Goal: Complete application form: Complete application form

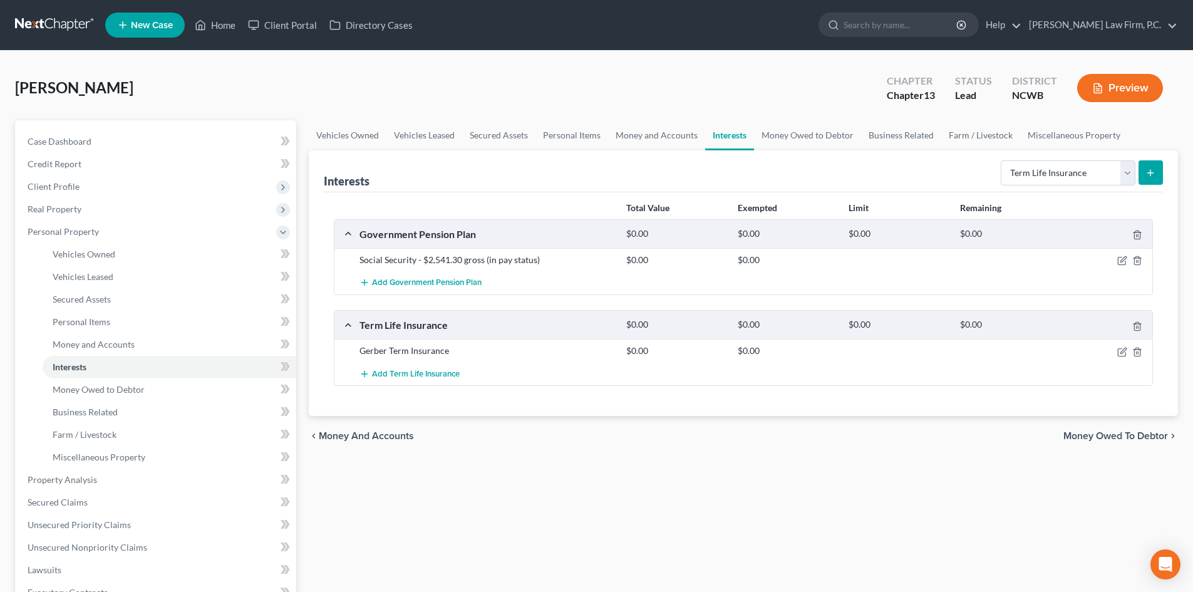
select select "term_life_insurance"
drag, startPoint x: 0, startPoint y: 0, endPoint x: 103, endPoint y: 147, distance: 179.5
click at [103, 147] on link "Case Dashboard" at bounding box center [157, 141] width 279 height 23
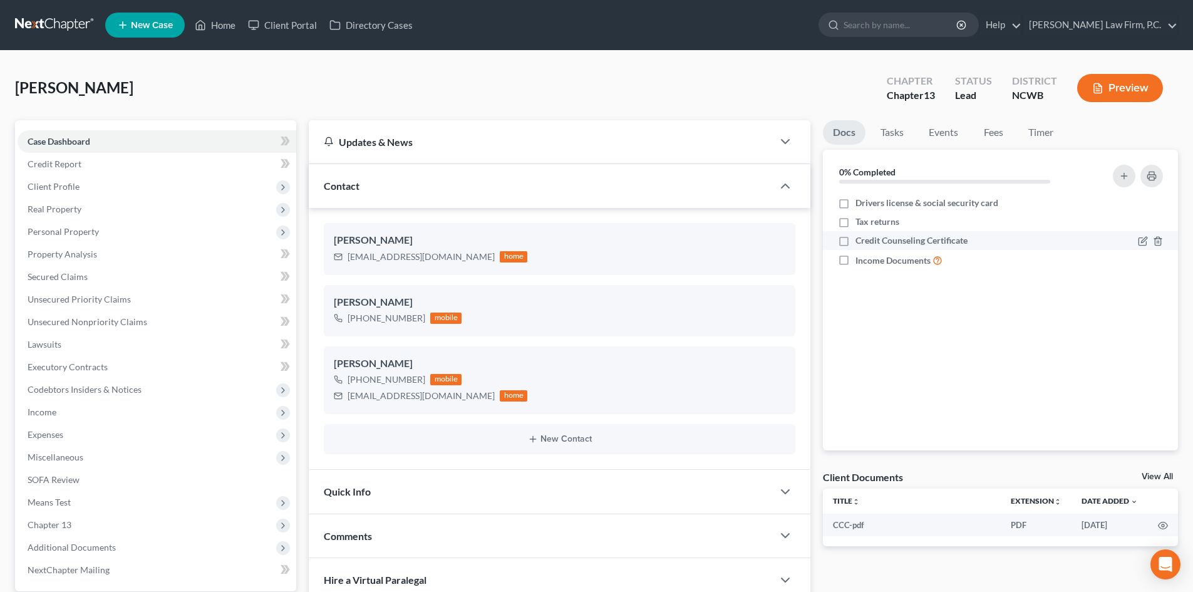
click at [856, 241] on label "Credit Counseling Certificate" at bounding box center [912, 240] width 112 height 13
click at [861, 241] on input "Credit Counseling Certificate" at bounding box center [865, 238] width 8 height 8
checkbox input "true"
click at [856, 259] on label "Income Documents" at bounding box center [899, 260] width 87 height 14
click at [861, 259] on input "Income Documents" at bounding box center [865, 257] width 8 height 8
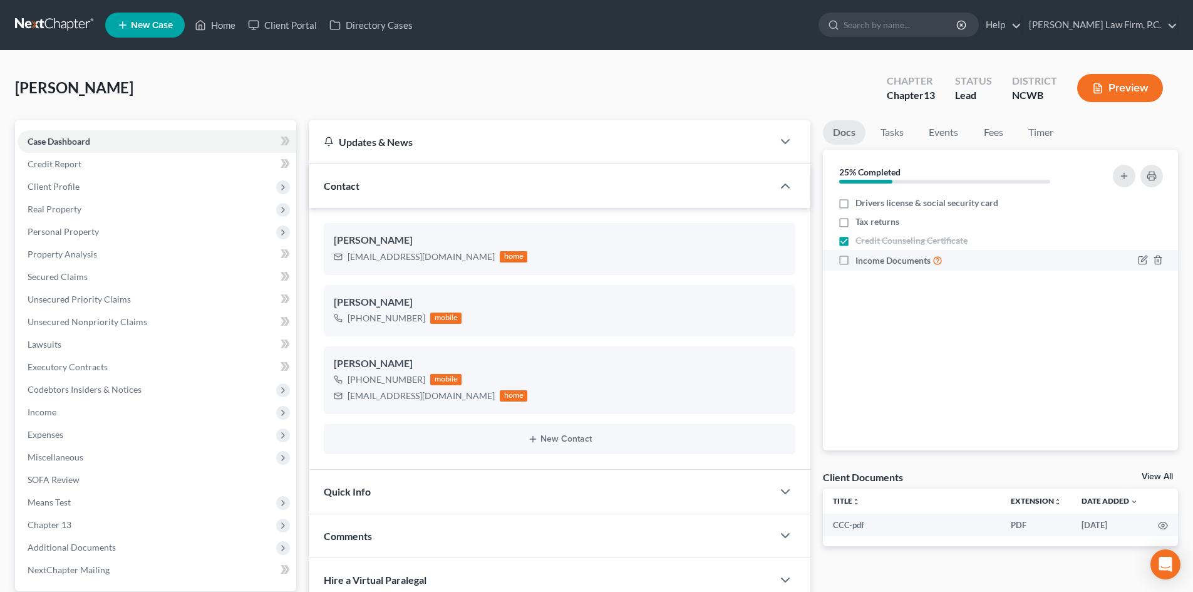
checkbox input "true"
click at [285, 140] on icon at bounding box center [284, 141] width 6 height 9
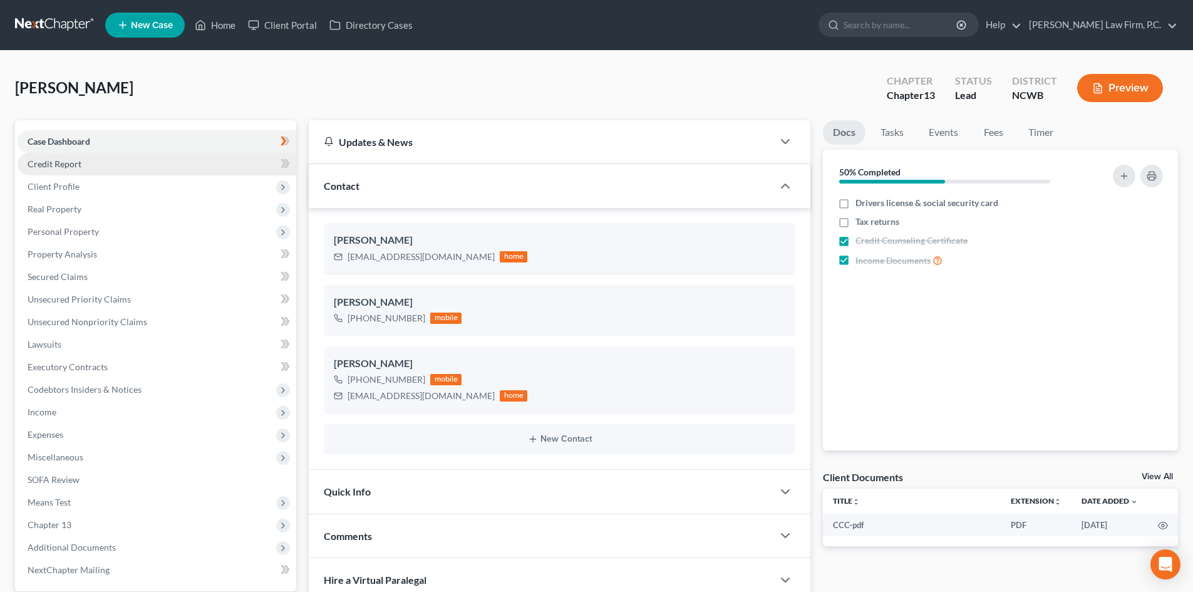
click at [172, 157] on link "Credit Report" at bounding box center [157, 164] width 279 height 23
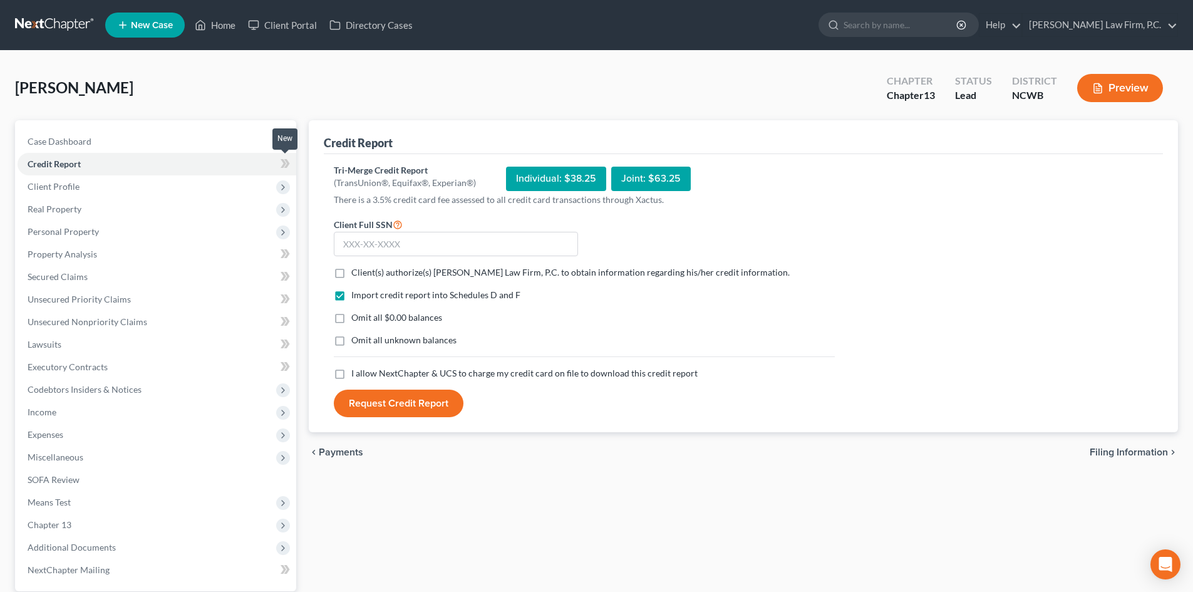
click at [289, 163] on icon at bounding box center [287, 163] width 6 height 9
click at [288, 163] on icon at bounding box center [287, 163] width 6 height 9
click at [112, 188] on span "Client Profile" at bounding box center [157, 186] width 279 height 23
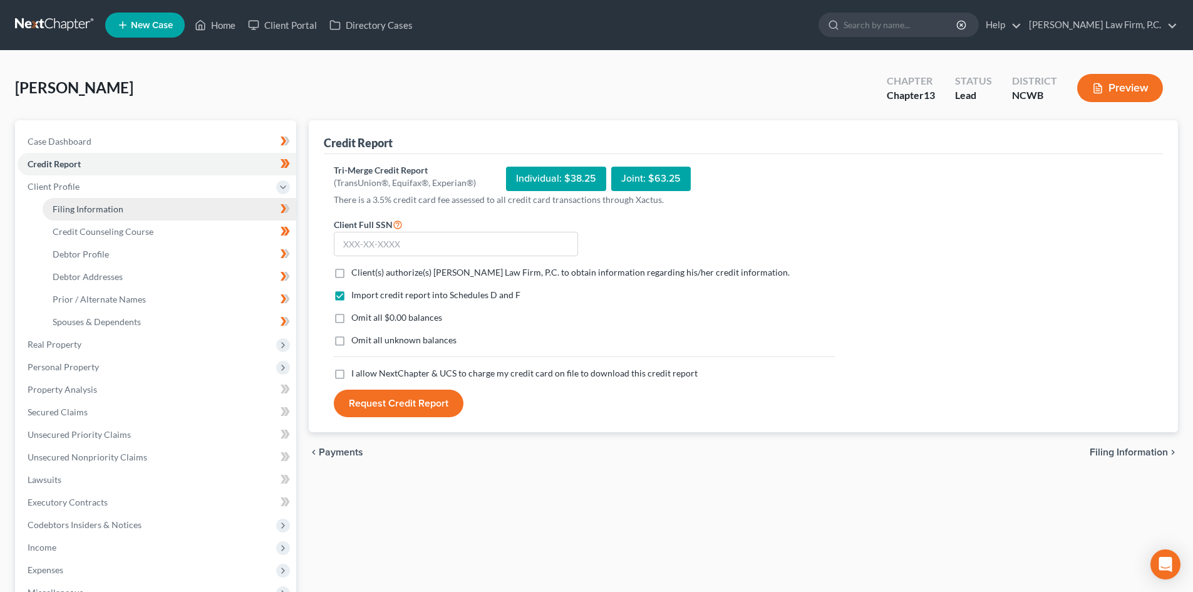
click at [133, 210] on link "Filing Information" at bounding box center [170, 209] width 254 height 23
select select "1"
select select "0"
select select "3"
select select "28"
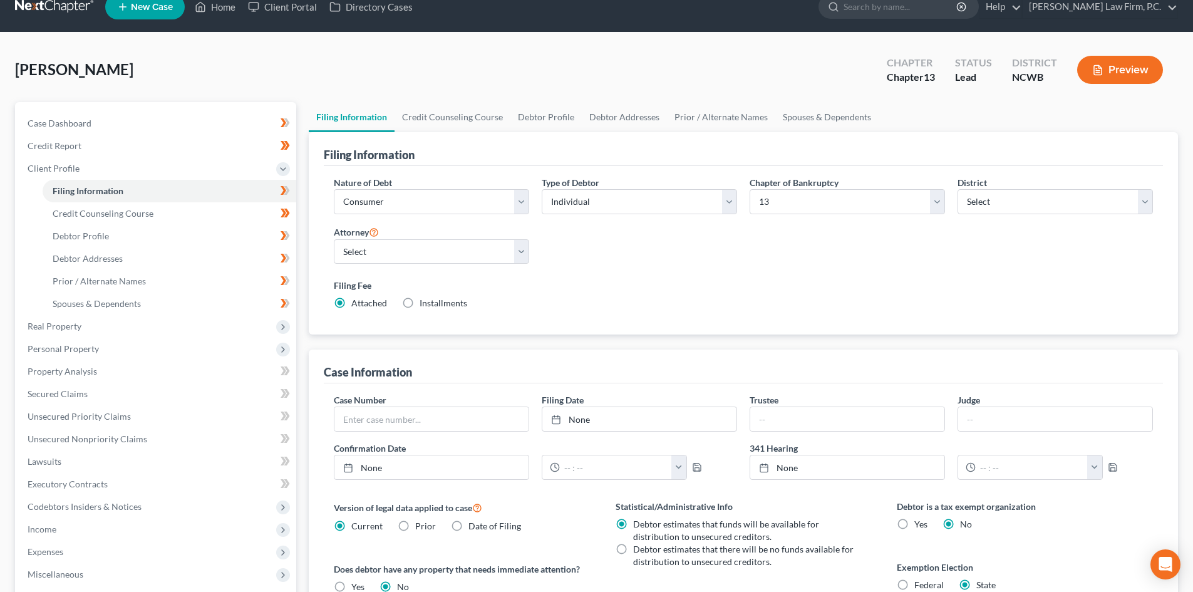
scroll to position [4, 0]
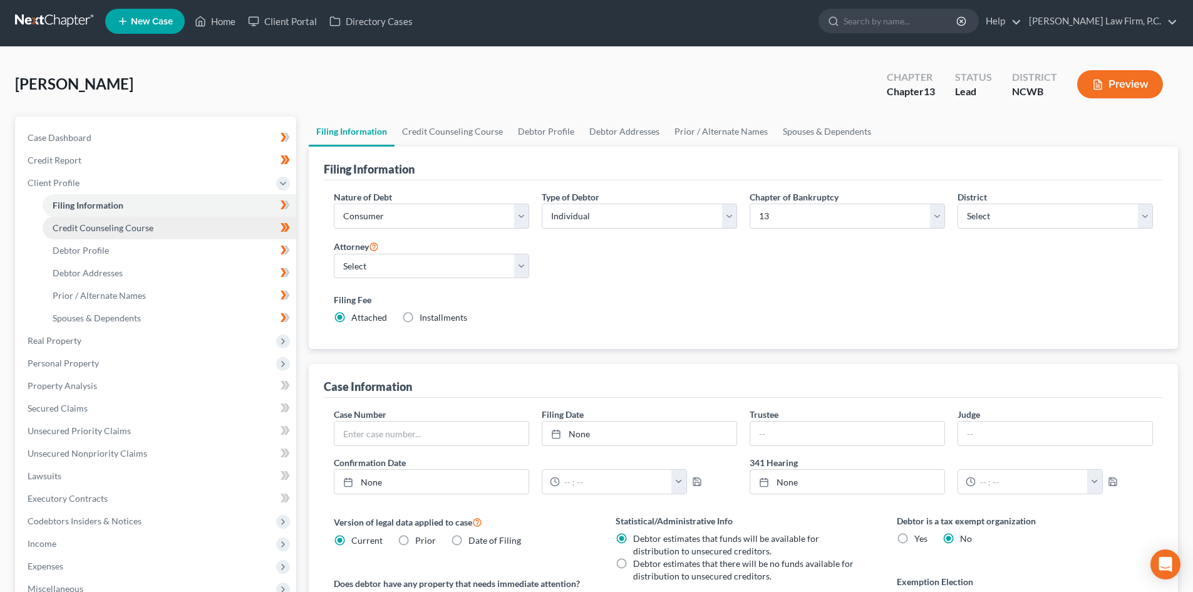
click at [85, 229] on span "Credit Counseling Course" at bounding box center [103, 227] width 101 height 11
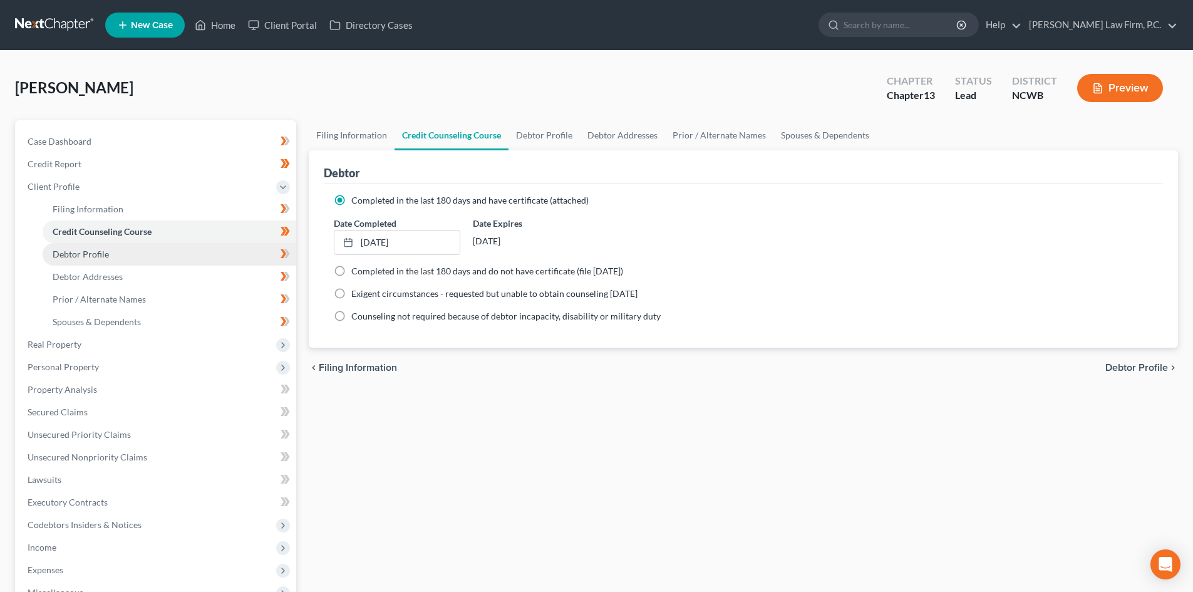
click at [202, 253] on link "Debtor Profile" at bounding box center [170, 254] width 254 height 23
select select "4"
select select "1"
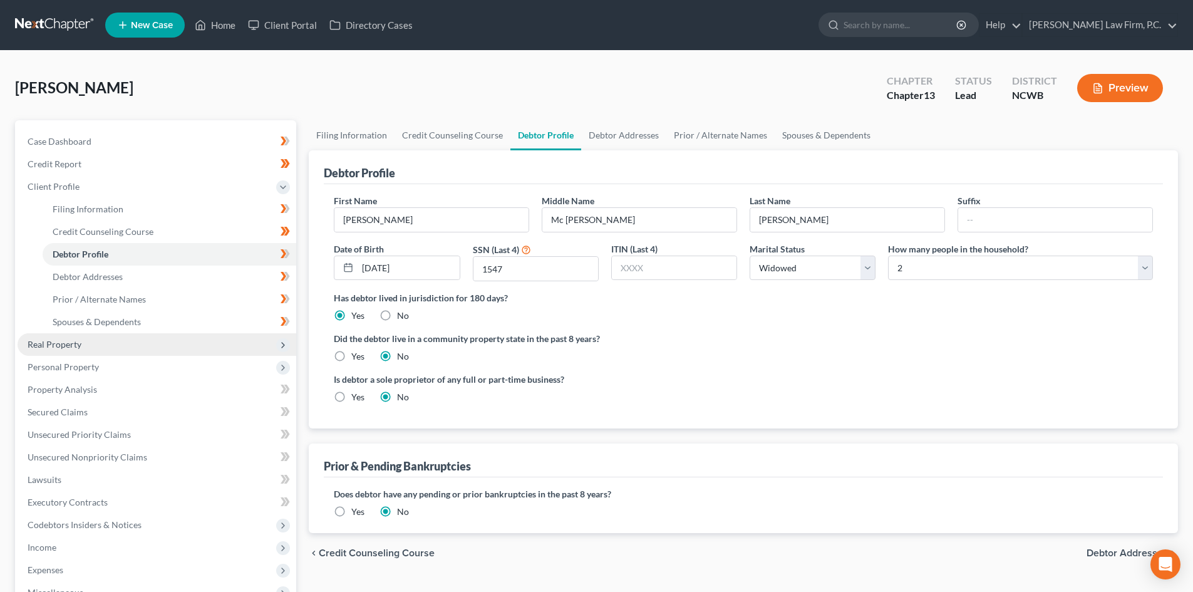
click at [172, 346] on span "Real Property" at bounding box center [157, 344] width 279 height 23
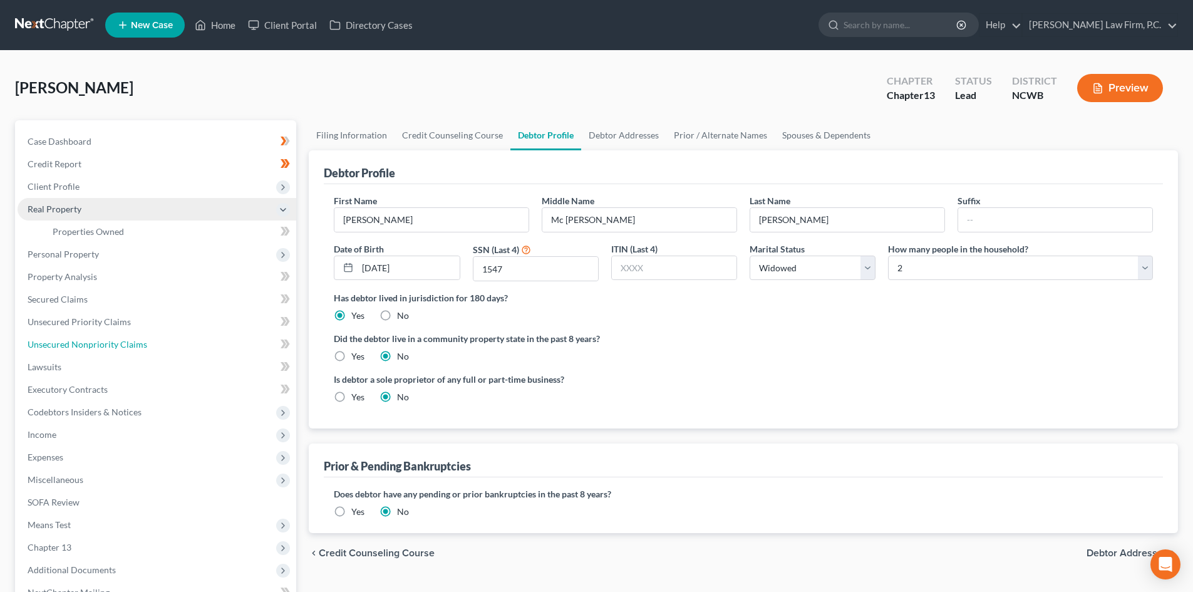
click at [172, 346] on link "Unsecured Nonpriority Claims" at bounding box center [157, 344] width 279 height 23
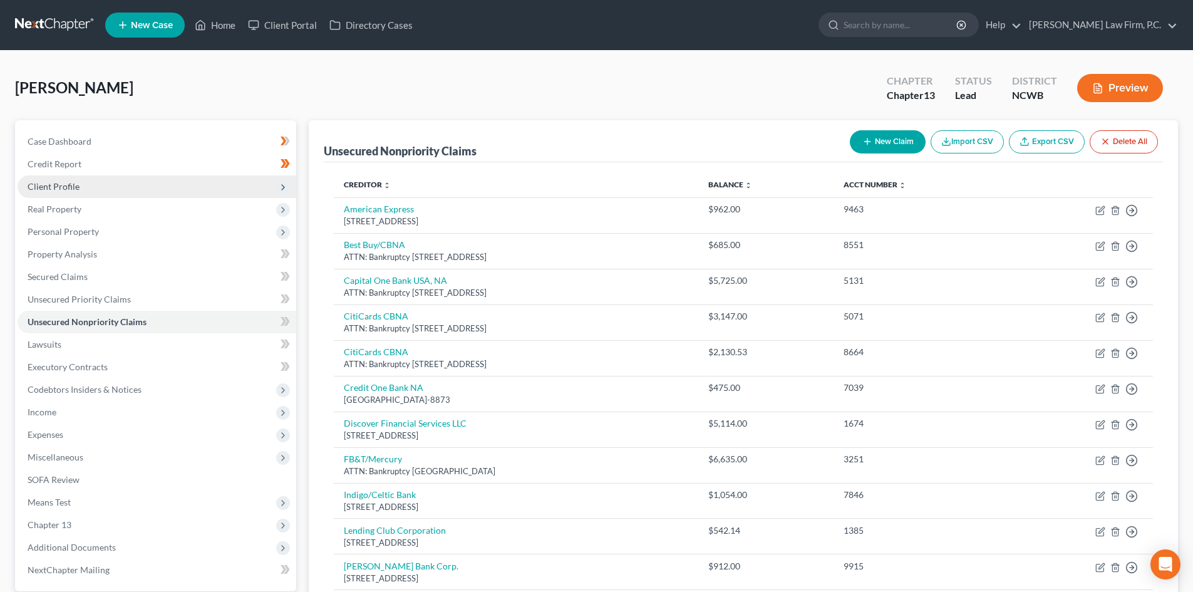
click at [140, 185] on span "Client Profile" at bounding box center [157, 186] width 279 height 23
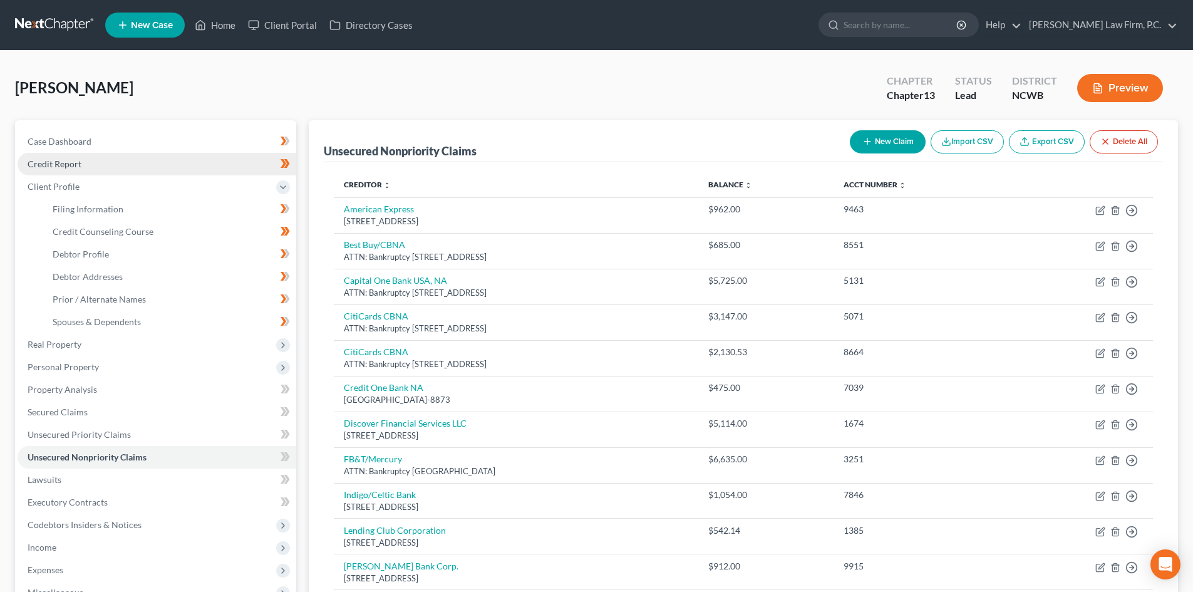
click at [115, 174] on link "Credit Report" at bounding box center [157, 164] width 279 height 23
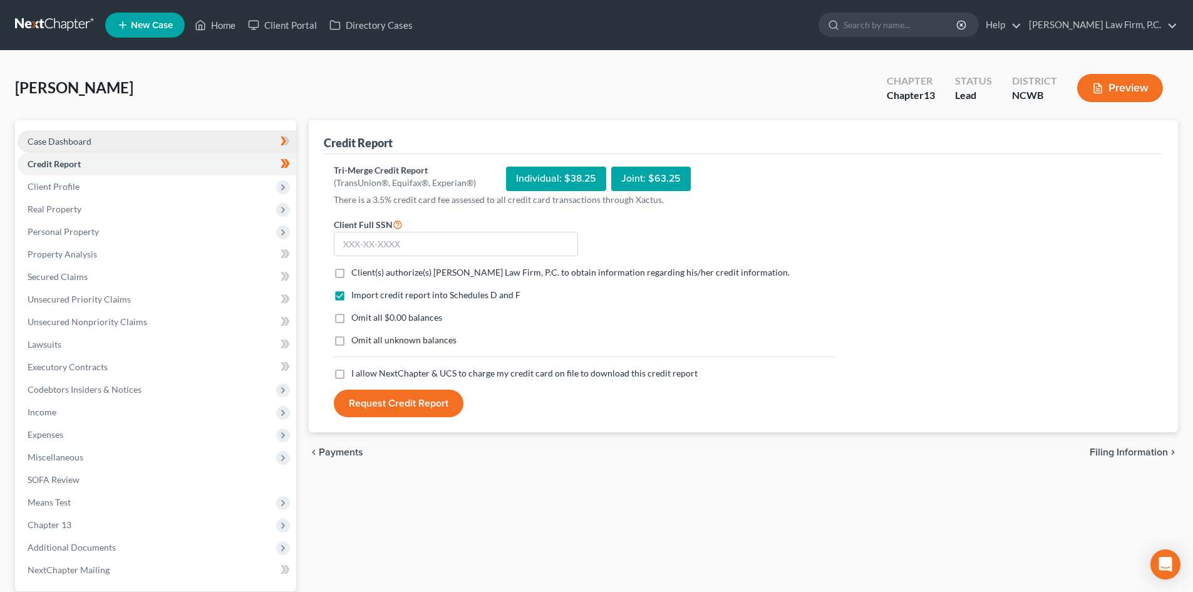
click at [100, 147] on link "Case Dashboard" at bounding box center [157, 141] width 279 height 23
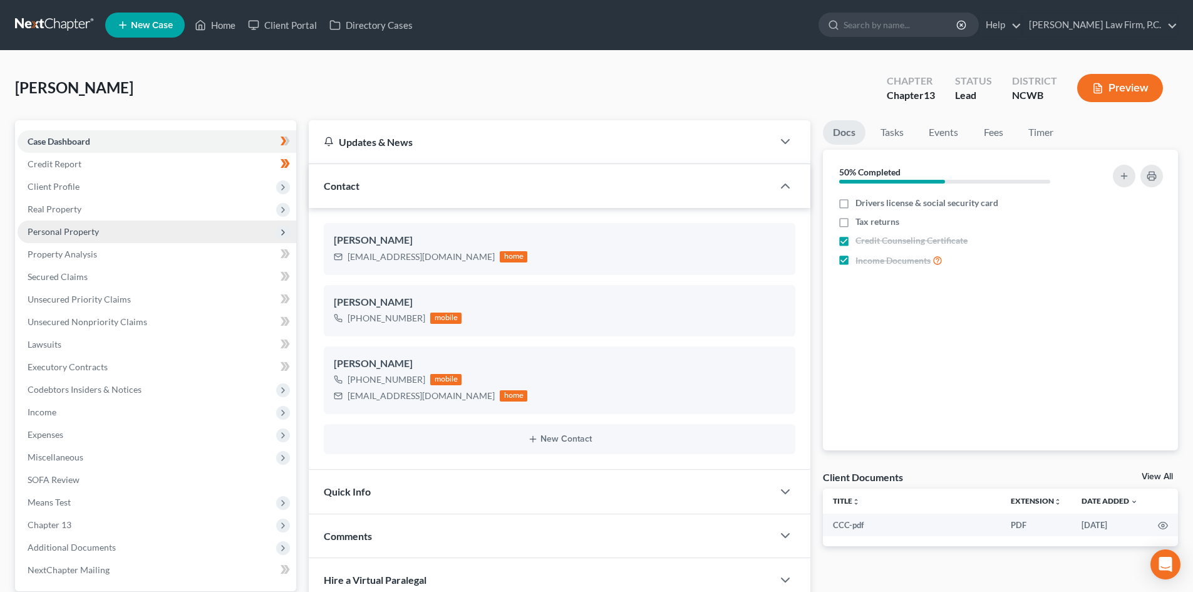
click at [89, 226] on span "Personal Property" at bounding box center [63, 231] width 71 height 11
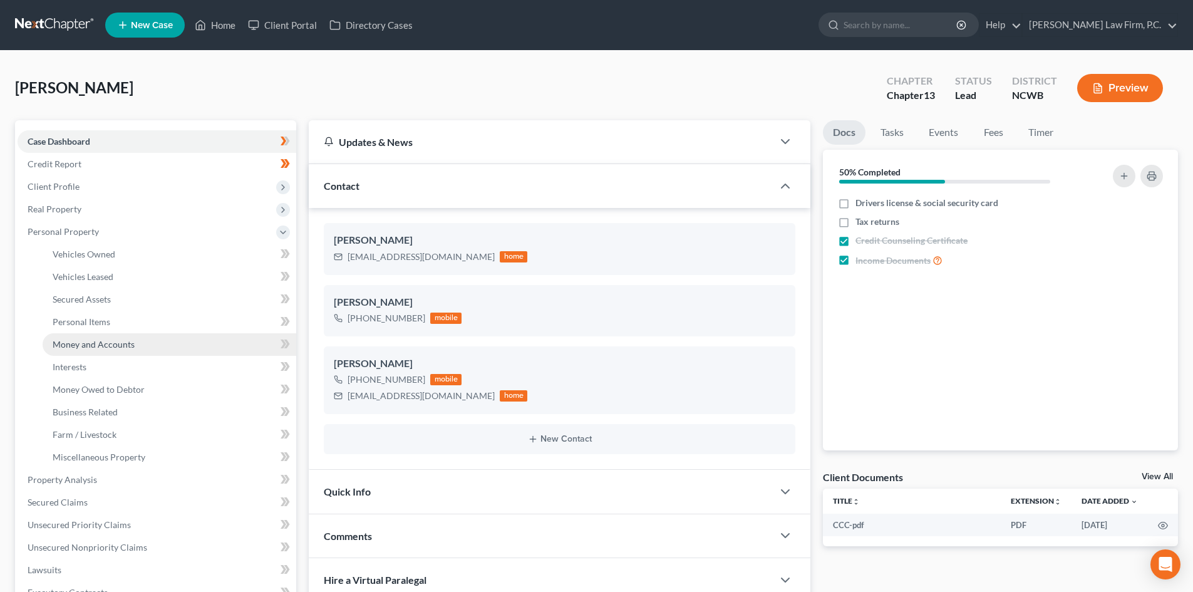
click at [118, 346] on span "Money and Accounts" at bounding box center [94, 344] width 82 height 11
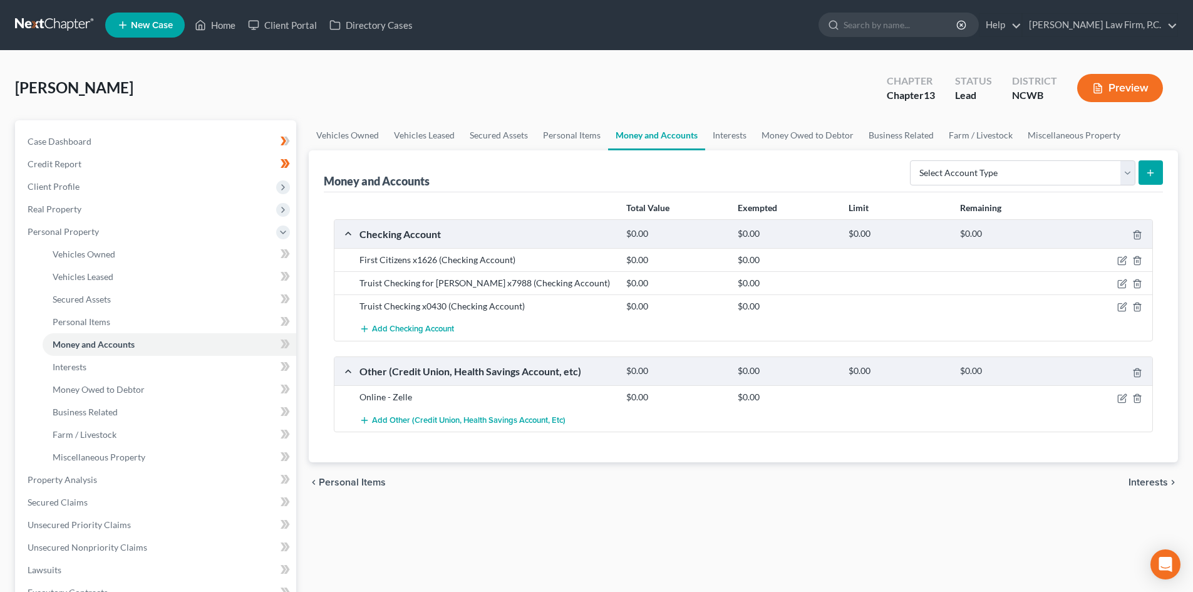
click at [395, 391] on div "Online - Zelle" at bounding box center [486, 397] width 267 height 13
click at [1124, 398] on icon "button" at bounding box center [1124, 397] width 6 height 6
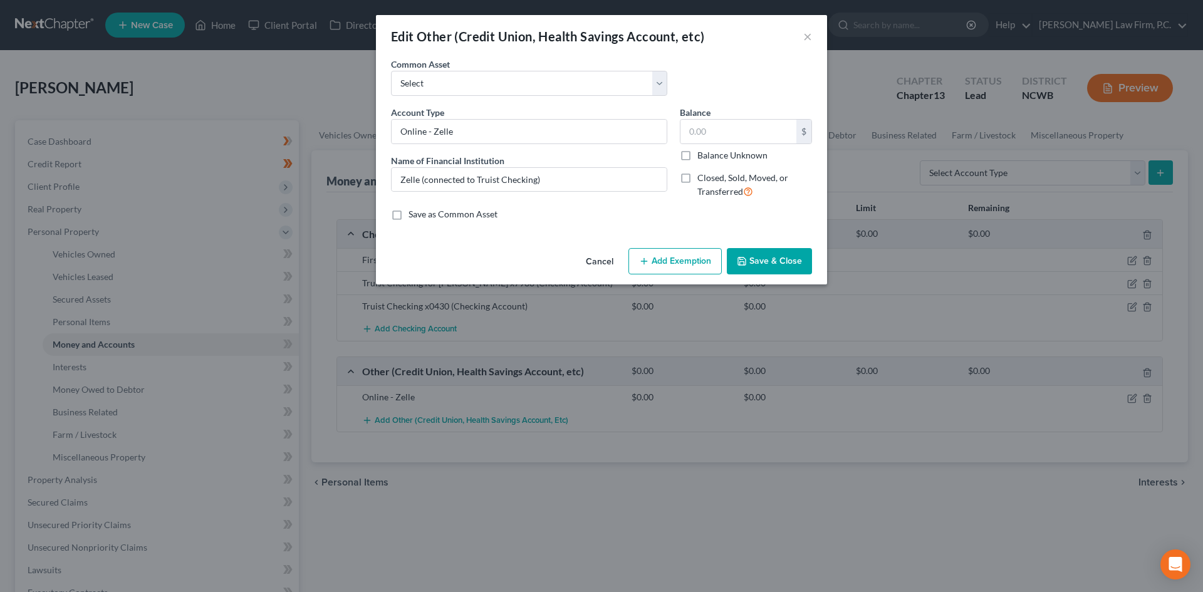
click at [602, 266] on button "Cancel" at bounding box center [600, 261] width 48 height 25
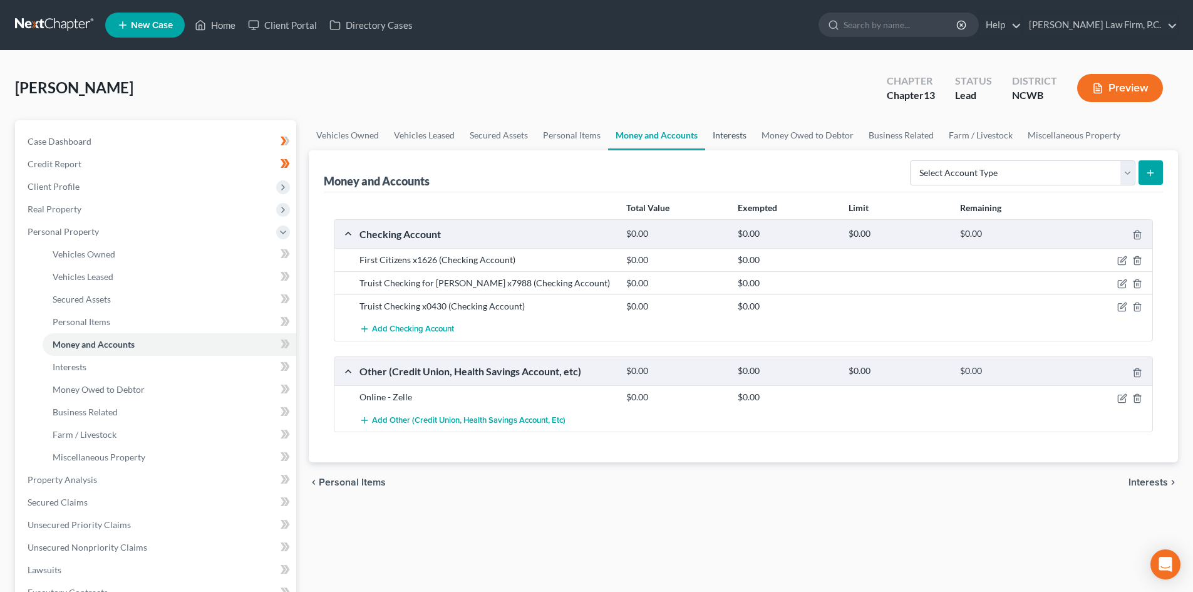
click at [733, 137] on link "Interests" at bounding box center [729, 135] width 49 height 30
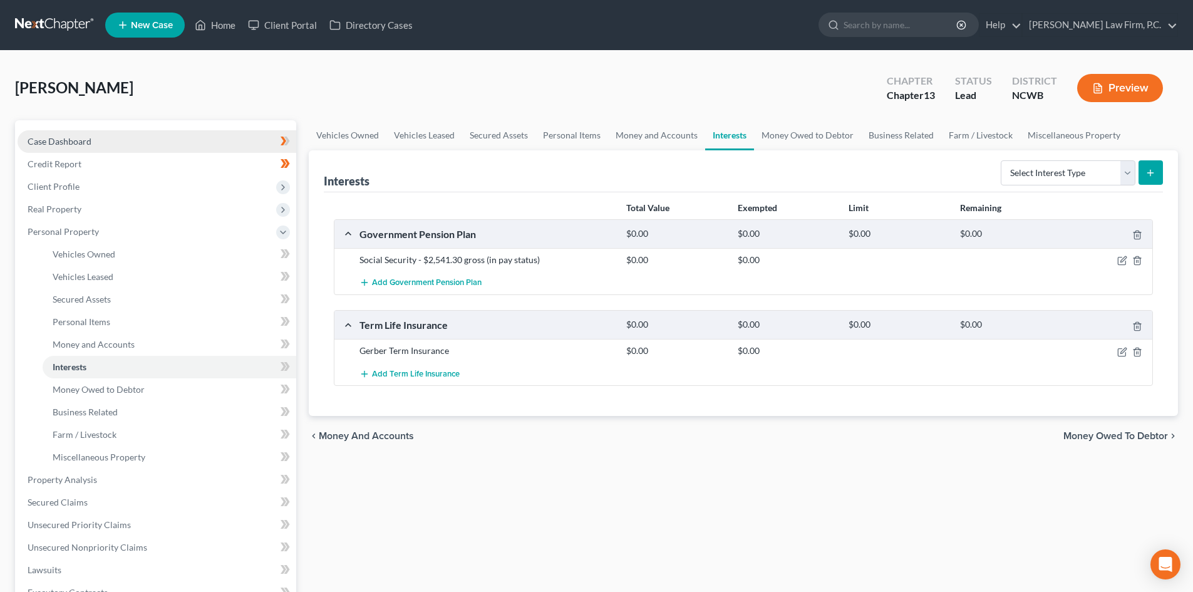
click at [61, 140] on span "Case Dashboard" at bounding box center [60, 141] width 64 height 11
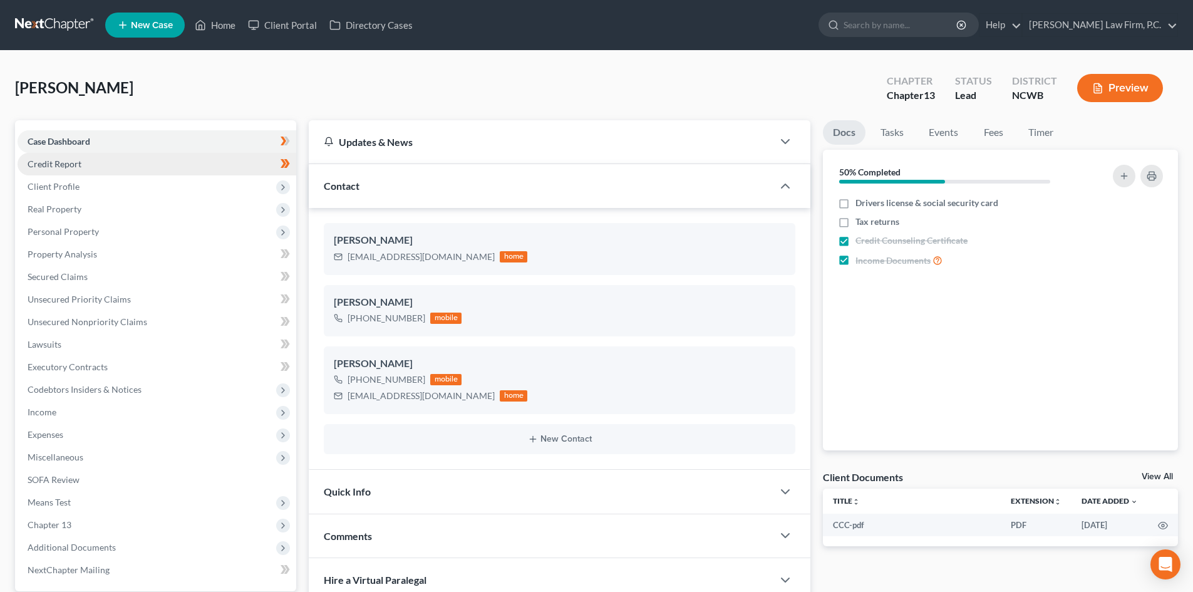
click at [80, 165] on span "Credit Report" at bounding box center [55, 163] width 54 height 11
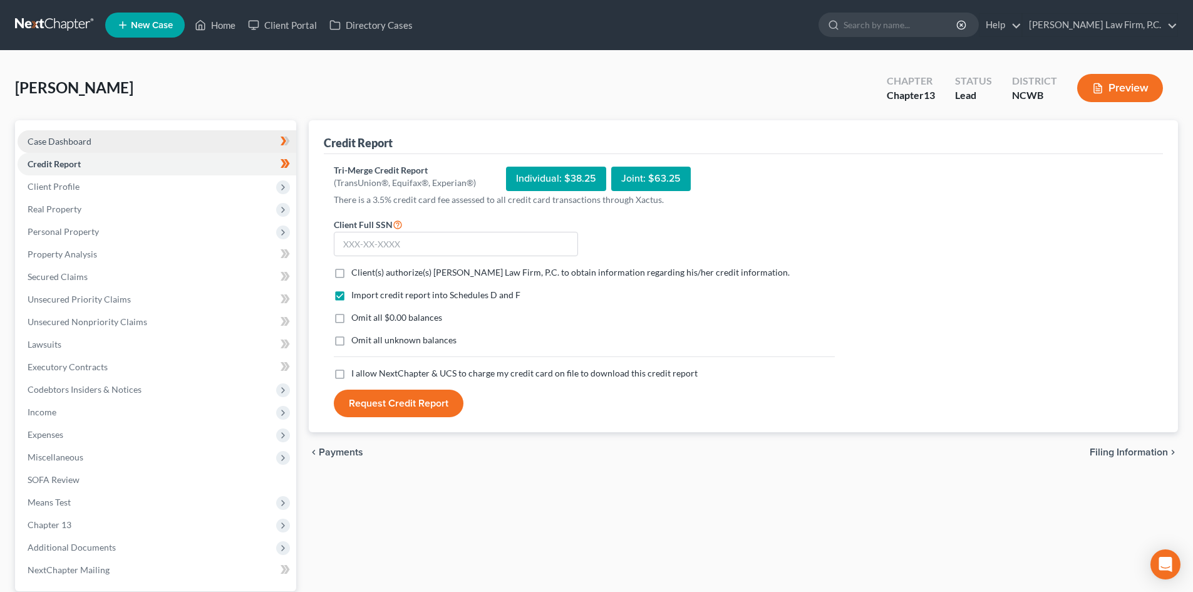
click at [101, 142] on link "Case Dashboard" at bounding box center [157, 141] width 279 height 23
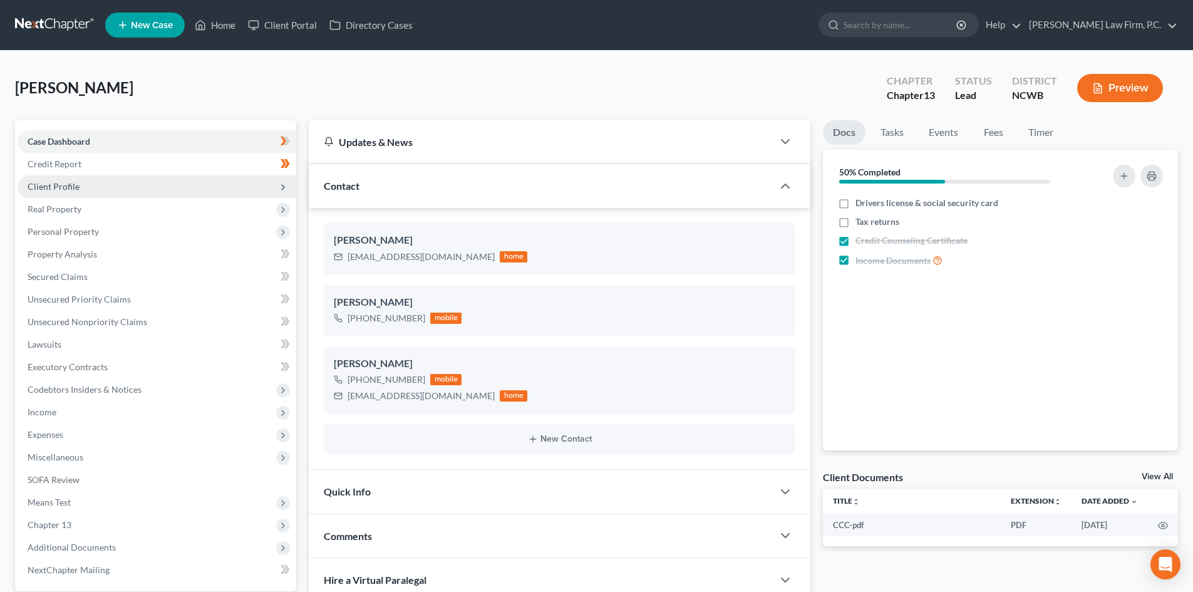
click at [103, 182] on span "Client Profile" at bounding box center [157, 186] width 279 height 23
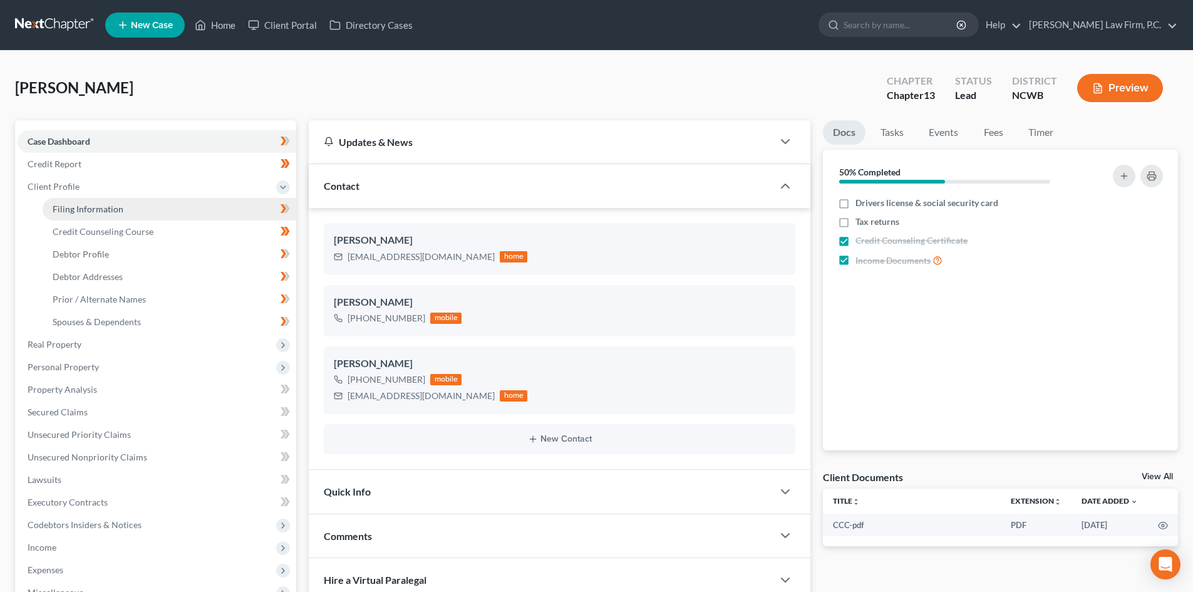
click at [106, 205] on span "Filing Information" at bounding box center [88, 209] width 71 height 11
select select "1"
select select "0"
select select "3"
select select "59"
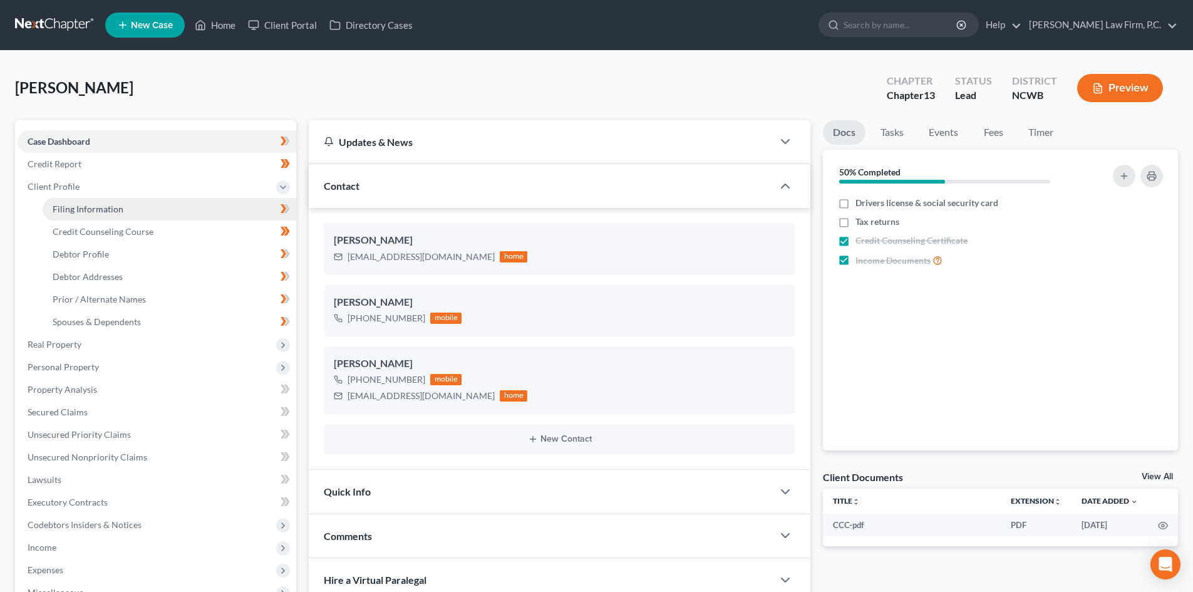
select select "0"
select select "28"
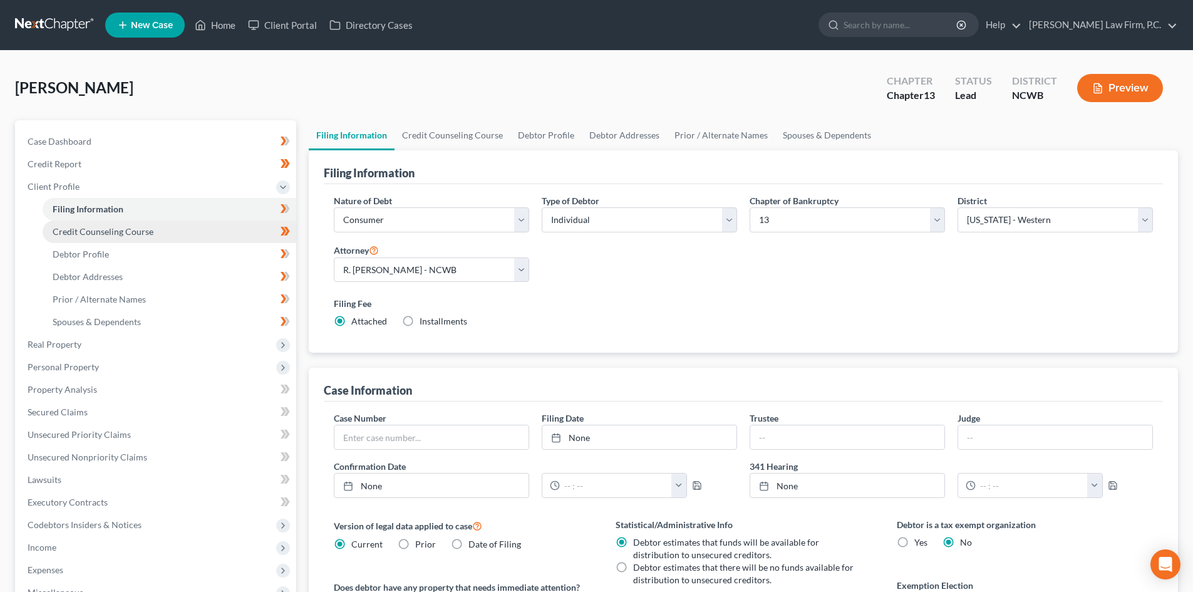
click at [159, 234] on link "Credit Counseling Course" at bounding box center [170, 231] width 254 height 23
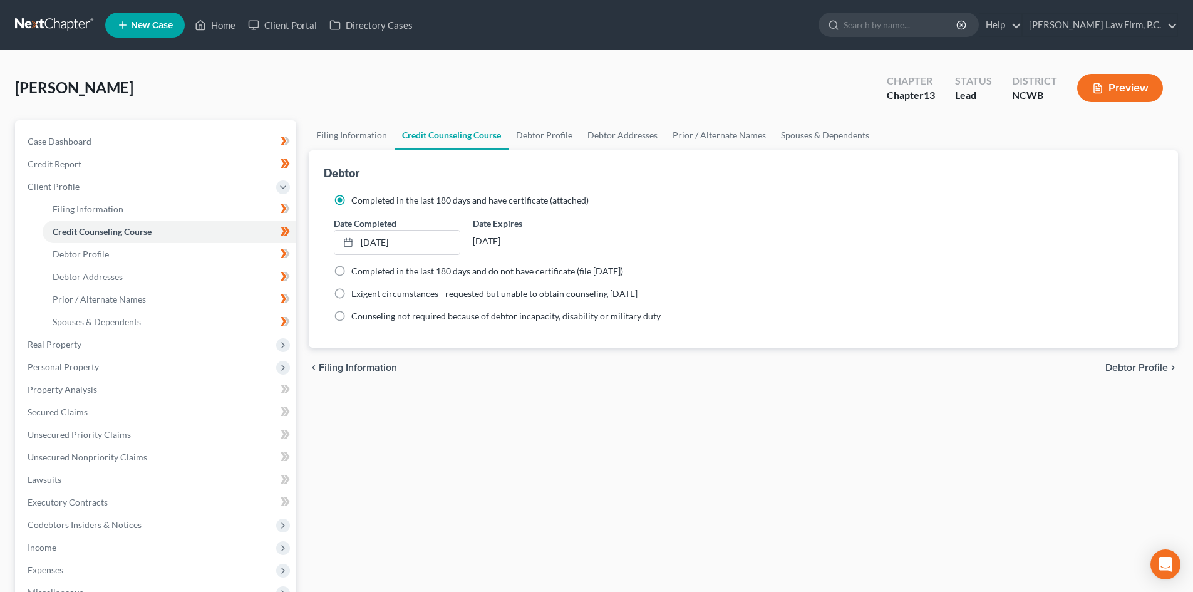
click at [1109, 93] on button "Preview" at bounding box center [1120, 88] width 86 height 28
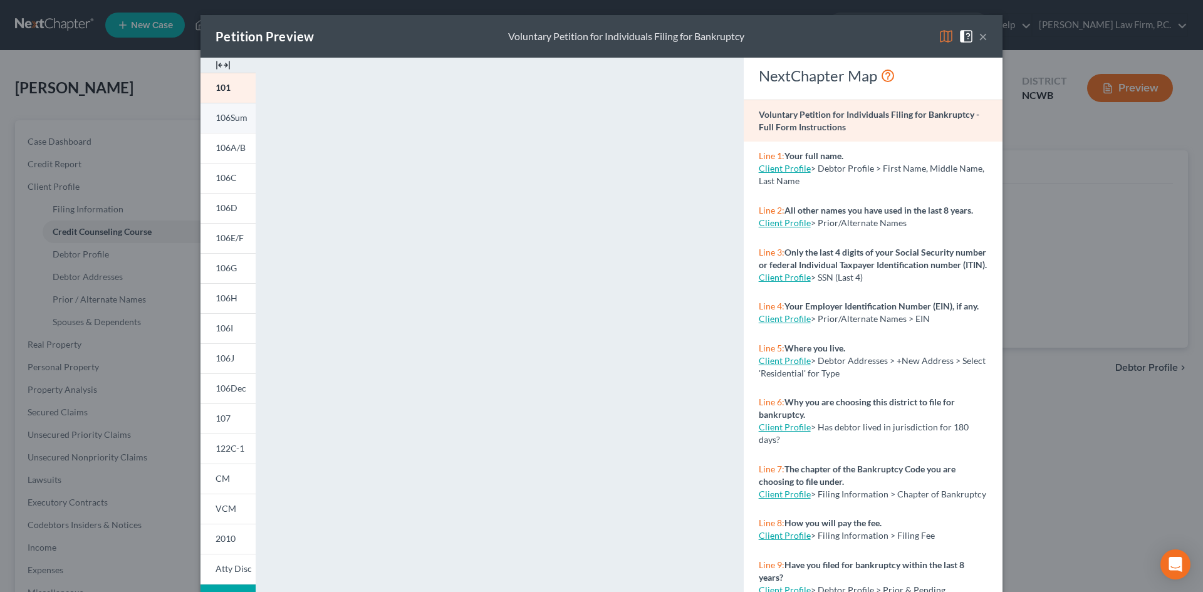
click at [220, 125] on link "106Sum" at bounding box center [227, 118] width 55 height 30
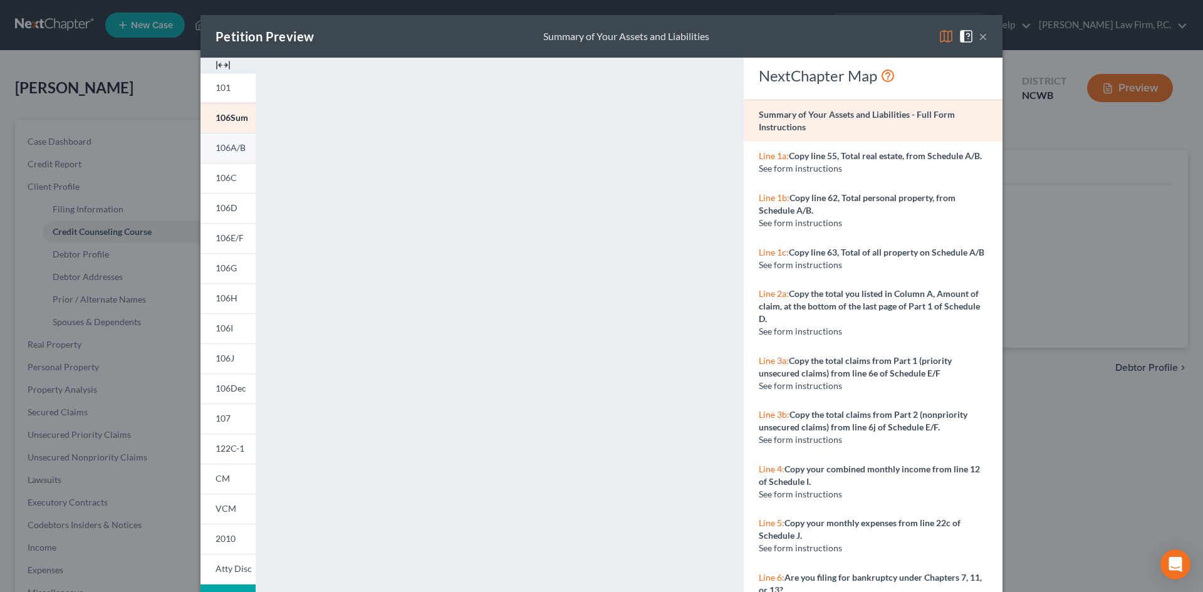
click at [227, 153] on span "106A/B" at bounding box center [230, 147] width 30 height 11
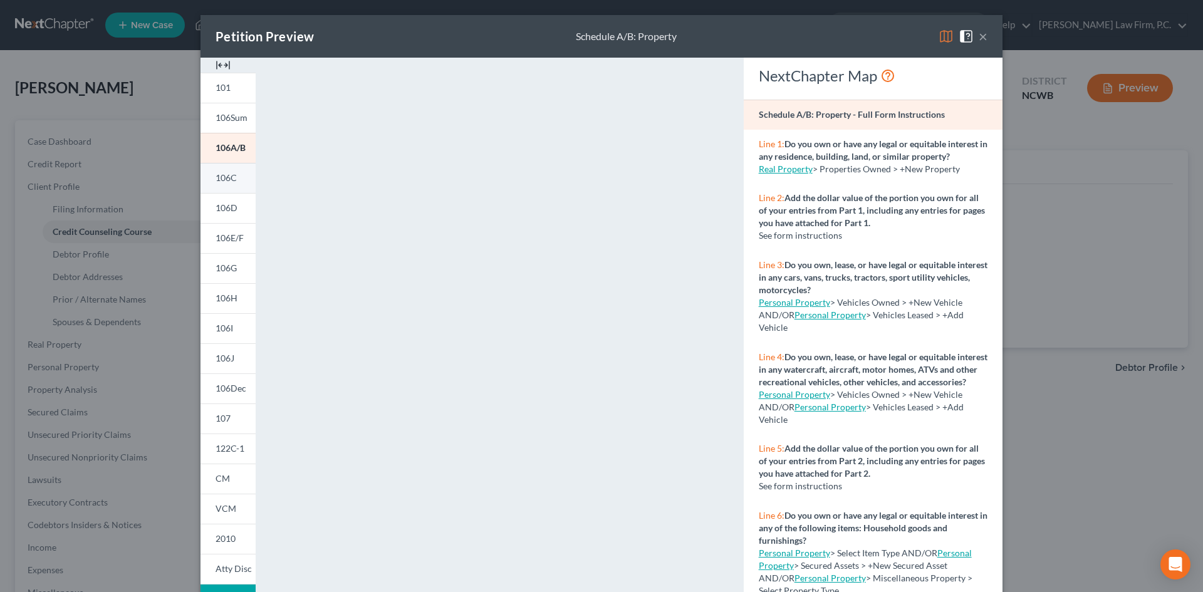
click at [237, 179] on link "106C" at bounding box center [227, 178] width 55 height 30
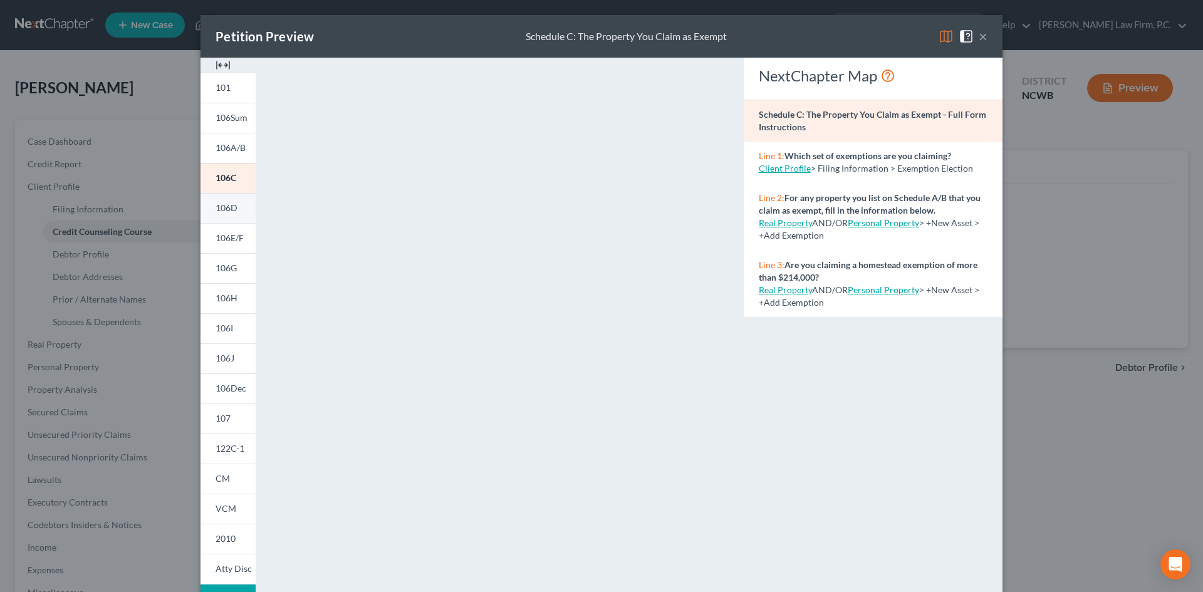
click at [239, 203] on link "106D" at bounding box center [227, 208] width 55 height 30
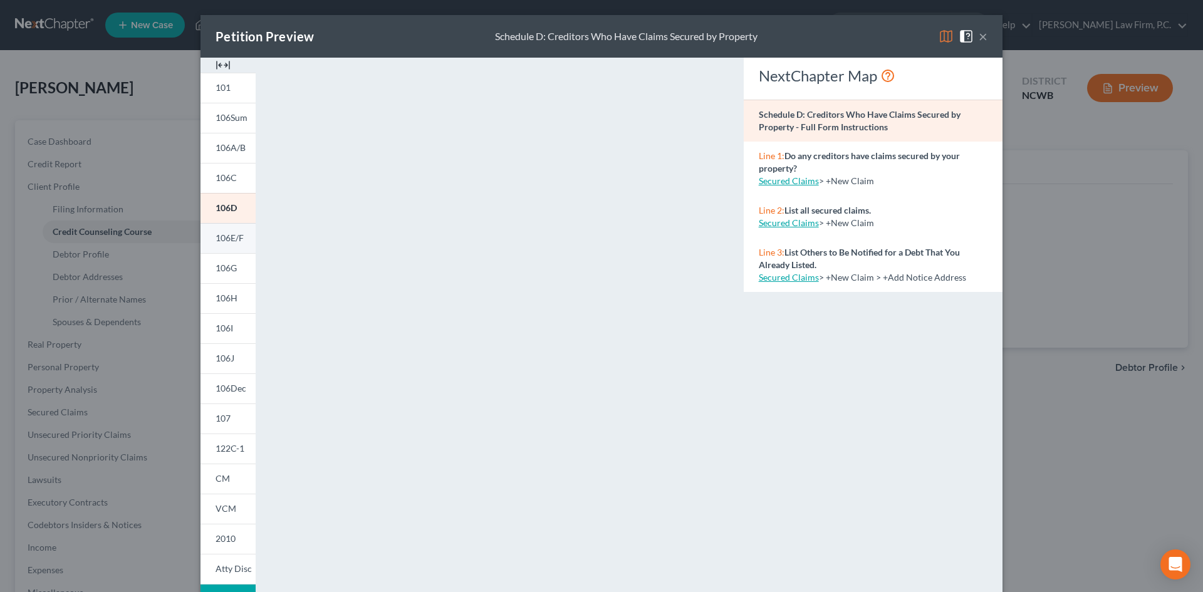
click at [237, 236] on span "106E/F" at bounding box center [229, 237] width 28 height 11
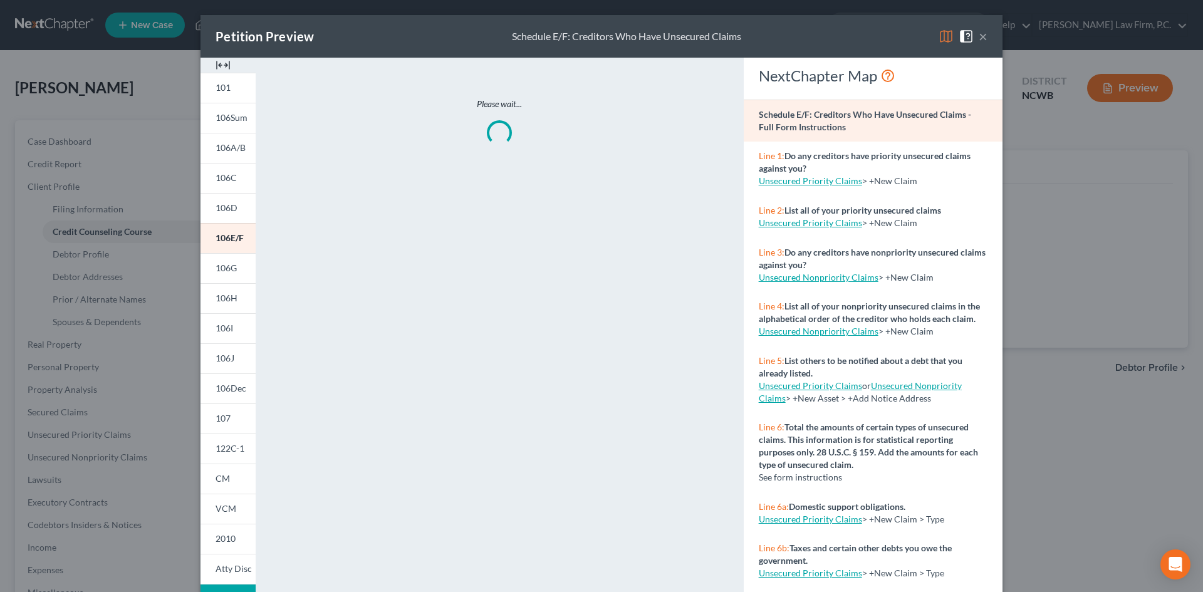
click at [978, 35] on button "×" at bounding box center [982, 36] width 9 height 15
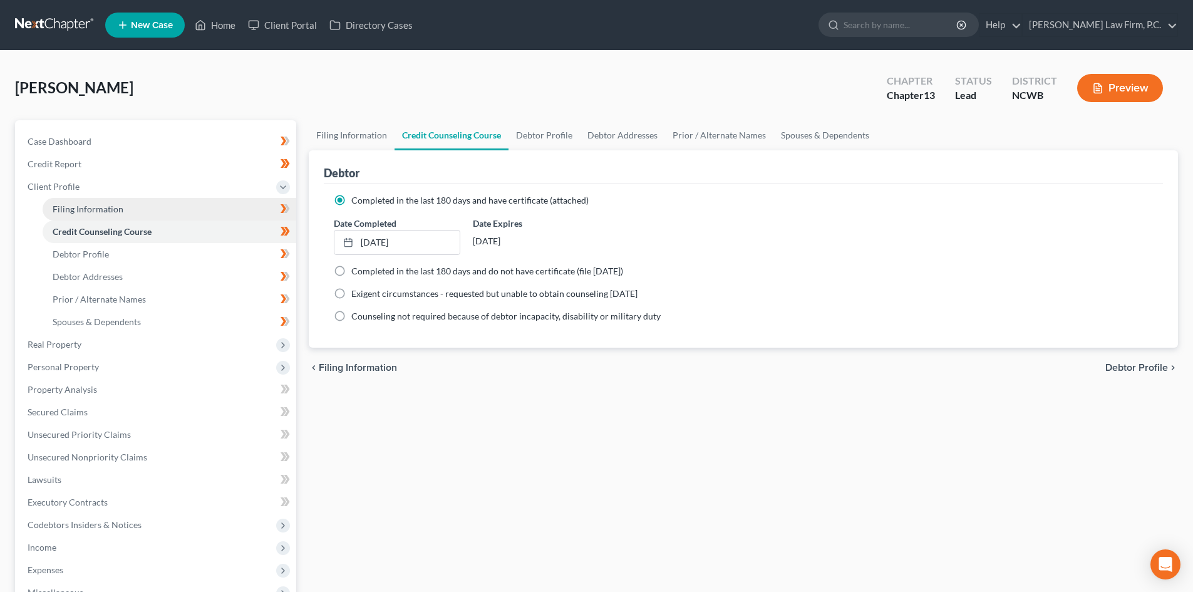
click at [111, 204] on span "Filing Information" at bounding box center [88, 209] width 71 height 11
select select "1"
select select "0"
select select "3"
select select "59"
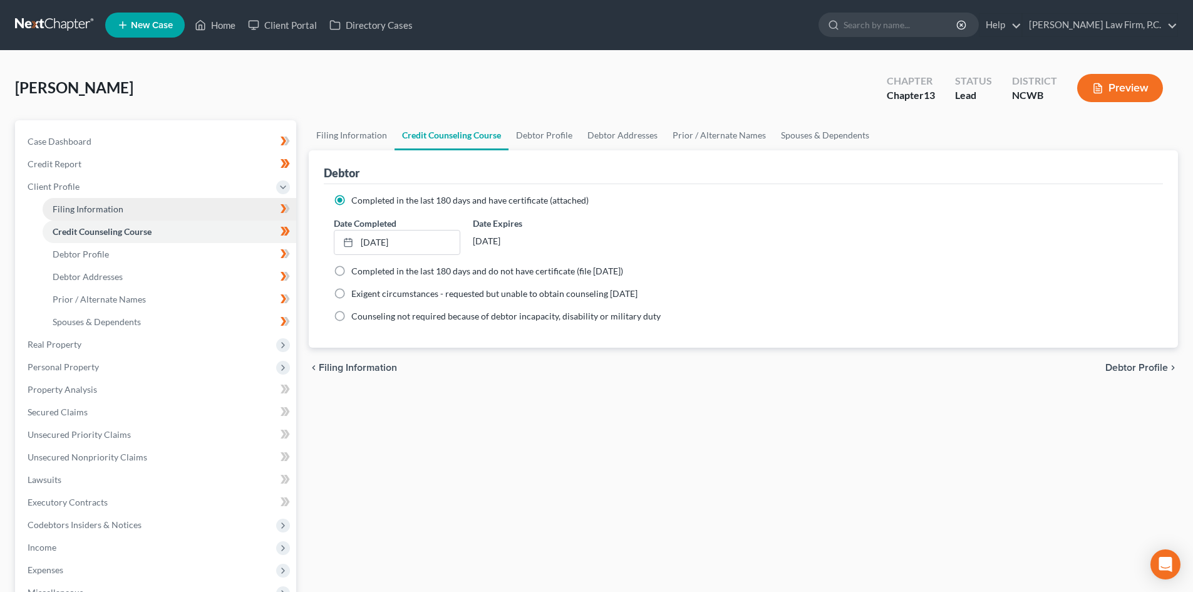
select select "0"
select select "28"
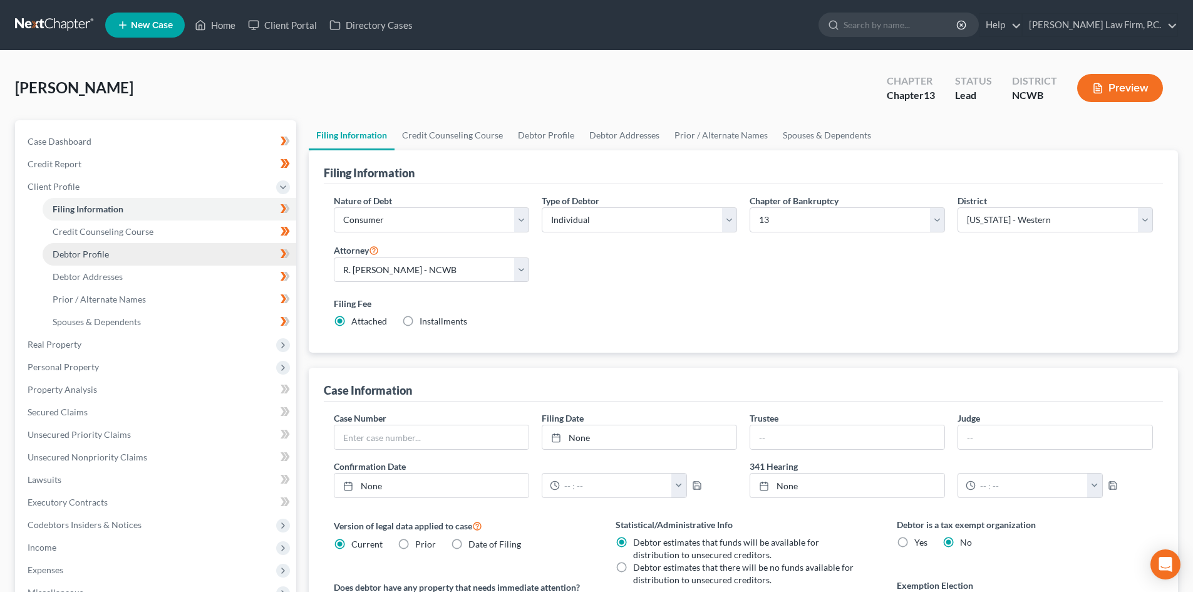
click at [123, 251] on link "Debtor Profile" at bounding box center [170, 254] width 254 height 23
select select "4"
select select "1"
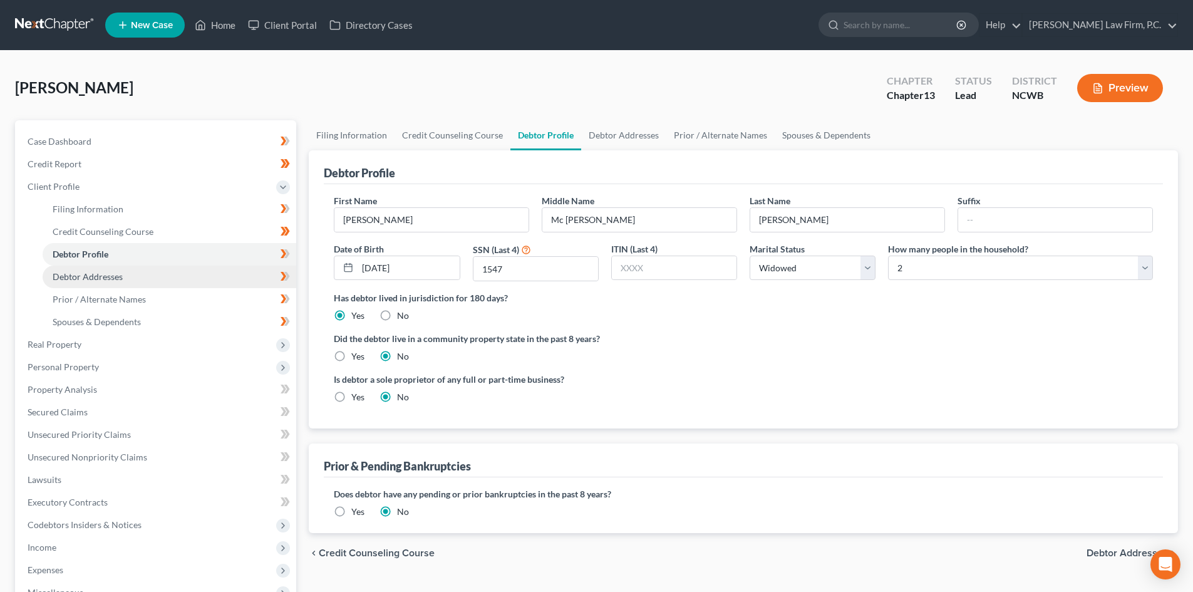
click at [116, 269] on link "Debtor Addresses" at bounding box center [170, 277] width 254 height 23
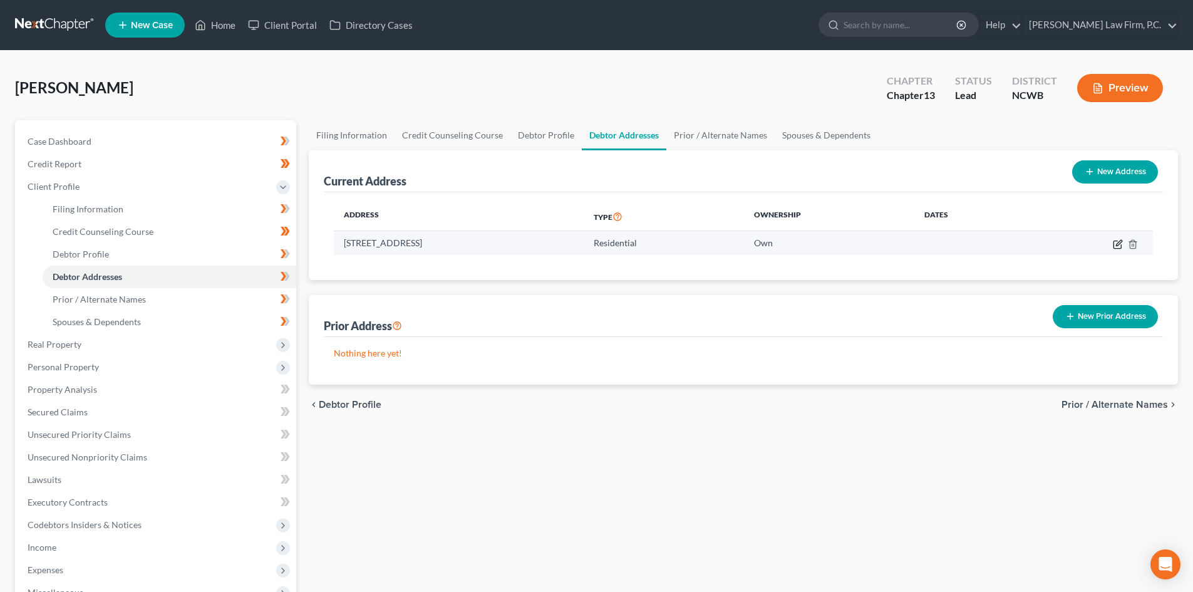
click at [1121, 249] on icon "button" at bounding box center [1118, 244] width 10 height 10
select select "28"
select select "55"
select select "0"
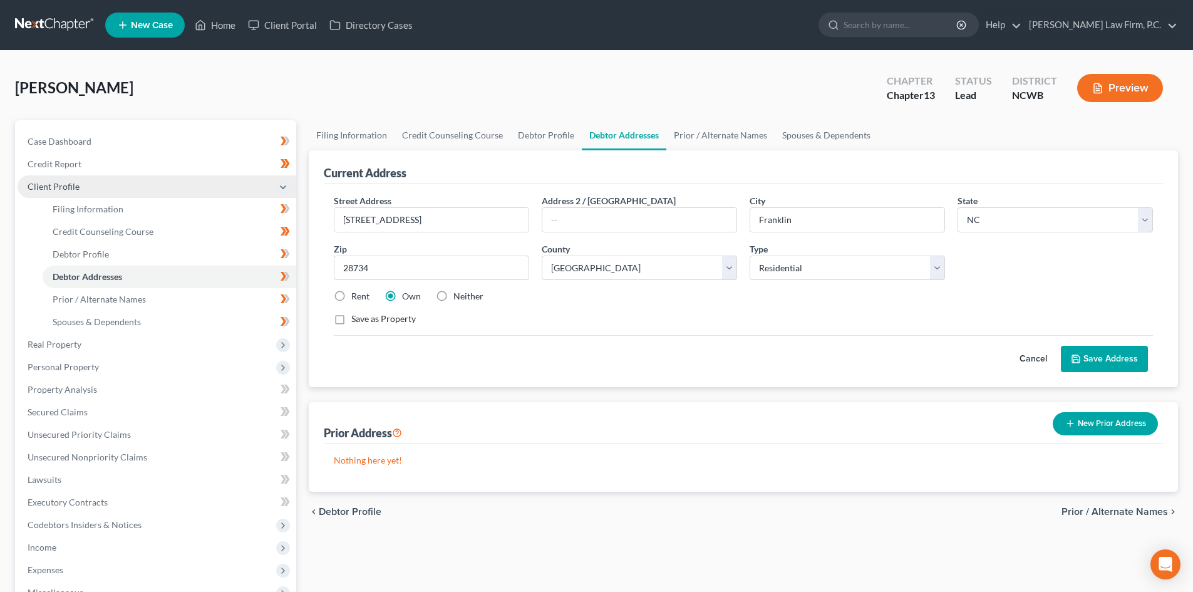
click at [148, 181] on span "Client Profile" at bounding box center [157, 186] width 279 height 23
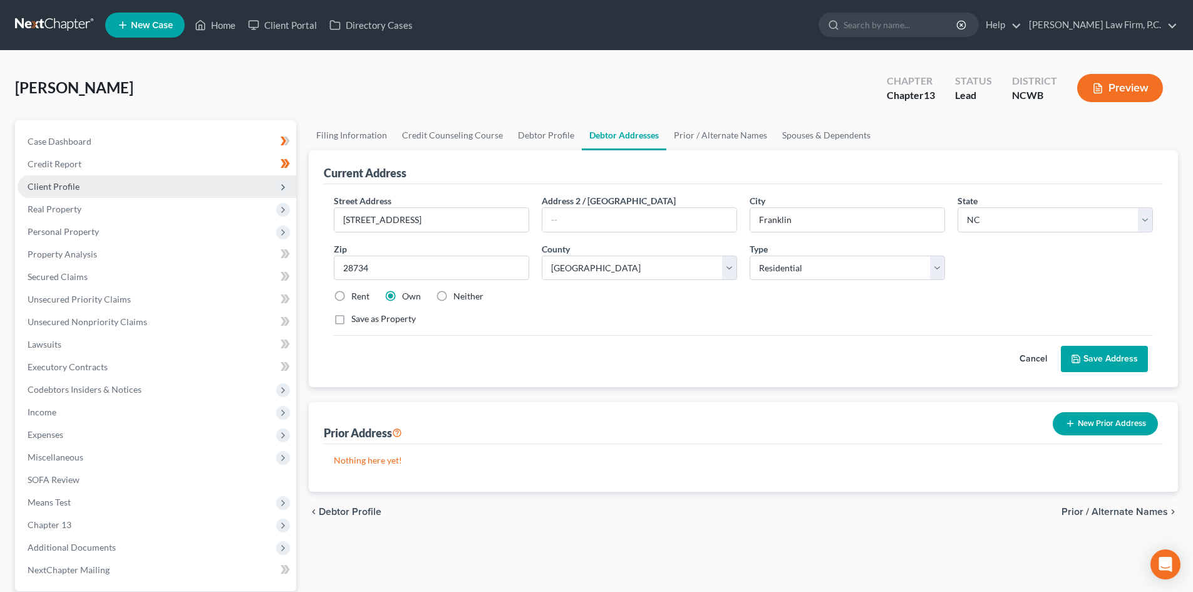
click at [105, 186] on span "Client Profile" at bounding box center [157, 186] width 279 height 23
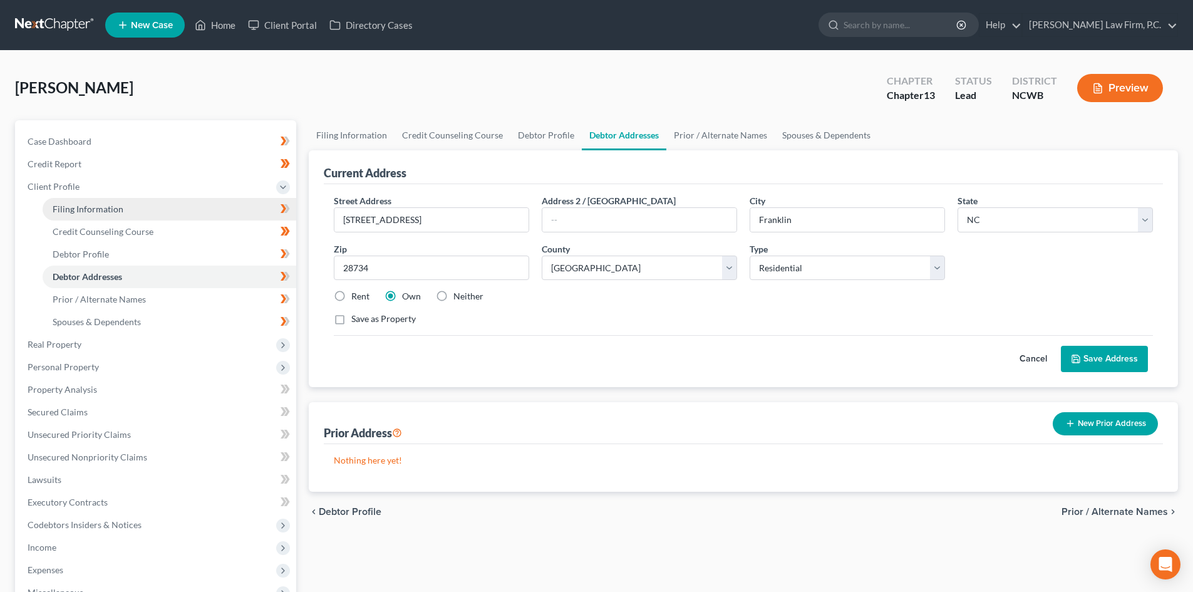
click at [106, 205] on span "Filing Information" at bounding box center [88, 209] width 71 height 11
select select "1"
select select "0"
select select "3"
select select "59"
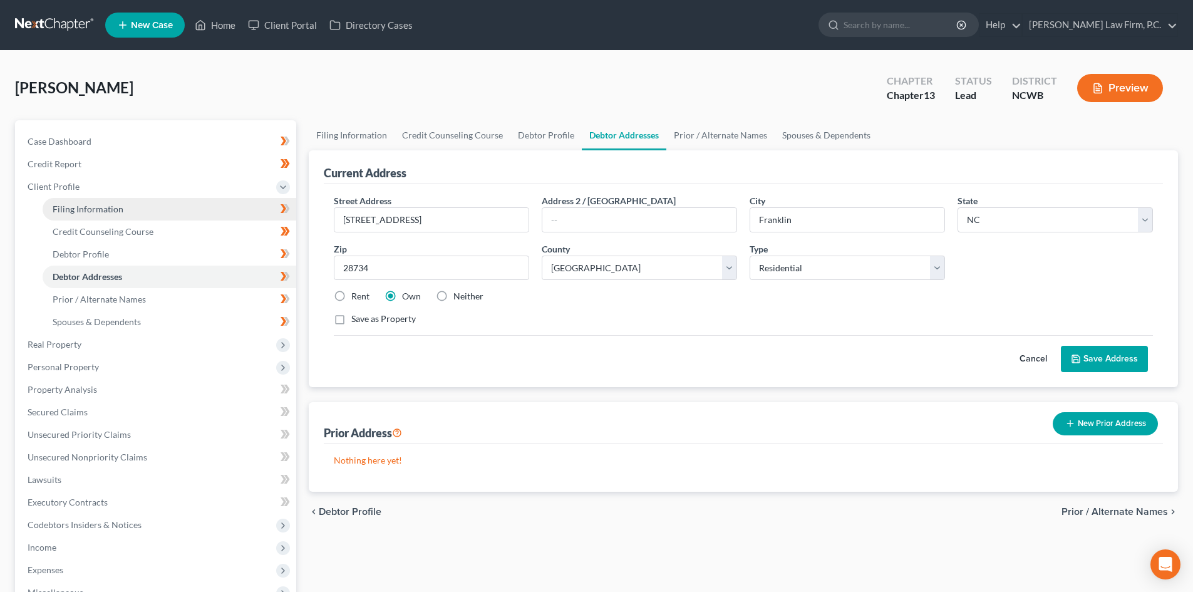
select select "0"
select select "28"
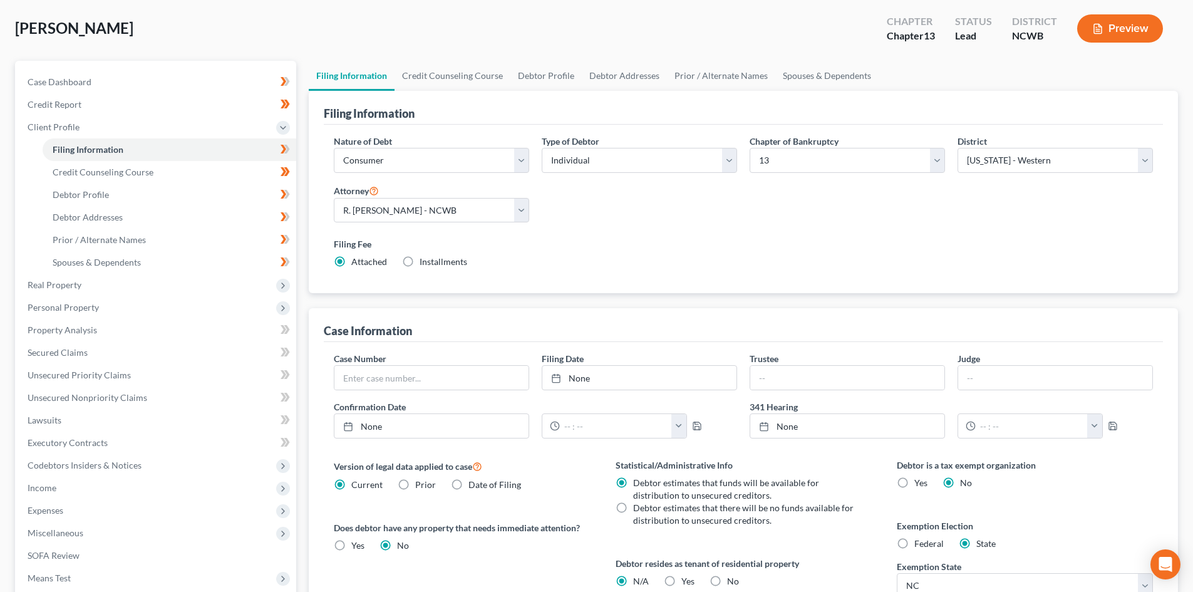
scroll to position [63, 0]
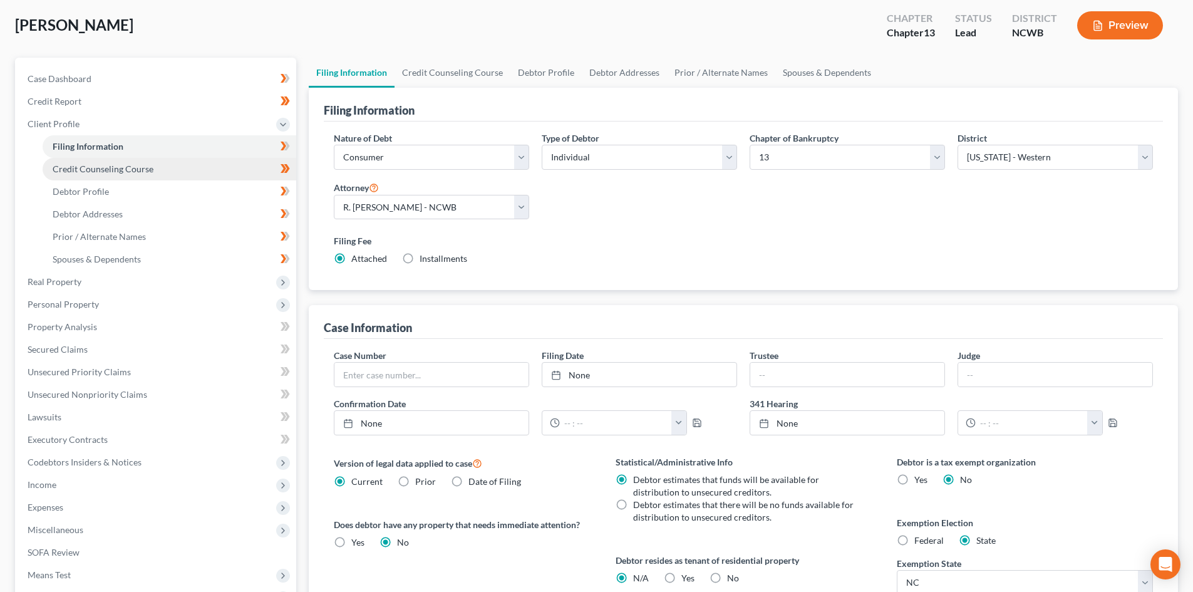
click at [113, 170] on span "Credit Counseling Course" at bounding box center [103, 168] width 101 height 11
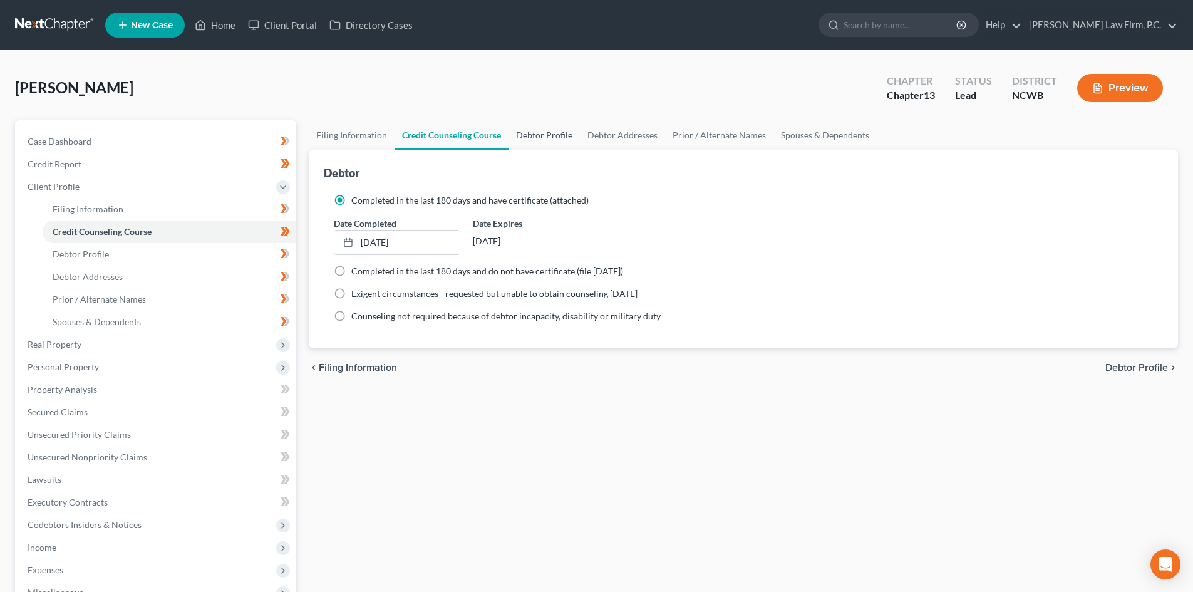
click at [549, 138] on link "Debtor Profile" at bounding box center [544, 135] width 71 height 30
select select "4"
select select "1"
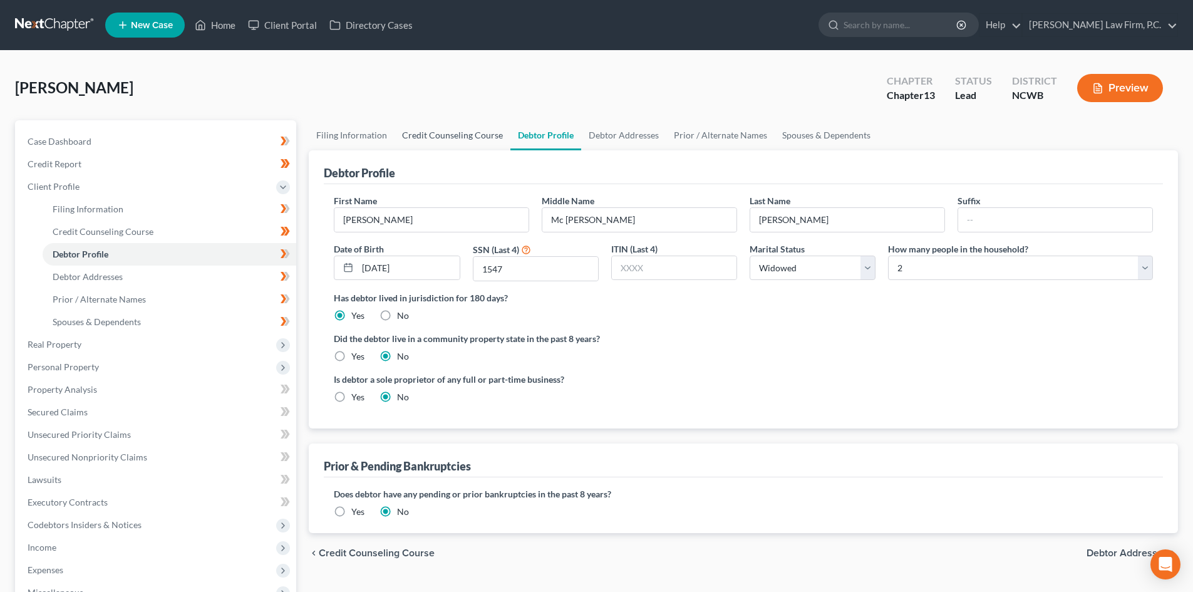
click at [442, 127] on link "Credit Counseling Course" at bounding box center [453, 135] width 116 height 30
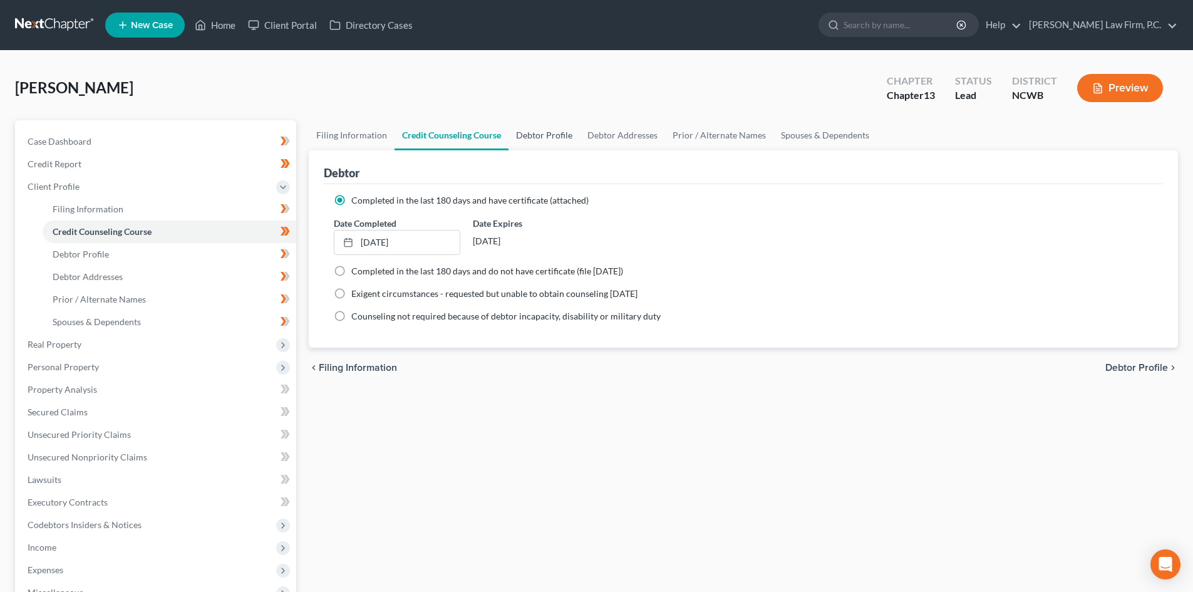
click at [561, 136] on link "Debtor Profile" at bounding box center [544, 135] width 71 height 30
select select "4"
select select "1"
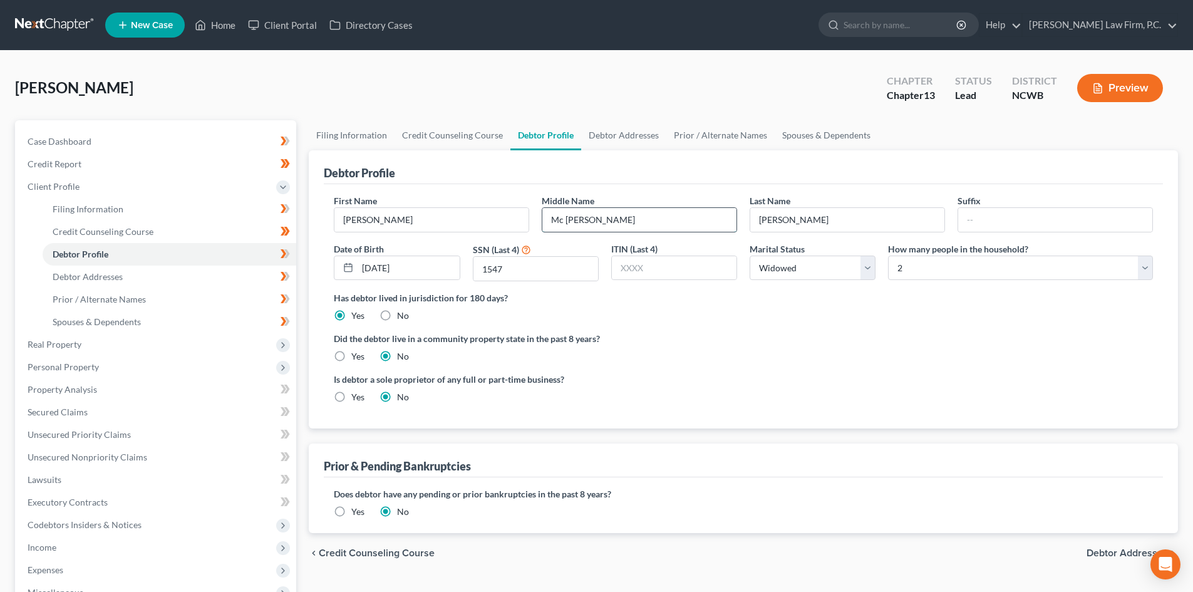
click at [567, 215] on input "Mc Coy" at bounding box center [639, 220] width 194 height 24
type input "McCoy"
click at [613, 134] on link "Debtor Addresses" at bounding box center [623, 135] width 85 height 30
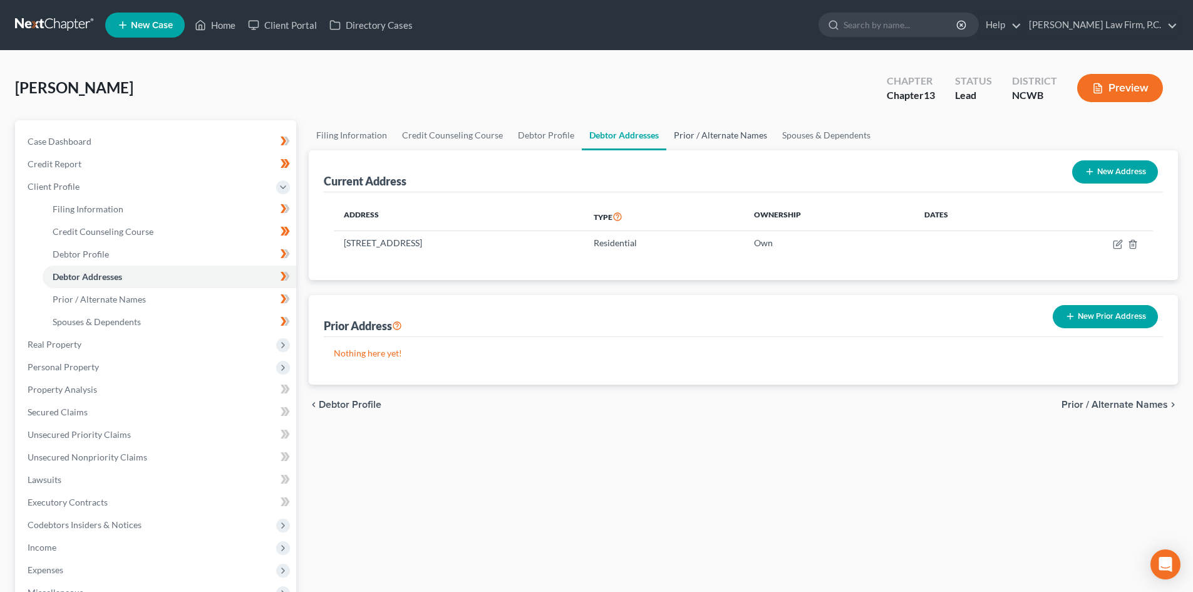
click at [708, 135] on link "Prior / Alternate Names" at bounding box center [720, 135] width 108 height 30
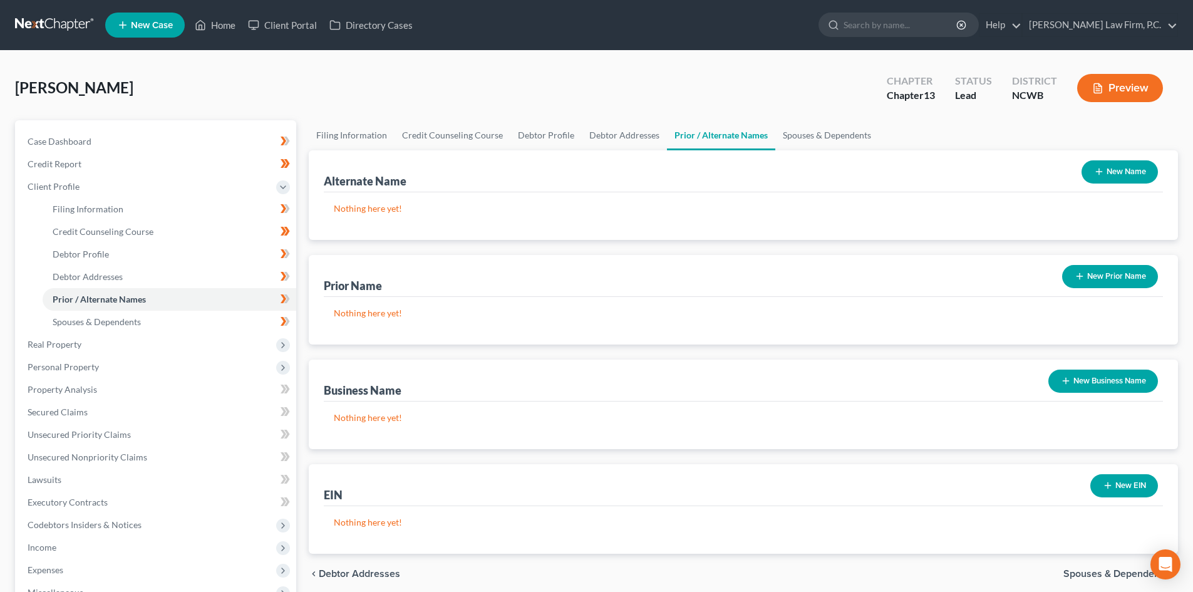
click at [1124, 172] on button "New Name" at bounding box center [1120, 171] width 76 height 23
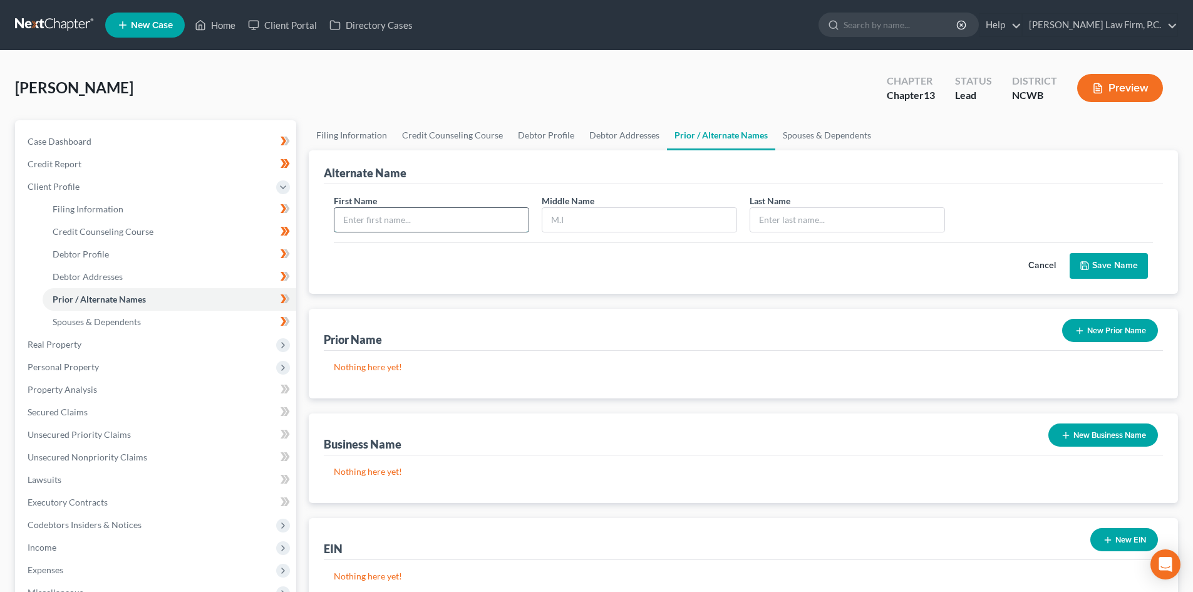
click at [418, 217] on input "text" at bounding box center [431, 220] width 194 height 24
type input "Ruth"
type input "M"
type input "McCoy"
click at [1116, 263] on button "Save Name" at bounding box center [1109, 266] width 78 height 26
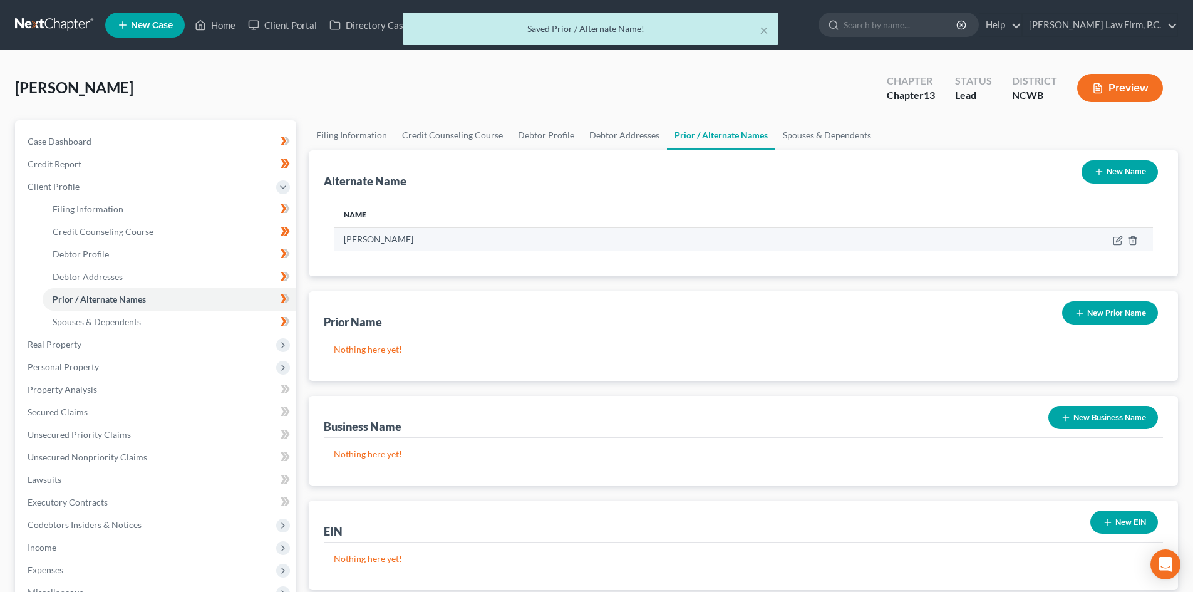
click at [390, 236] on td "Ruth McCoy" at bounding box center [597, 239] width 526 height 24
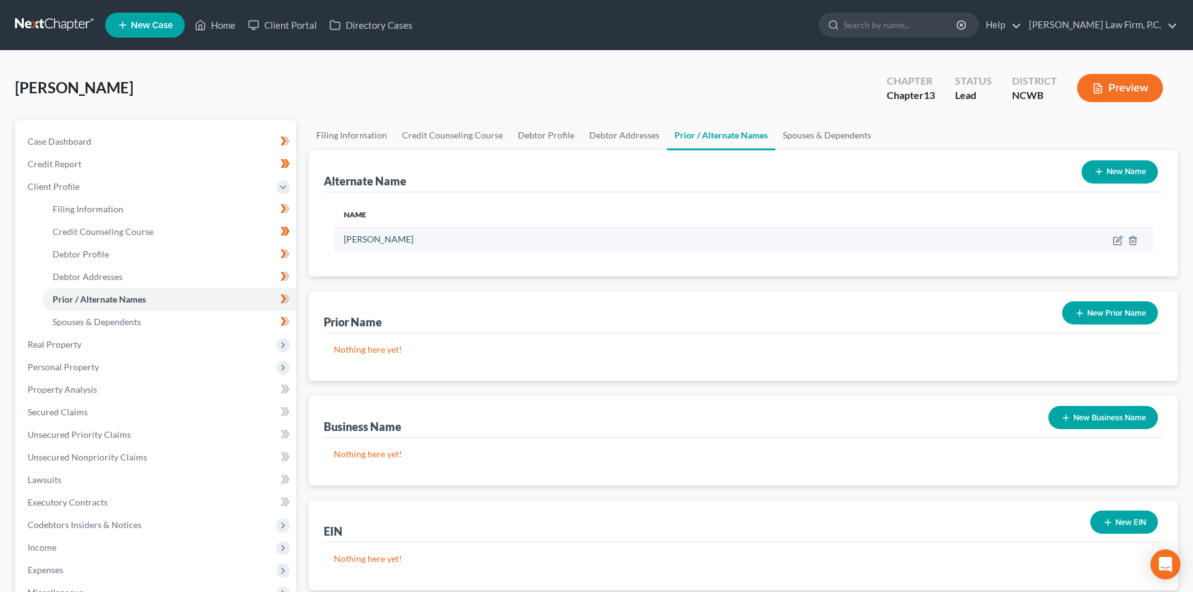
click at [1123, 245] on td at bounding box center [1006, 239] width 294 height 24
click at [1122, 243] on icon at bounding box center [1118, 241] width 10 height 10
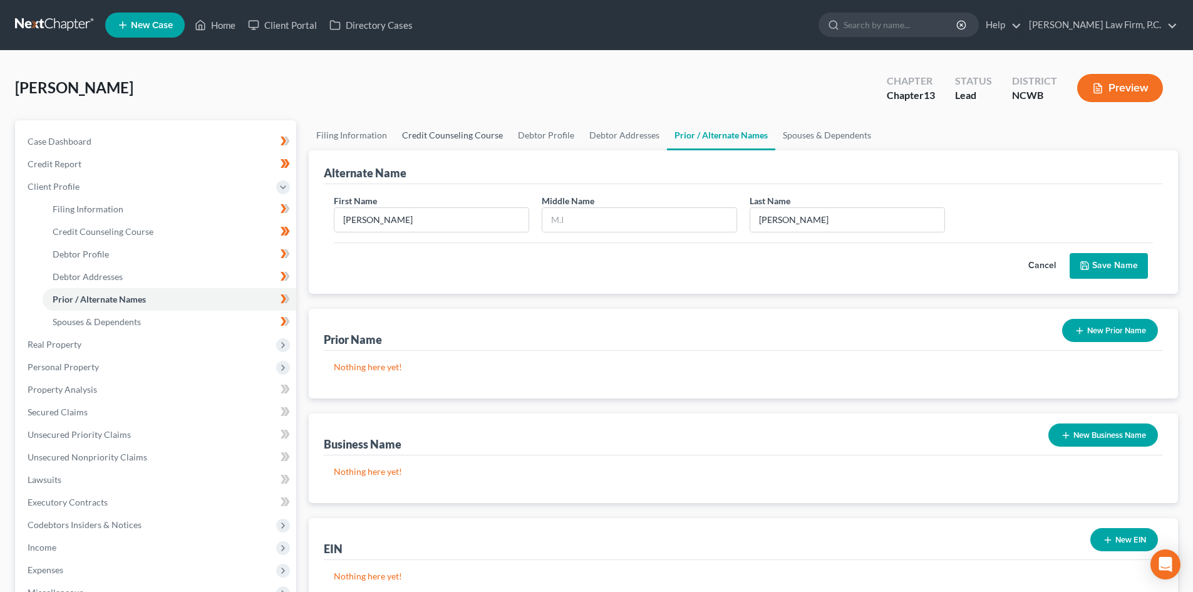
click at [471, 137] on link "Credit Counseling Course" at bounding box center [453, 135] width 116 height 30
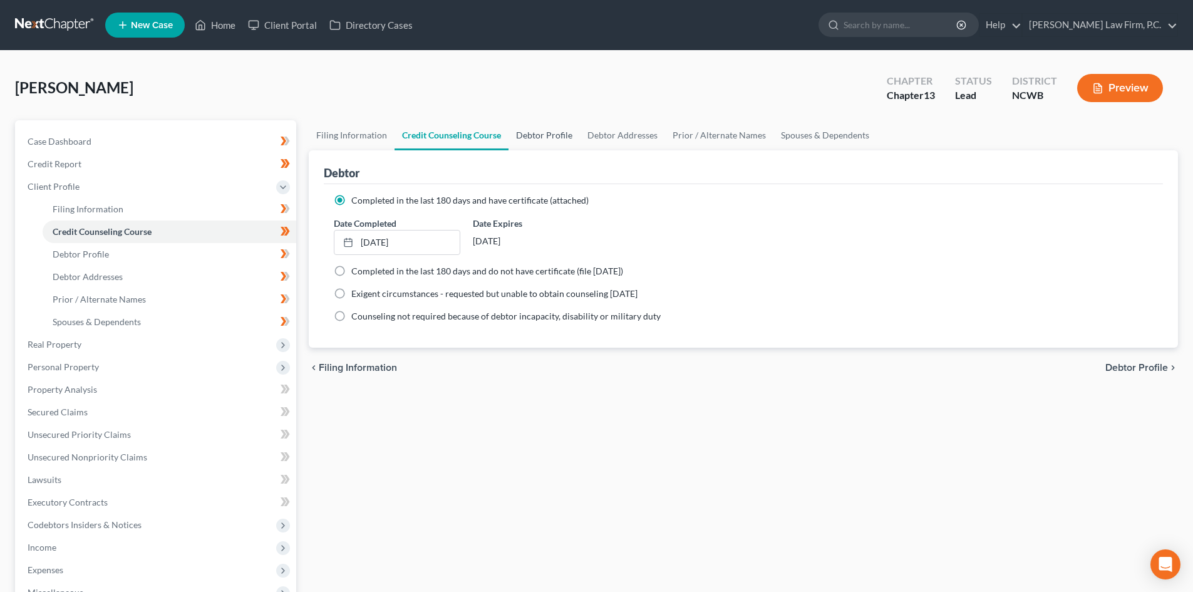
click at [546, 142] on link "Debtor Profile" at bounding box center [544, 135] width 71 height 30
select select "4"
select select "1"
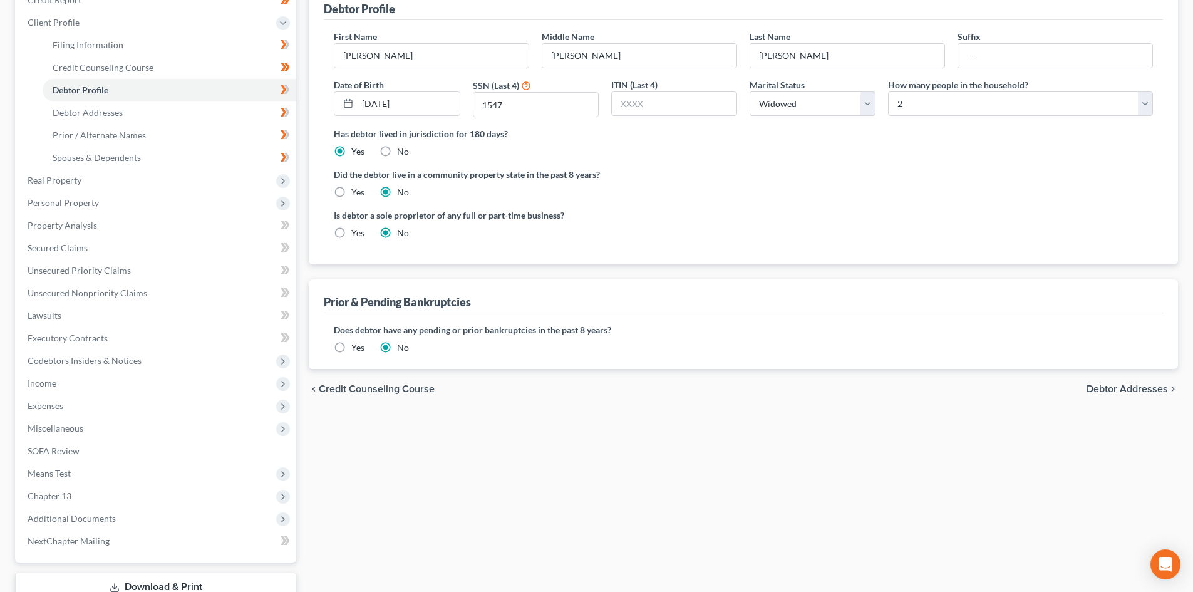
scroll to position [188, 0]
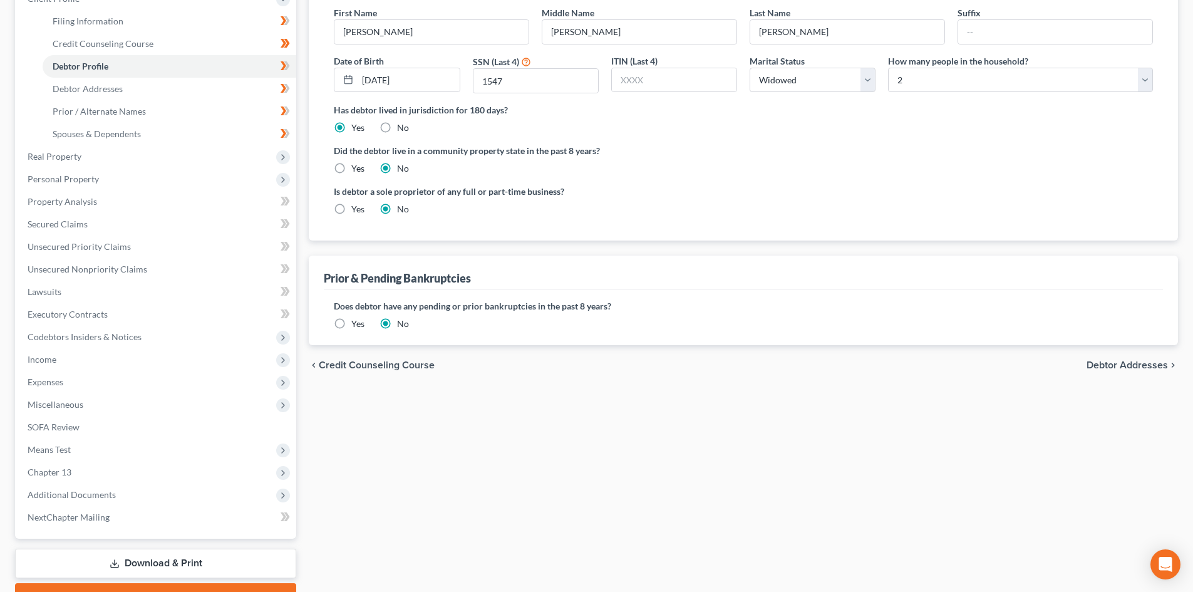
click at [1108, 360] on span "Debtor Addresses" at bounding box center [1127, 365] width 81 height 10
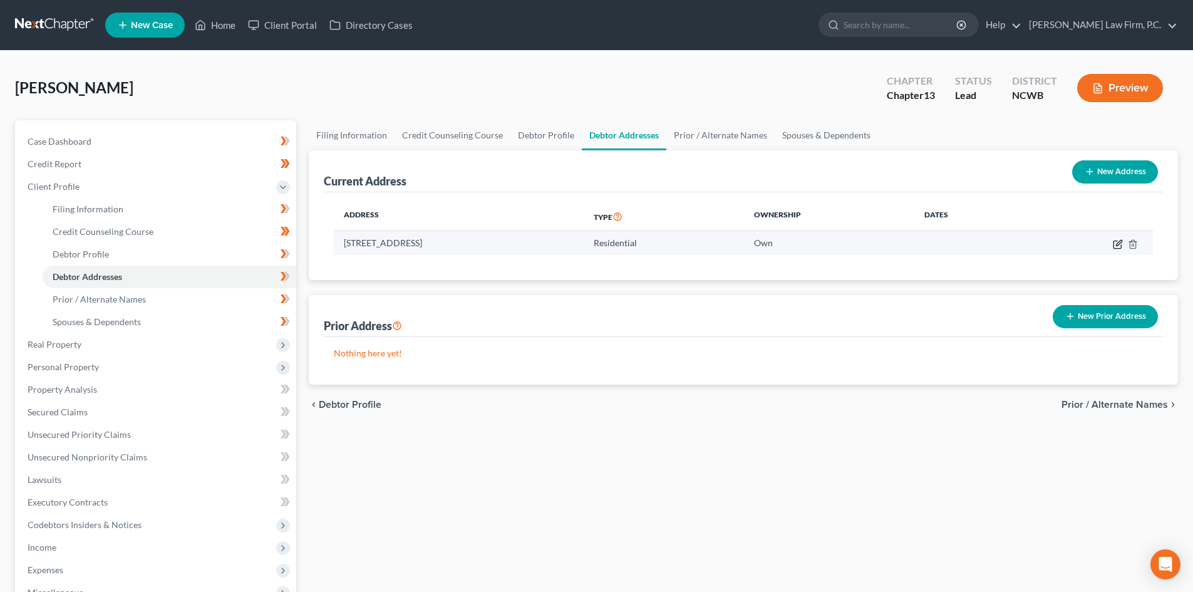
click at [1121, 244] on icon "button" at bounding box center [1118, 244] width 10 height 10
select select "28"
select select "55"
select select "0"
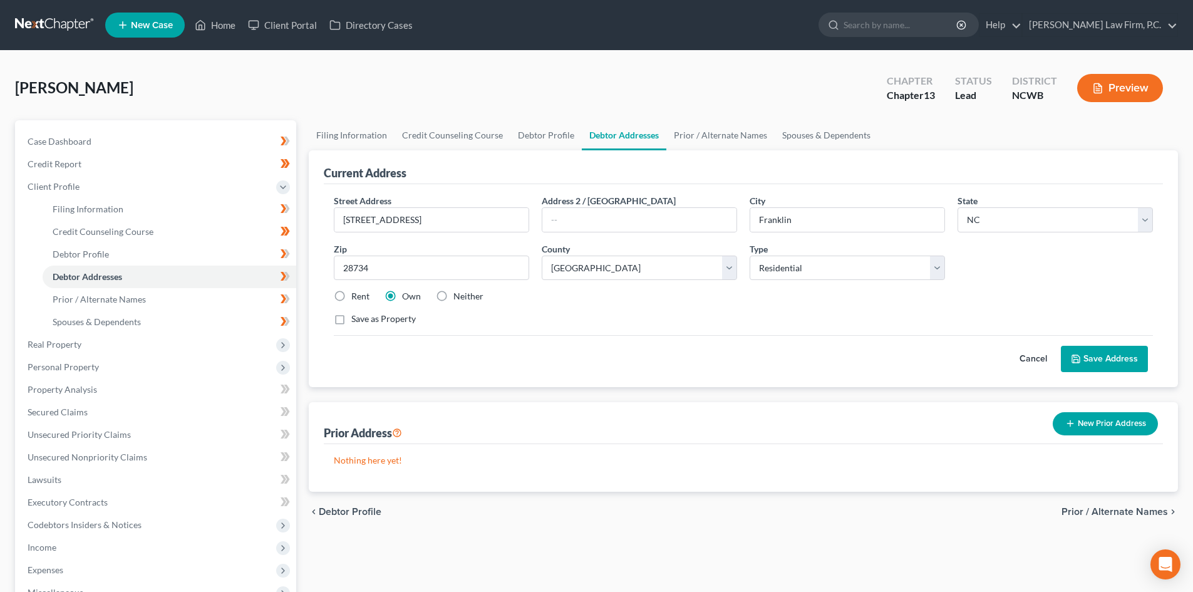
click at [1104, 350] on button "Save Address" at bounding box center [1104, 359] width 87 height 26
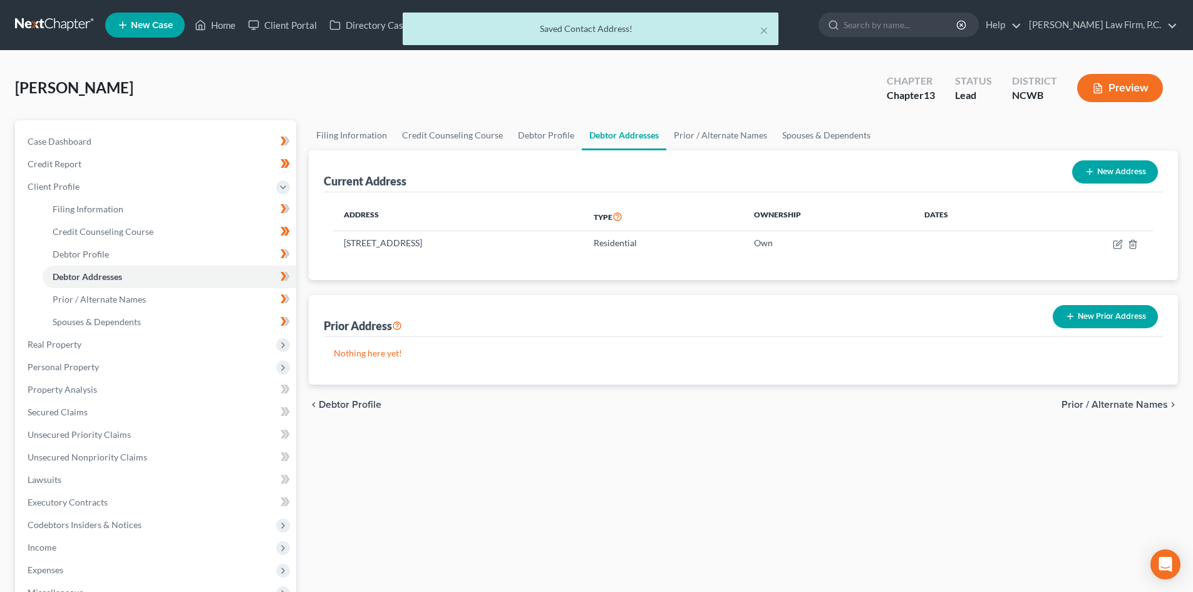
click at [1117, 401] on span "Prior / Alternate Names" at bounding box center [1115, 405] width 106 height 10
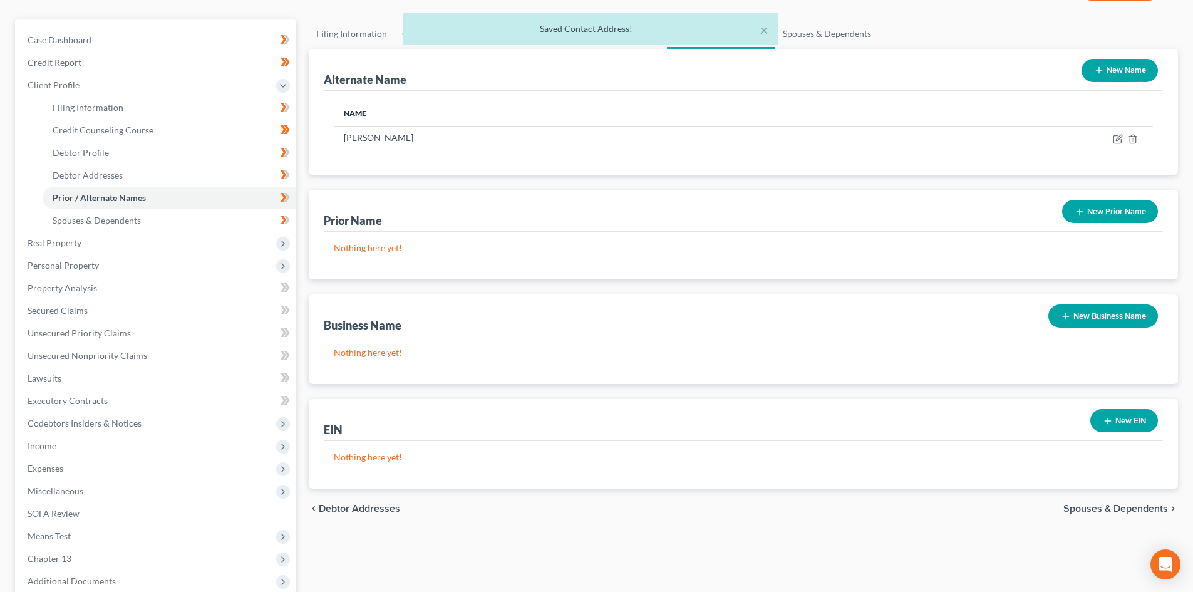
scroll to position [125, 0]
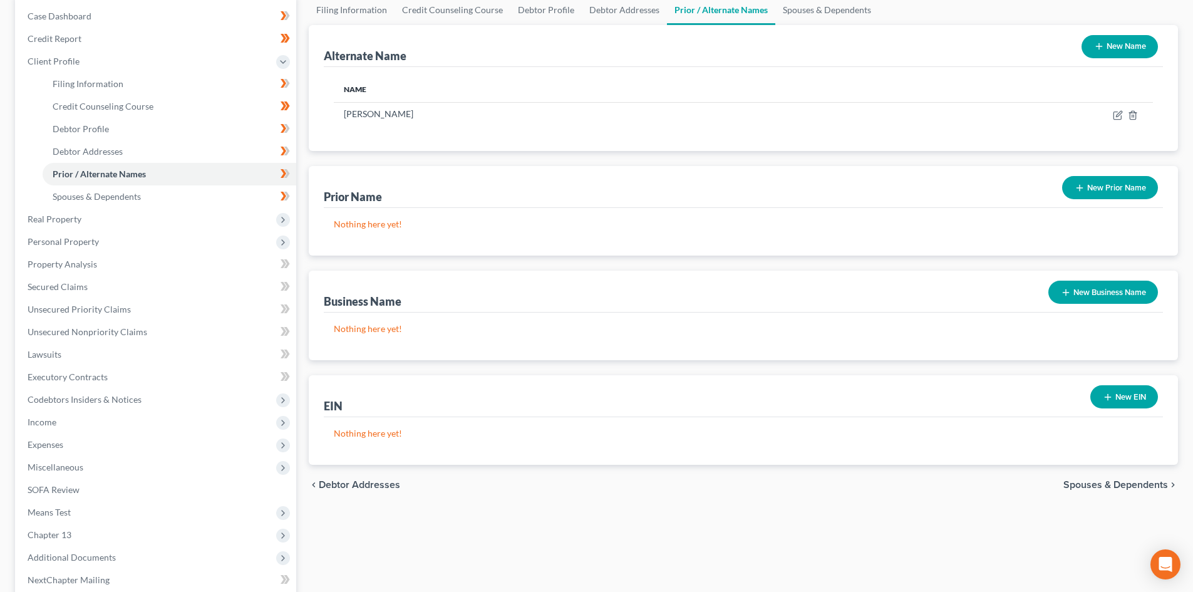
click at [1118, 486] on span "Spouses & Dependents" at bounding box center [1116, 485] width 105 height 10
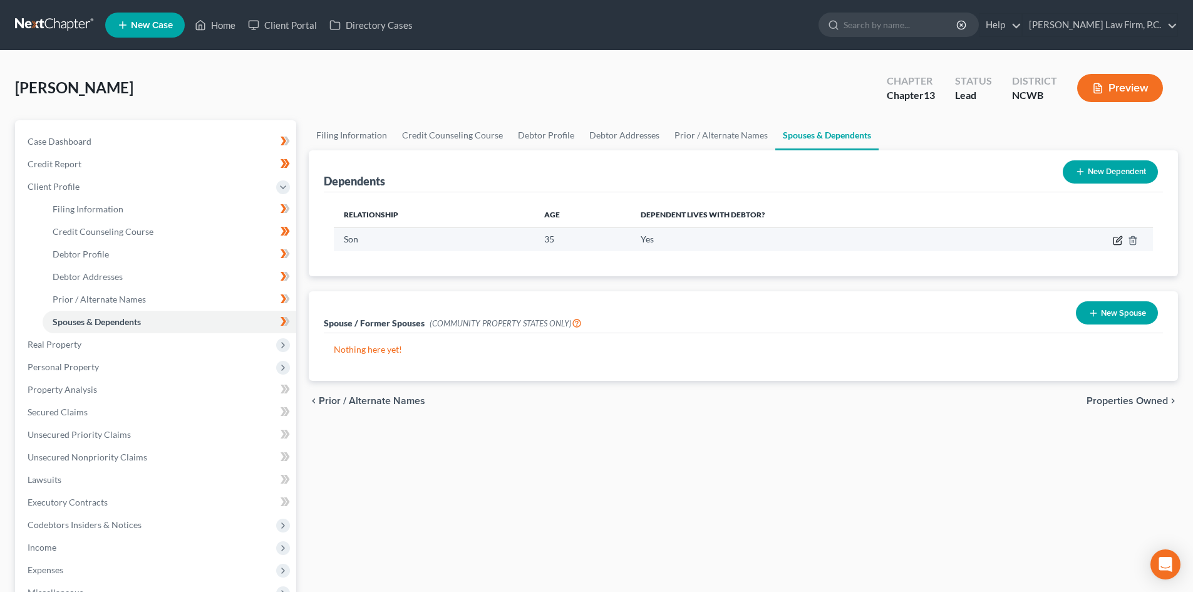
click at [1114, 242] on icon "button" at bounding box center [1118, 241] width 8 height 8
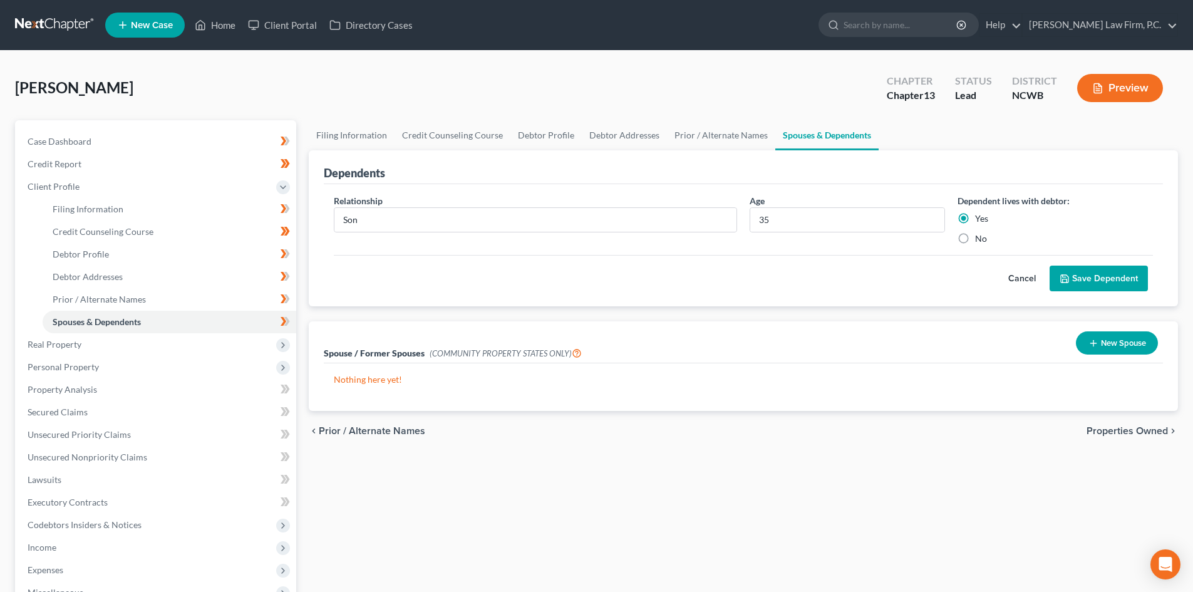
click at [1029, 271] on button "Cancel" at bounding box center [1022, 278] width 55 height 25
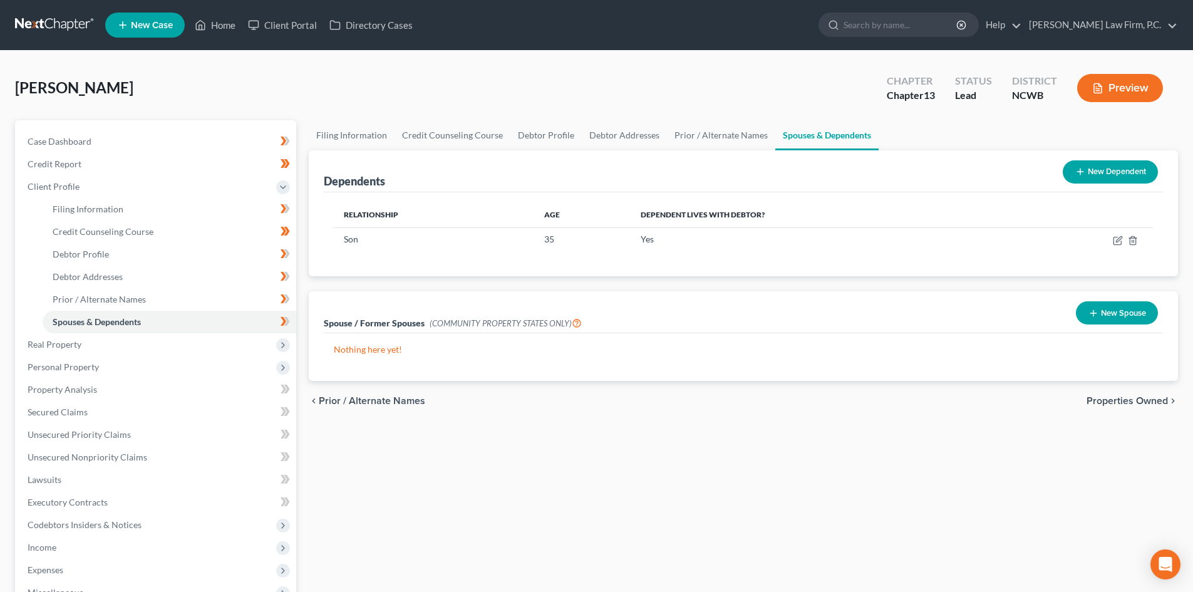
click at [1144, 398] on span "Properties Owned" at bounding box center [1127, 401] width 81 height 10
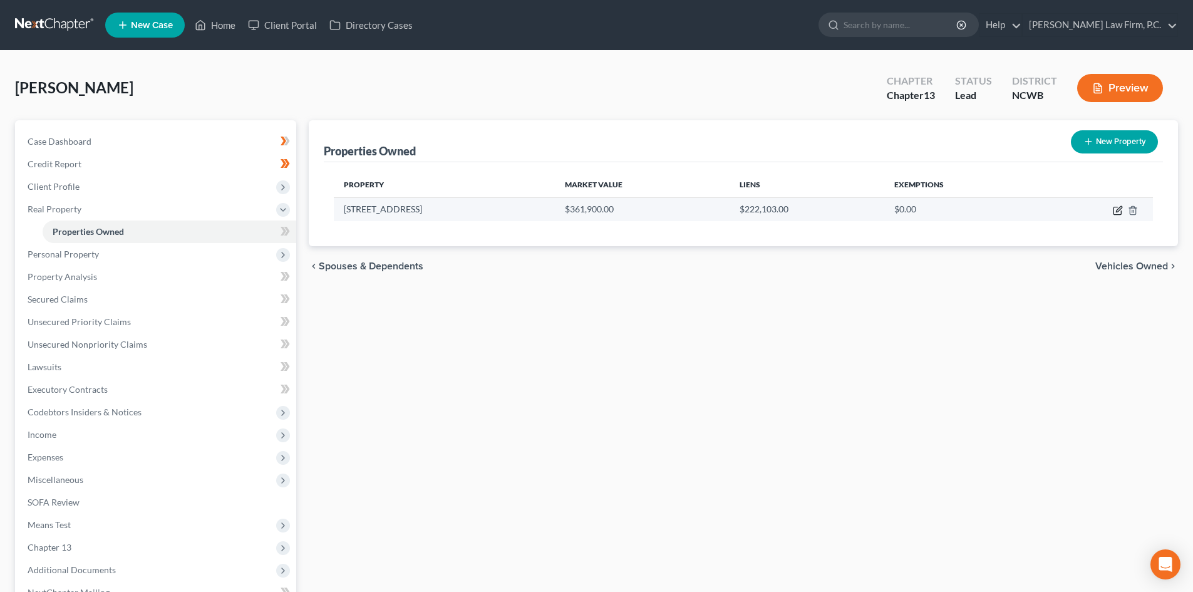
click at [1114, 211] on icon "button" at bounding box center [1118, 211] width 8 height 8
select select "28"
select select "0"
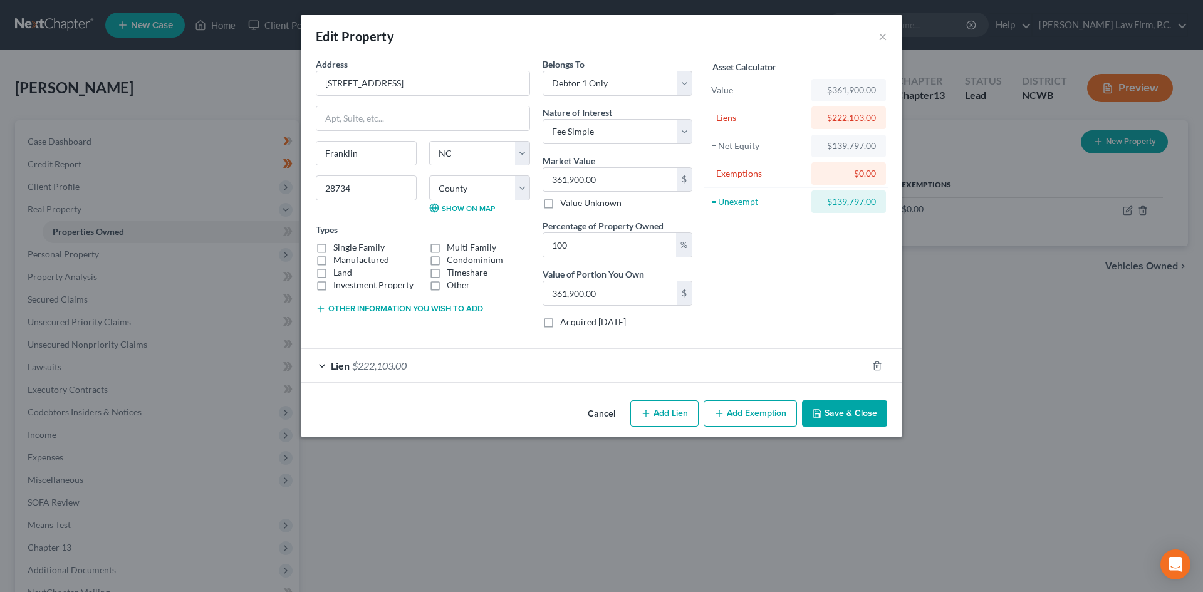
click at [334, 242] on label "Single Family" at bounding box center [358, 247] width 51 height 13
click at [338, 242] on input "Single Family" at bounding box center [342, 245] width 8 height 8
checkbox input "true"
click at [642, 186] on input "361,900.00" at bounding box center [609, 180] width 133 height 24
type input "3"
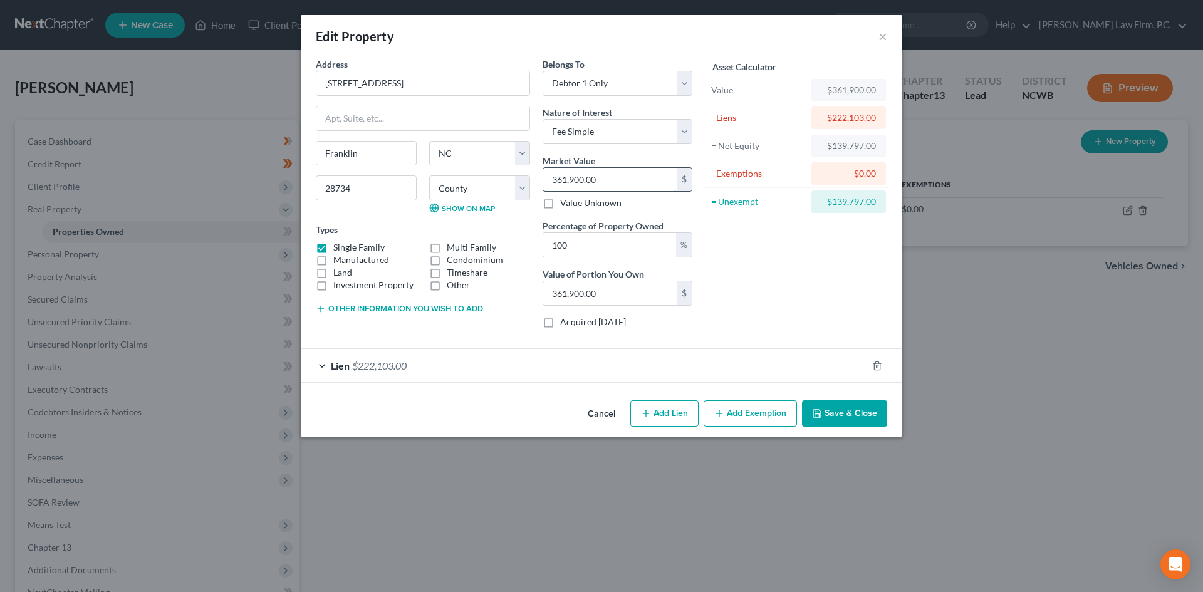
type input "3.00"
type input "32"
type input "32.00"
type input "325"
type input "325.00"
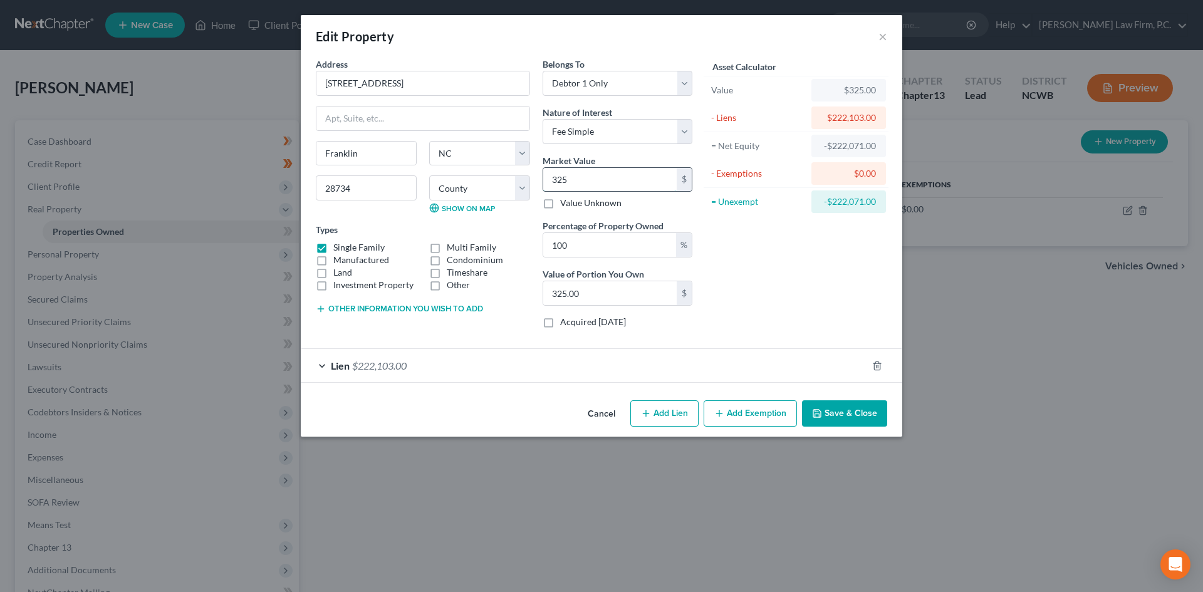
type input "3250"
type input "3,250.00"
type input "3,2500"
type input "32,500.00"
type input "32,5000"
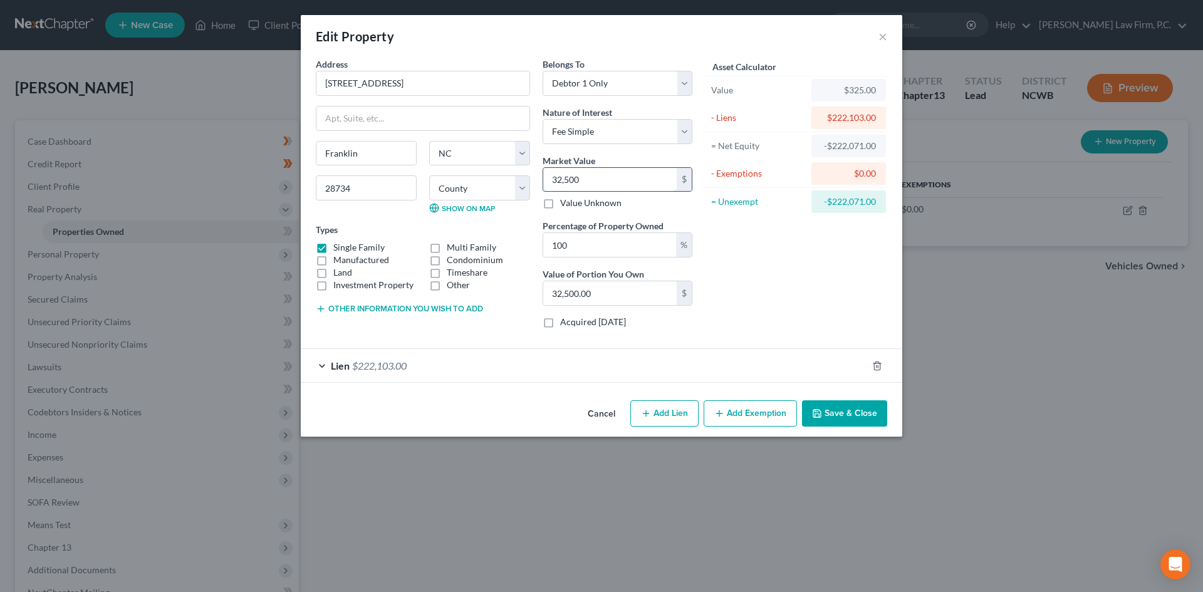
type input "325,000.00"
type input "325,000"
click at [339, 307] on button "Other information you wish to add" at bounding box center [399, 309] width 167 height 10
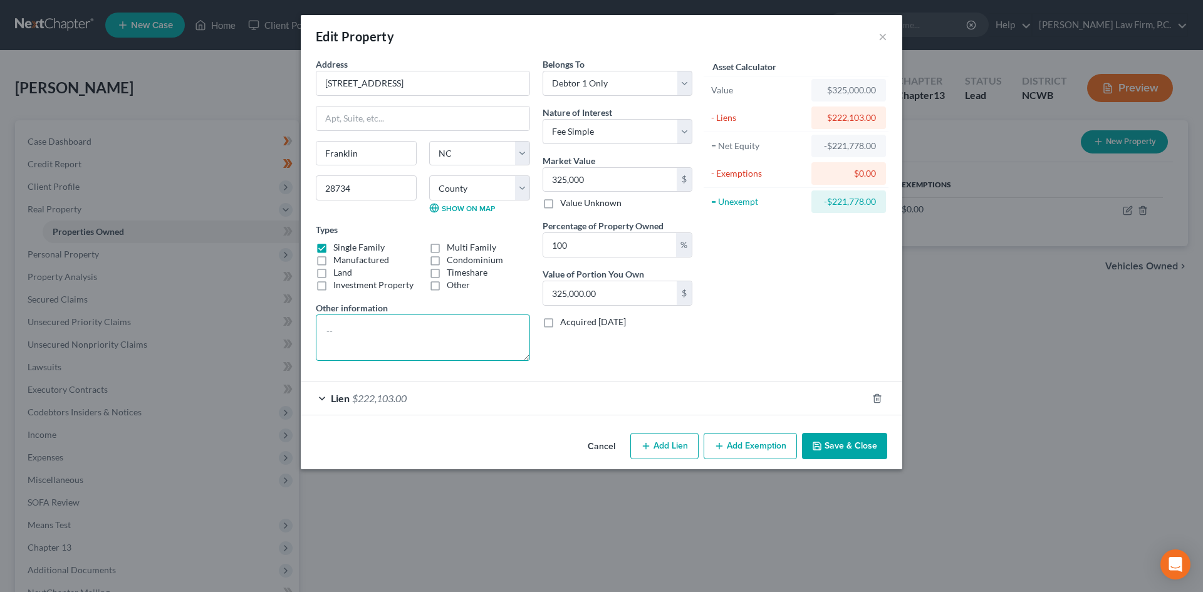
click at [375, 331] on textarea at bounding box center [423, 337] width 214 height 46
click at [560, 291] on input "325,000.00" at bounding box center [609, 293] width 133 height 24
click at [442, 350] on textarea "Needs retaining walls, inside repairs, repainting, carpet replacement." at bounding box center [423, 337] width 214 height 46
type textarea "Needs retaining walls, inside repairs, repainting, carpet replacement. Debtor e…"
click at [555, 290] on input "325,000.00" at bounding box center [609, 293] width 133 height 24
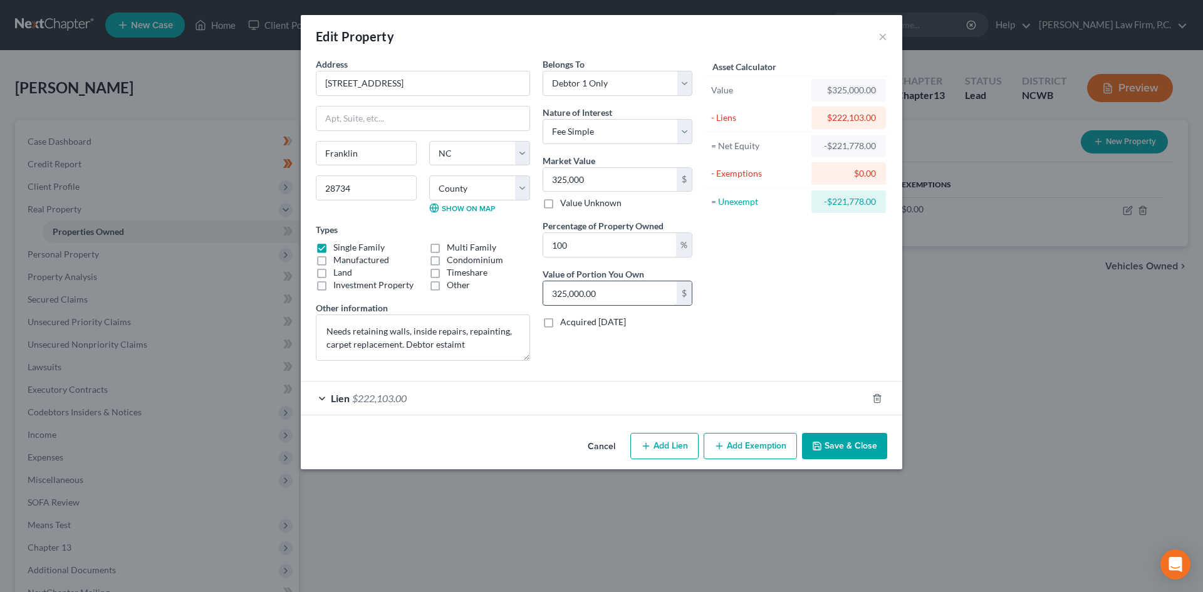
type input "0.00"
type input "3"
type input "0.01"
type input "33"
type input "0.10"
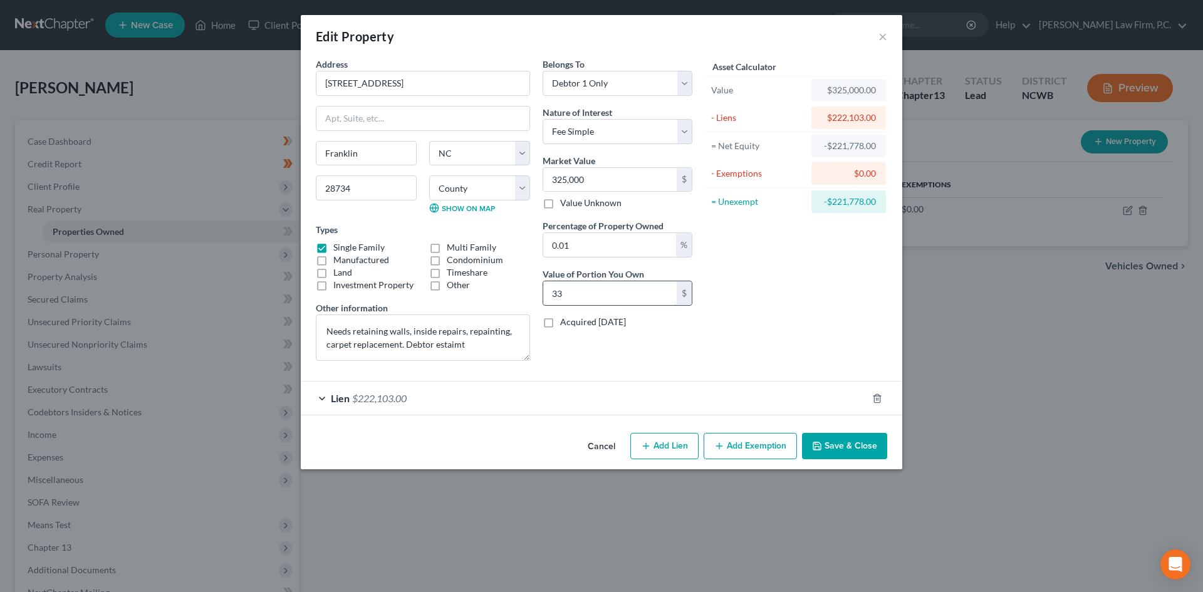
type input "330"
type input "1.02"
type input "3,300"
type input "10.15"
type input "33,000"
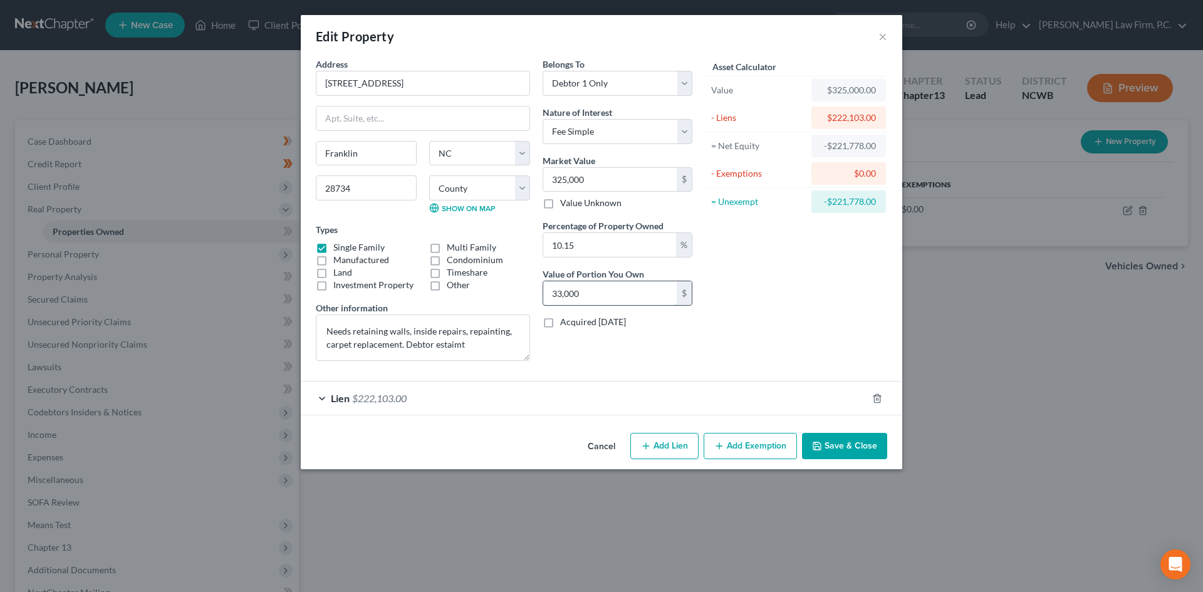
type input "101.54"
type input "330,000"
click at [472, 341] on textarea "Needs retaining walls, inside repairs, repainting, carpet replacement. Debtor e…" at bounding box center [423, 337] width 214 height 46
click at [401, 338] on textarea "Needs retaining walls, inside repairs, repainting, carpet replacement. Debtor e…" at bounding box center [423, 337] width 214 height 46
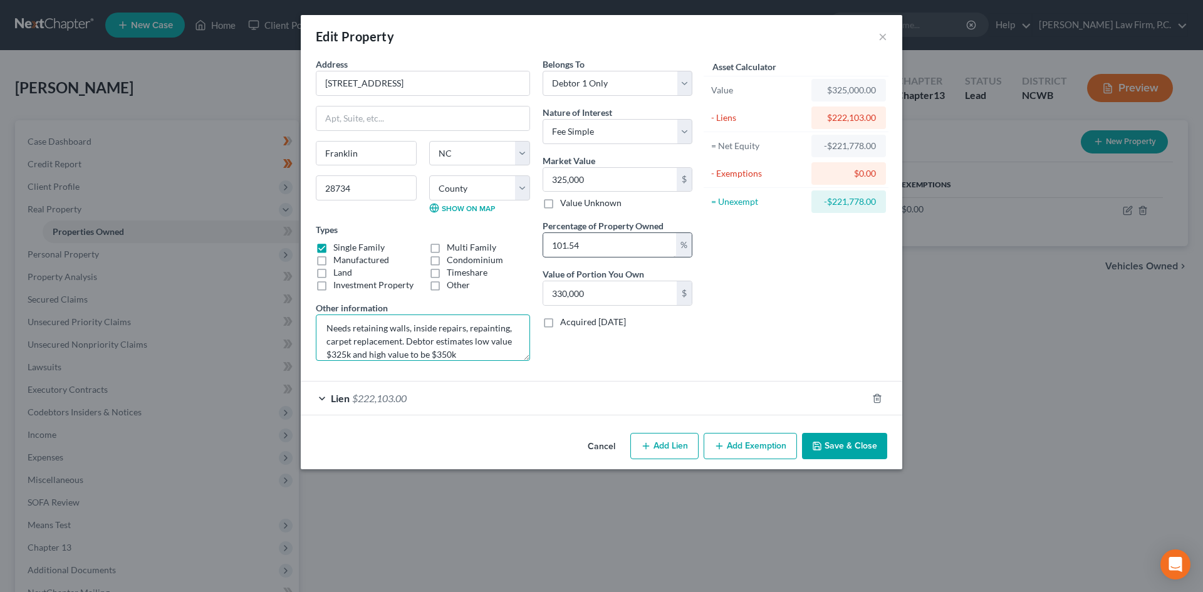
type textarea "Needs retaining walls, inside repairs, repainting, carpet replacement. Debtor e…"
click at [613, 237] on input "101.54" at bounding box center [609, 245] width 133 height 24
drag, startPoint x: 613, startPoint y: 237, endPoint x: 469, endPoint y: 241, distance: 143.5
click at [469, 241] on div "Address * 484 Laurel Drive Franklin State AL AK AR AZ CA CO CT DE DC FL GA GU H…" at bounding box center [503, 214] width 389 height 313
type input "1"
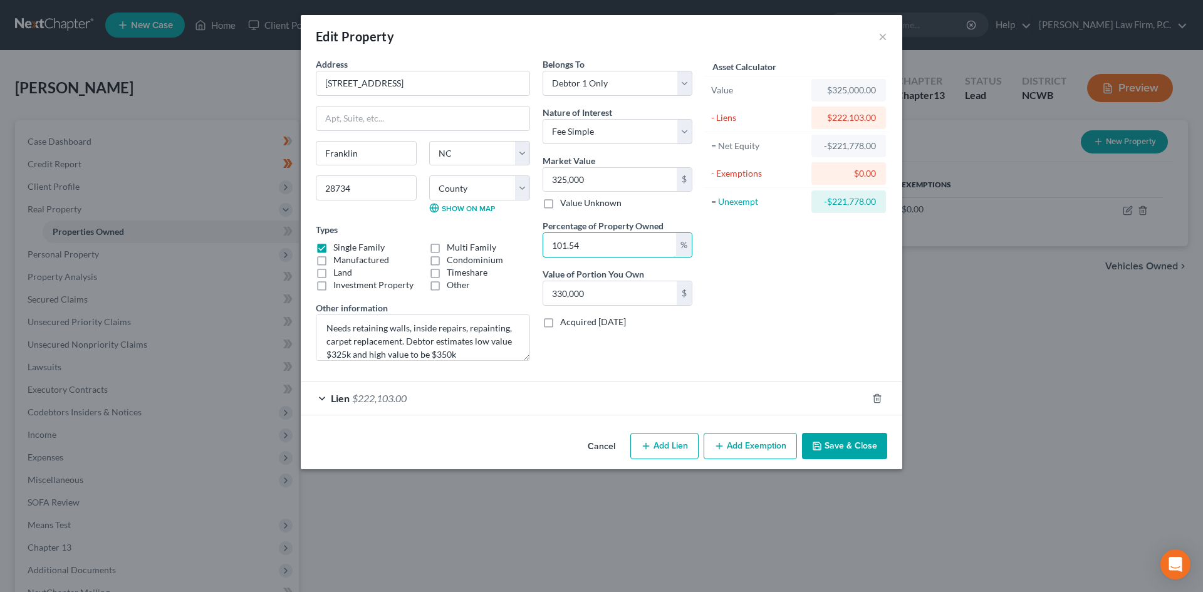
type input "3,250.00"
type input "10"
type input "32,500.00"
type input "100"
type input "325,000.00"
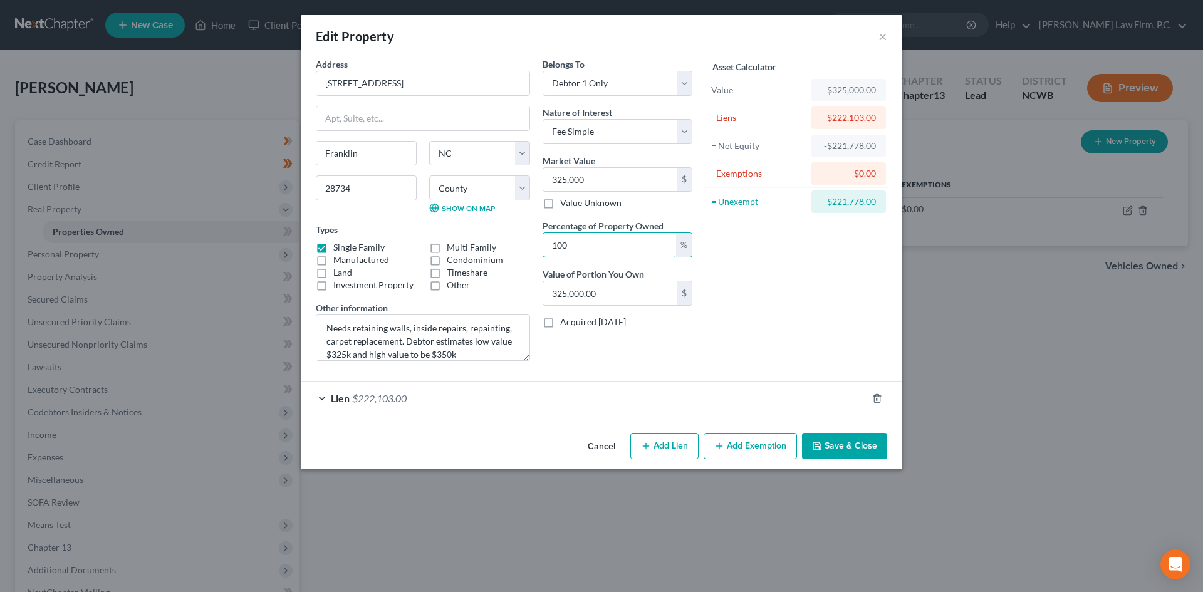
type input "100"
drag, startPoint x: 401, startPoint y: 341, endPoint x: 448, endPoint y: 345, distance: 46.5
click at [402, 341] on textarea "Needs retaining walls, inside repairs, repainting, carpet replacement. Debtor e…" at bounding box center [423, 337] width 214 height 46
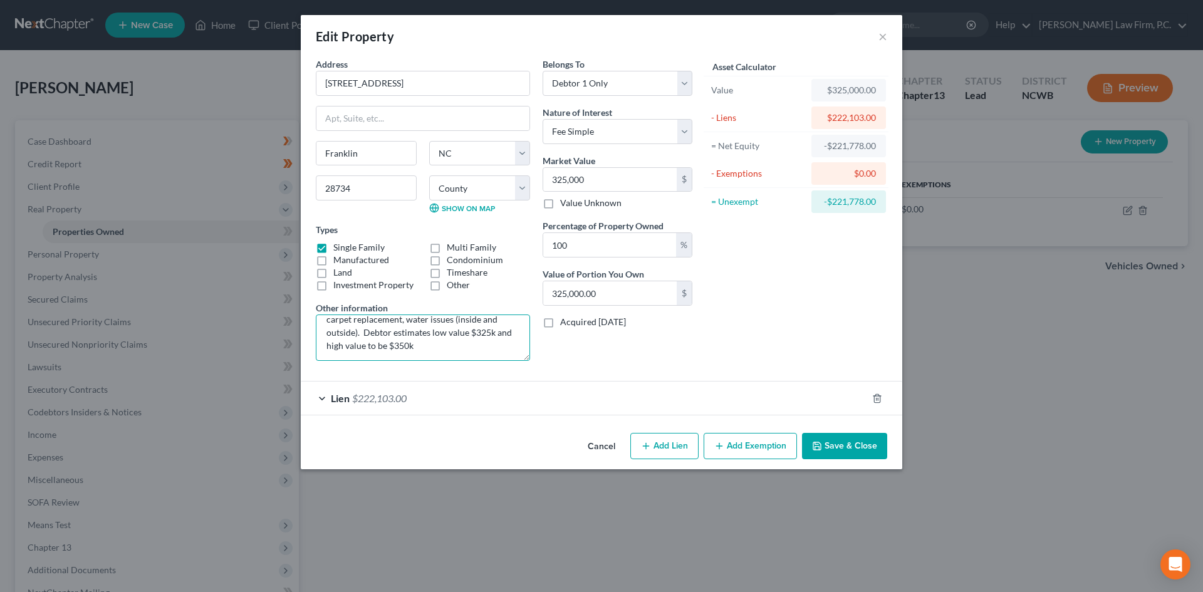
scroll to position [26, 0]
drag, startPoint x: 393, startPoint y: 329, endPoint x: 494, endPoint y: 364, distance: 107.2
click at [394, 329] on textarea "Needs retaining walls, inside repairs, repainting, carpet replacement, water is…" at bounding box center [423, 337] width 214 height 46
click at [363, 328] on textarea "Needs retaining walls, inside repairs, repainting, carpet replacement, water is…" at bounding box center [423, 337] width 214 height 46
type textarea "Needs retaining walls, inside repairs, repainting, carpet replacement, water is…"
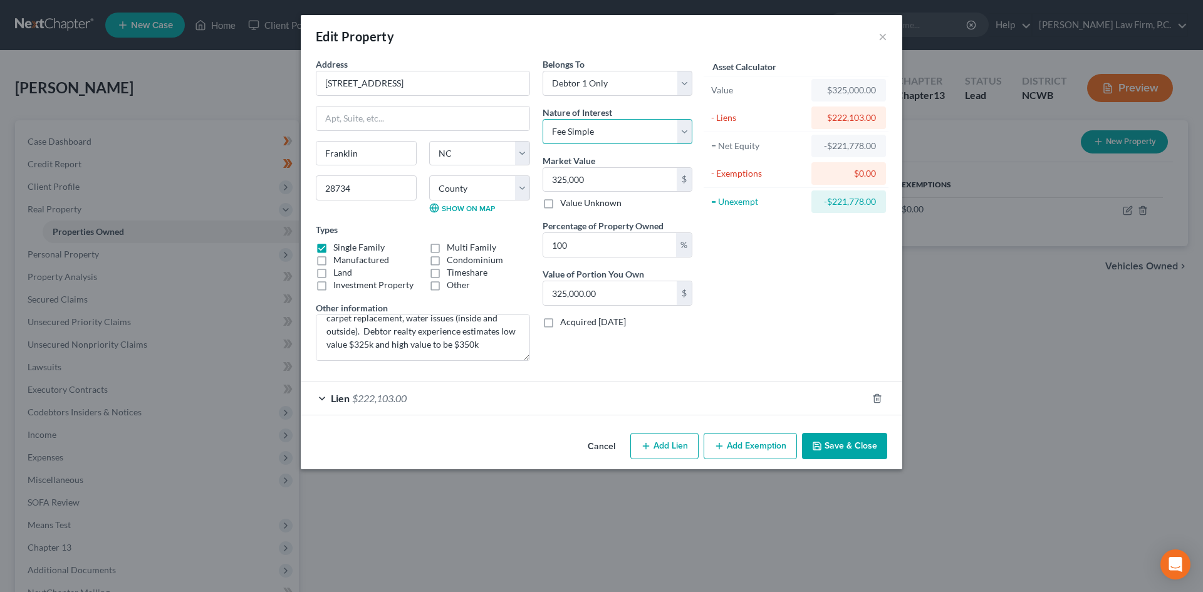
click at [622, 127] on select "Select Fee Simple Joint Tenant Life Estate Equitable Interest Future Interest T…" at bounding box center [617, 131] width 150 height 25
click at [365, 329] on textarea "Needs retaining walls, inside repairs, repainting, carpet replacement, water is…" at bounding box center [423, 337] width 214 height 46
click at [326, 331] on textarea "Needs retaining walls, inside repairs, repainting, carpet replacement, water is…" at bounding box center [423, 337] width 214 height 46
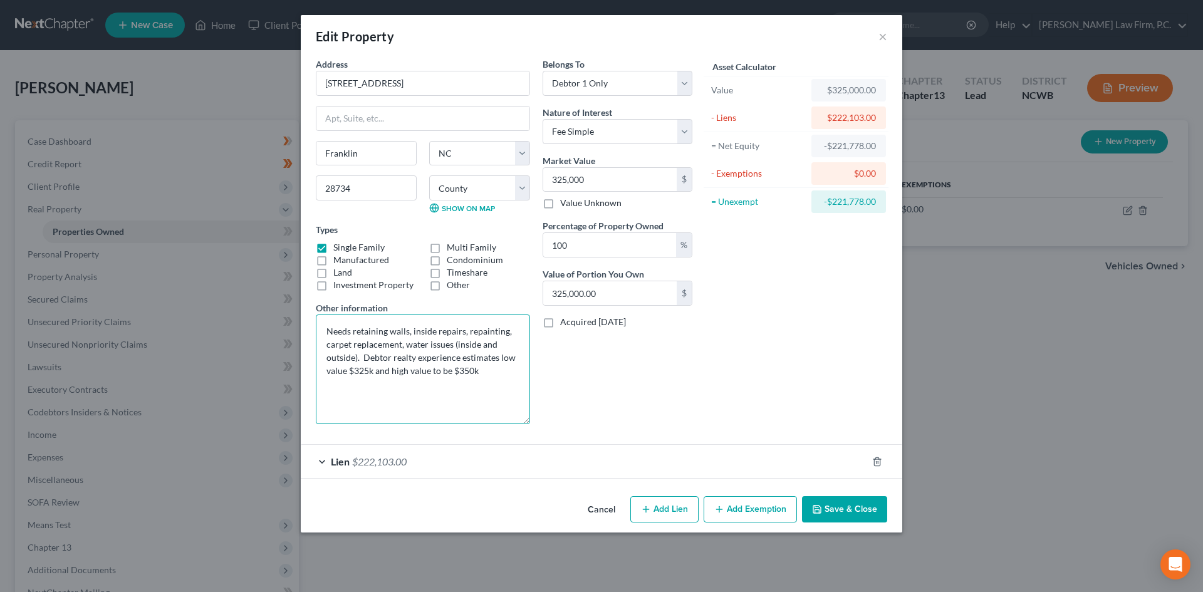
drag, startPoint x: 526, startPoint y: 357, endPoint x: 542, endPoint y: 421, distance: 65.9
click at [542, 421] on div "Address * 484 Laurel Drive Franklin State AL AK AR AZ CA CO CT DE DC FL GA GU H…" at bounding box center [503, 246] width 389 height 376
click at [845, 113] on div "$222,103.00" at bounding box center [848, 117] width 54 height 13
click at [319, 461] on div "Lien $222,103.00" at bounding box center [584, 461] width 566 height 33
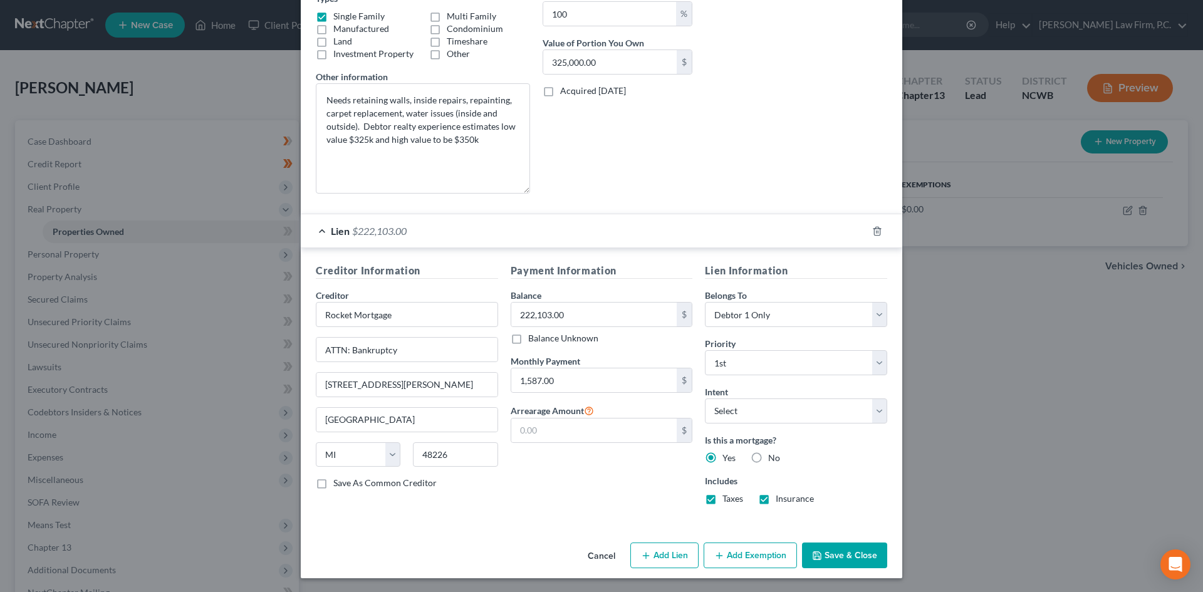
scroll to position [232, 0]
click at [744, 410] on select "Select Surrender Redeem Reaffirm Avoid Other" at bounding box center [796, 409] width 182 height 25
select select "4"
click at [705, 397] on select "Select Surrender Redeem Reaffirm Avoid Other" at bounding box center [796, 409] width 182 height 25
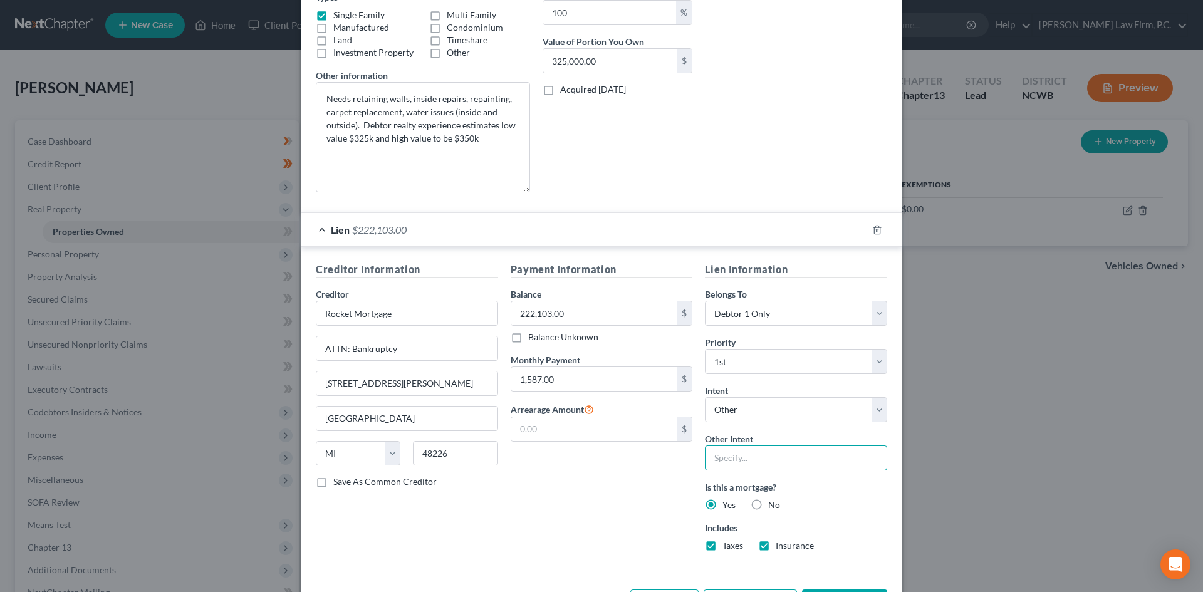
click at [731, 467] on input "text" at bounding box center [796, 457] width 182 height 25
type input "Retain & Pay"
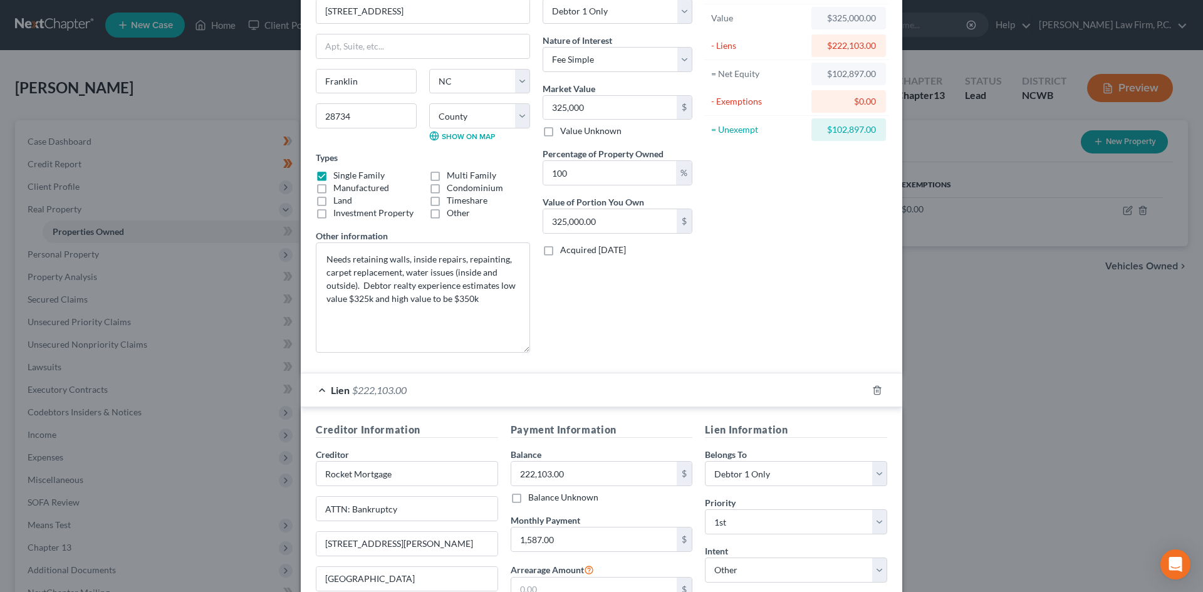
scroll to position [0, 0]
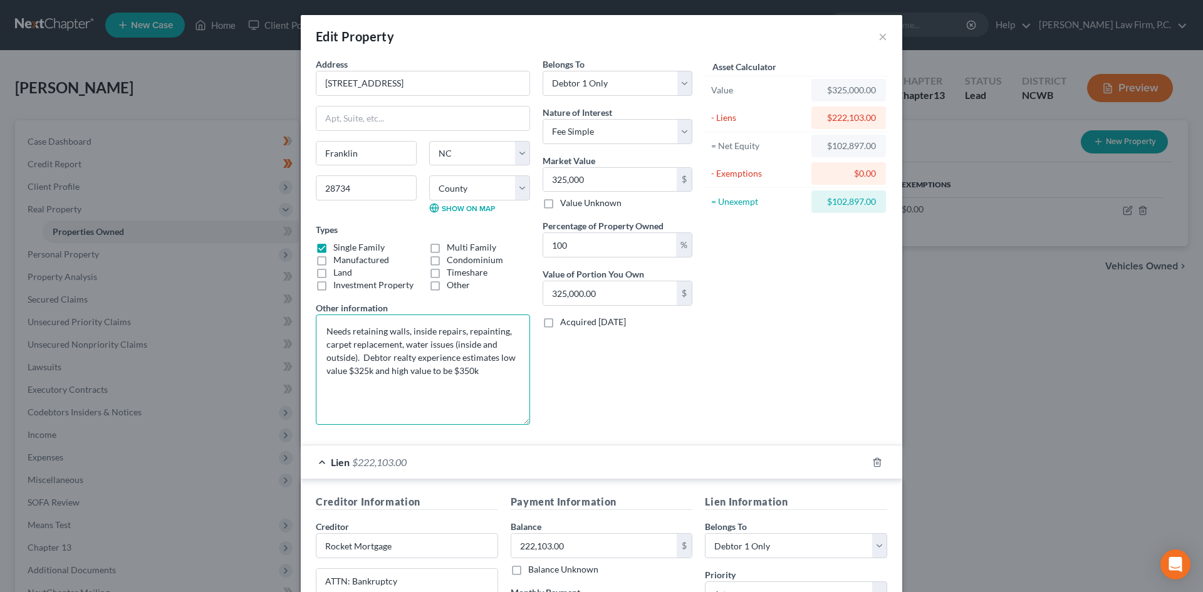
click at [361, 355] on textarea "Needs retaining walls, inside repairs, repainting, carpet replacement, water is…" at bounding box center [423, 369] width 214 height 110
click at [359, 357] on textarea "Needs retaining walls, inside repairs, repainting, carpet replacement, water is…" at bounding box center [423, 369] width 214 height 110
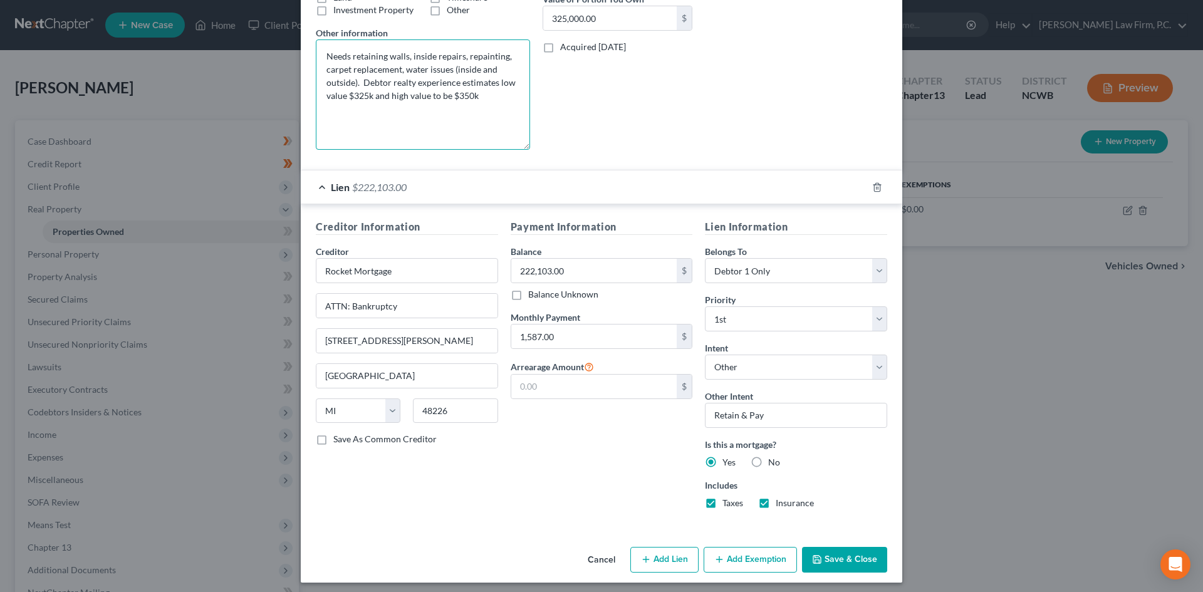
scroll to position [281, 0]
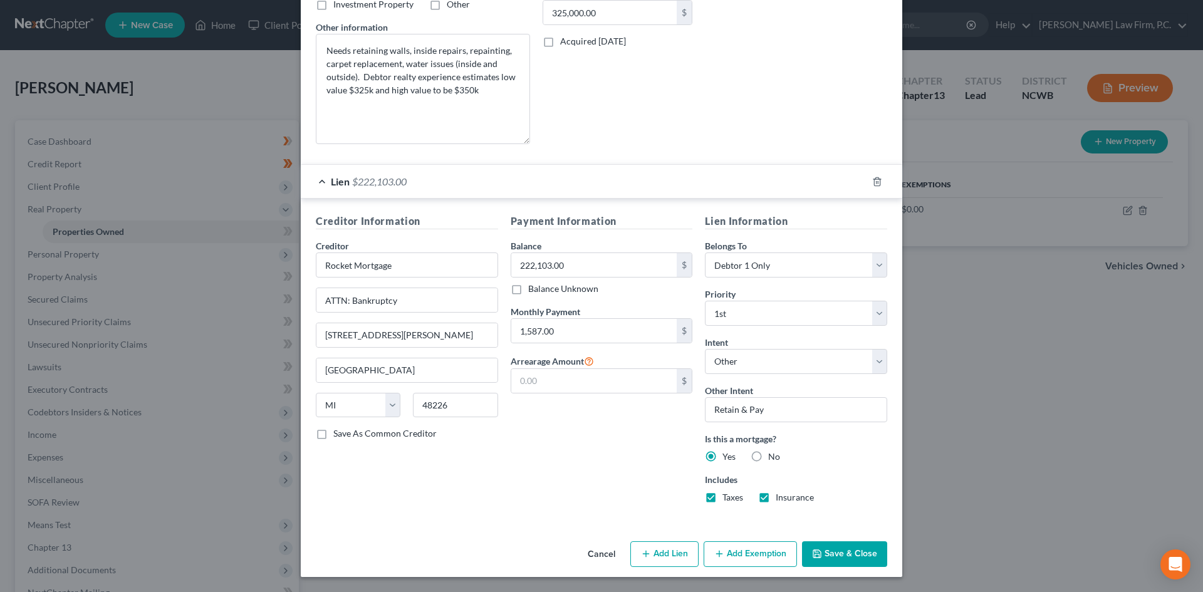
click at [722, 455] on label "Yes" at bounding box center [728, 456] width 13 height 13
click at [727, 455] on input "Yes" at bounding box center [731, 454] width 8 height 8
click at [827, 546] on button "Save & Close" at bounding box center [844, 554] width 85 height 26
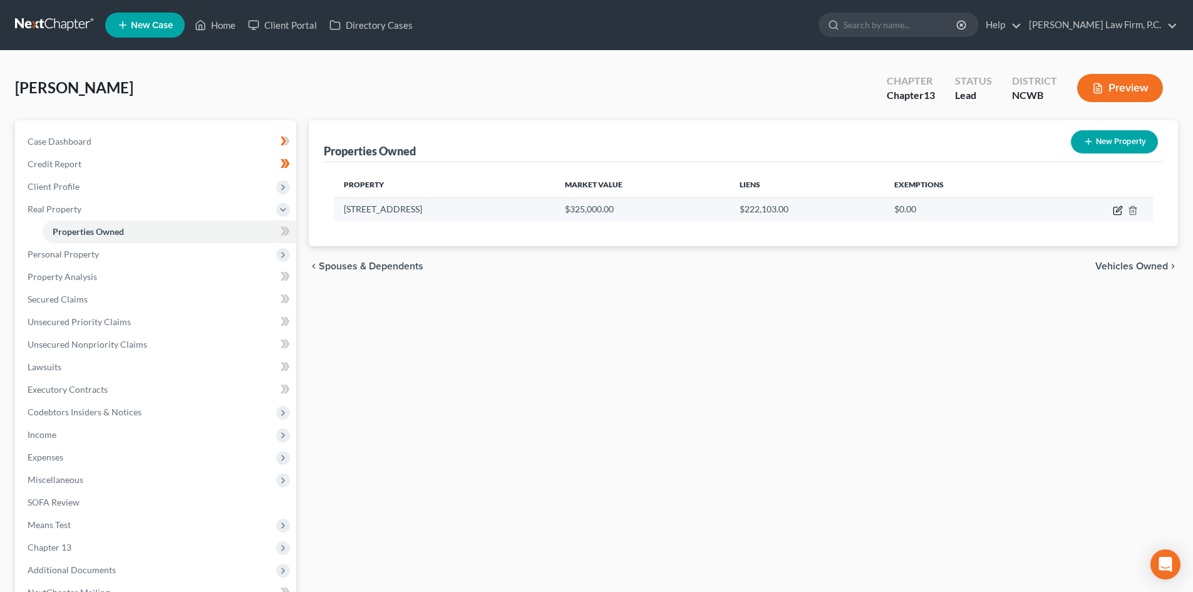
click at [1114, 210] on td at bounding box center [1096, 209] width 113 height 24
click at [1117, 209] on icon "button" at bounding box center [1118, 210] width 10 height 10
select select "28"
select select "0"
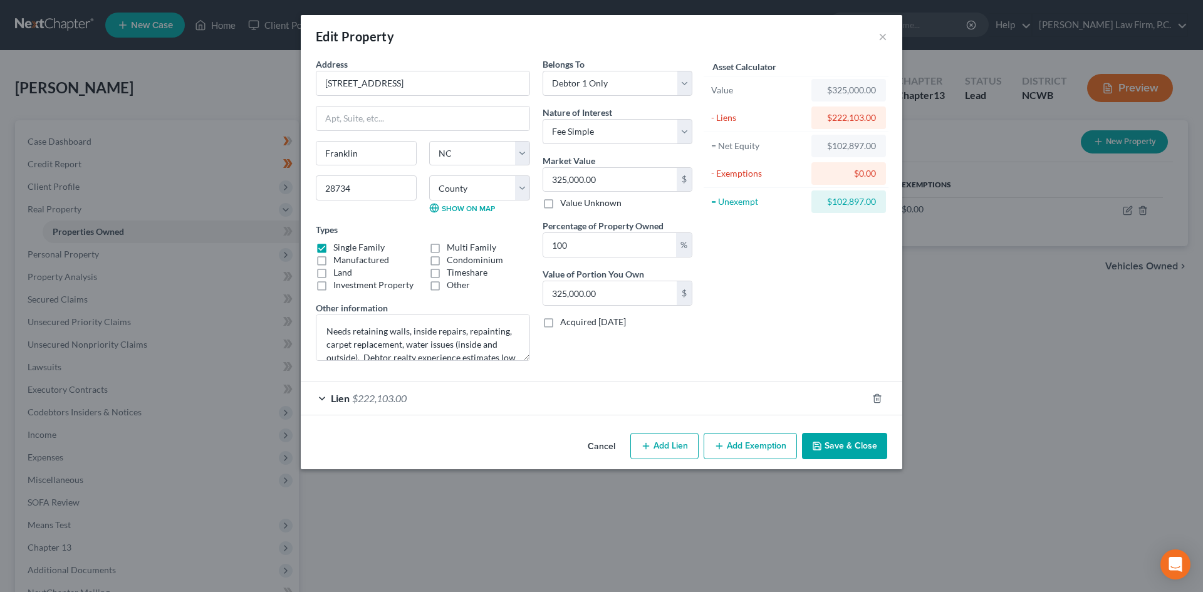
drag, startPoint x: 331, startPoint y: 398, endPoint x: 374, endPoint y: 407, distance: 44.0
click at [331, 399] on span "Lien" at bounding box center [340, 398] width 19 height 12
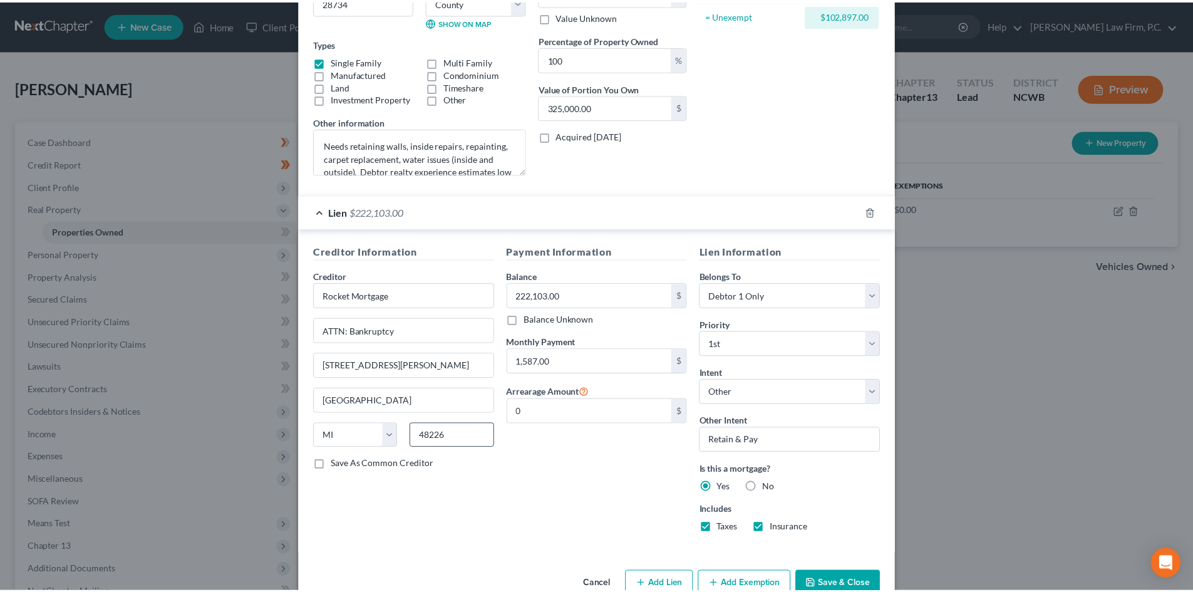
scroll to position [188, 0]
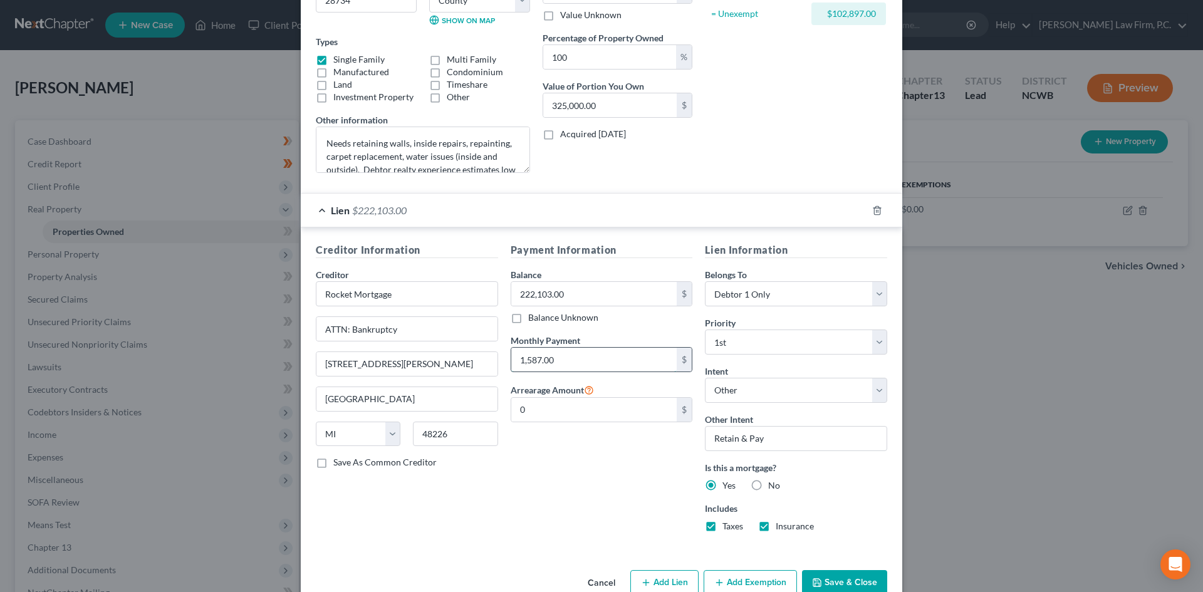
click at [585, 353] on input "1,587.00" at bounding box center [594, 360] width 166 height 24
click at [578, 361] on input "1,587.00" at bounding box center [594, 360] width 166 height 24
type input "1,587.77"
click at [841, 572] on button "Save & Close" at bounding box center [844, 583] width 85 height 26
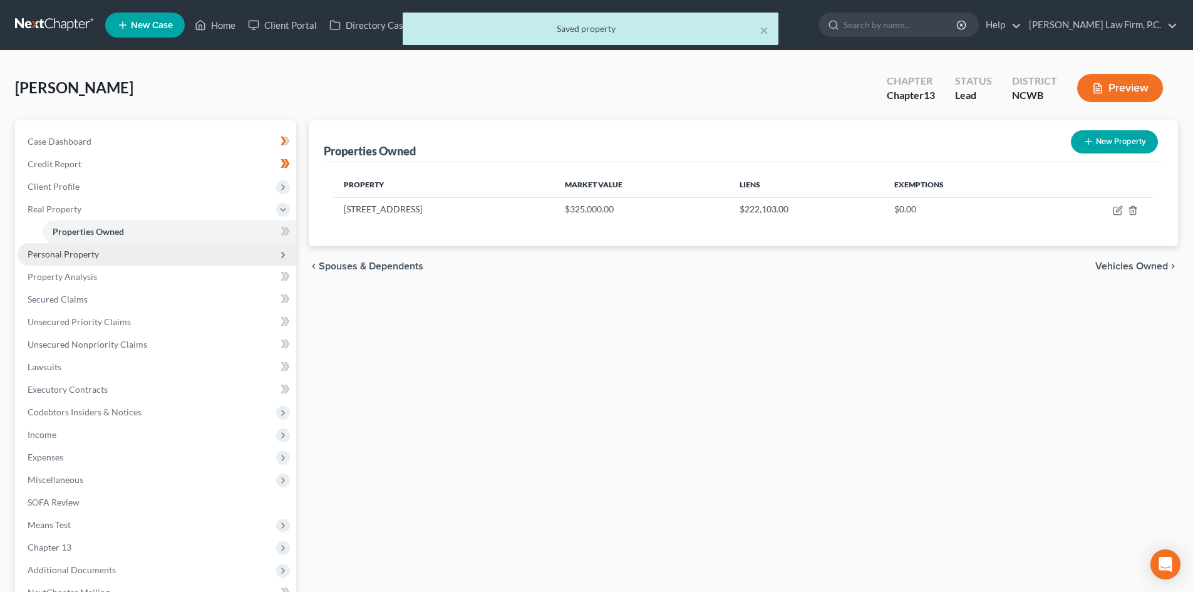
click at [100, 253] on span "Personal Property" at bounding box center [157, 254] width 279 height 23
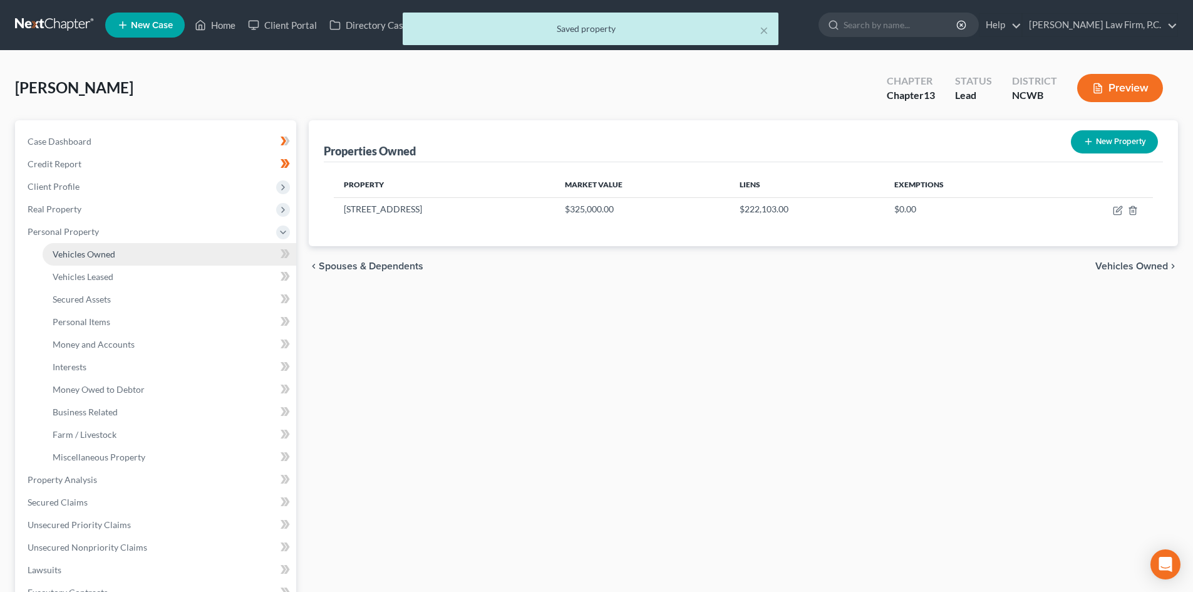
click at [100, 257] on span "Vehicles Owned" at bounding box center [84, 254] width 63 height 11
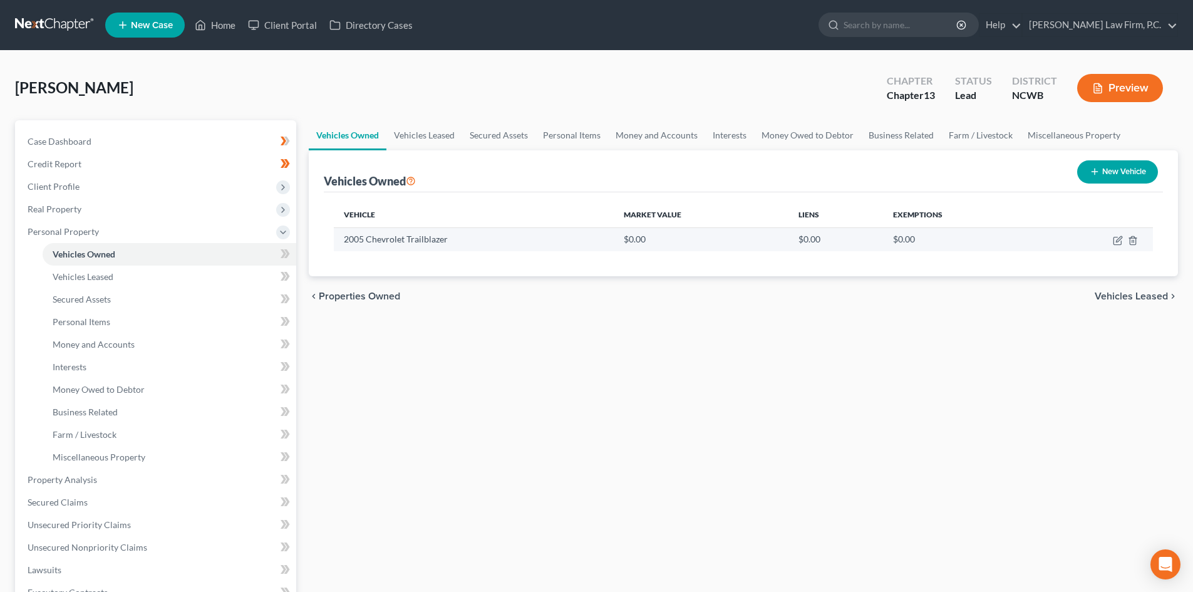
click at [1116, 234] on td at bounding box center [1096, 239] width 113 height 24
click at [1114, 237] on icon "button" at bounding box center [1118, 241] width 8 height 8
select select "0"
select select "21"
select select "3"
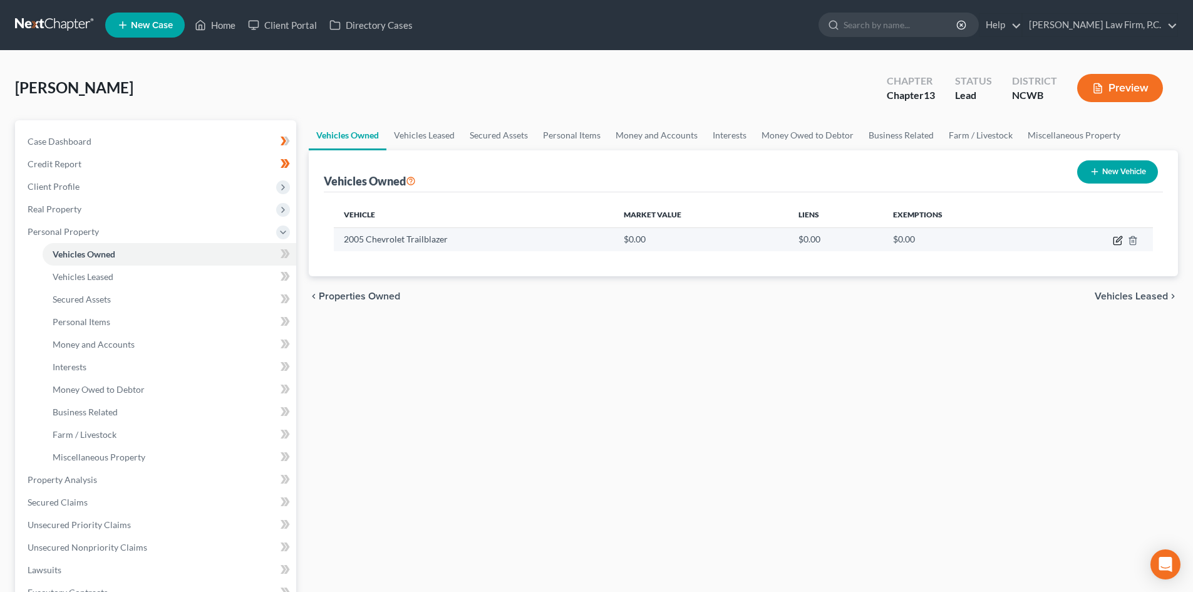
select select "0"
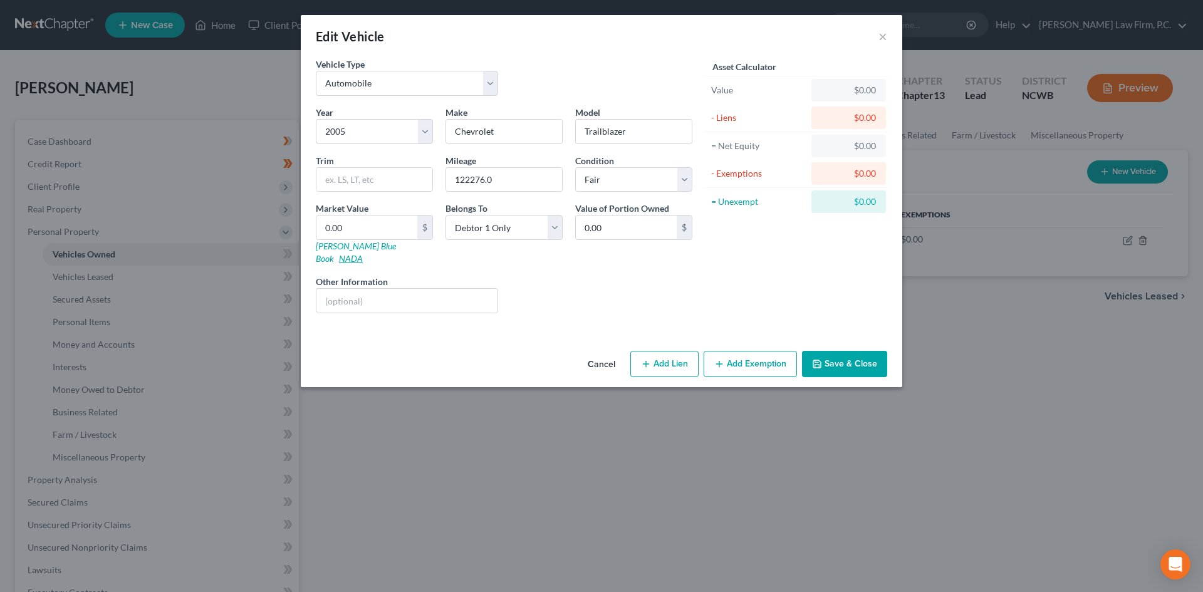
click at [374, 246] on div "Market Value 0.00 $ Kelly Blue Book NADA" at bounding box center [374, 233] width 130 height 63
click at [363, 253] on link "NADA" at bounding box center [351, 258] width 24 height 11
click at [635, 229] on input "0.00" at bounding box center [626, 227] width 101 height 24
type input "3,090.0"
click at [359, 229] on input "0.00" at bounding box center [366, 227] width 101 height 24
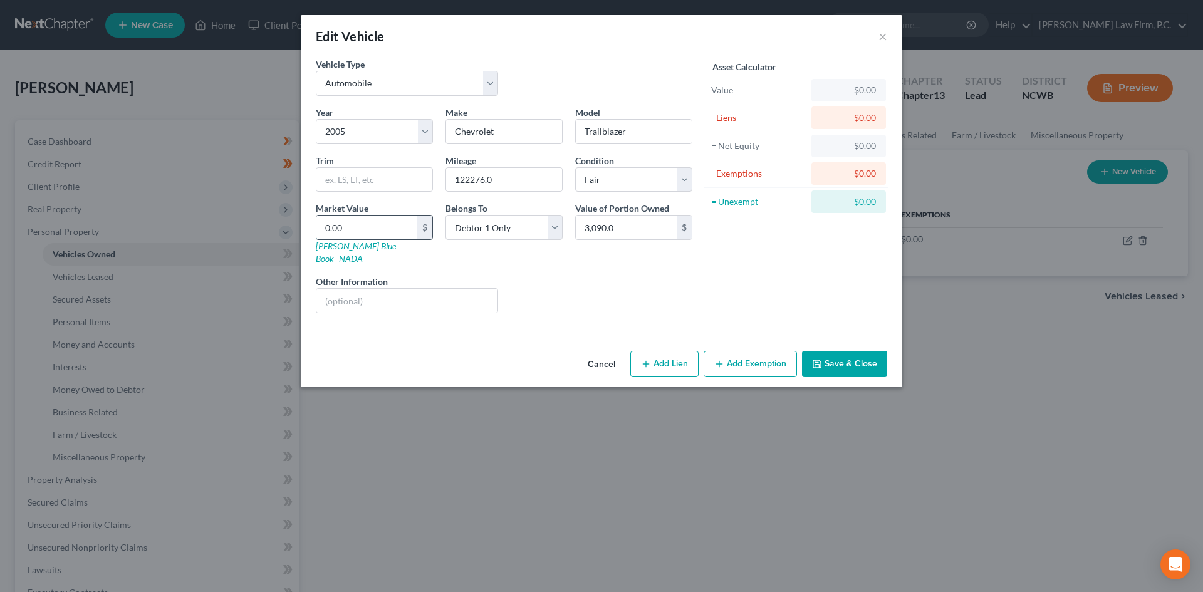
type input "3"
type input "3.00"
type input "30"
type input "30.00"
type input "309"
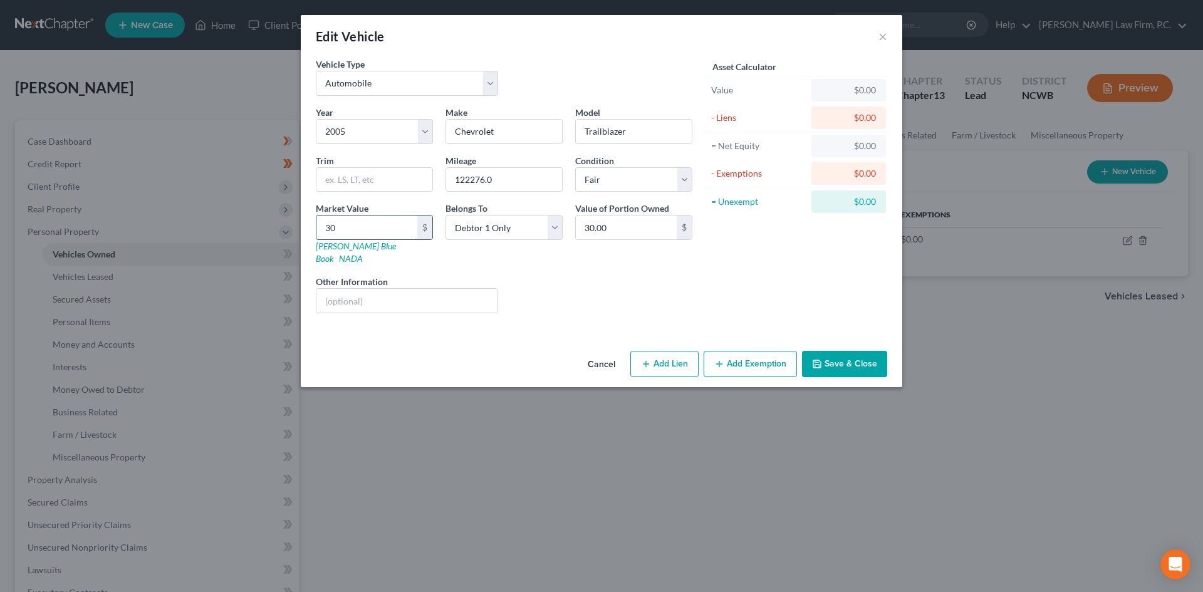
type input "309.00"
type input "3090"
type input "3,090.00"
type input "3,090"
click at [342, 291] on input "text" at bounding box center [406, 301] width 181 height 24
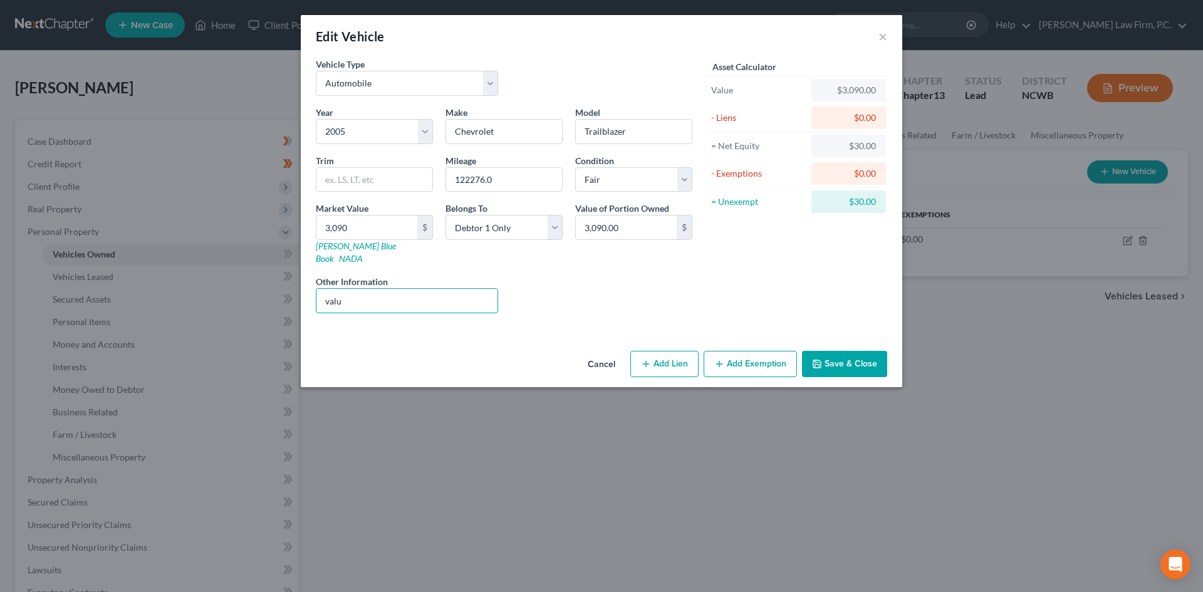
type input "value derived from kbb.com"
click at [844, 351] on button "Save & Close" at bounding box center [844, 364] width 85 height 26
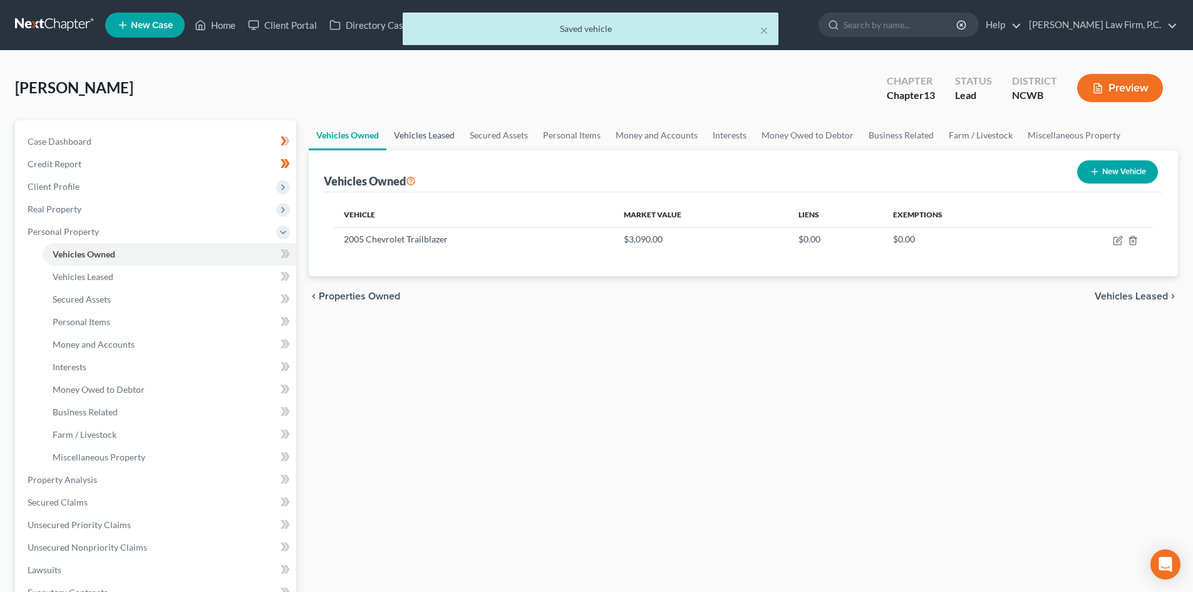
click at [435, 132] on link "Vehicles Leased" at bounding box center [424, 135] width 76 height 30
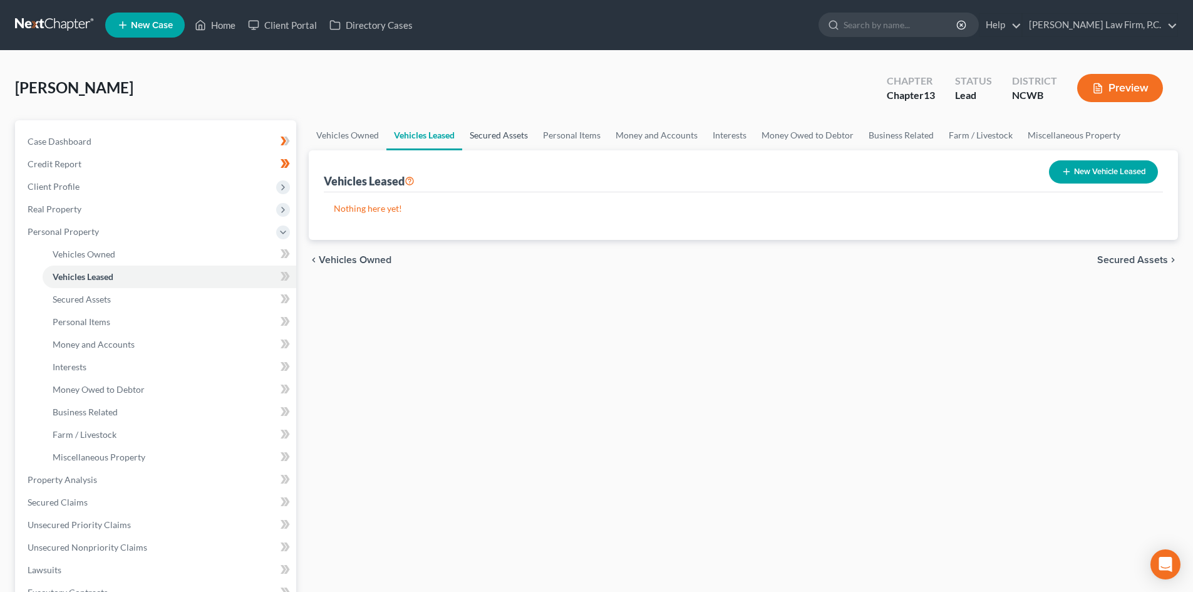
click at [516, 134] on link "Secured Assets" at bounding box center [498, 135] width 73 height 30
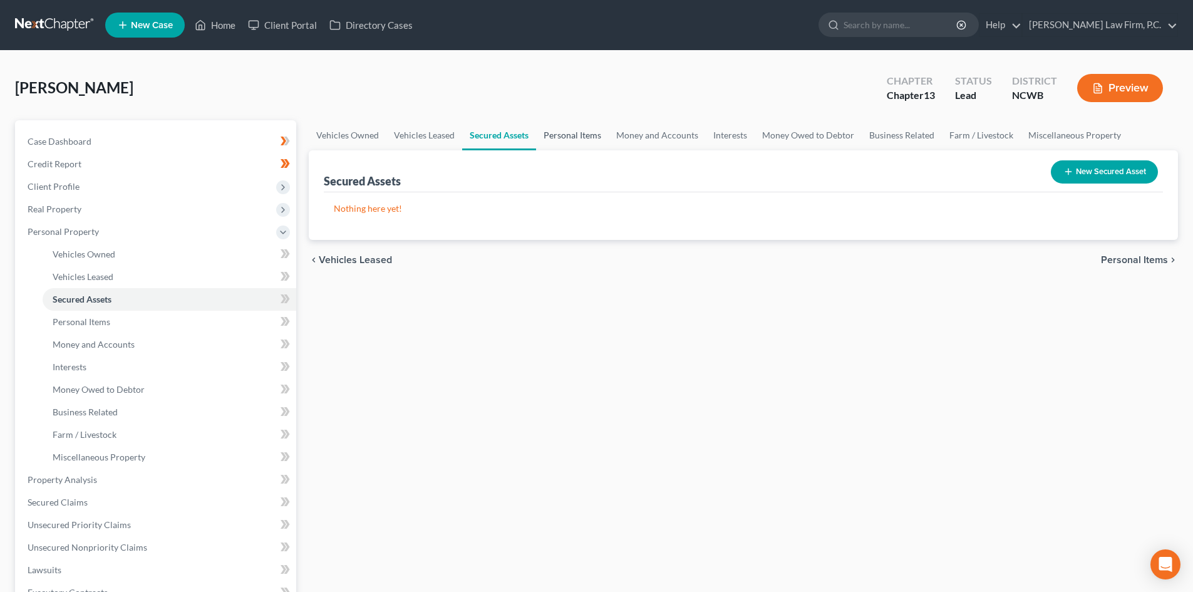
click at [575, 137] on link "Personal Items" at bounding box center [572, 135] width 73 height 30
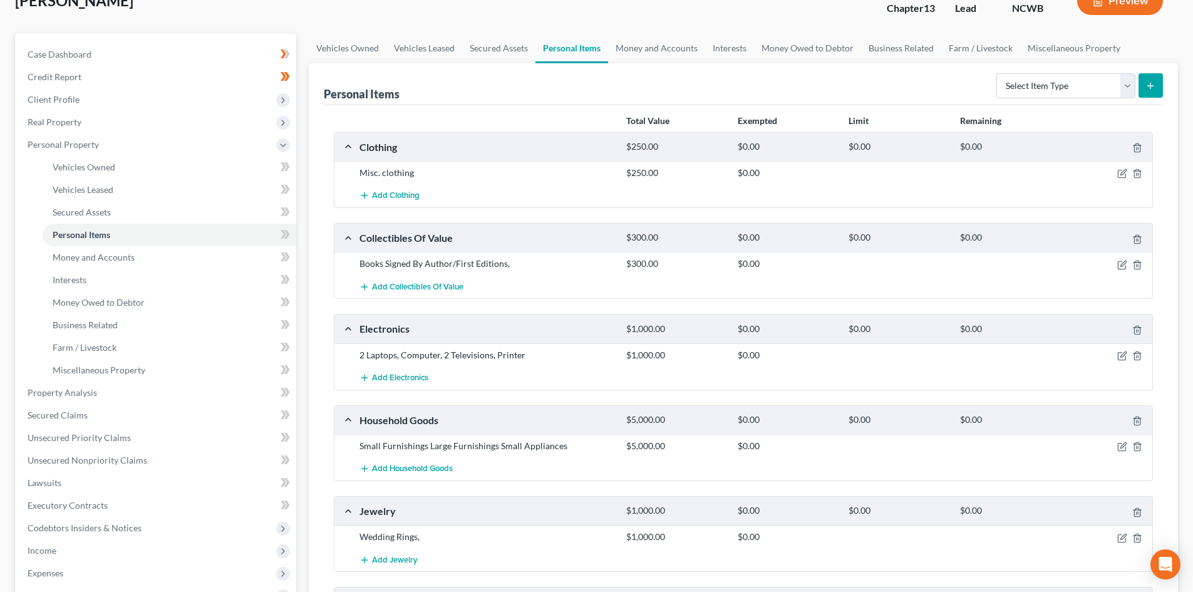
scroll to position [125, 0]
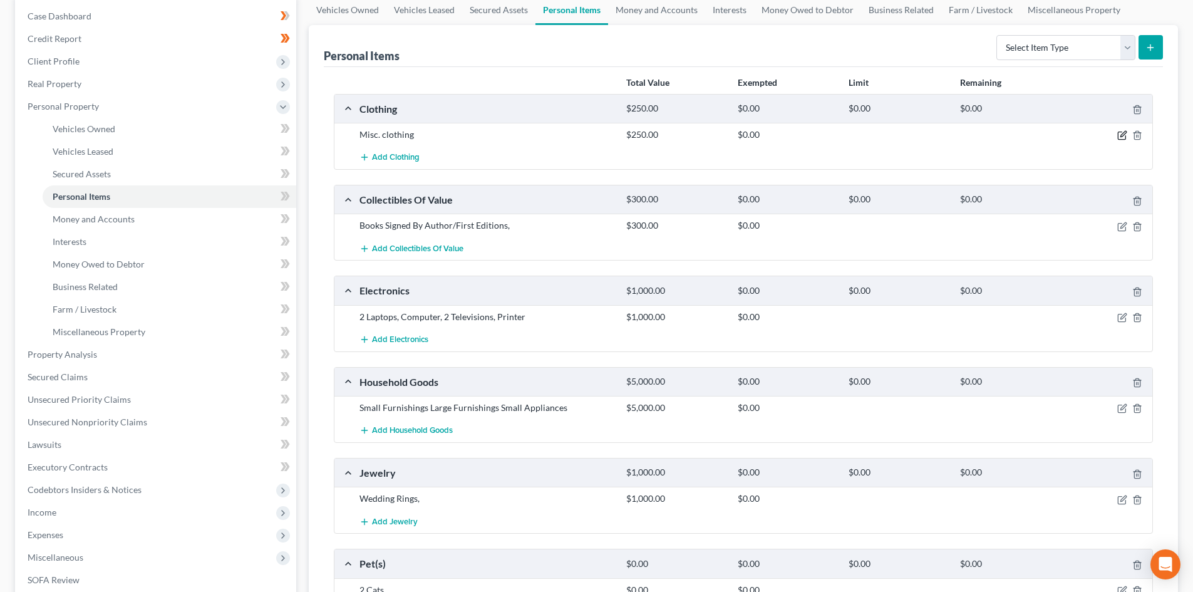
click at [1121, 135] on icon "button" at bounding box center [1122, 135] width 10 height 10
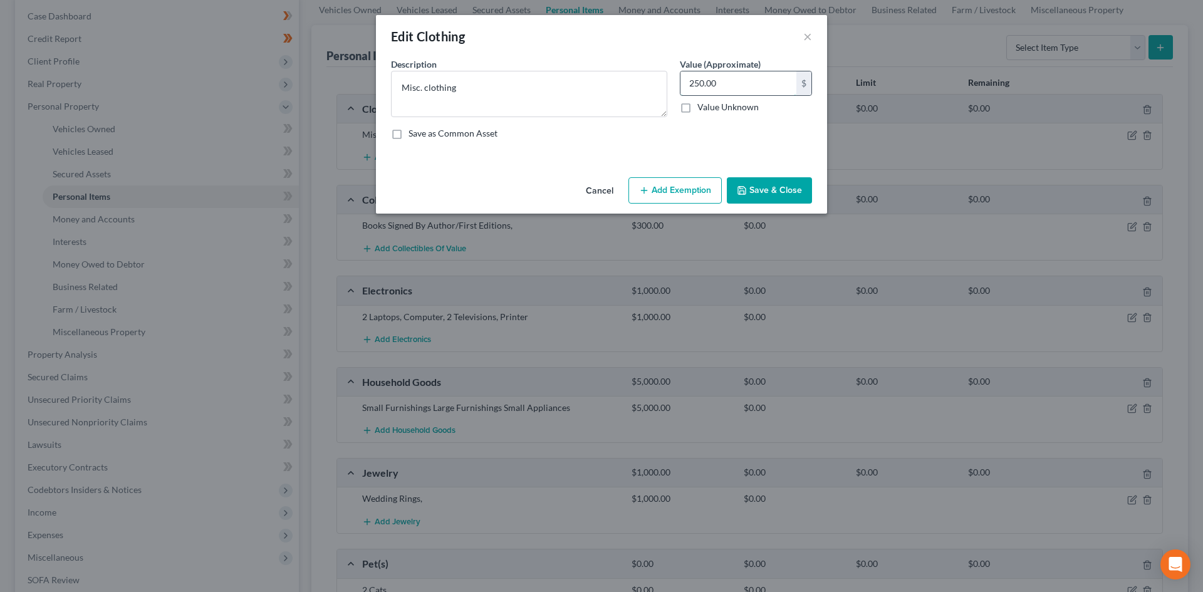
click at [745, 76] on input "250.00" at bounding box center [738, 83] width 116 height 24
type input "200"
click at [756, 186] on button "Save & Close" at bounding box center [769, 190] width 85 height 26
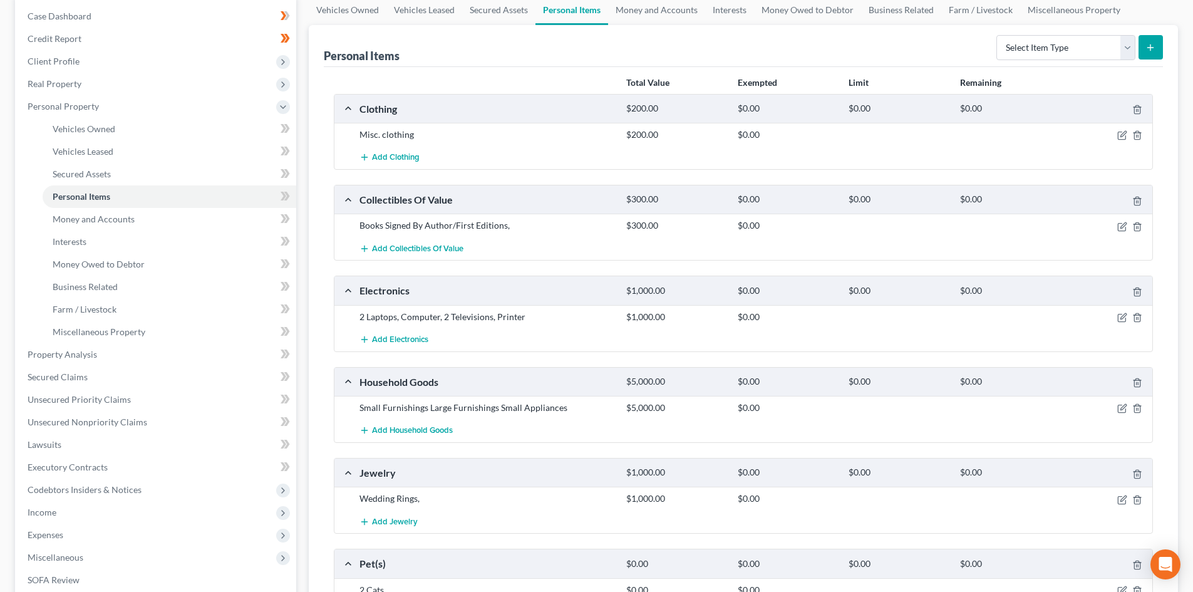
click at [1116, 225] on div at bounding box center [1109, 225] width 89 height 13
click at [1120, 225] on icon "button" at bounding box center [1122, 227] width 10 height 10
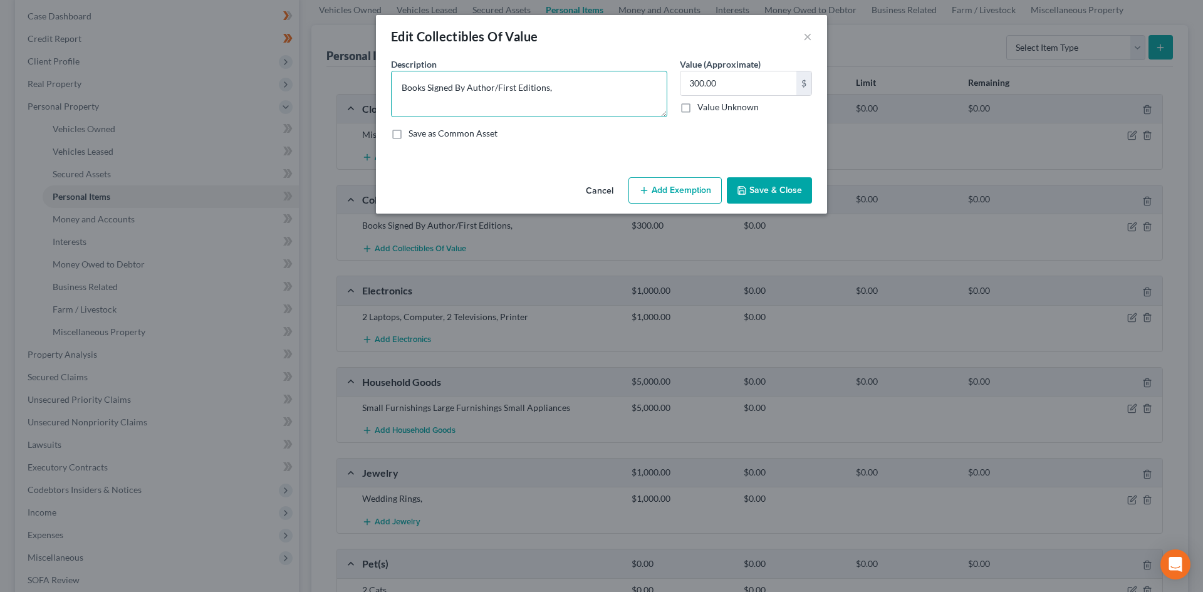
click at [599, 81] on textarea "Books Signed By Author/First Editions," at bounding box center [529, 94] width 276 height 46
click at [549, 87] on textarea "Books Signed By Author/First Editions, Larry Brown, Lee Smith, Robert Little" at bounding box center [529, 94] width 276 height 46
drag, startPoint x: 549, startPoint y: 87, endPoint x: 572, endPoint y: 92, distance: 24.3
click at [550, 87] on textarea "Books Signed By Author/First Editions, Larry Brown, Lee Smith, Robert Little" at bounding box center [529, 94] width 276 height 46
click at [524, 98] on textarea "Books Signed By Author/First Editions by Larry Brown, Lee Smith, Robert Little" at bounding box center [529, 94] width 276 height 46
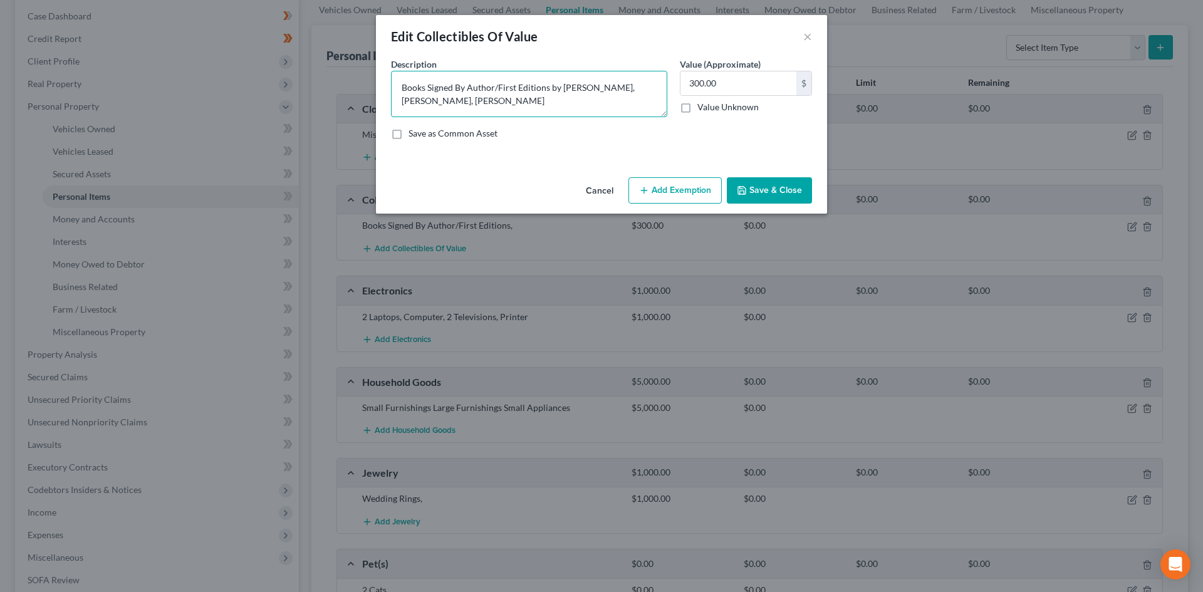
type textarea "Books Signed By Author/First Editions by Larry Brown, Lee Smith, Robert Little"
click at [753, 198] on button "Save & Close" at bounding box center [769, 190] width 85 height 26
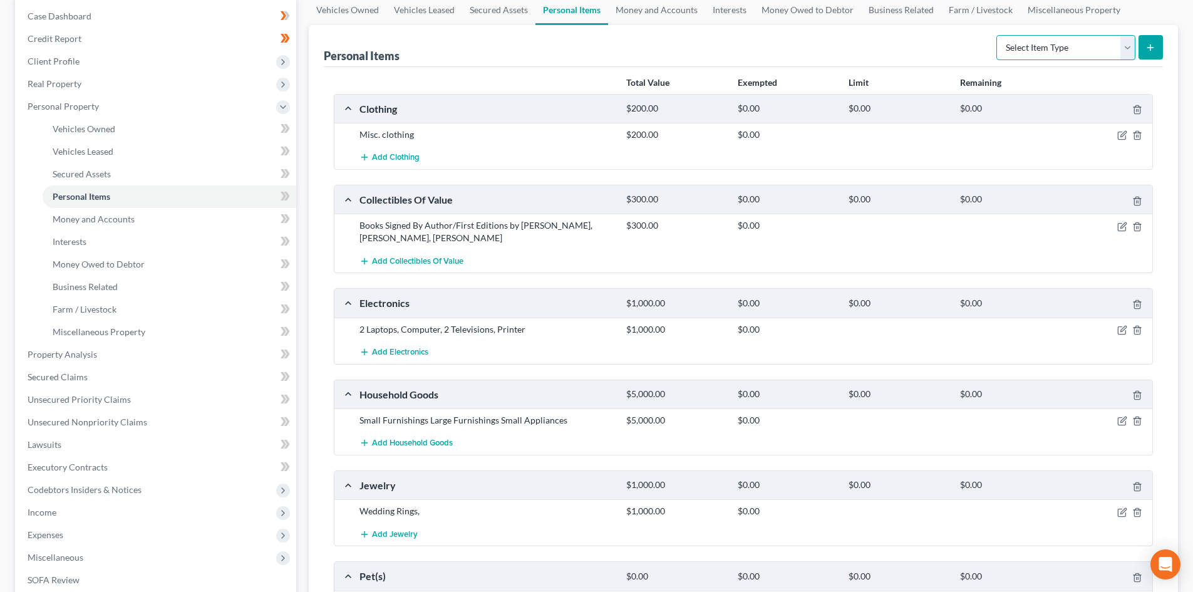
click at [1130, 47] on select "Select Item Type Clothing Collectibles Of Value Electronics Firearms Household …" at bounding box center [1066, 47] width 139 height 25
select select "collectibles_of_value"
click at [998, 35] on select "Select Item Type Clothing Collectibles Of Value Electronics Firearms Household …" at bounding box center [1066, 47] width 139 height 25
click at [1142, 51] on button "submit" at bounding box center [1151, 47] width 24 height 24
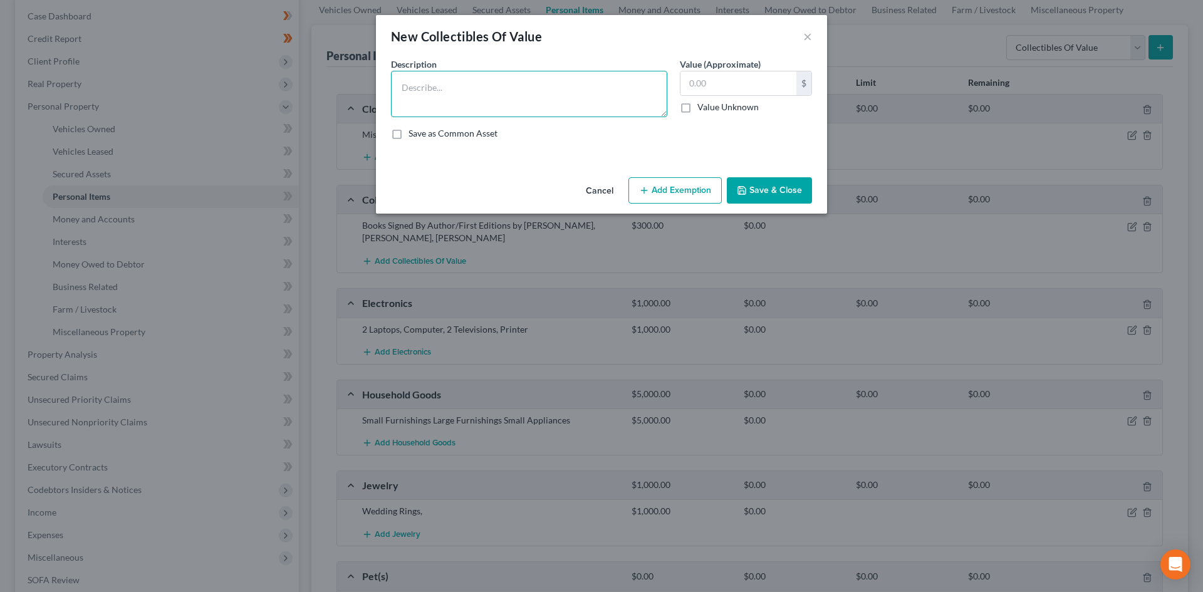
click at [523, 95] on textarea at bounding box center [529, 94] width 276 height 46
click at [482, 87] on textarea "Signing River Pottery items" at bounding box center [529, 94] width 276 height 46
drag, startPoint x: 499, startPoint y: 88, endPoint x: 558, endPoint y: 103, distance: 60.8
click at [499, 88] on textarea "Signing River Pottery and Cole Sisters (NC state) items" at bounding box center [529, 94] width 276 height 46
click at [484, 81] on textarea "Signing River Pottery and 9 pieces Cole Sisters items (value approx $30 per pie…" at bounding box center [529, 94] width 276 height 46
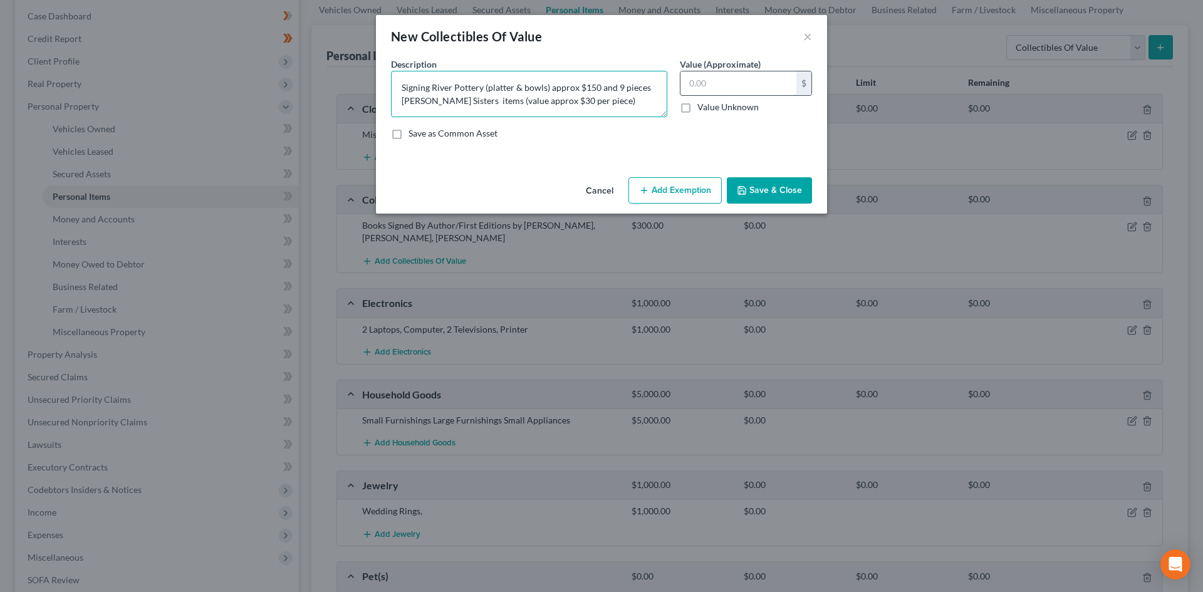
type textarea "Signing River Pottery (platter & bowls) approx $150 and 9 pieces Cole Sisters i…"
click at [700, 75] on input "text" at bounding box center [738, 83] width 116 height 24
click at [747, 75] on input "text" at bounding box center [738, 83] width 116 height 24
type input "420.00"
click at [756, 182] on button "Save & Close" at bounding box center [769, 190] width 85 height 26
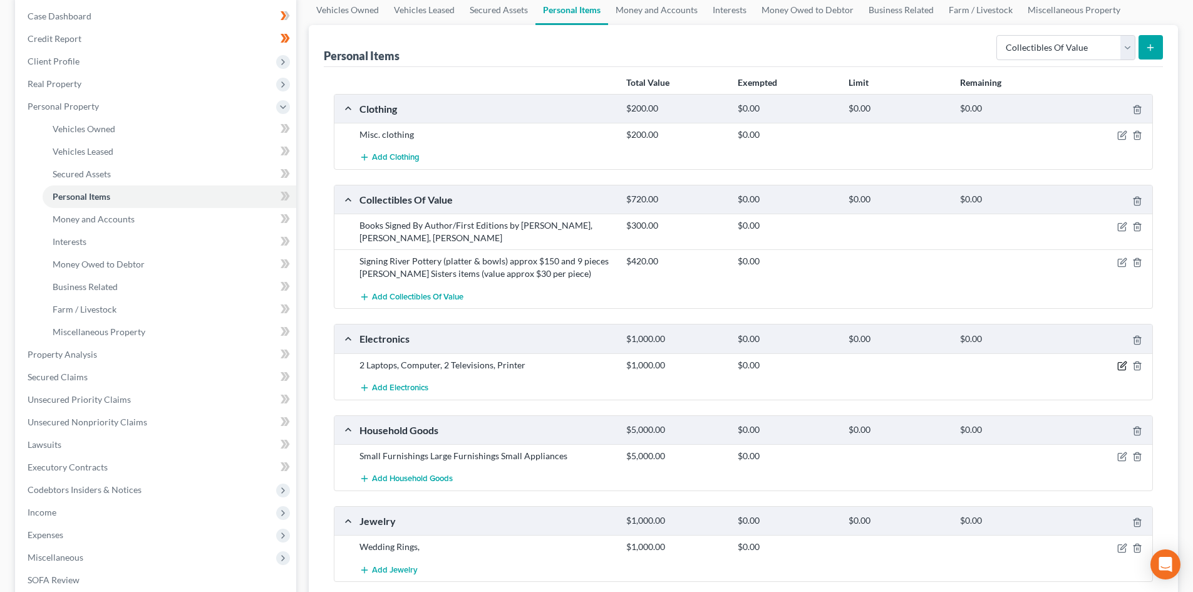
drag, startPoint x: 1123, startPoint y: 369, endPoint x: 1111, endPoint y: 361, distance: 14.4
click at [1123, 368] on icon "button" at bounding box center [1122, 366] width 10 height 10
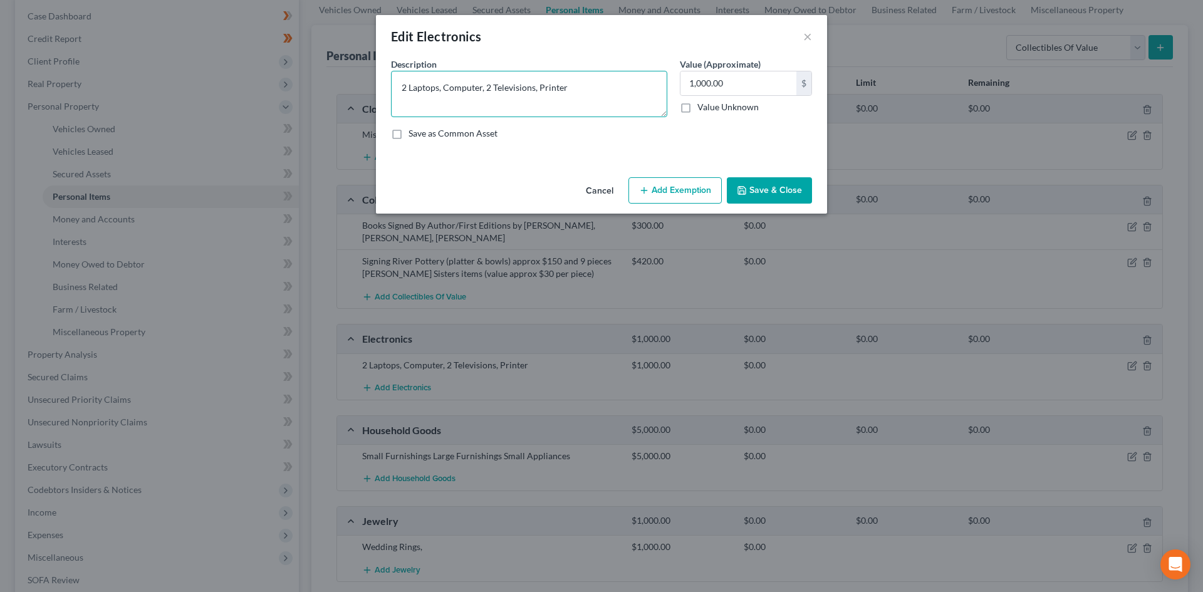
click at [591, 91] on textarea "2 Laptops, Computer, 2 Televisions, Printer" at bounding box center [529, 94] width 276 height 46
type textarea "2 Laptops, Computer, 2 Televisions, Printer, cellphones"
click at [749, 80] on input "1,000.00" at bounding box center [738, 83] width 116 height 24
type input "450"
click at [759, 198] on button "Save & Close" at bounding box center [769, 190] width 85 height 26
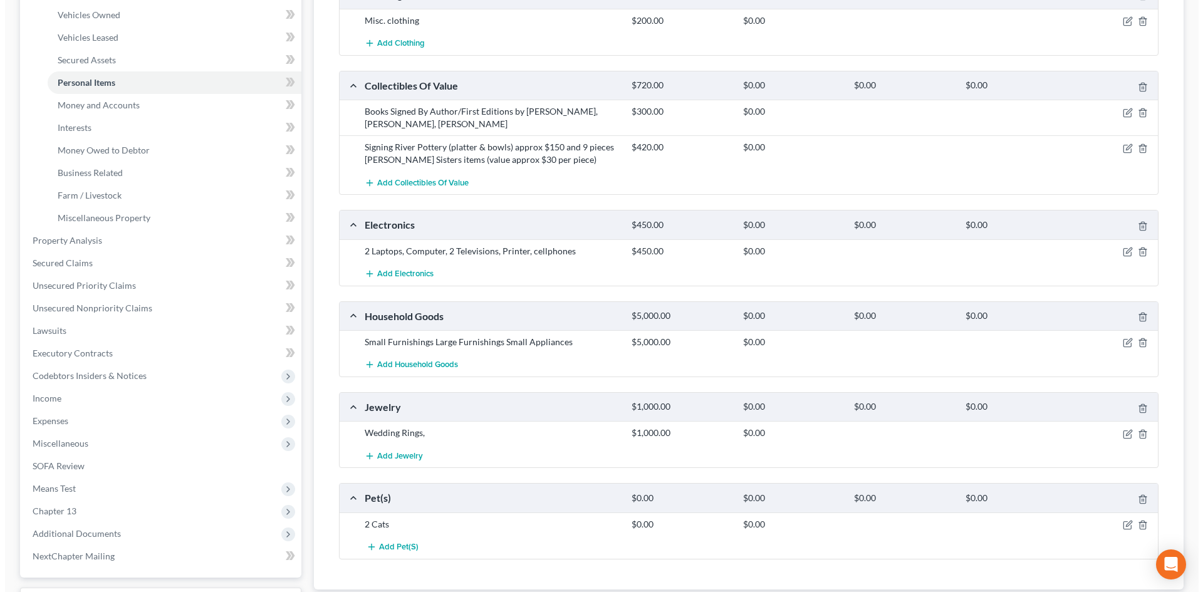
scroll to position [251, 0]
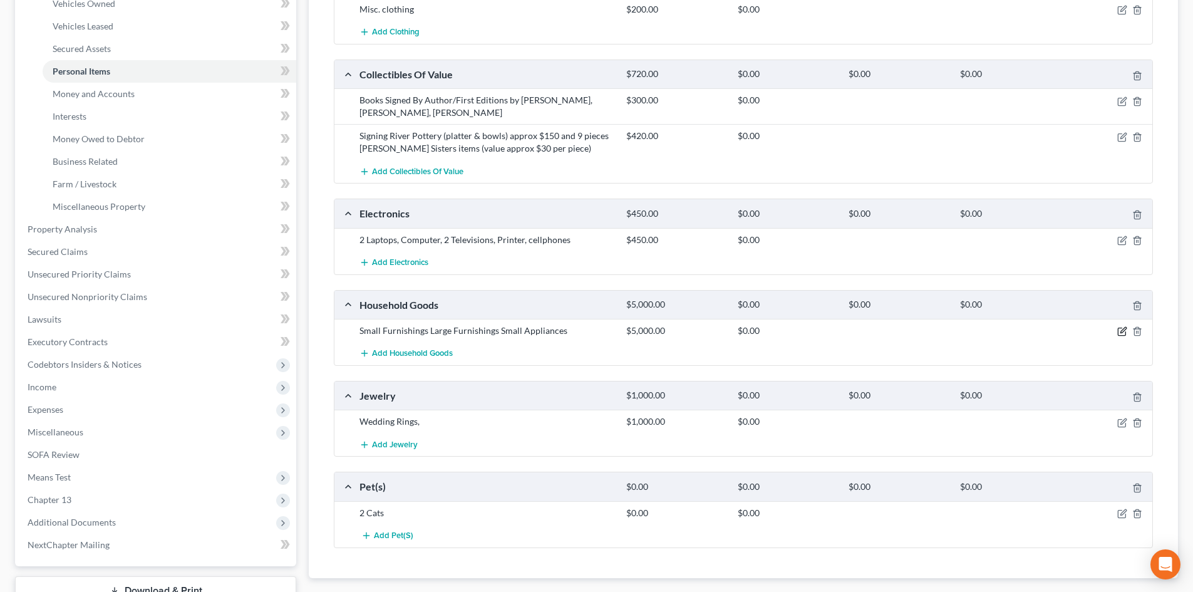
click at [1121, 331] on icon "button" at bounding box center [1122, 331] width 10 height 10
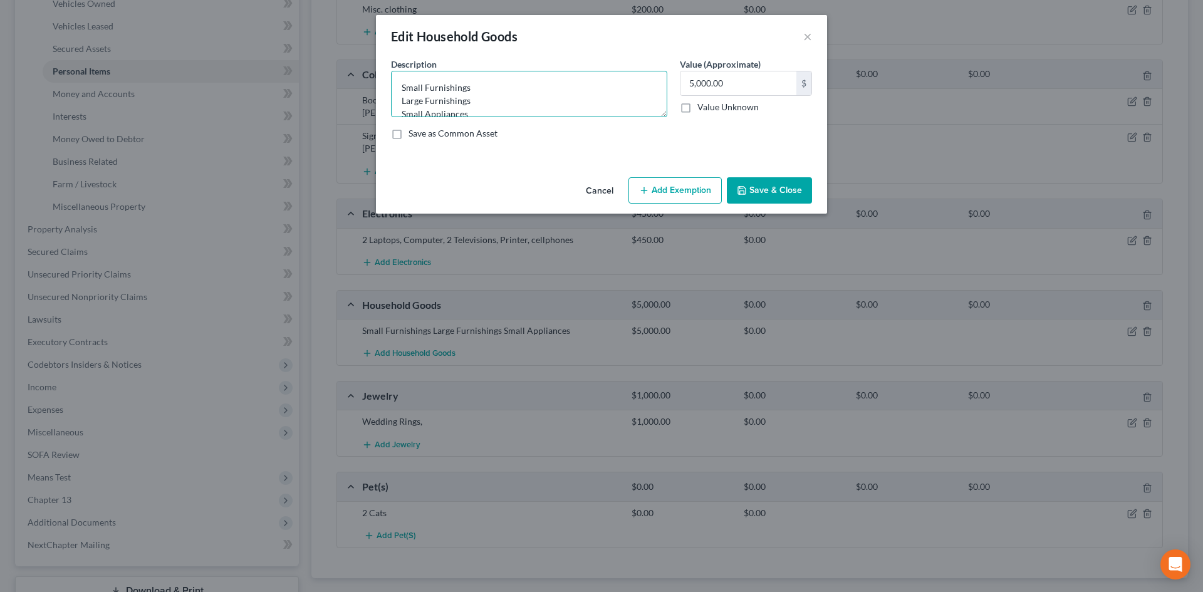
drag, startPoint x: 418, startPoint y: 78, endPoint x: 447, endPoint y: 84, distance: 29.5
click at [421, 78] on textarea "Small Furnishings Large Furnishings Small Appliances" at bounding box center [529, 94] width 276 height 46
click at [536, 85] on textarea "Small Furnishings Large Furnishings Small Appliances" at bounding box center [529, 94] width 276 height 46
type textarea "Small Furnishings $ Large Furnishings Small Appliances"
type input "2,000"
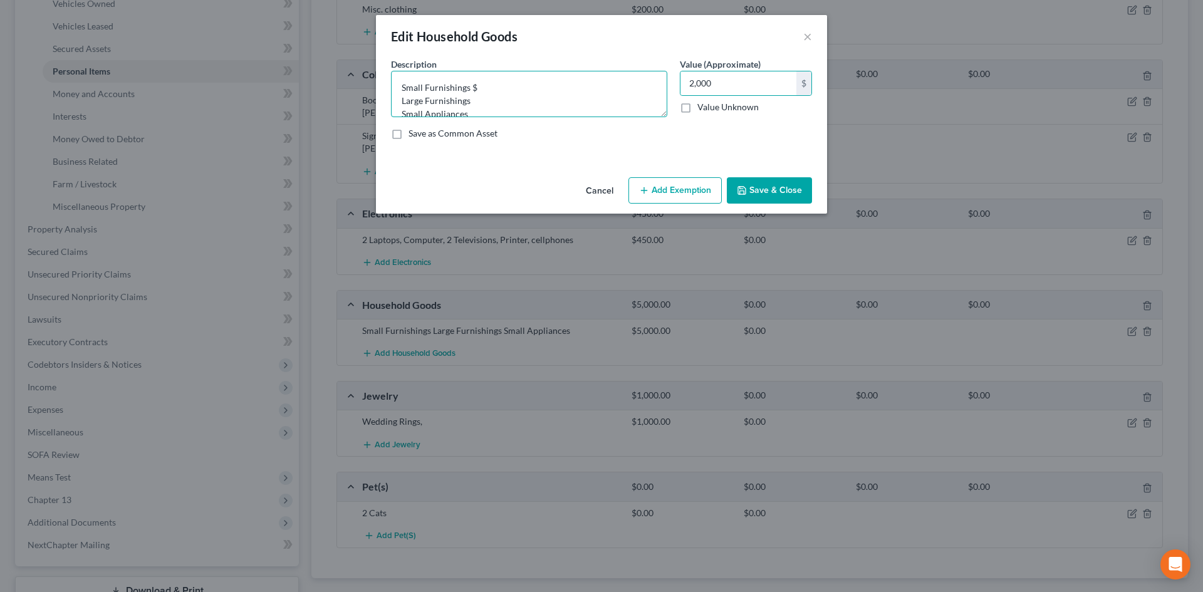
click at [504, 91] on textarea "Small Furnishings $ Large Furnishings Small Appliances" at bounding box center [529, 94] width 276 height 46
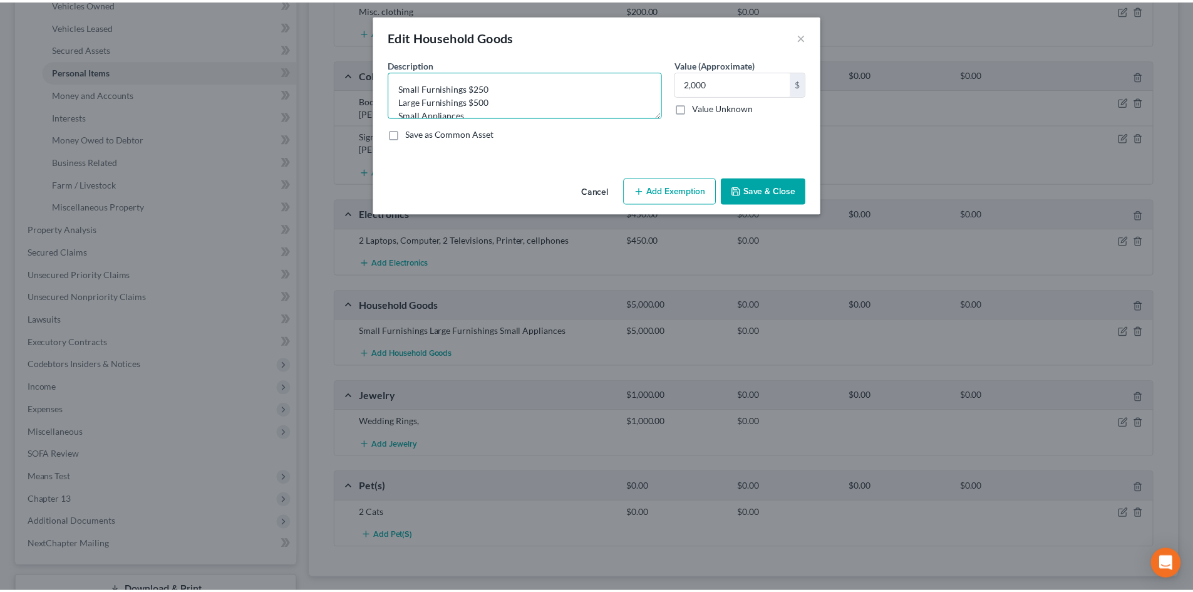
scroll to position [3, 0]
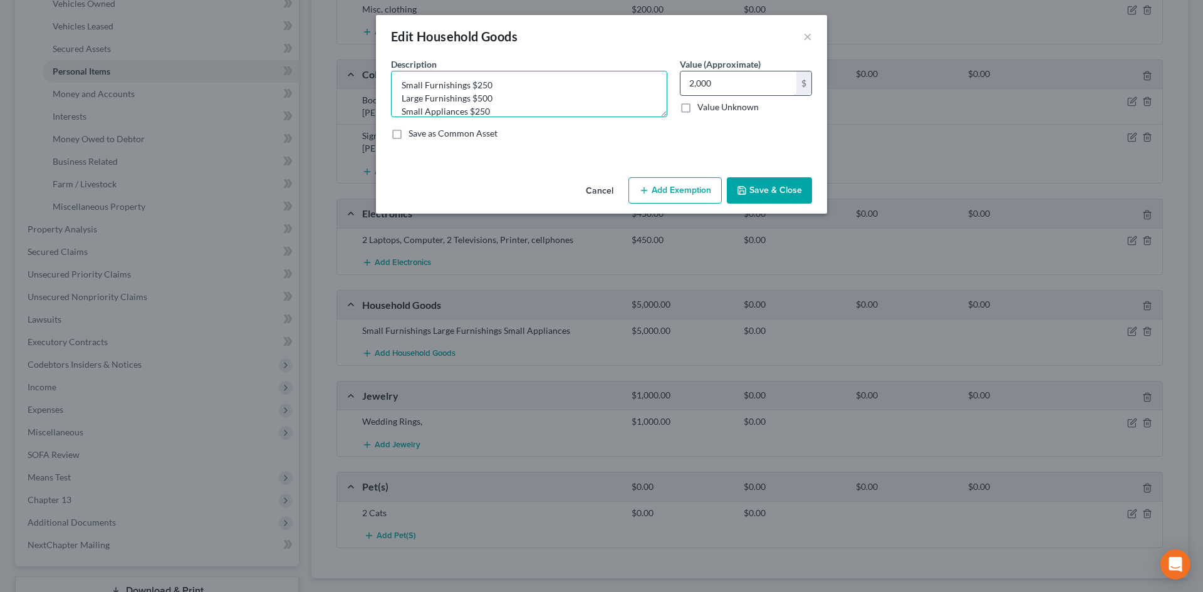
type textarea "Small Furnishings $250 Large Furnishings $500 Small Appliances $250"
click at [691, 81] on input "2,000" at bounding box center [738, 83] width 116 height 24
click at [693, 83] on input "2,000" at bounding box center [738, 83] width 116 height 24
type input "1,000"
click at [785, 179] on button "Save & Close" at bounding box center [769, 190] width 85 height 26
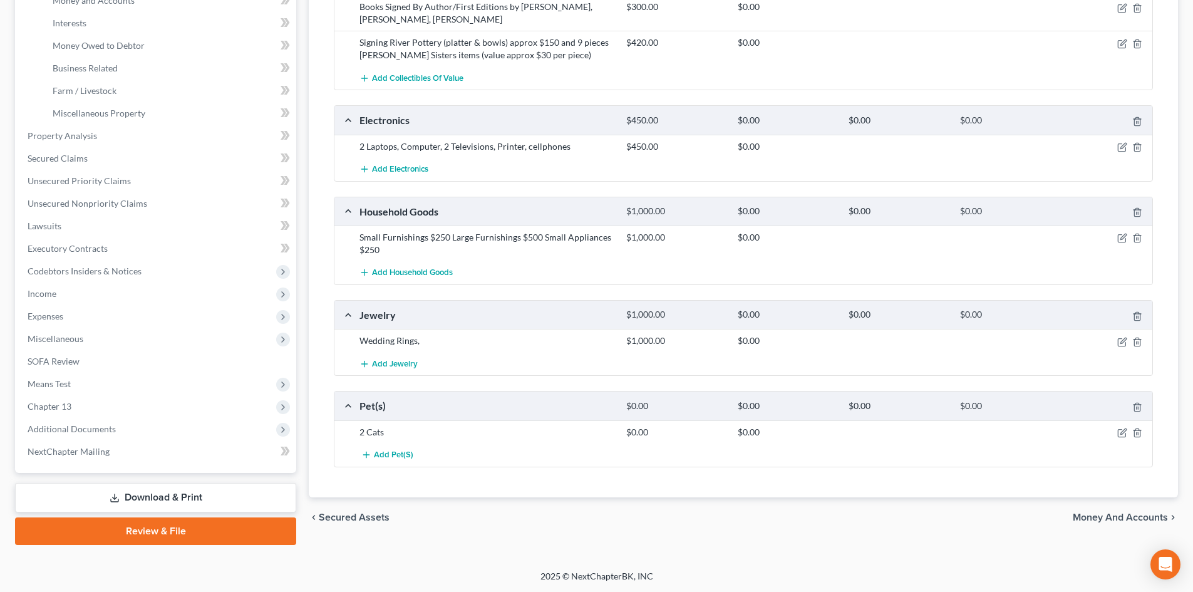
scroll to position [344, 0]
click at [1117, 341] on icon "button" at bounding box center [1122, 341] width 10 height 10
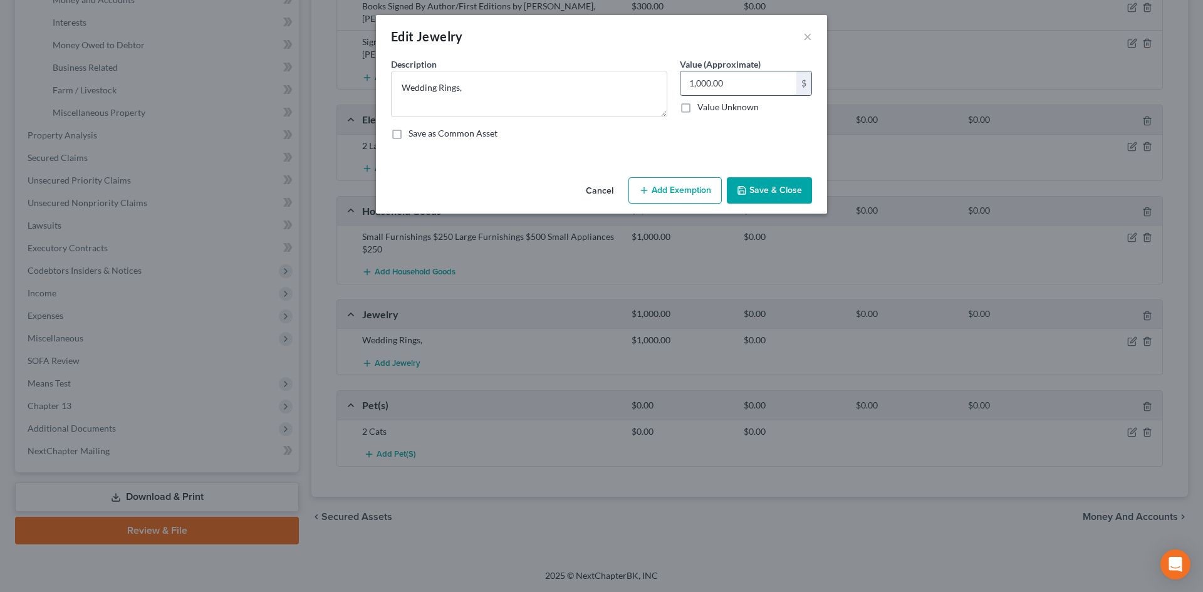
click at [730, 83] on input "1,000.00" at bounding box center [738, 83] width 116 height 24
type input "500"
click at [561, 83] on textarea "Wedding Rings," at bounding box center [529, 94] width 276 height 46
type textarea "Misc. Jewelry/Wedding bands,"
click at [786, 188] on button "Save & Close" at bounding box center [769, 190] width 85 height 26
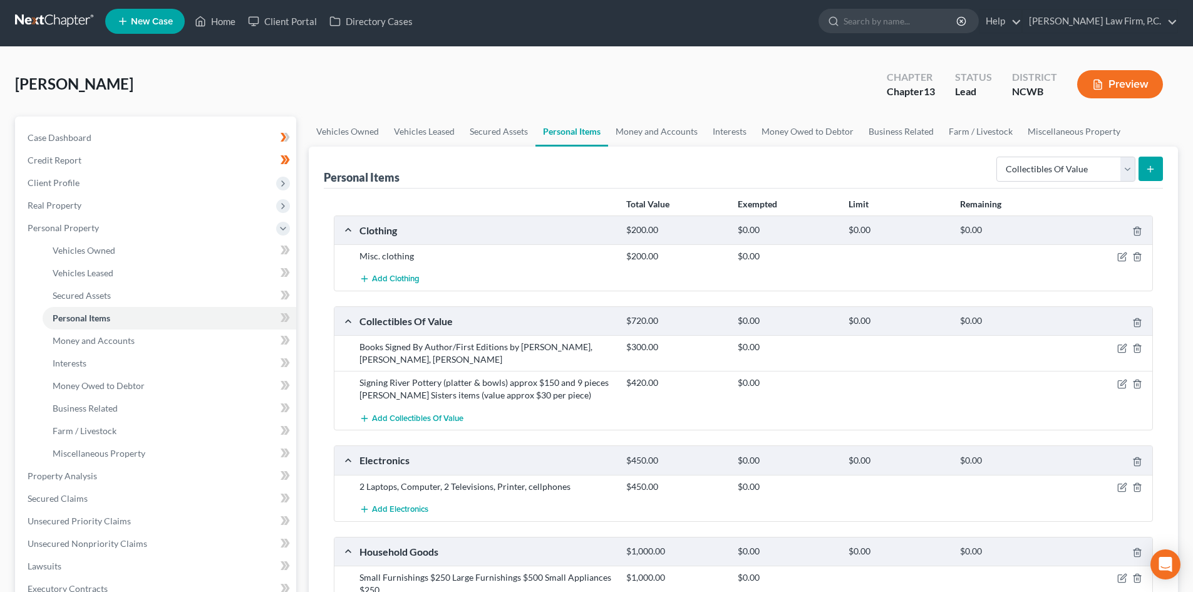
scroll to position [0, 0]
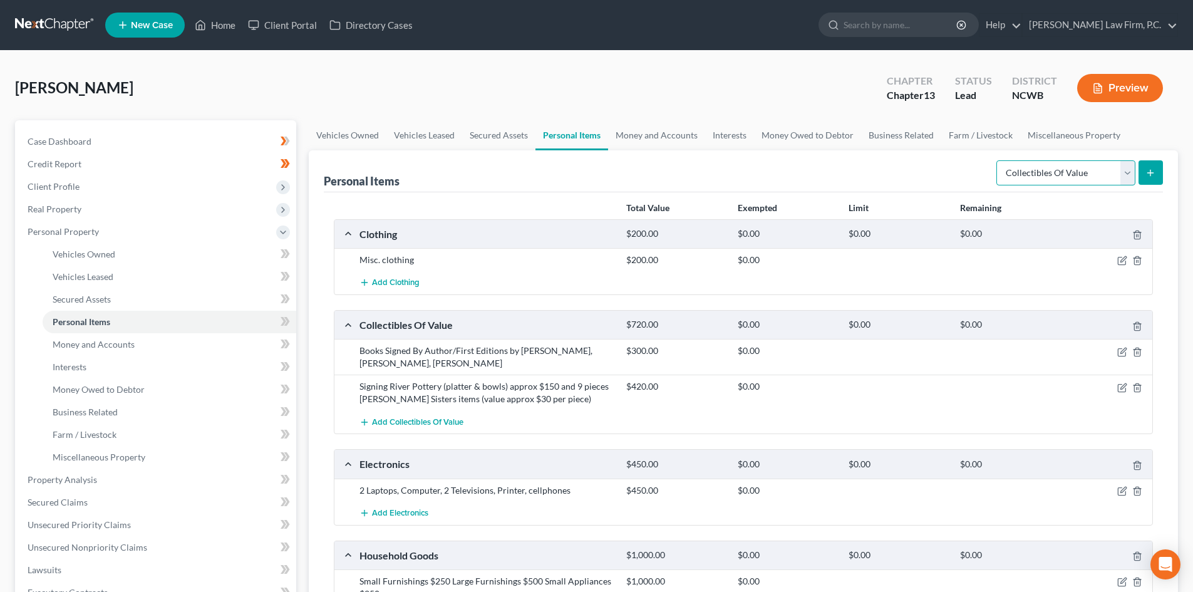
click at [1121, 177] on select "Select Item Type Clothing Collectibles Of Value Electronics Firearms Household …" at bounding box center [1066, 172] width 139 height 25
drag, startPoint x: 1121, startPoint y: 177, endPoint x: 1057, endPoint y: 174, distance: 63.3
click at [1121, 177] on select "Select Item Type Clothing Collectibles Of Value Electronics Firearms Household …" at bounding box center [1066, 172] width 139 height 25
click at [141, 346] on link "Money and Accounts" at bounding box center [170, 344] width 254 height 23
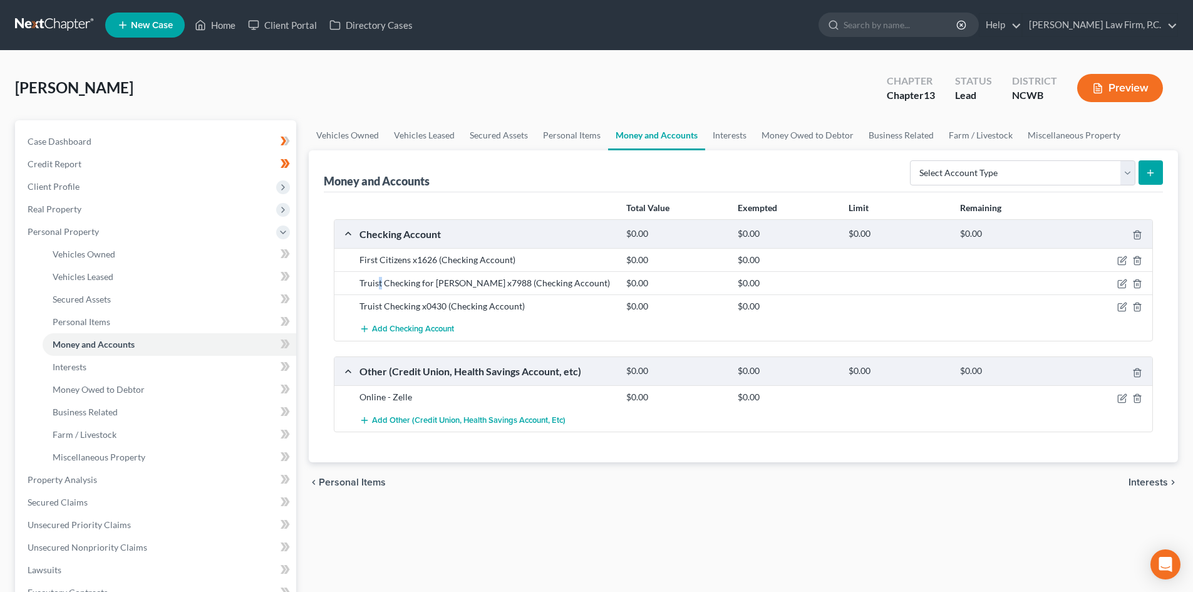
click at [381, 285] on div "Truist Checking for Christopher x7988 (Checking Account)" at bounding box center [486, 283] width 267 height 13
click at [1122, 279] on icon "button" at bounding box center [1122, 284] width 10 height 10
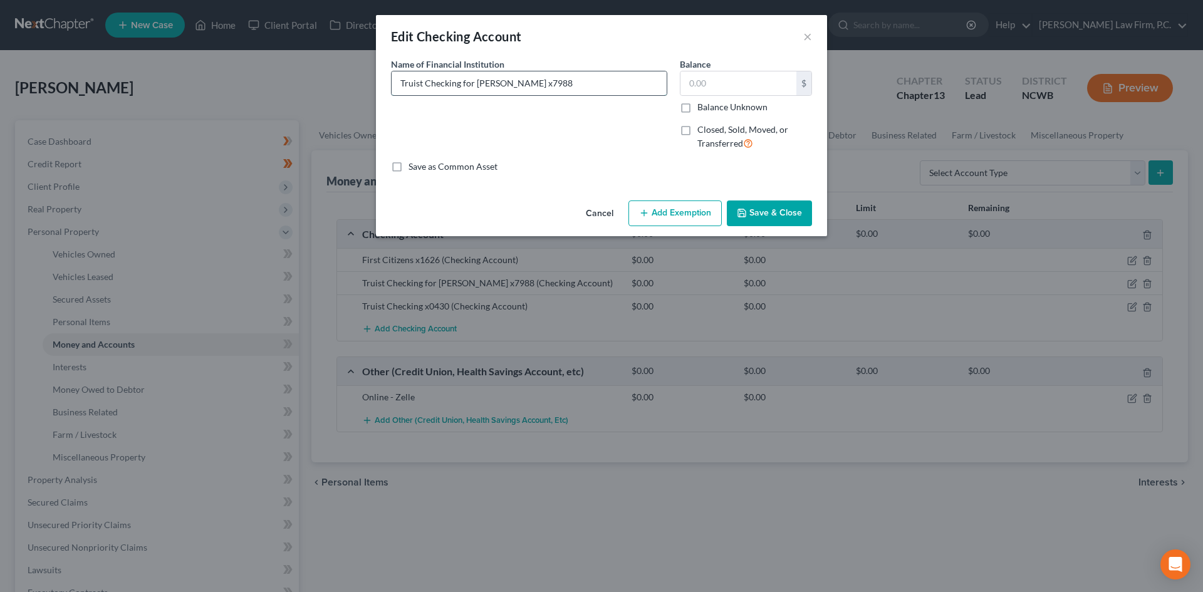
click at [402, 82] on input "Truist Checking for Christopher x7988" at bounding box center [528, 83] width 275 height 24
drag, startPoint x: 397, startPoint y: 83, endPoint x: 580, endPoint y: 90, distance: 183.0
click at [580, 90] on input "Truist Checking Payee Account for Christopher x7988" at bounding box center [528, 83] width 275 height 24
type input "Truist Checking Payee Account for Christopher x7988"
click at [794, 207] on button "Save & Close" at bounding box center [769, 213] width 85 height 26
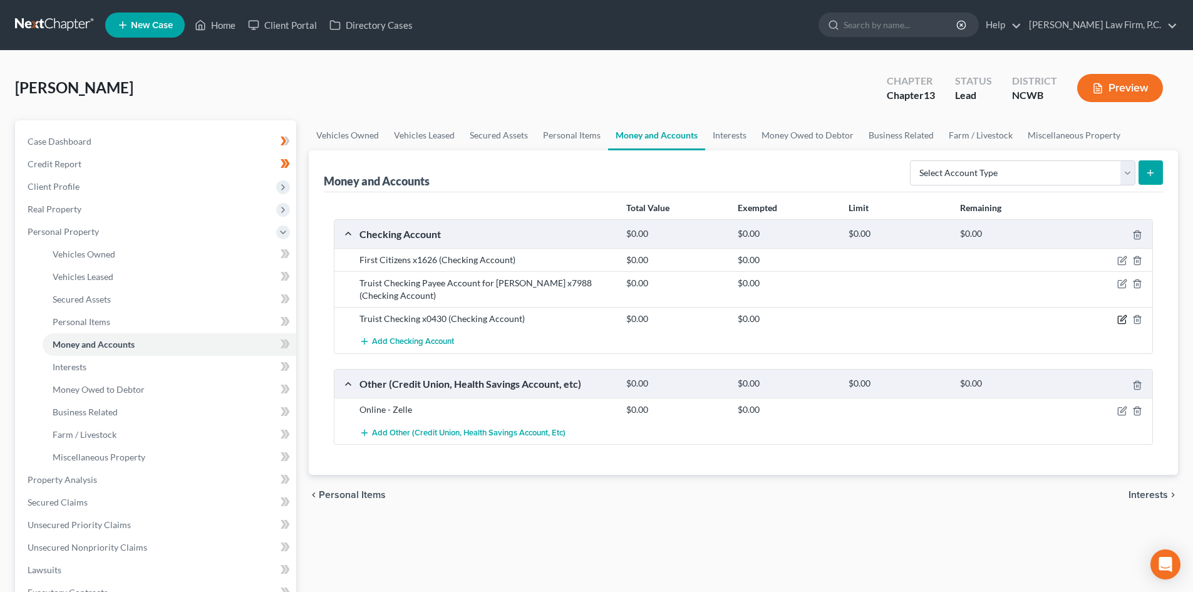
click at [1126, 318] on icon "button" at bounding box center [1124, 319] width 6 height 6
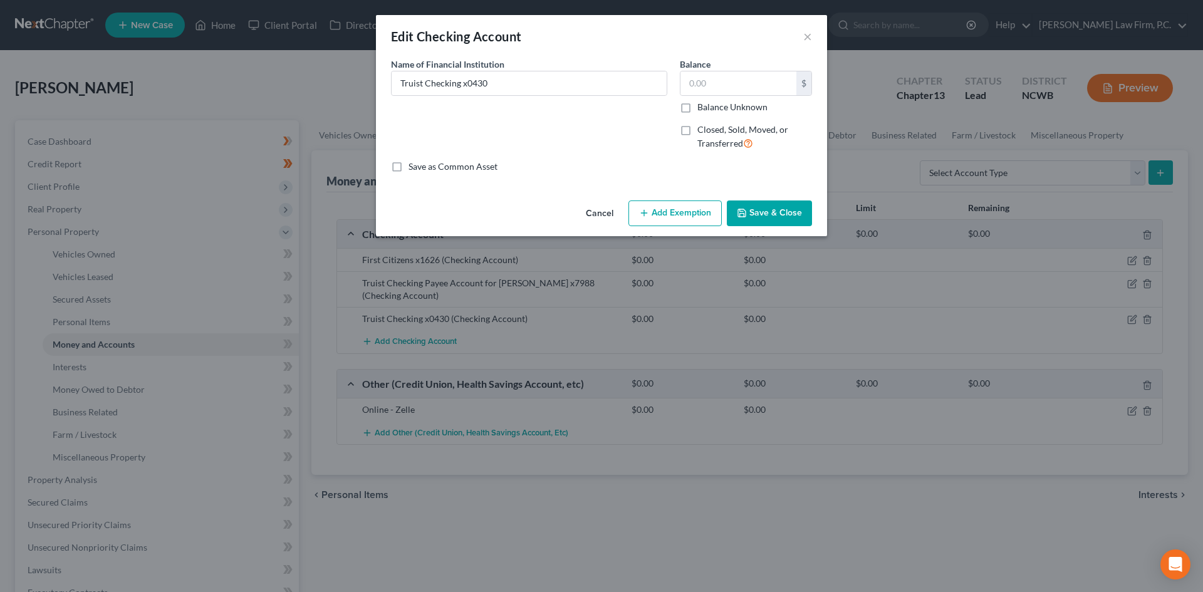
click at [607, 217] on button "Cancel" at bounding box center [600, 214] width 48 height 25
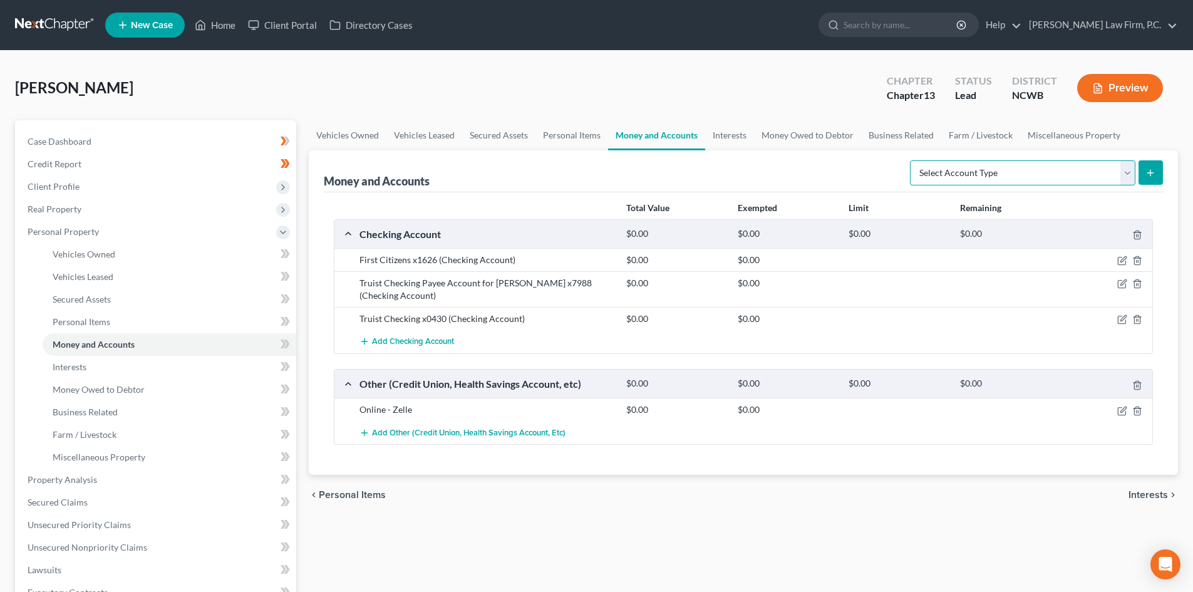
click at [1049, 175] on select "Select Account Type Brokerage Cash on Hand Certificates of Deposit Checking Acc…" at bounding box center [1022, 172] width 225 height 25
select select "cash_on_hand"
click at [913, 160] on select "Select Account Type Brokerage Cash on Hand Certificates of Deposit Checking Acc…" at bounding box center [1022, 172] width 225 height 25
click at [1150, 179] on button "submit" at bounding box center [1151, 172] width 24 height 24
click at [1144, 169] on button "submit" at bounding box center [1151, 172] width 24 height 24
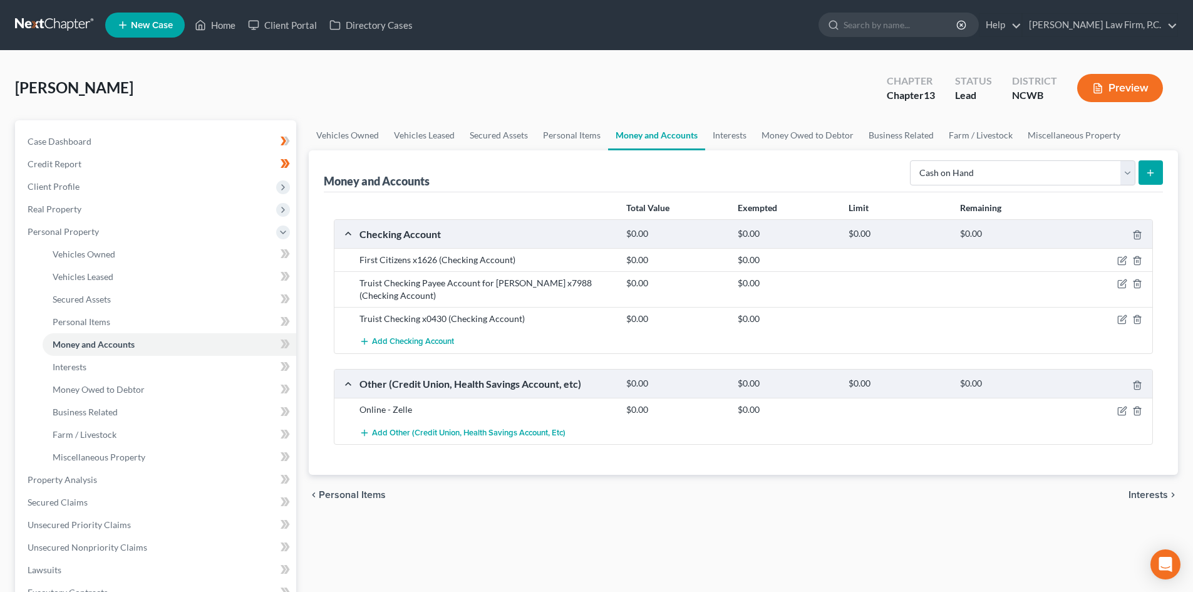
click at [1145, 167] on button "submit" at bounding box center [1151, 172] width 24 height 24
click at [1033, 163] on select "Select Account Type Brokerage Cash on Hand Certificates of Deposit Checking Acc…" at bounding box center [1022, 172] width 225 height 25
click at [913, 160] on select "Select Account Type Brokerage Cash on Hand Certificates of Deposit Checking Acc…" at bounding box center [1022, 172] width 225 height 25
click at [1146, 173] on icon "submit" at bounding box center [1151, 173] width 10 height 10
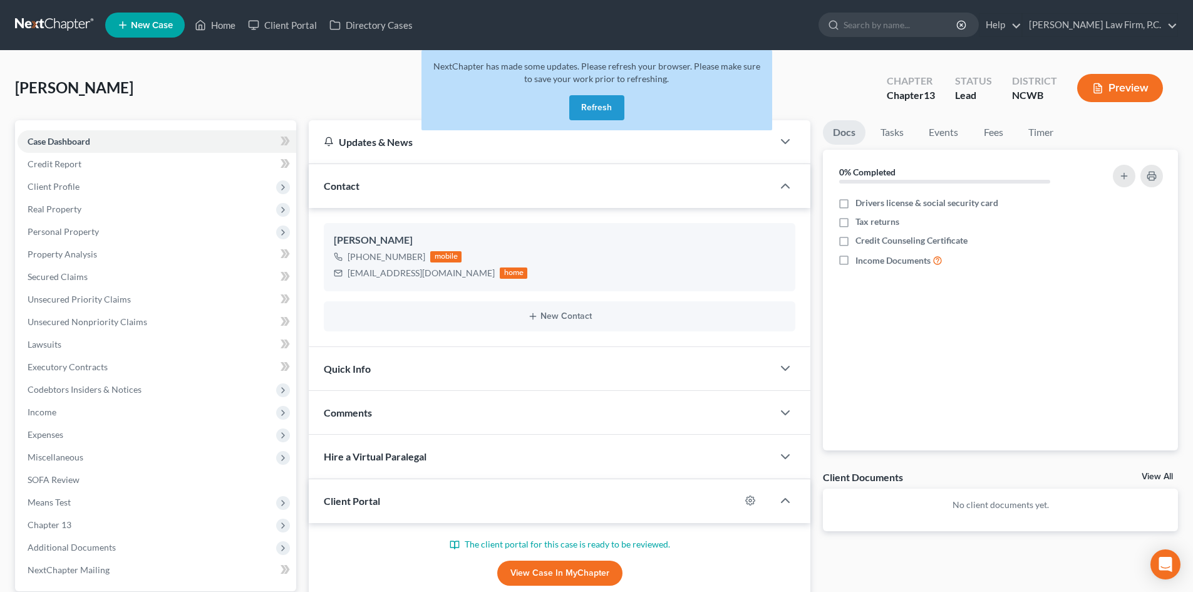
click at [602, 118] on button "Refresh" at bounding box center [596, 107] width 55 height 25
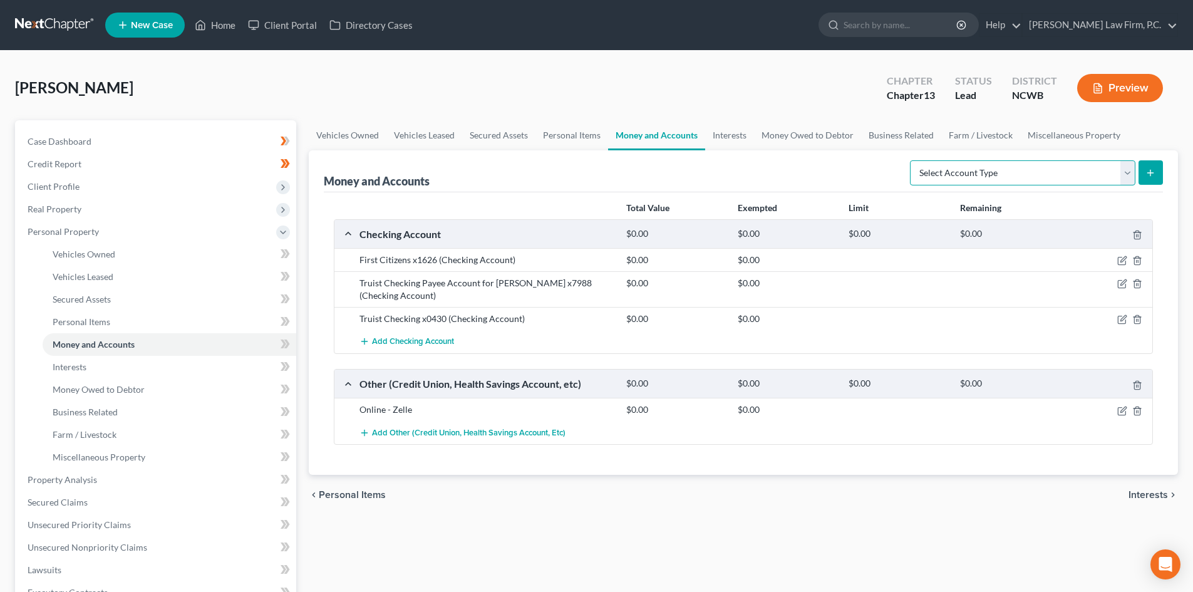
click at [1097, 176] on select "Select Account Type Brokerage Cash on Hand Certificates of Deposit Checking Acc…" at bounding box center [1022, 172] width 225 height 25
select select "cash_on_hand"
click at [913, 160] on select "Select Account Type Brokerage Cash on Hand Certificates of Deposit Checking Acc…" at bounding box center [1022, 172] width 225 height 25
click at [1147, 179] on button "submit" at bounding box center [1151, 172] width 24 height 24
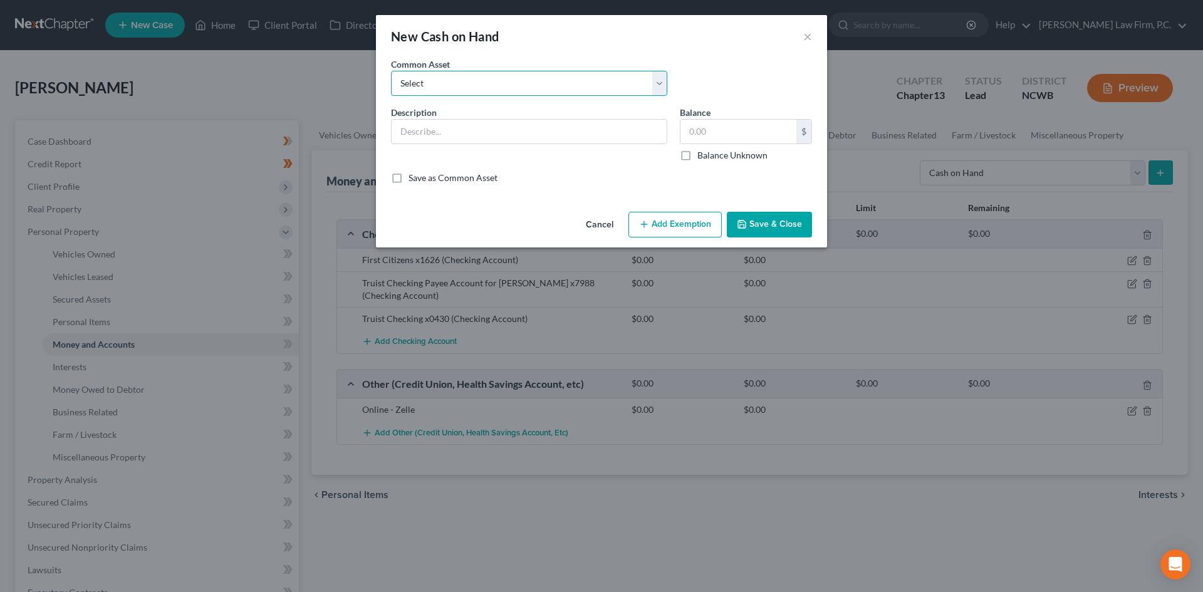
click at [472, 91] on select "Select Cash" at bounding box center [529, 83] width 276 height 25
select select "0"
click at [391, 71] on select "Select Cash" at bounding box center [529, 83] width 276 height 25
type input "Cash"
type input "20.00"
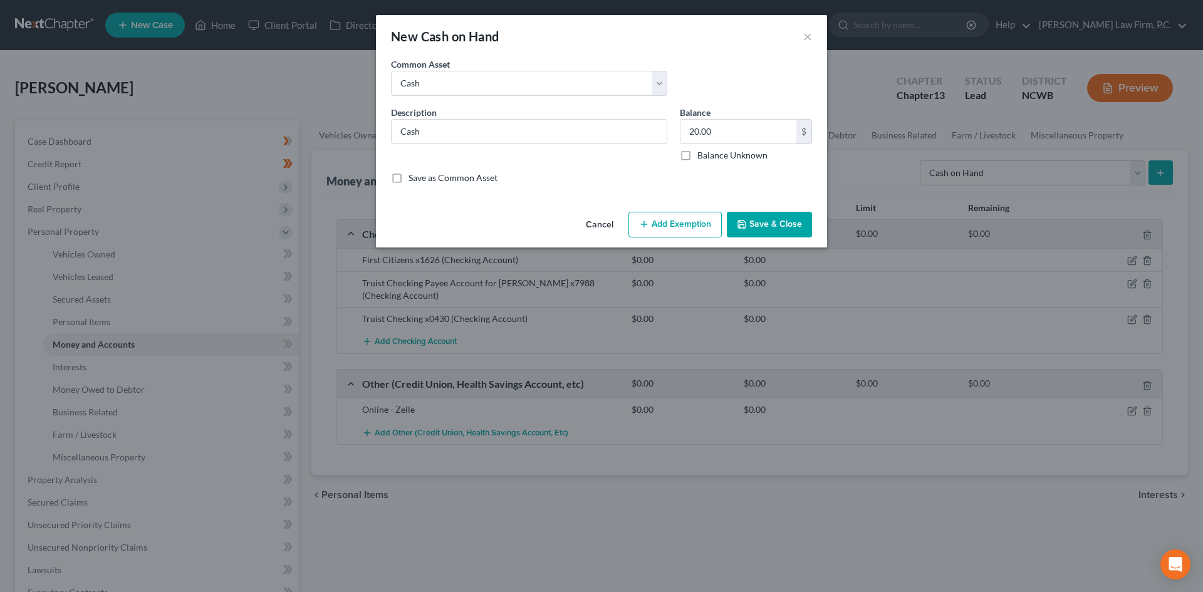
click at [754, 221] on button "Save & Close" at bounding box center [769, 225] width 85 height 26
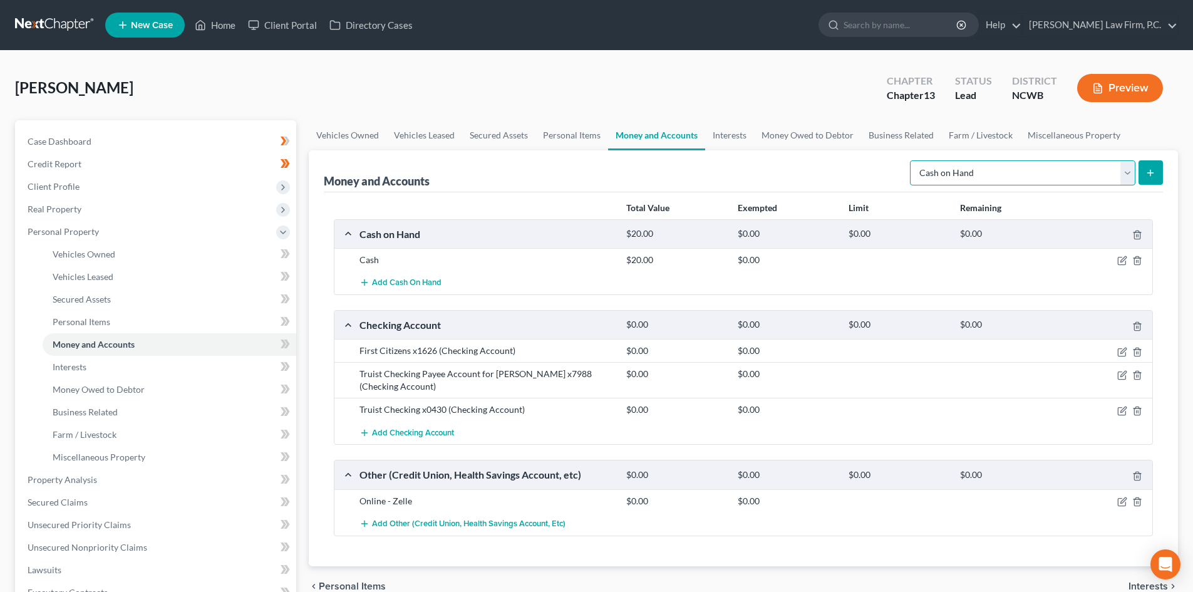
click at [1069, 181] on select "Select Account Type Brokerage Cash on Hand Certificates of Deposit Checking Acc…" at bounding box center [1022, 172] width 225 height 25
click at [826, 174] on div "Money and Accounts Select Account Type Brokerage Cash on Hand Certificates of D…" at bounding box center [743, 171] width 839 height 42
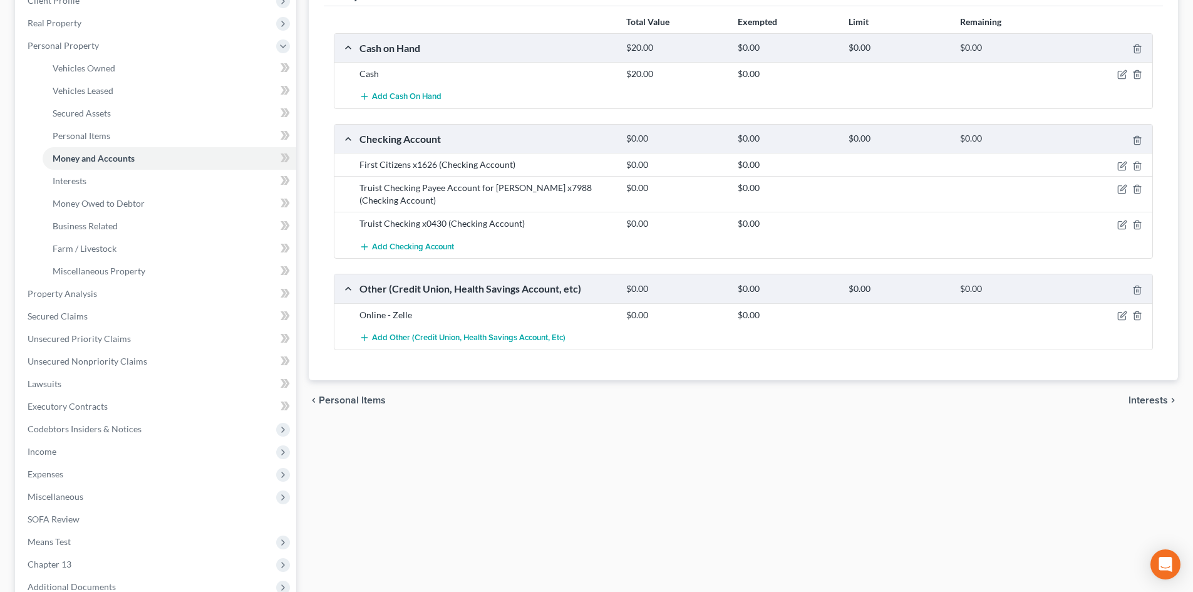
scroll to position [188, 0]
click at [1153, 398] on span "Interests" at bounding box center [1148, 398] width 39 height 10
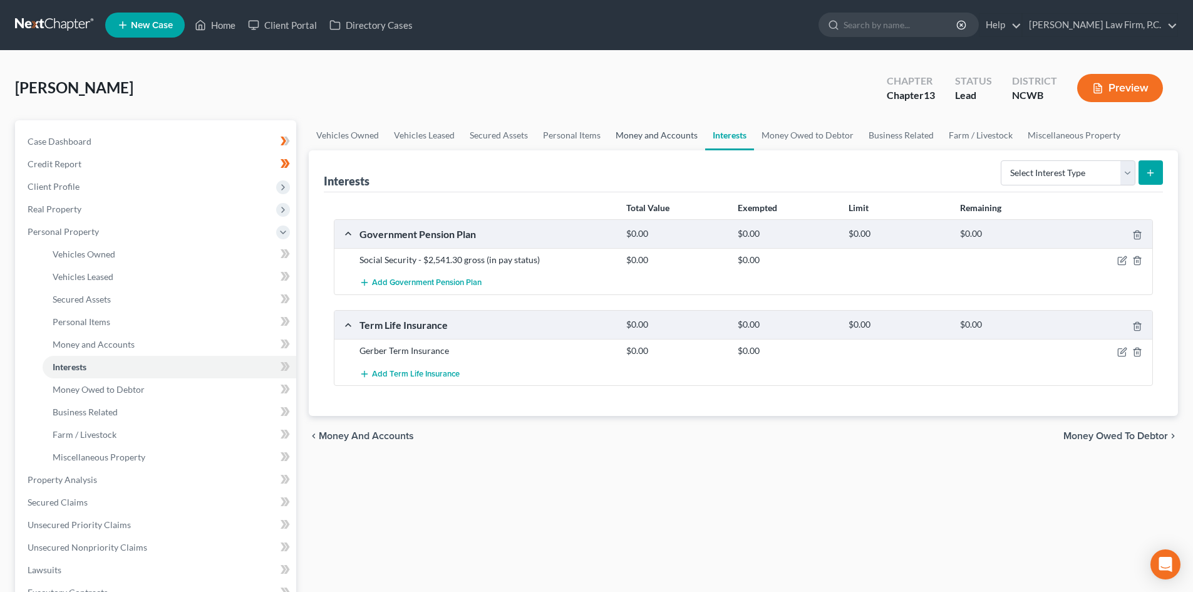
click at [670, 136] on link "Money and Accounts" at bounding box center [656, 135] width 97 height 30
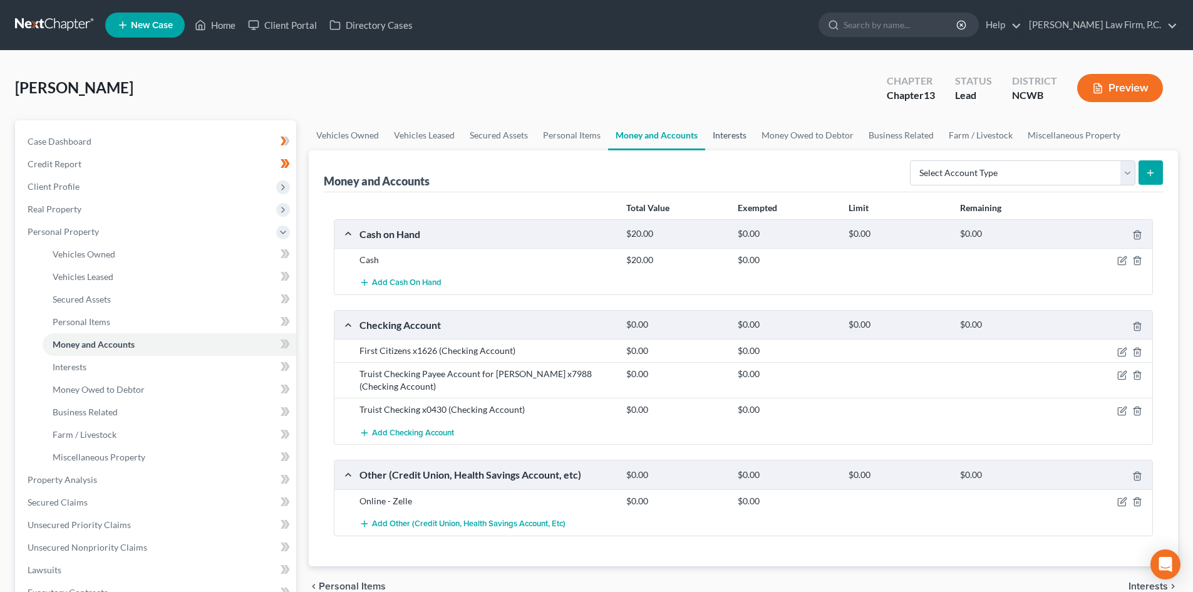
click at [724, 139] on link "Interests" at bounding box center [729, 135] width 49 height 30
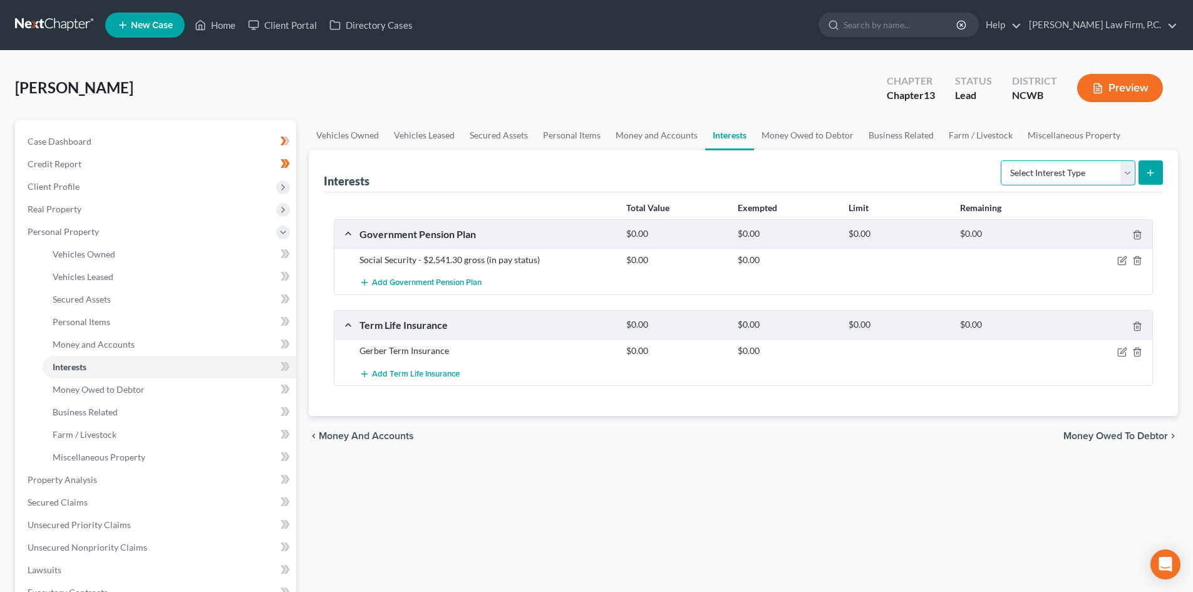
click at [1127, 174] on select "Select Interest Type 401K Annuity Bond Education IRA Government Bond Government…" at bounding box center [1068, 172] width 135 height 25
click at [948, 341] on div "Gerber Term Insurance $0.00 $0.00" at bounding box center [743, 350] width 818 height 23
click at [1124, 351] on icon "button" at bounding box center [1124, 351] width 6 height 6
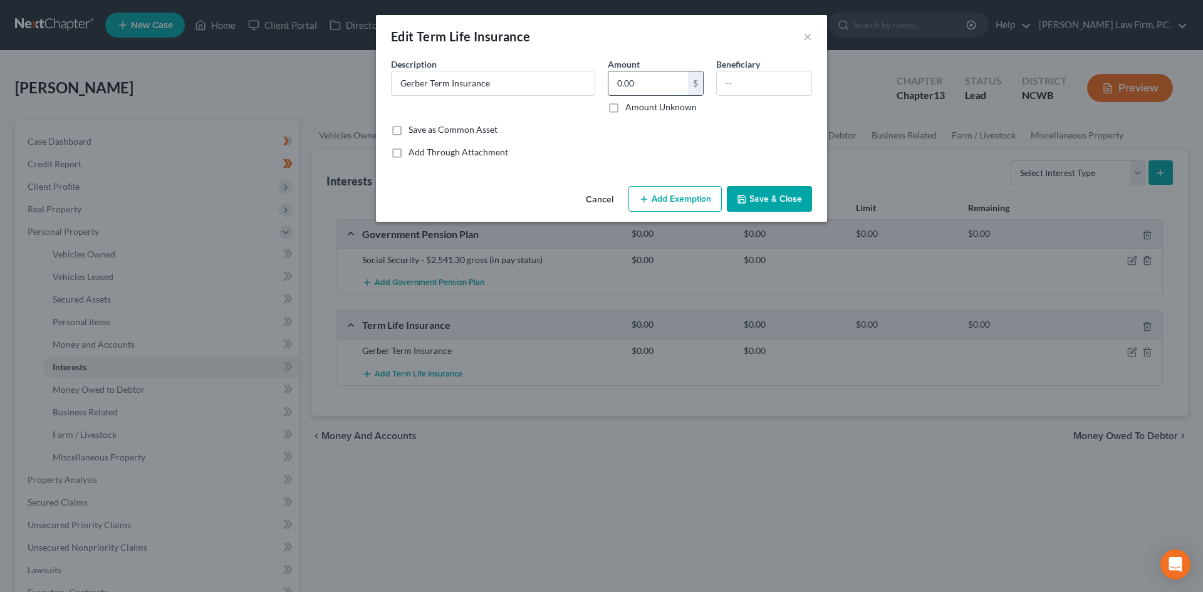
click at [660, 88] on input "0.00" at bounding box center [648, 83] width 80 height 24
type input "1"
click at [755, 82] on input "text" at bounding box center [764, 83] width 95 height 24
type input "Son"
click at [554, 80] on input "Gerber Term Insurance" at bounding box center [492, 83] width 203 height 24
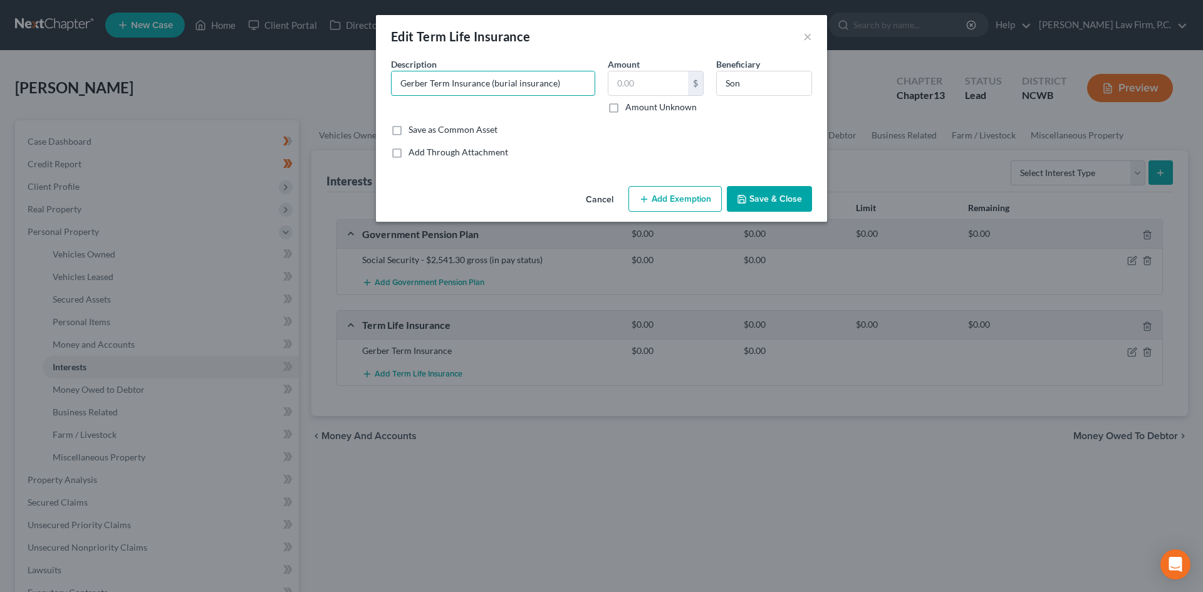
type input "Gerber Term Insurance (burial insurance)"
click at [788, 199] on button "Save & Close" at bounding box center [769, 199] width 85 height 26
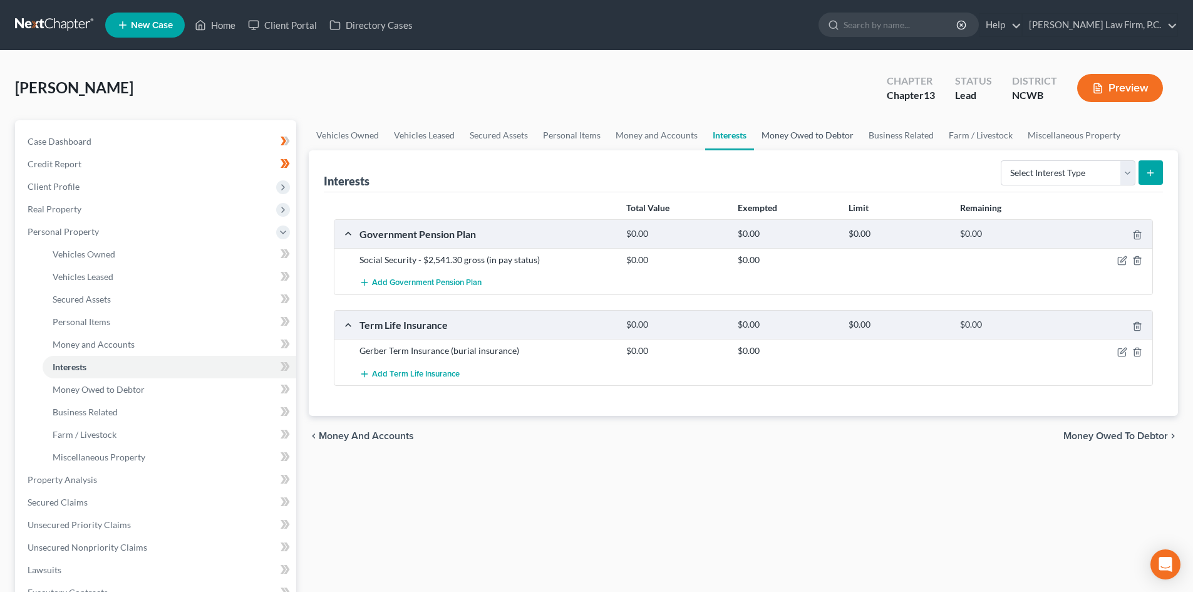
click at [821, 138] on link "Money Owed to Debtor" at bounding box center [807, 135] width 107 height 30
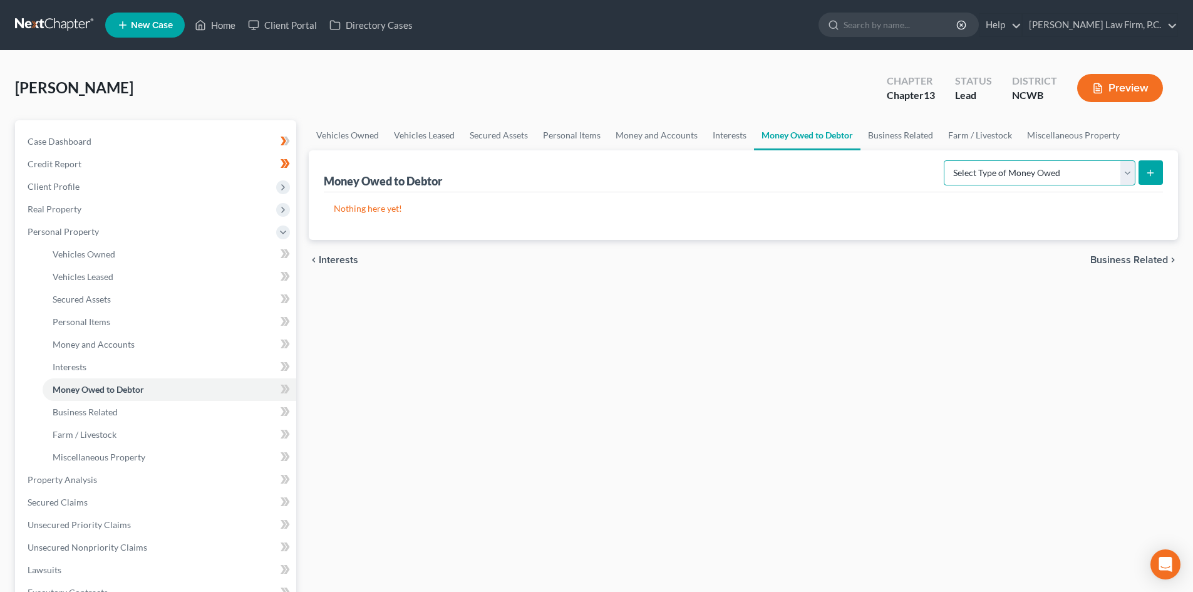
click at [962, 162] on select "Select Type of Money Owed Accounts Receivable Alimony Child Support Claims Agai…" at bounding box center [1040, 172] width 192 height 25
click at [921, 130] on link "Business Related" at bounding box center [901, 135] width 80 height 30
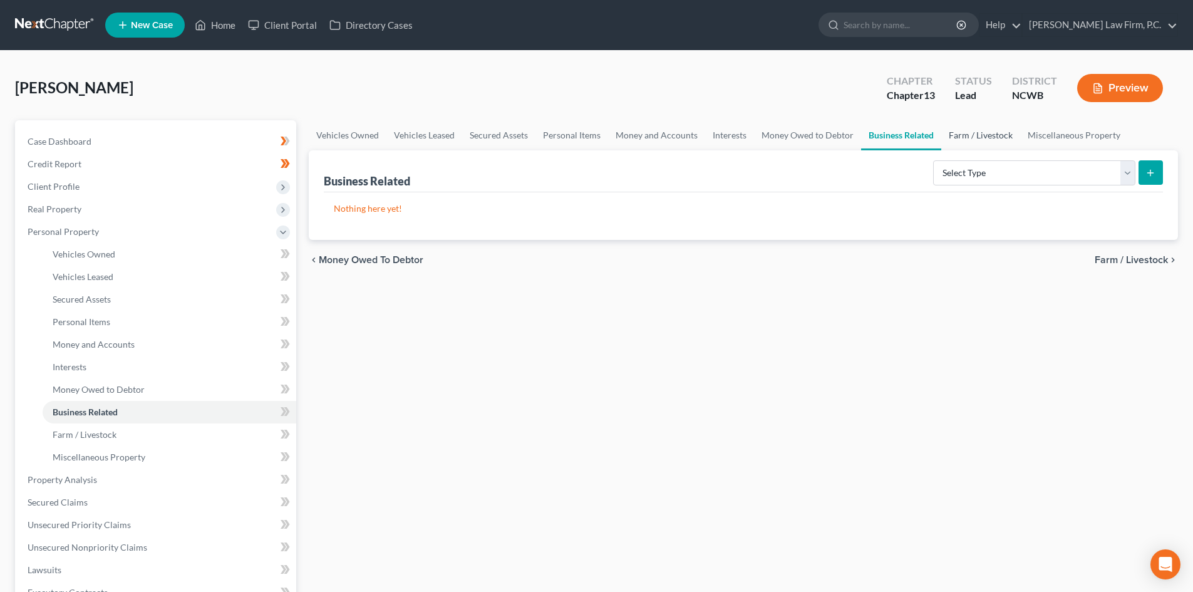
click at [953, 137] on link "Farm / Livestock" at bounding box center [980, 135] width 79 height 30
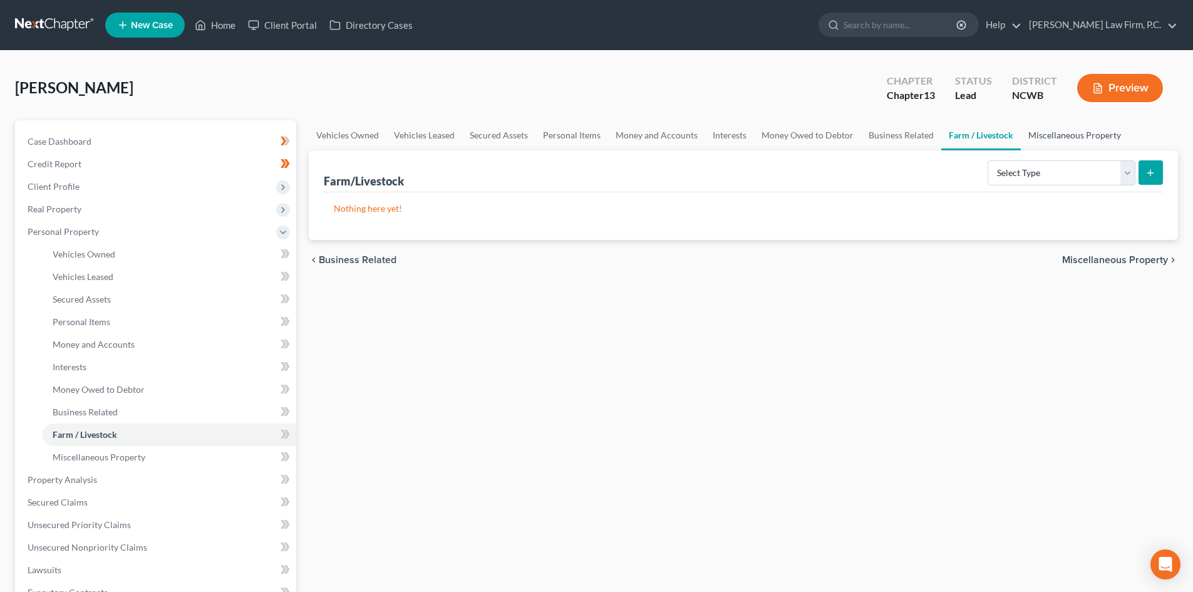
click at [1048, 137] on link "Miscellaneous Property" at bounding box center [1075, 135] width 108 height 30
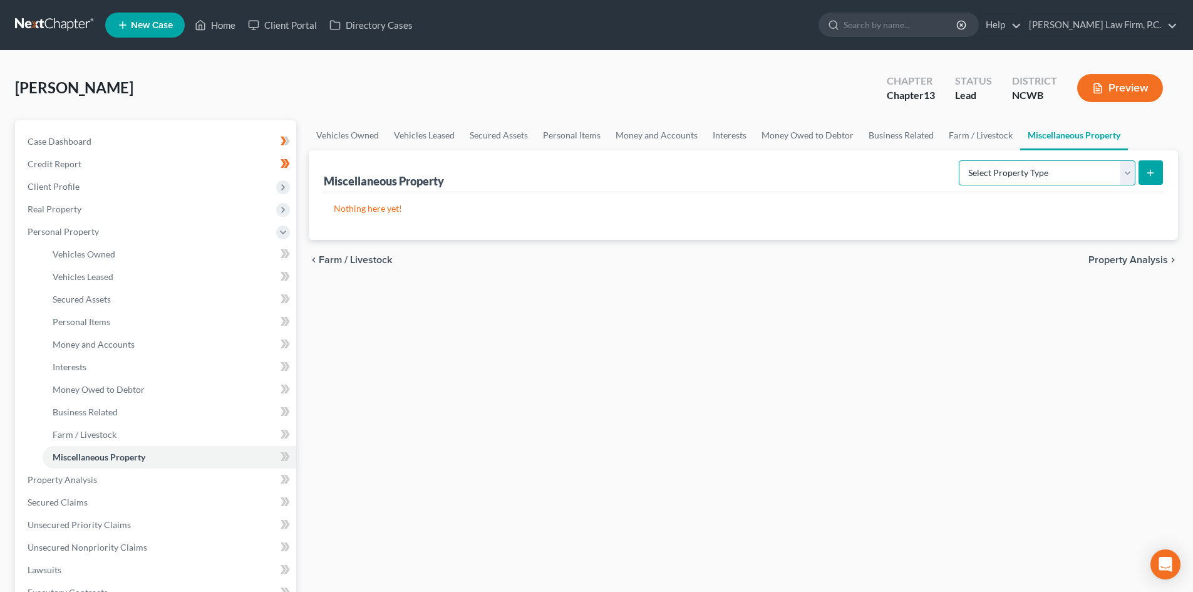
click at [1076, 169] on select "Select Property Type Assigned for Creditor Benefit Within 1 Year Holding for An…" at bounding box center [1047, 172] width 177 height 25
click at [793, 139] on link "Money Owed to Debtor" at bounding box center [807, 135] width 107 height 30
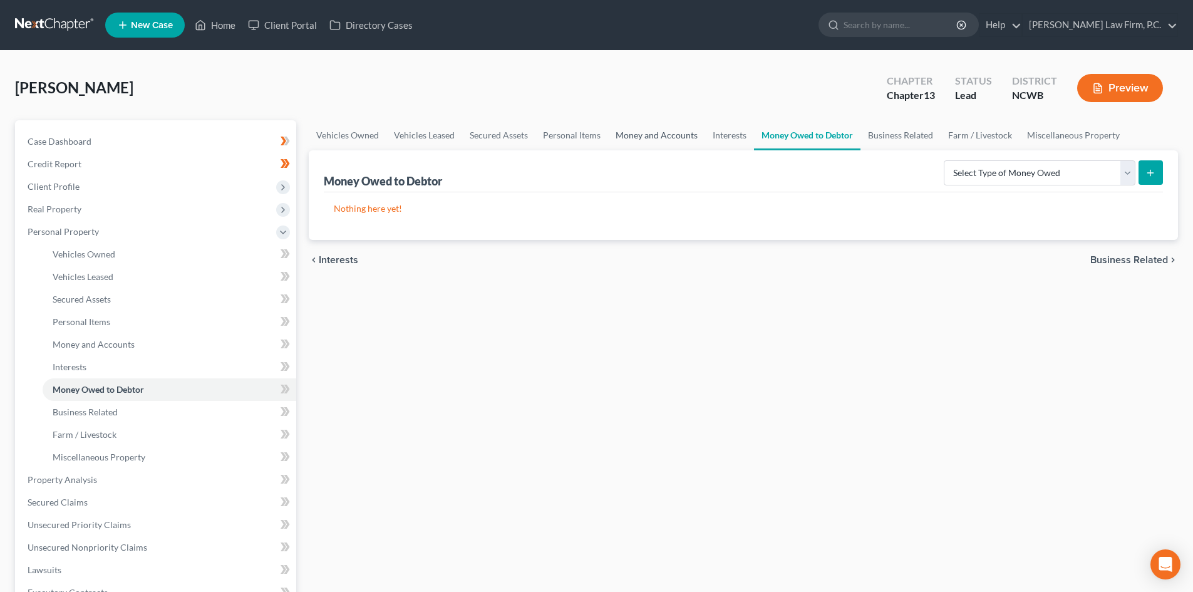
click at [660, 140] on link "Money and Accounts" at bounding box center [656, 135] width 97 height 30
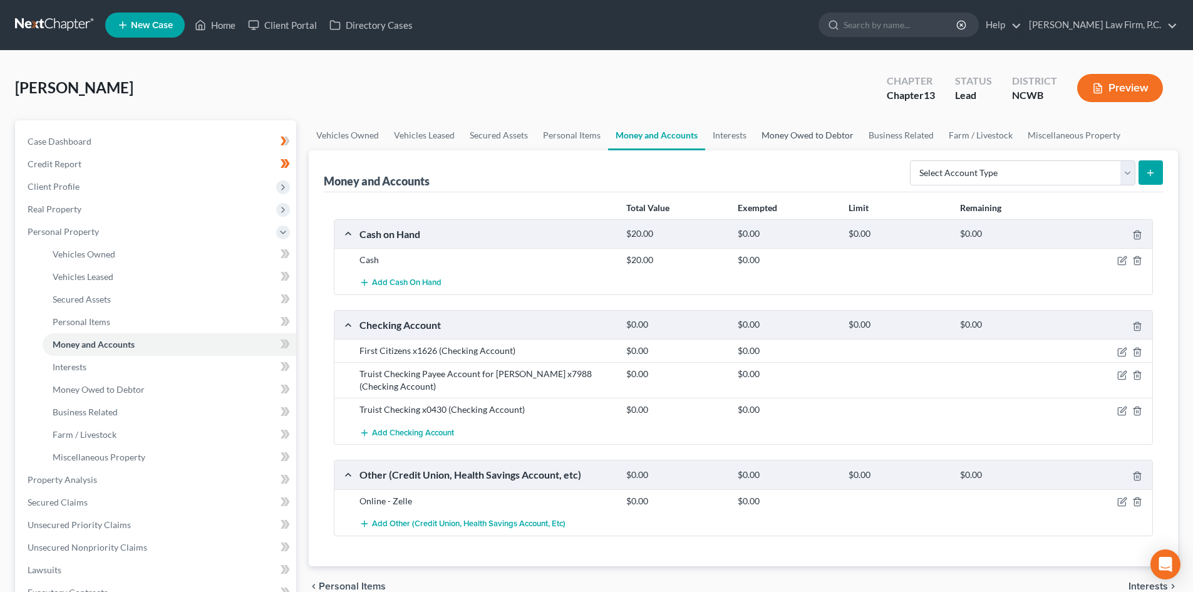
click at [772, 142] on link "Money Owed to Debtor" at bounding box center [807, 135] width 107 height 30
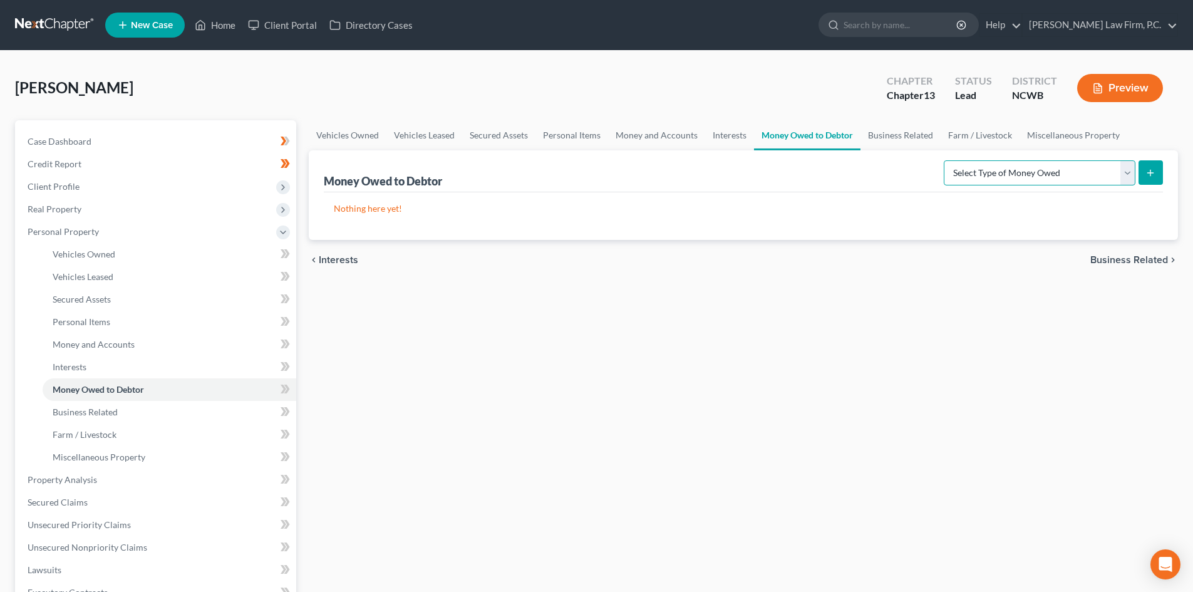
click at [987, 173] on select "Select Type of Money Owed Accounts Receivable Alimony Child Support Claims Agai…" at bounding box center [1040, 172] width 192 height 25
click at [1092, 137] on link "Miscellaneous Property" at bounding box center [1074, 135] width 108 height 30
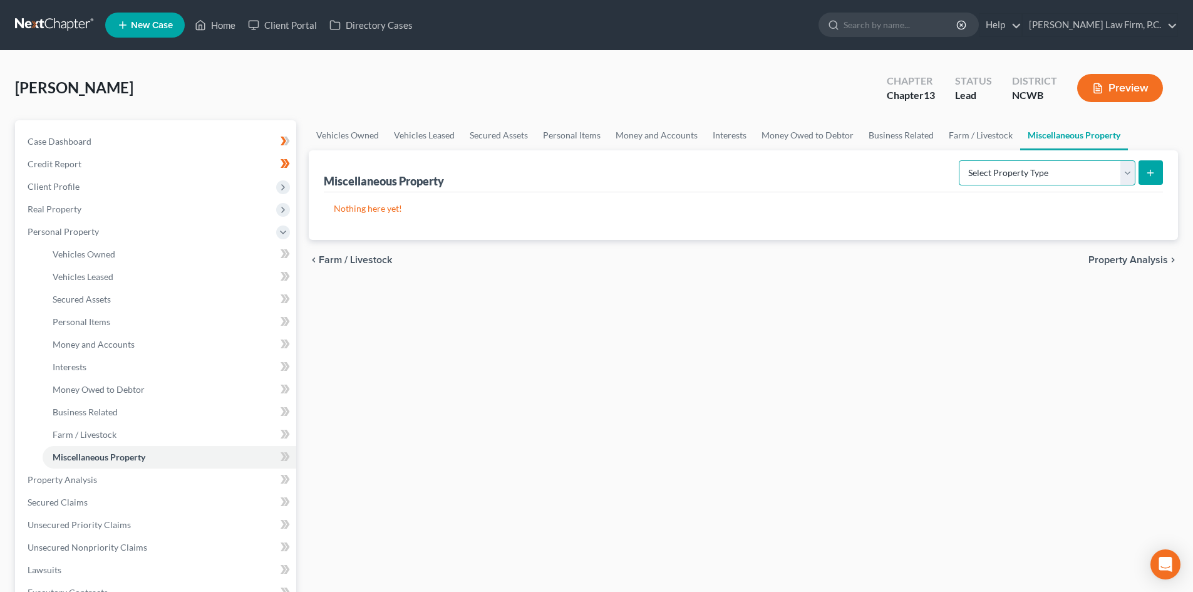
click at [1073, 174] on select "Select Property Type Assigned for Creditor Benefit Within 1 Year Holding for An…" at bounding box center [1047, 172] width 177 height 25
click at [950, 132] on link "Farm / Livestock" at bounding box center [980, 135] width 79 height 30
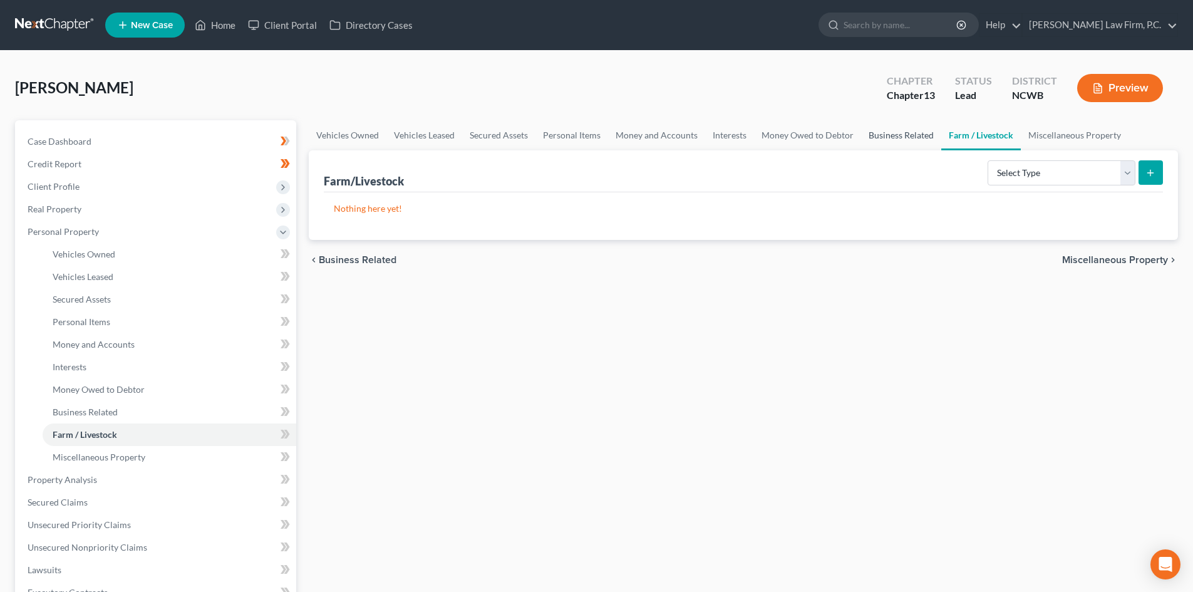
click at [915, 136] on link "Business Related" at bounding box center [901, 135] width 80 height 30
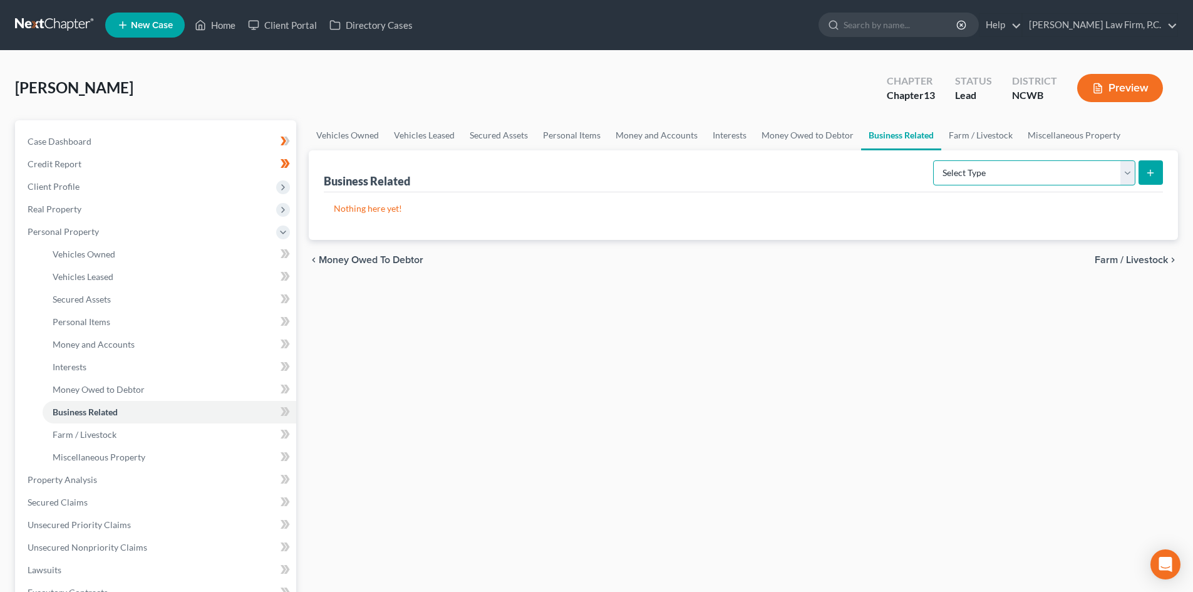
click at [1048, 172] on select "Select Type Customer Lists Franchises Inventory Licenses Machinery Office Equip…" at bounding box center [1034, 172] width 202 height 25
select select "patent"
click at [934, 160] on select "Select Type Customer Lists Franchises Inventory Licenses Machinery Office Equip…" at bounding box center [1034, 172] width 202 height 25
click at [1151, 177] on icon "submit" at bounding box center [1151, 173] width 10 height 10
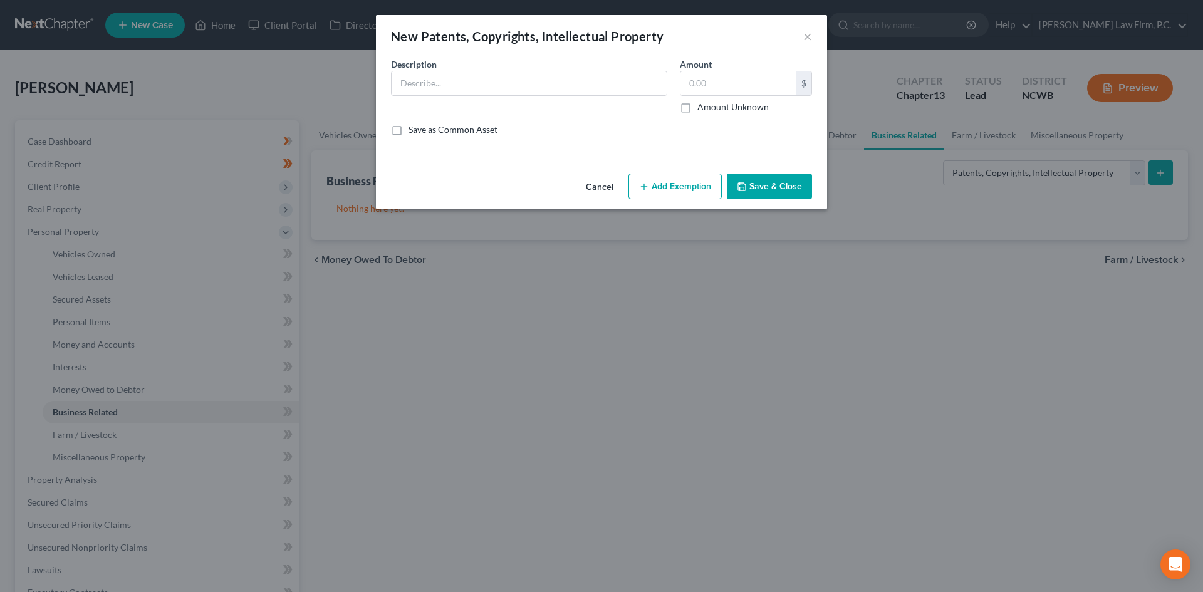
click at [509, 96] on div "Description *" at bounding box center [529, 86] width 289 height 56
click at [515, 90] on input "text" at bounding box center [528, 83] width 275 height 24
type input "Debtor writes mystery novels and sells on Amazon"
click at [773, 185] on button "Save & Close" at bounding box center [769, 187] width 85 height 26
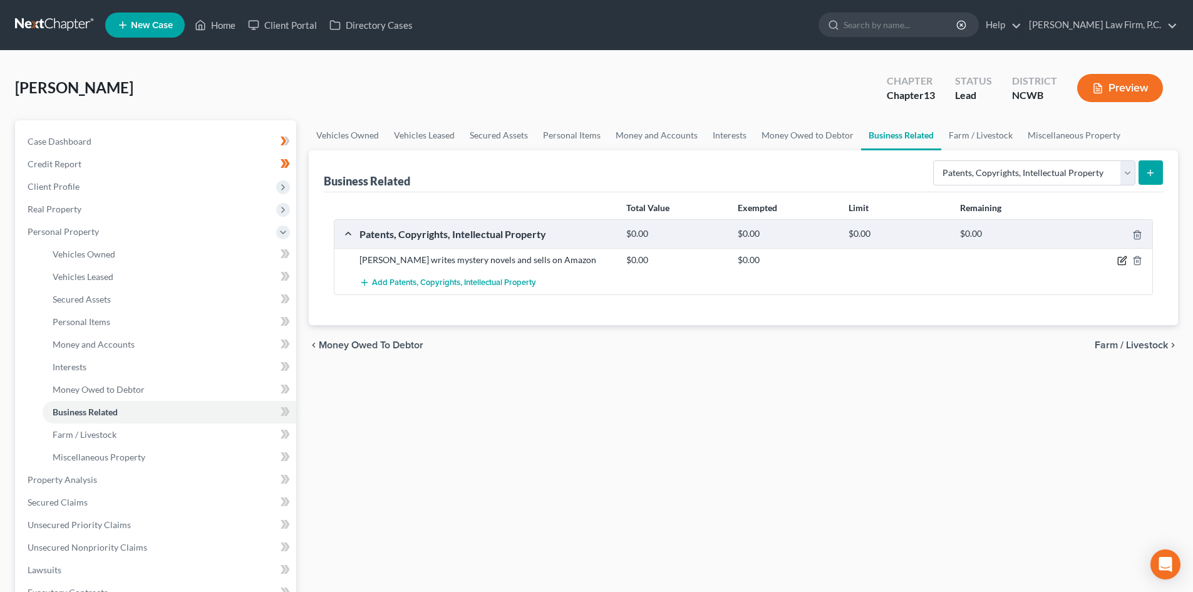
click at [1119, 262] on icon "button" at bounding box center [1122, 261] width 10 height 10
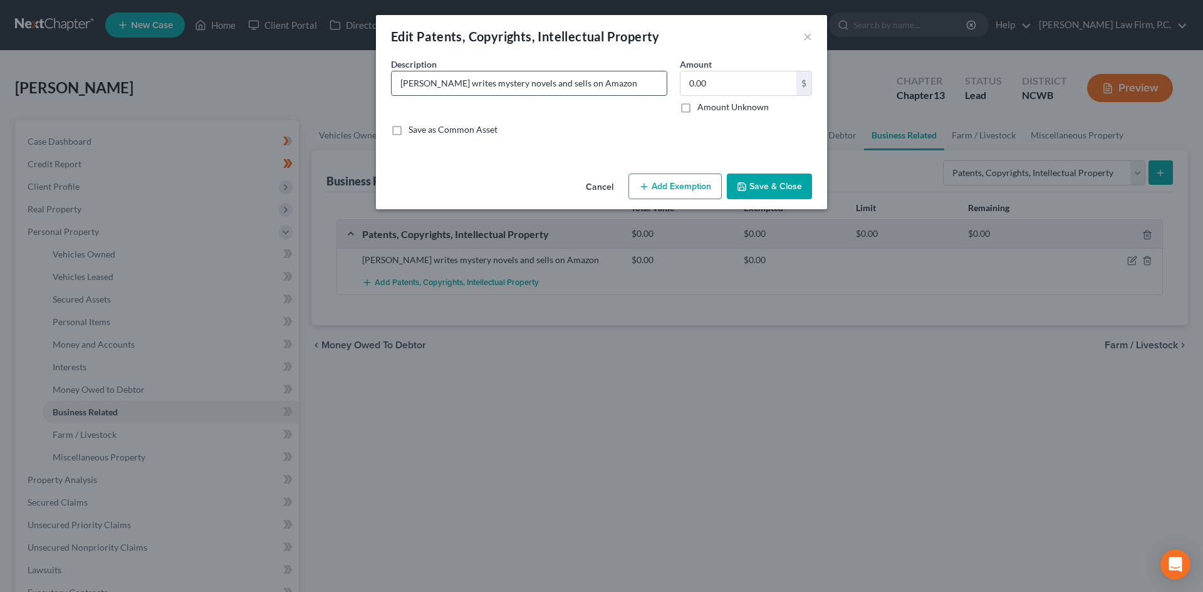
click at [453, 80] on input "Debtor writes mystery novels and sells on Amazon" at bounding box center [528, 83] width 275 height 24
click at [641, 88] on input "Debtor has written 2 mystery novels and sells on Amazon" at bounding box center [528, 83] width 275 height 24
type input "Debtor has written 2 mystery novels and sells on Amazon/Consignment"
click at [774, 189] on button "Save & Close" at bounding box center [769, 187] width 85 height 26
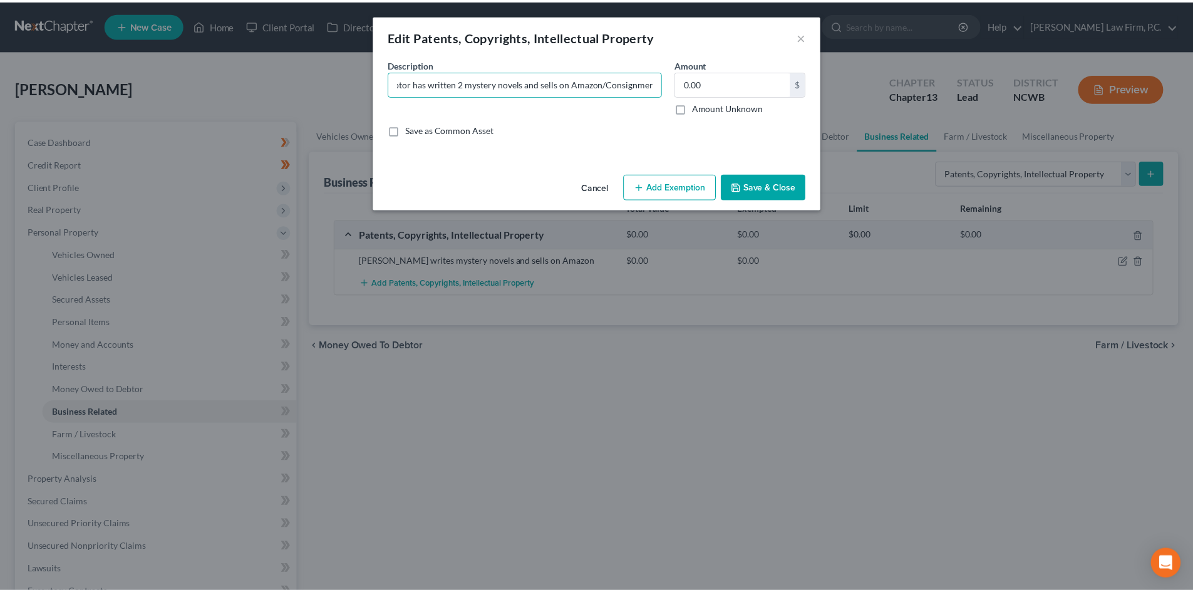
scroll to position [0, 0]
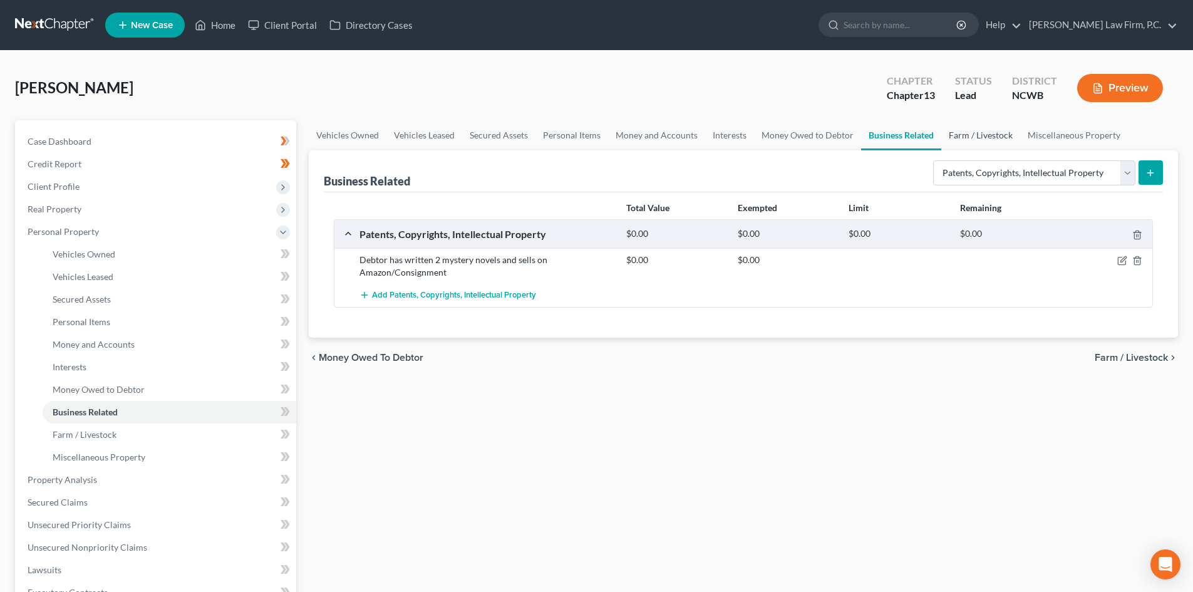
click at [976, 140] on link "Farm / Livestock" at bounding box center [980, 135] width 79 height 30
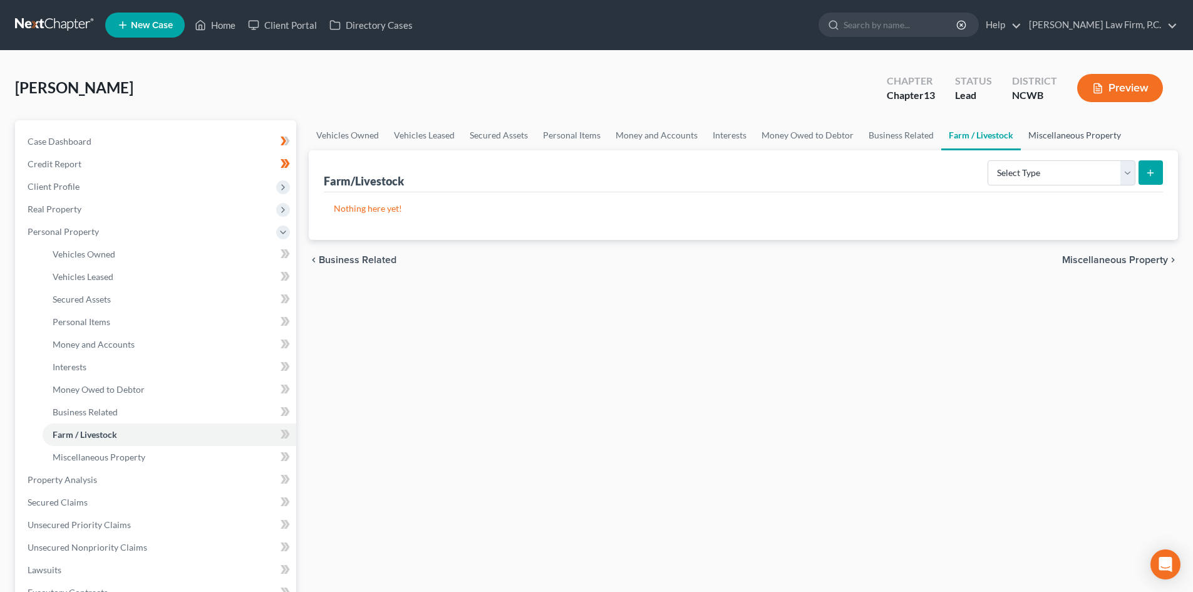
click at [1049, 129] on link "Miscellaneous Property" at bounding box center [1075, 135] width 108 height 30
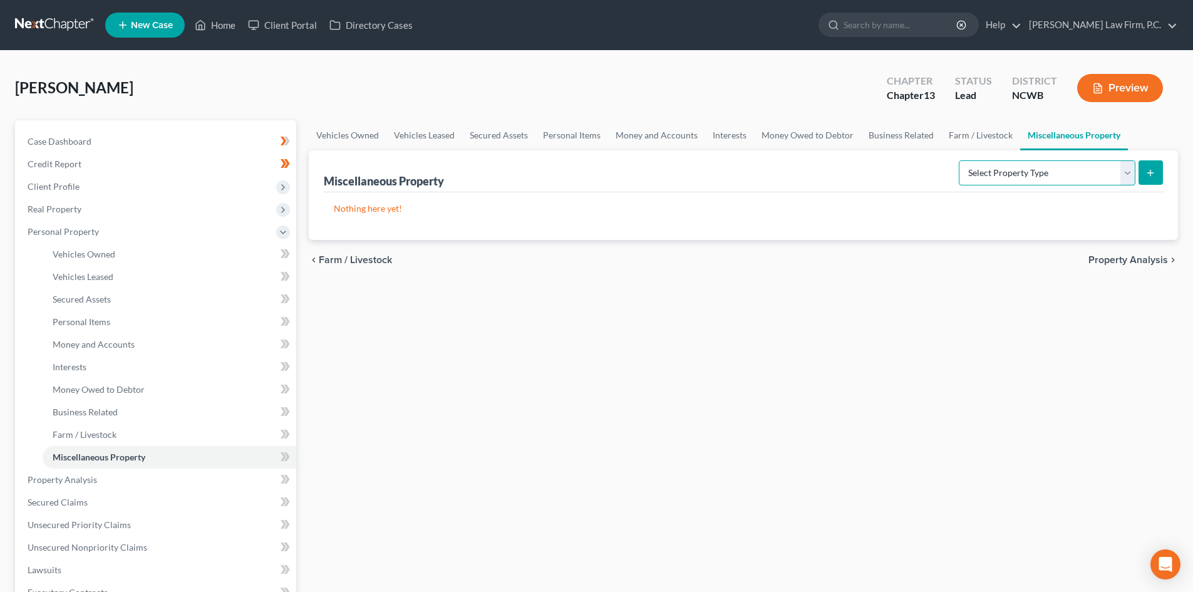
click at [966, 185] on select "Select Property Type Assigned for Creditor Benefit Within 1 Year Holding for An…" at bounding box center [1047, 172] width 177 height 25
click at [72, 485] on link "Property Analysis" at bounding box center [157, 480] width 279 height 23
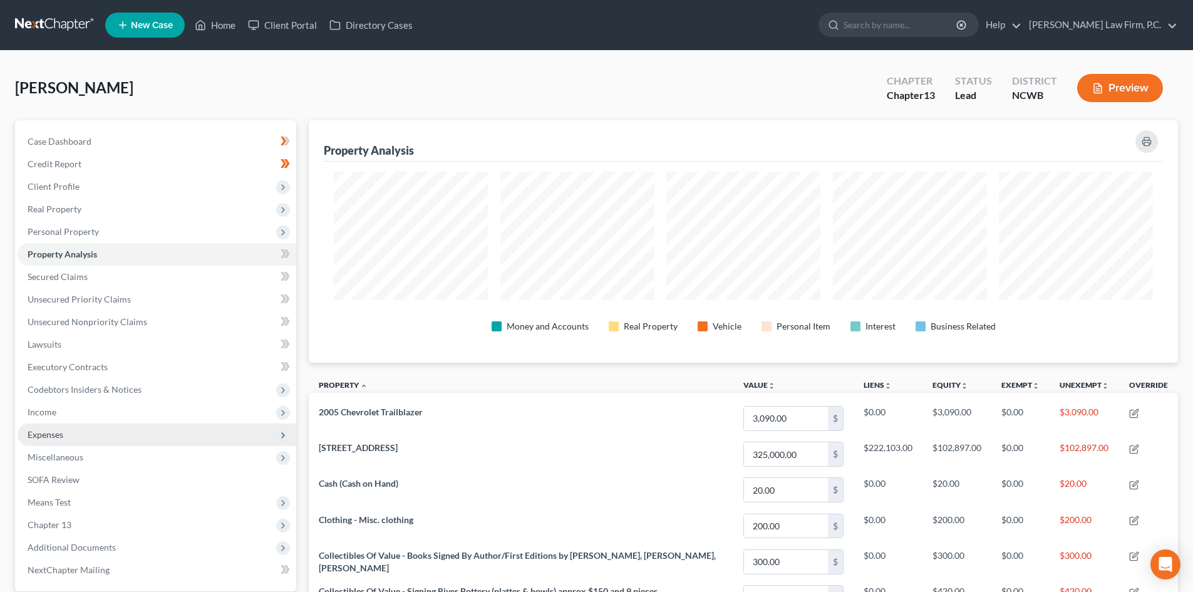
scroll to position [242, 869]
click at [103, 281] on link "Secured Claims" at bounding box center [157, 277] width 279 height 23
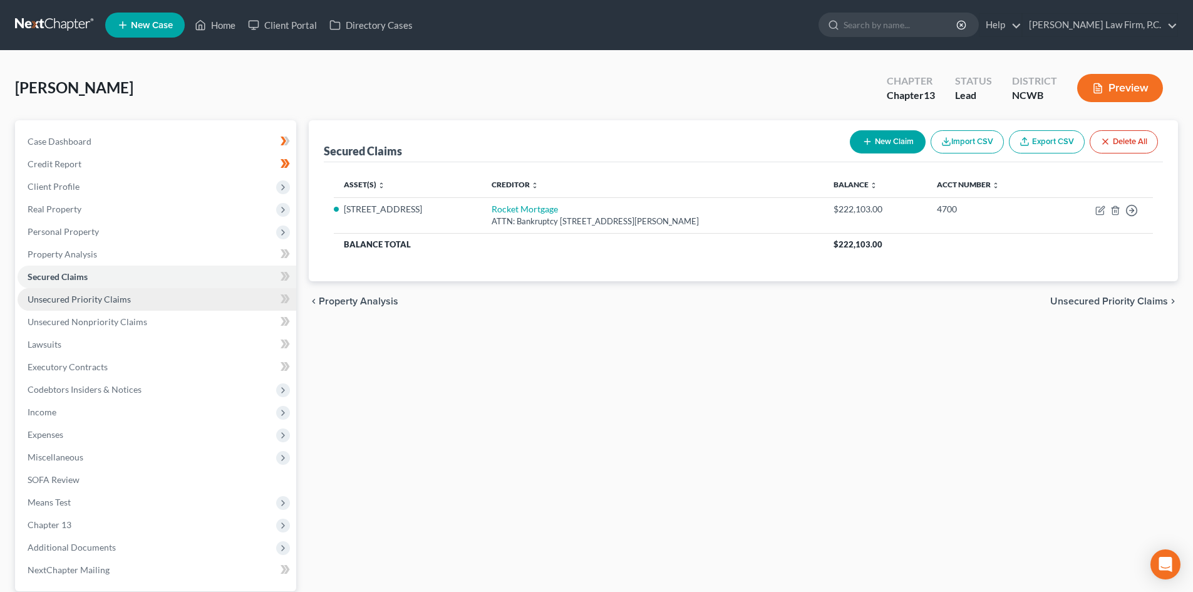
click at [111, 298] on span "Unsecured Priority Claims" at bounding box center [79, 299] width 103 height 11
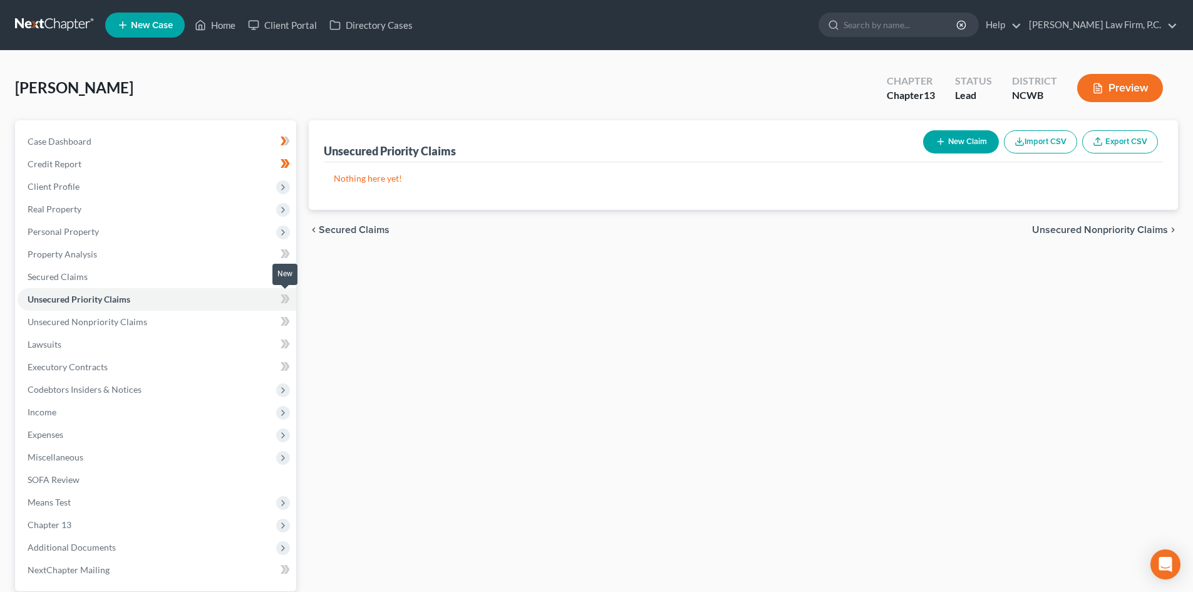
click at [285, 300] on icon at bounding box center [284, 298] width 6 height 9
click at [285, 272] on icon at bounding box center [287, 276] width 6 height 9
click at [284, 255] on icon at bounding box center [284, 253] width 6 height 9
click at [145, 322] on link "Unsecured Nonpriority Claims" at bounding box center [157, 322] width 279 height 23
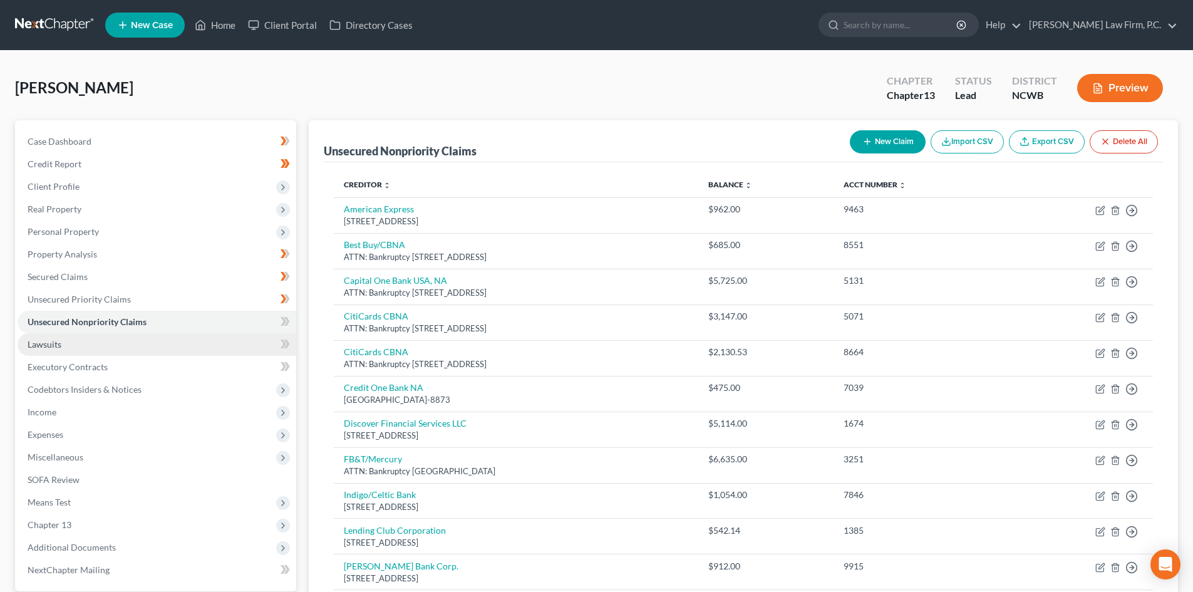
click at [59, 333] on link "Lawsuits" at bounding box center [157, 344] width 279 height 23
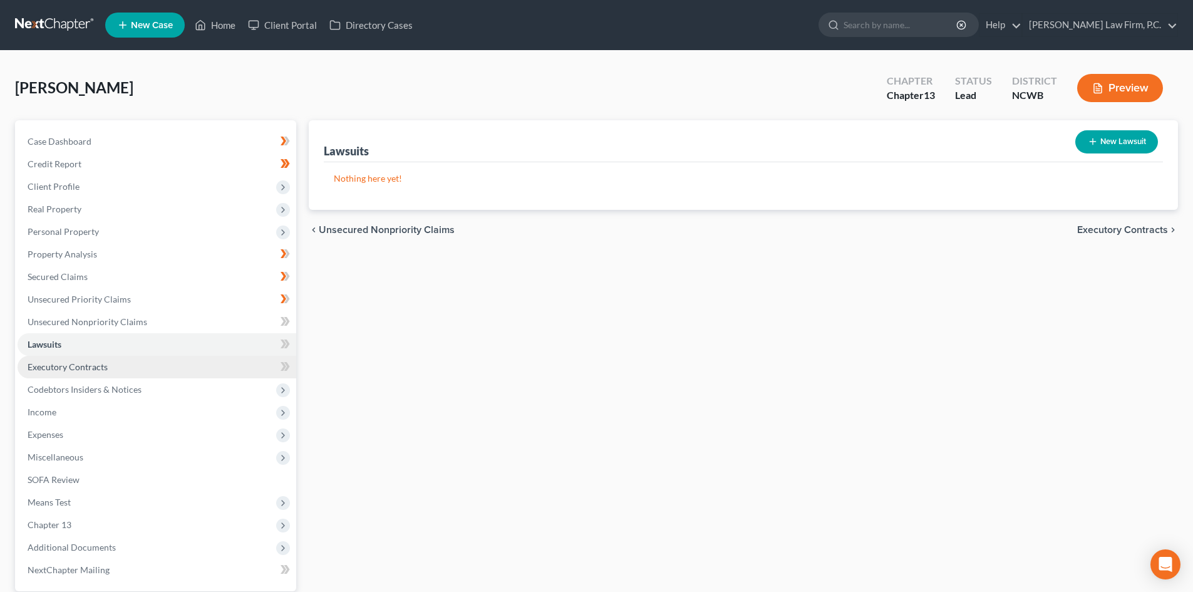
click at [125, 372] on link "Executory Contracts" at bounding box center [157, 367] width 279 height 23
click at [72, 341] on link "Lawsuits" at bounding box center [157, 344] width 279 height 23
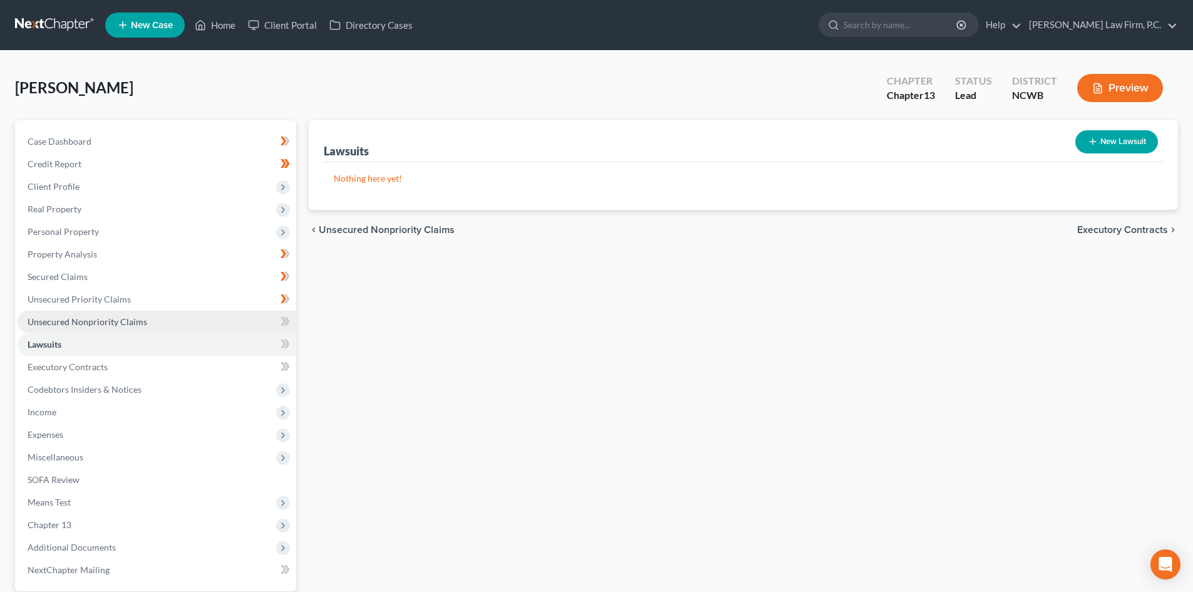
click at [105, 326] on span "Unsecured Nonpriority Claims" at bounding box center [88, 321] width 120 height 11
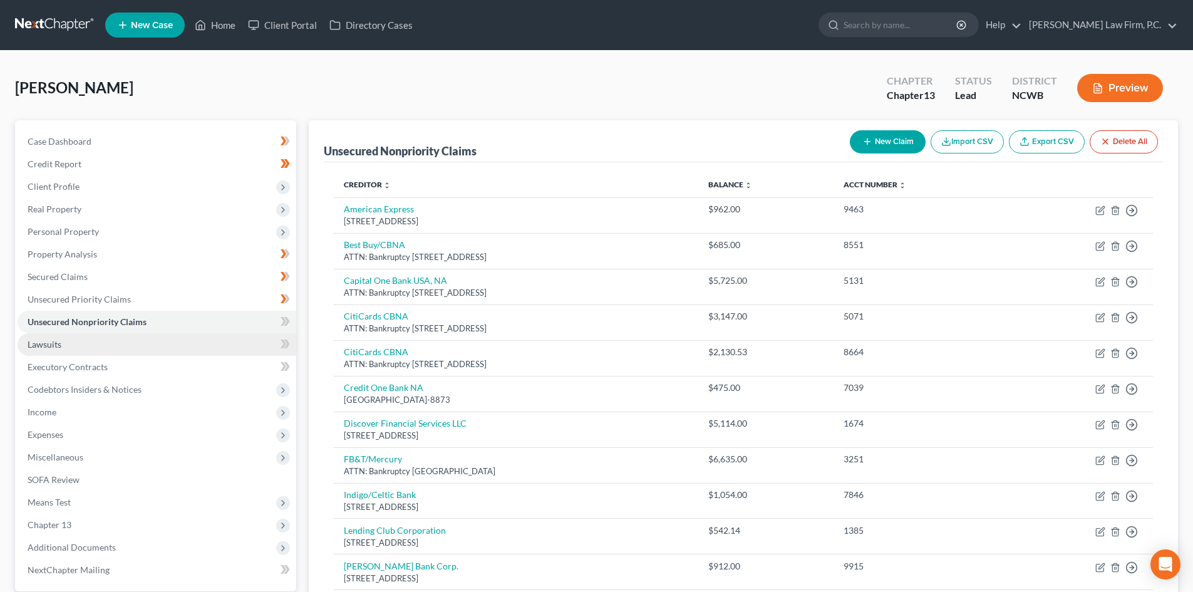
click at [106, 350] on link "Lawsuits" at bounding box center [157, 344] width 279 height 23
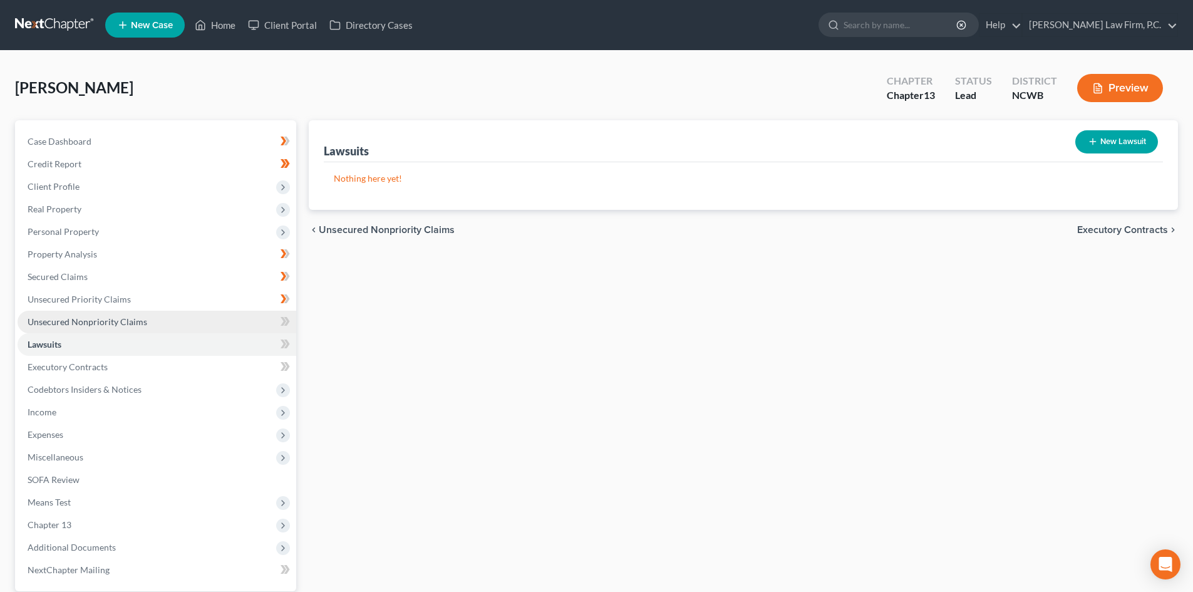
click at [99, 315] on link "Unsecured Nonpriority Claims" at bounding box center [157, 322] width 279 height 23
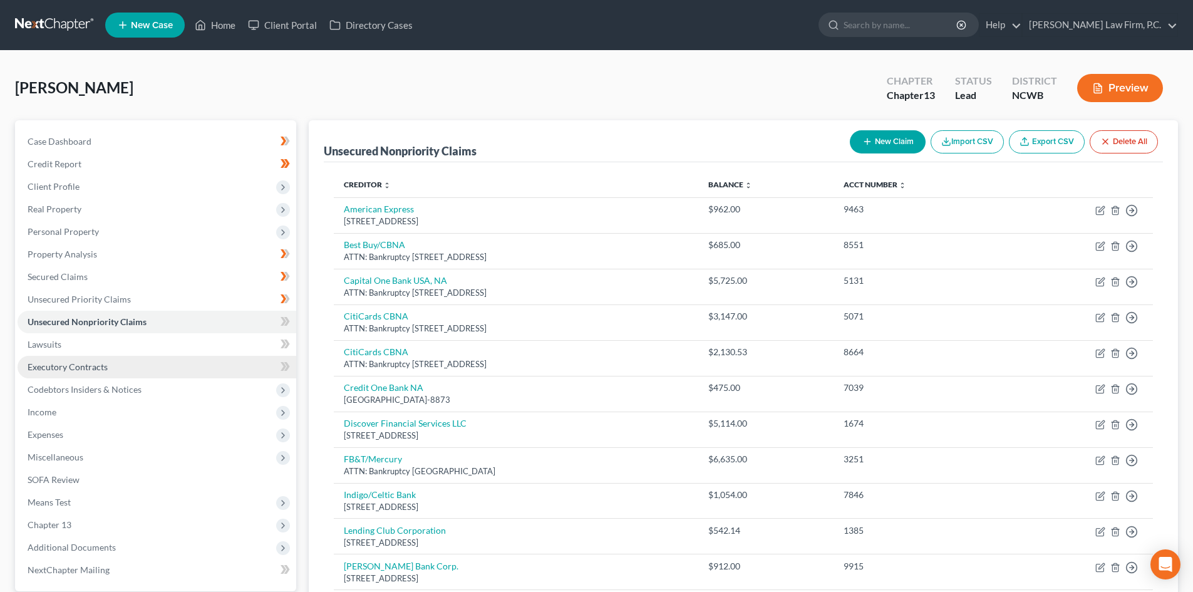
click at [134, 357] on link "Executory Contracts" at bounding box center [157, 367] width 279 height 23
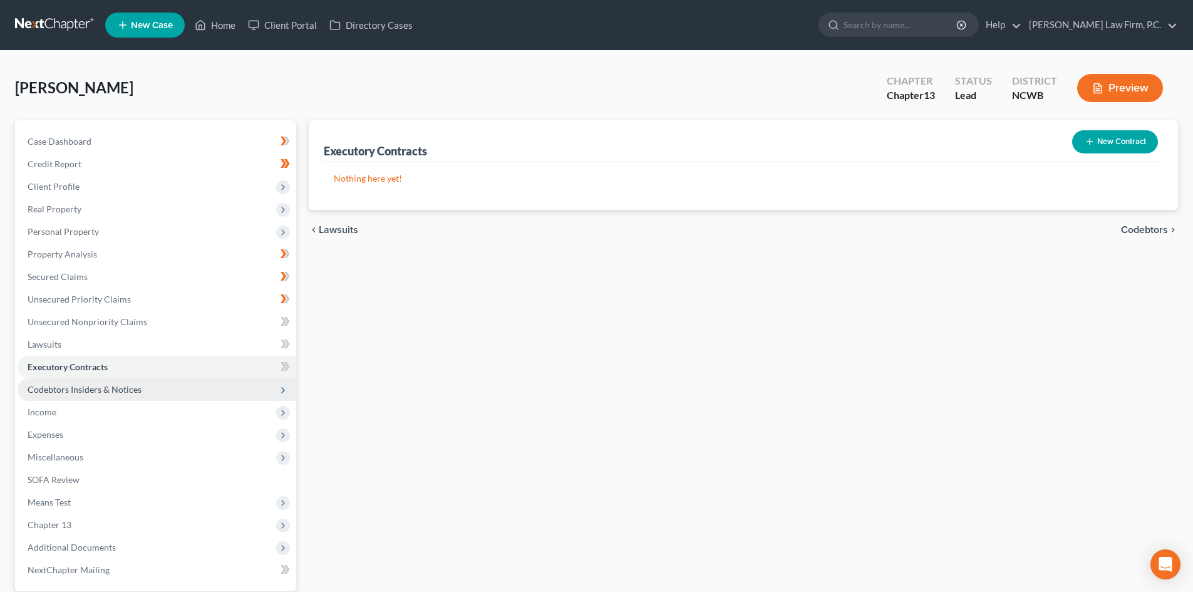
click at [111, 378] on span "Codebtors Insiders & Notices" at bounding box center [157, 389] width 279 height 23
click at [118, 407] on link "Codebtors" at bounding box center [170, 412] width 254 height 23
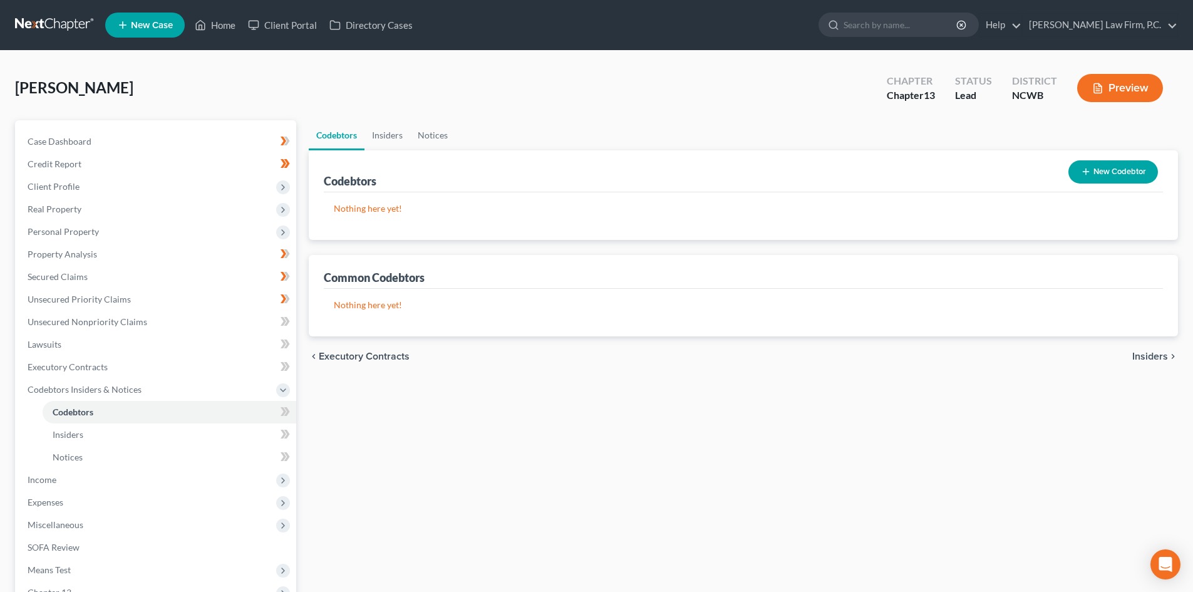
click at [1118, 182] on button "New Codebtor" at bounding box center [1114, 171] width 90 height 23
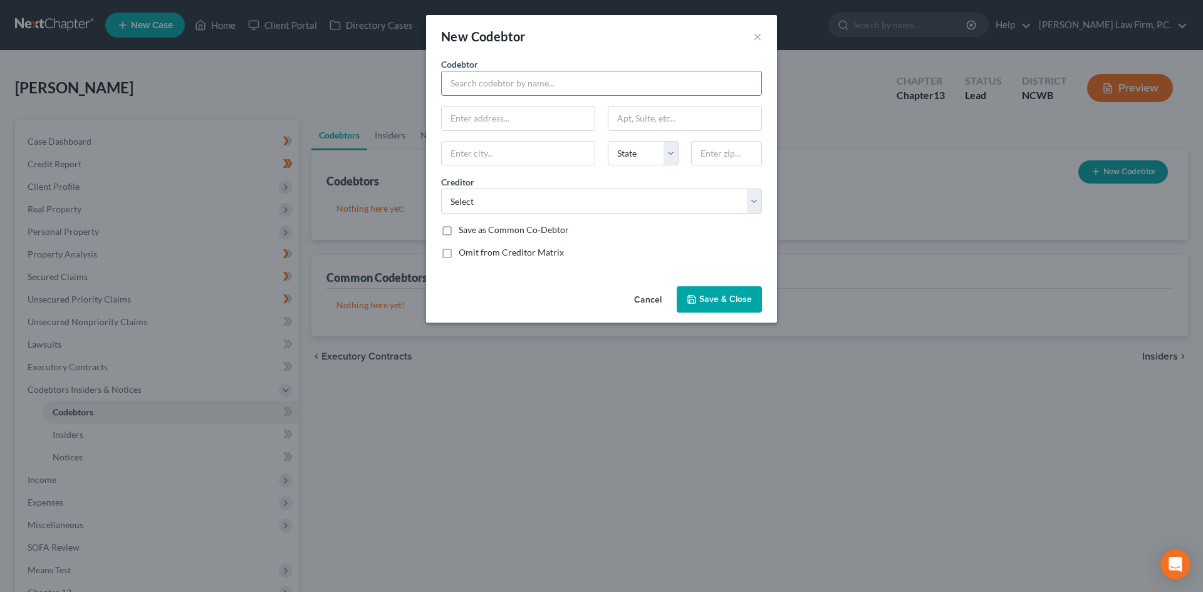
click at [545, 80] on input "text" at bounding box center [601, 83] width 321 height 25
type input "Christopher Cromartie"
click at [456, 122] on input "text" at bounding box center [518, 118] width 153 height 24
type input "[STREET_ADDRESS]"
click at [727, 155] on input "text" at bounding box center [726, 153] width 71 height 25
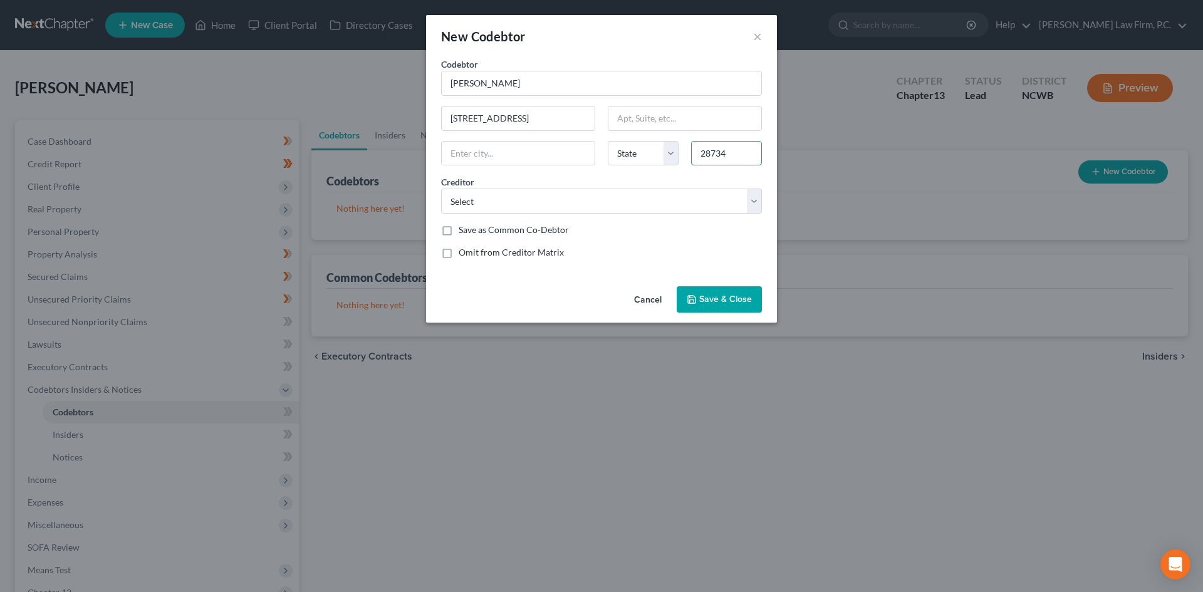
type input "28734"
type input "Franklin"
select select "28"
click at [475, 202] on select "Select Paypal Credit Best Buy/CBNA Indigo/Celtic Bank Merrick Bank Corp. Discov…" at bounding box center [601, 201] width 321 height 25
select select "5"
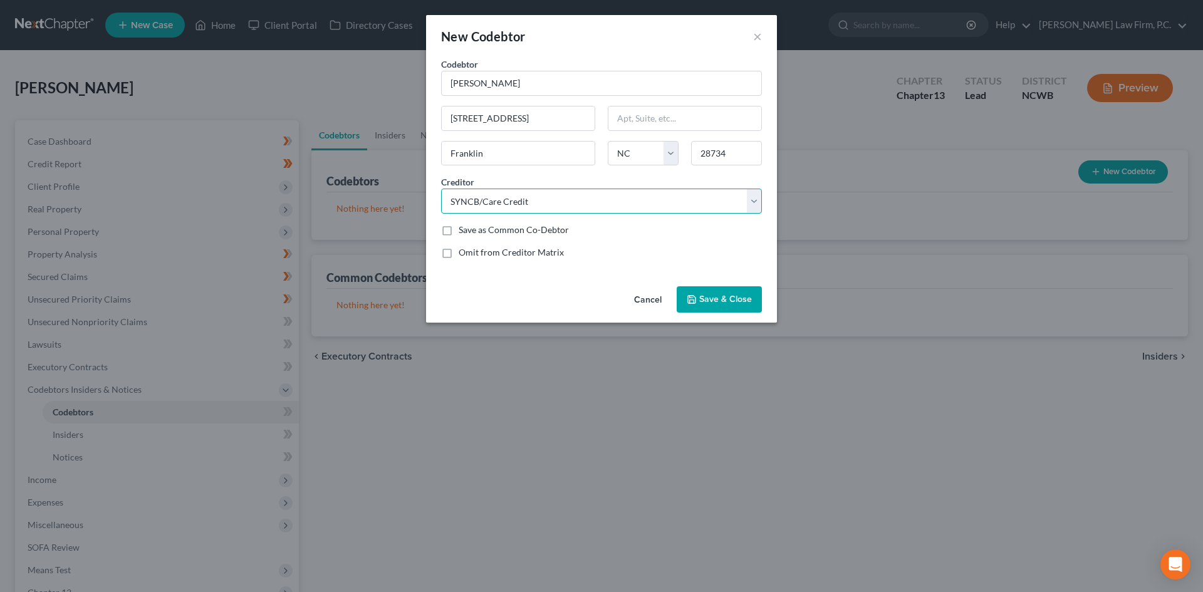
click at [441, 189] on select "Select Paypal Credit Best Buy/CBNA Indigo/Celtic Bank Merrick Bank Corp. Discov…" at bounding box center [601, 201] width 321 height 25
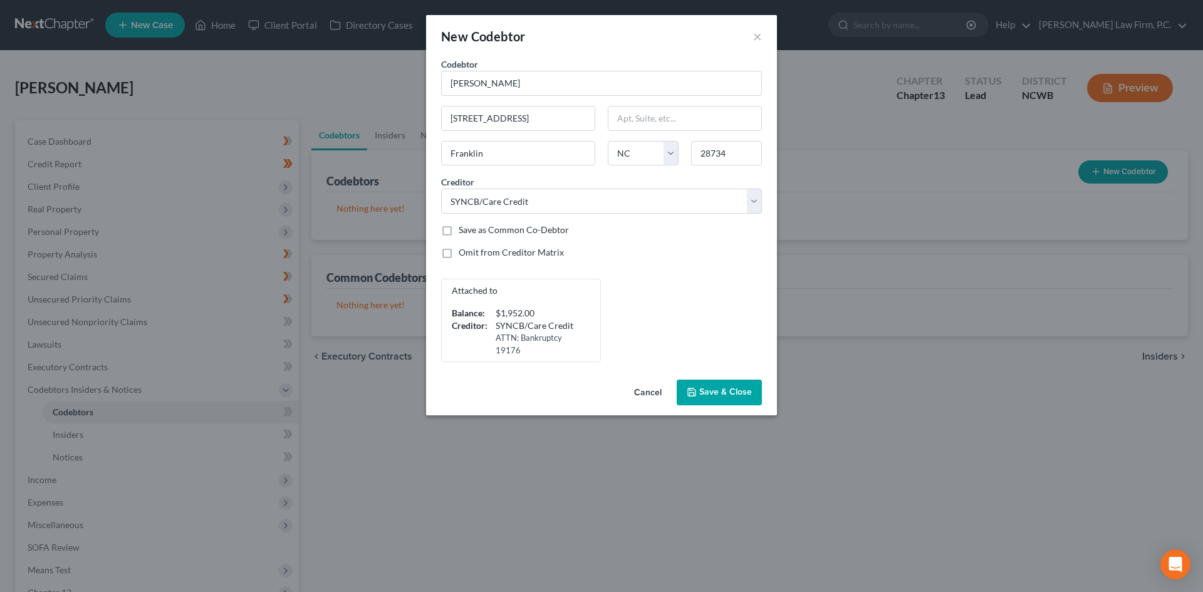
click at [698, 393] on button "Save & Close" at bounding box center [718, 393] width 85 height 26
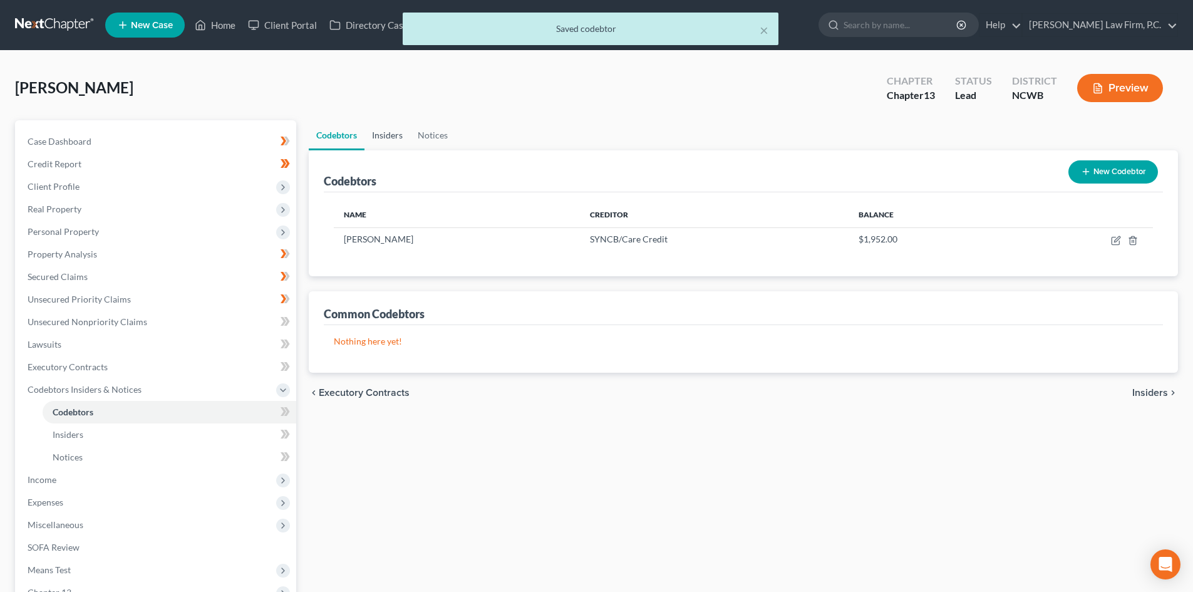
click at [393, 142] on link "Insiders" at bounding box center [388, 135] width 46 height 30
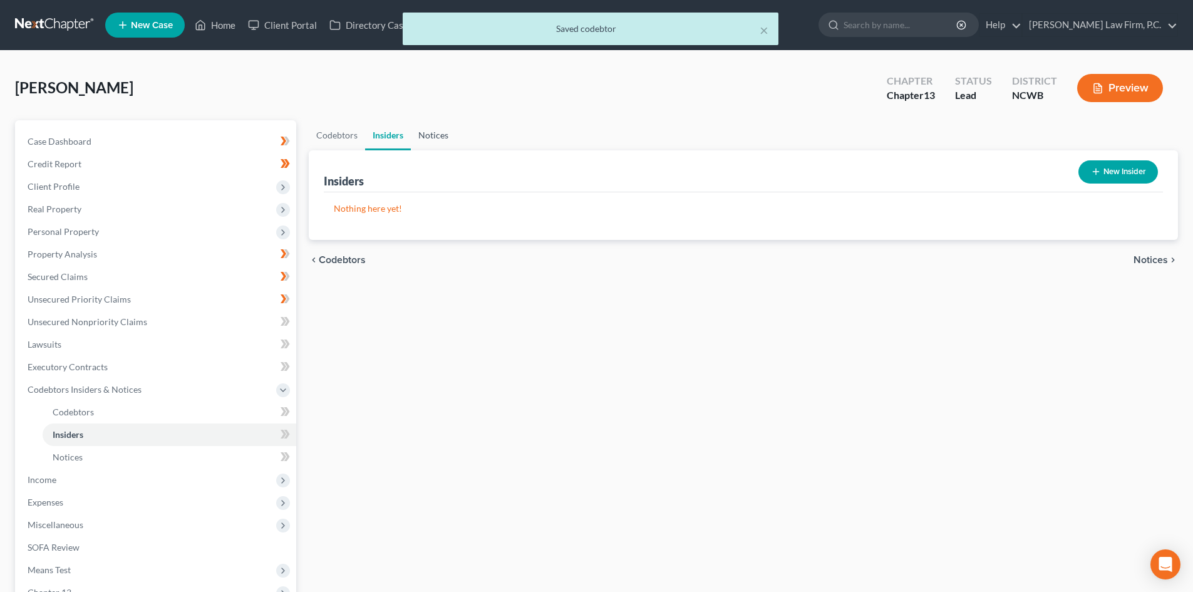
click at [439, 140] on link "Notices" at bounding box center [433, 135] width 45 height 30
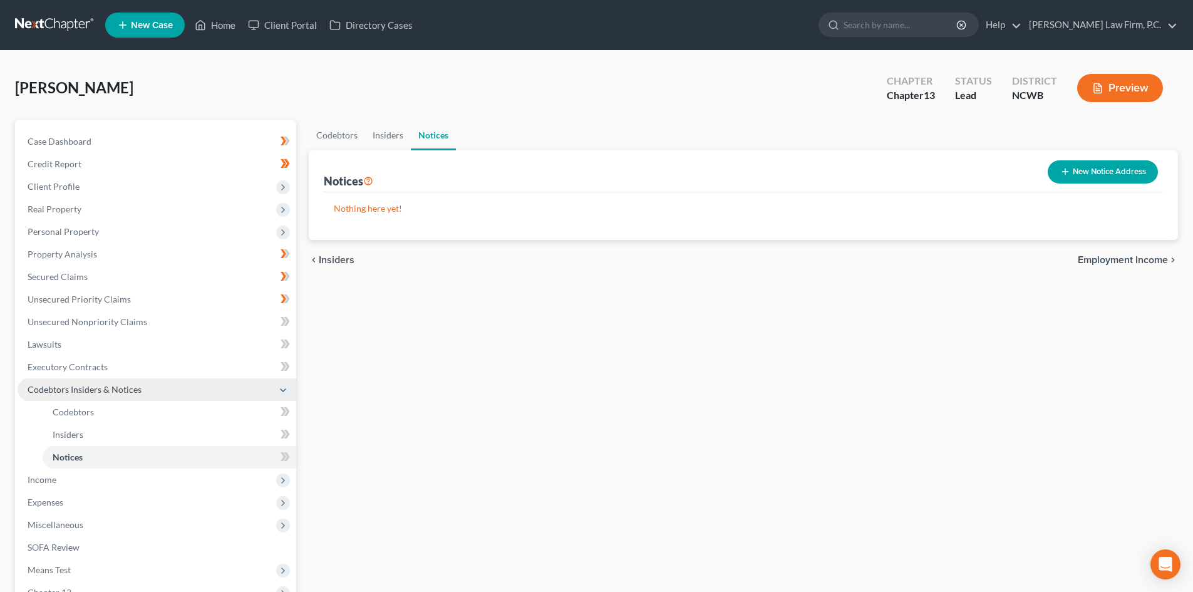
scroll to position [84, 0]
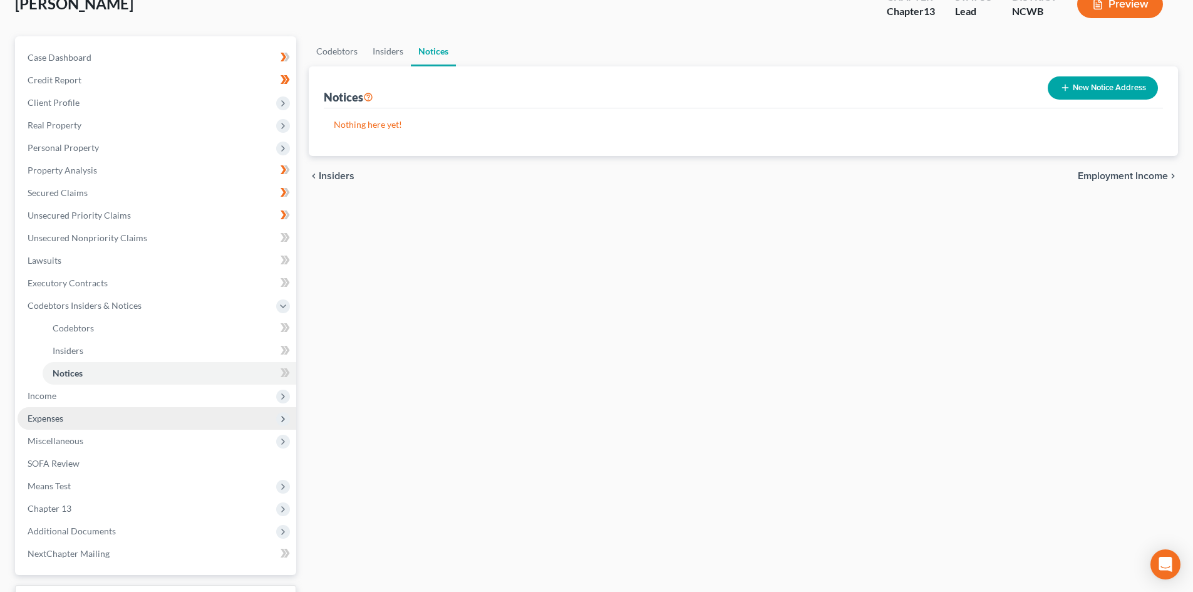
click at [42, 413] on span "Expenses" at bounding box center [46, 418] width 36 height 11
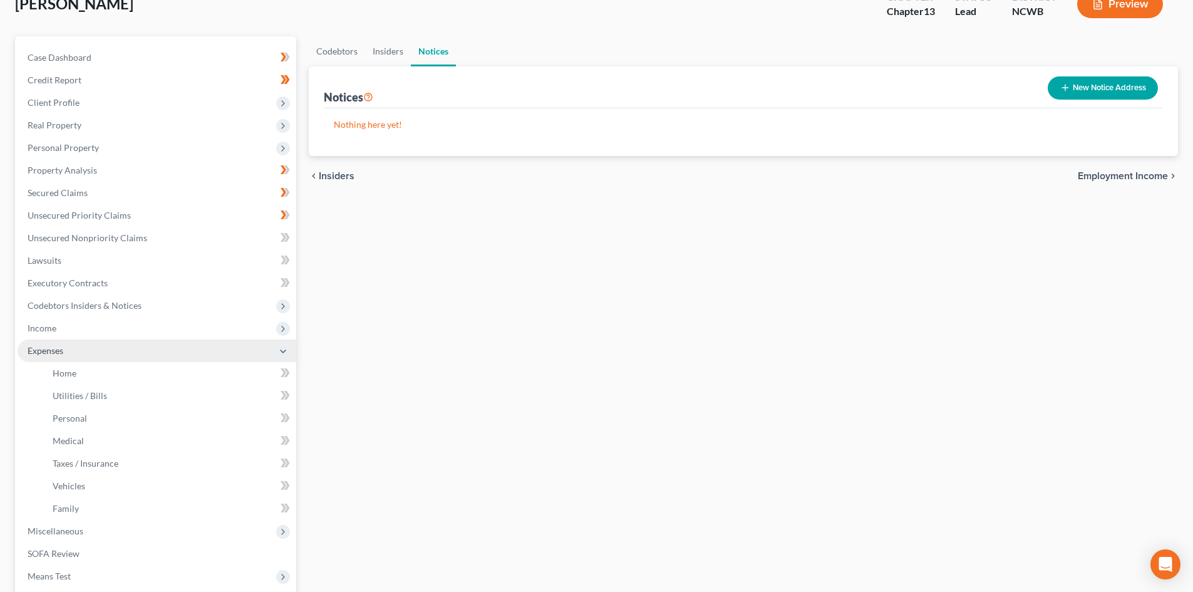
scroll to position [125, 0]
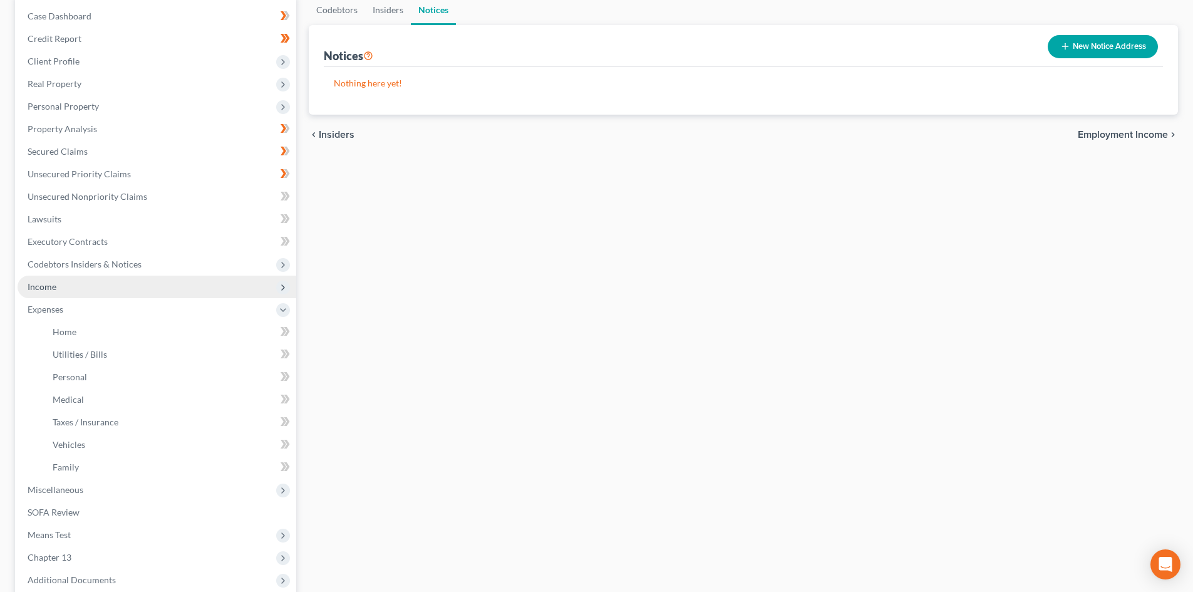
click at [51, 290] on span "Income" at bounding box center [42, 286] width 29 height 11
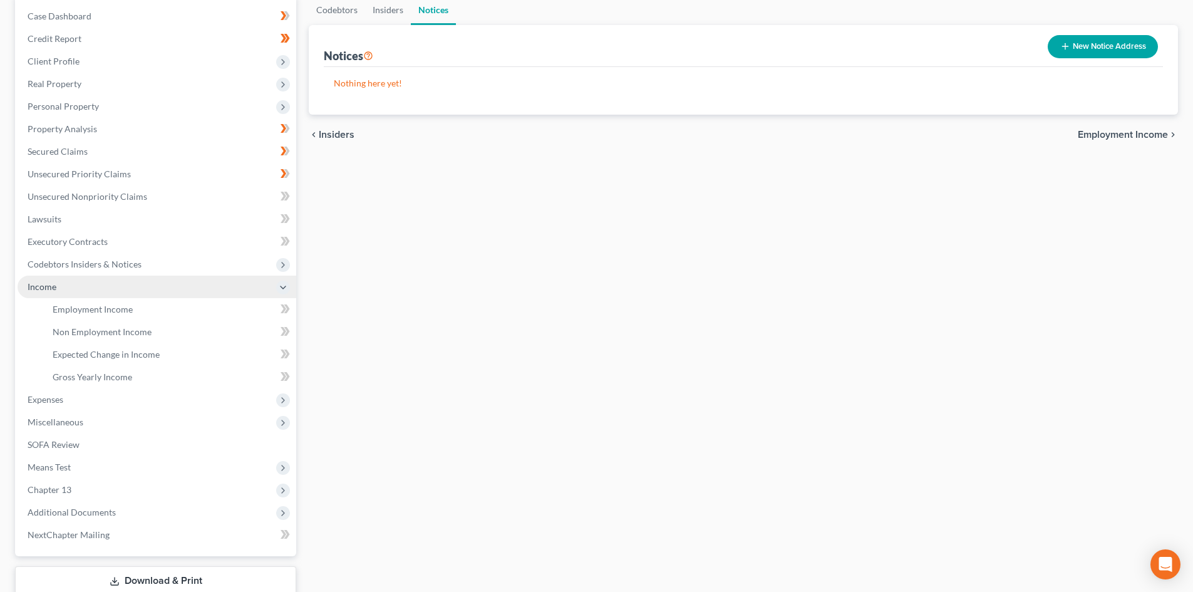
click at [285, 287] on polyline at bounding box center [283, 287] width 5 height 3
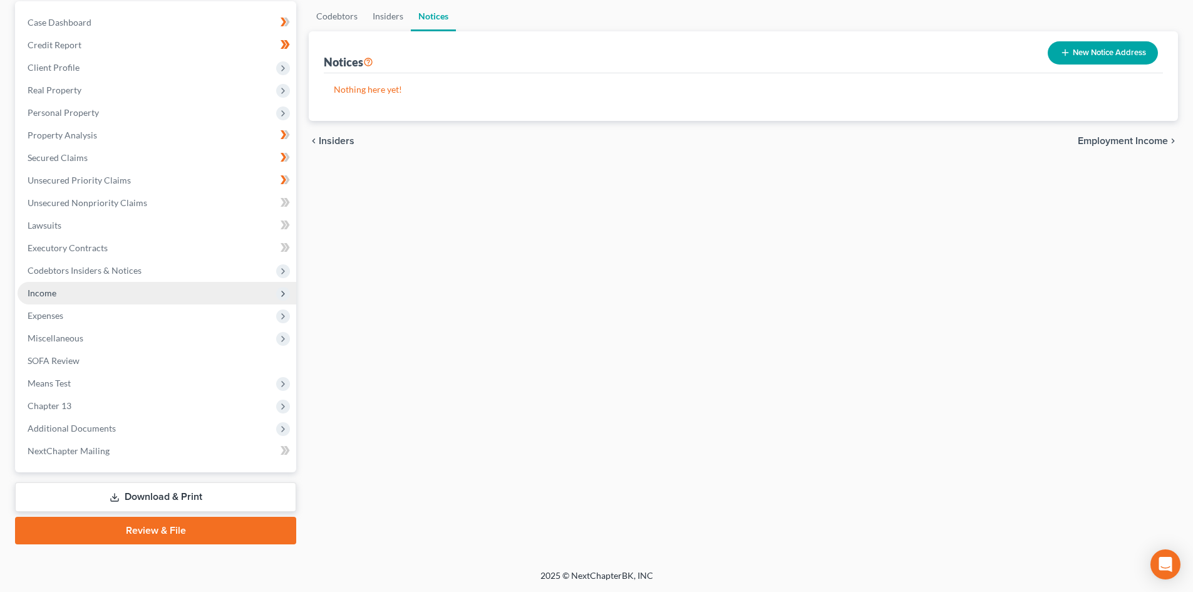
click at [287, 286] on span "Income" at bounding box center [157, 293] width 279 height 23
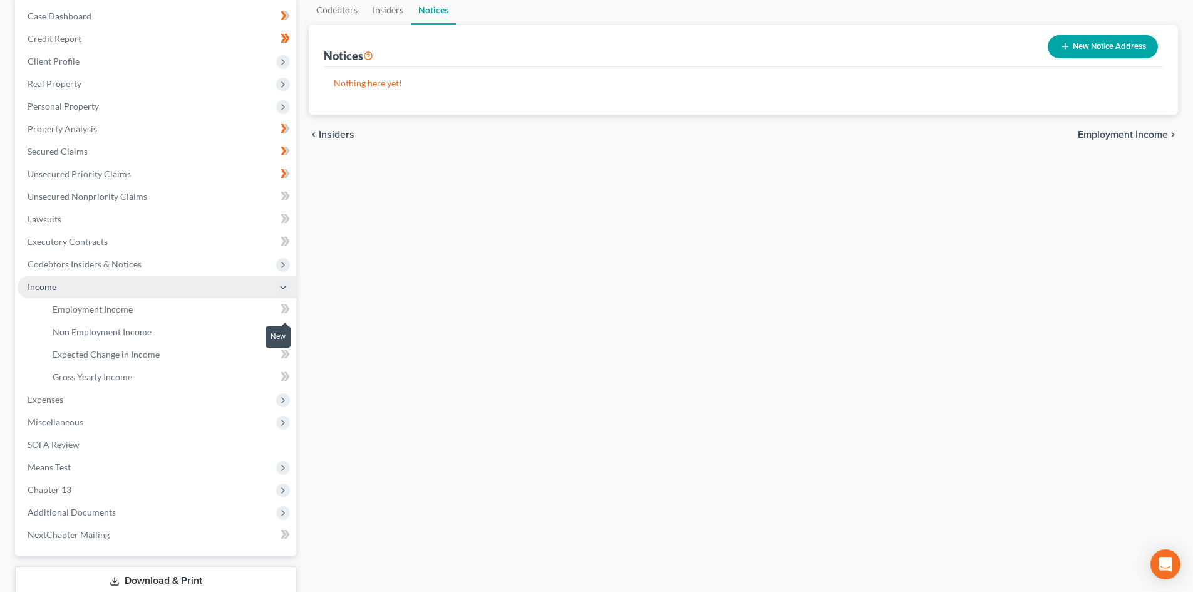
click at [282, 308] on icon at bounding box center [285, 309] width 9 height 16
click at [284, 331] on icon at bounding box center [284, 331] width 6 height 9
click at [284, 357] on icon at bounding box center [285, 354] width 9 height 16
click at [282, 378] on icon at bounding box center [285, 377] width 9 height 16
click at [281, 400] on icon at bounding box center [283, 400] width 10 height 10
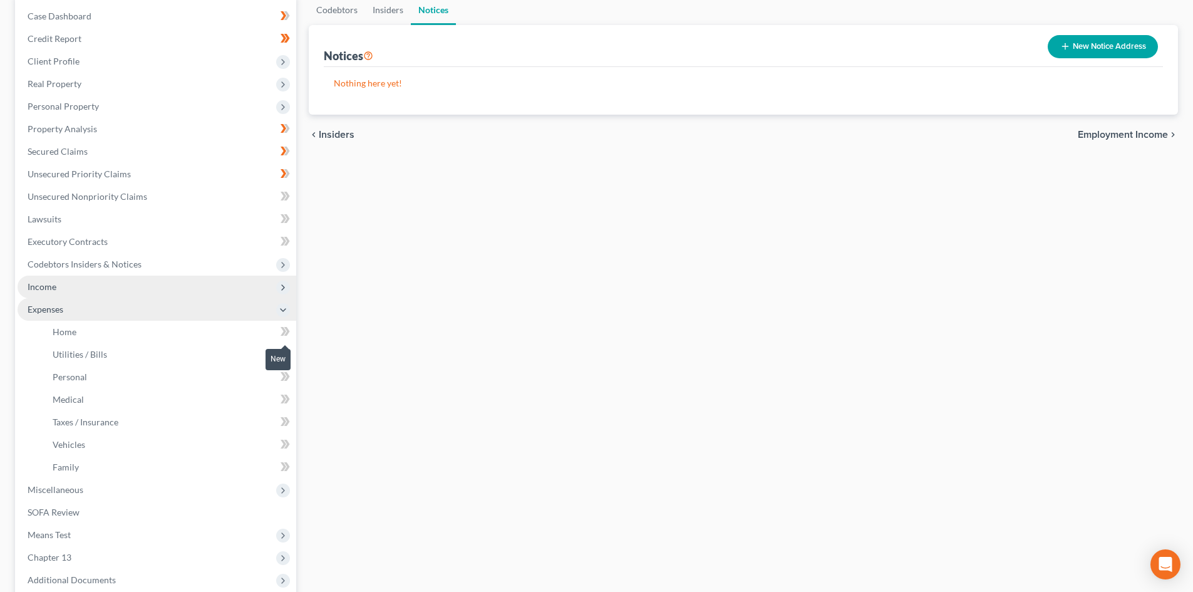
click at [284, 331] on icon at bounding box center [284, 331] width 6 height 9
click at [282, 355] on icon at bounding box center [285, 354] width 9 height 16
click at [286, 378] on icon at bounding box center [285, 377] width 9 height 16
click at [283, 398] on icon at bounding box center [285, 399] width 9 height 16
click at [284, 423] on icon at bounding box center [284, 421] width 6 height 9
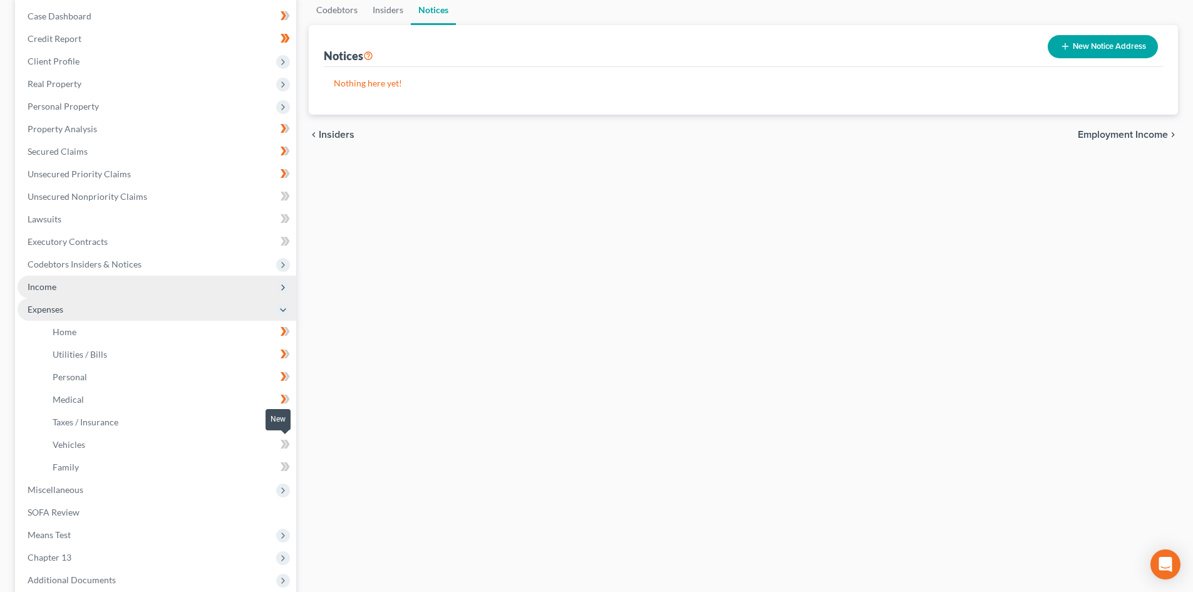
click at [282, 443] on icon at bounding box center [285, 445] width 9 height 16
click at [286, 465] on icon at bounding box center [285, 467] width 9 height 16
click at [100, 288] on span "Income" at bounding box center [157, 287] width 279 height 23
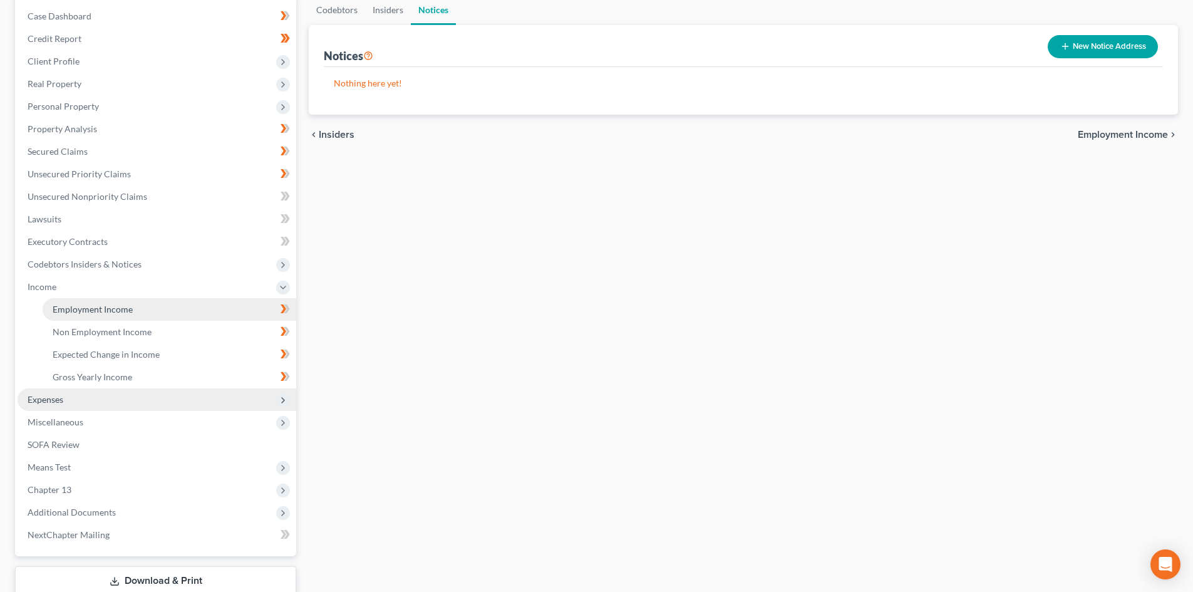
click at [103, 301] on link "Employment Income" at bounding box center [170, 309] width 254 height 23
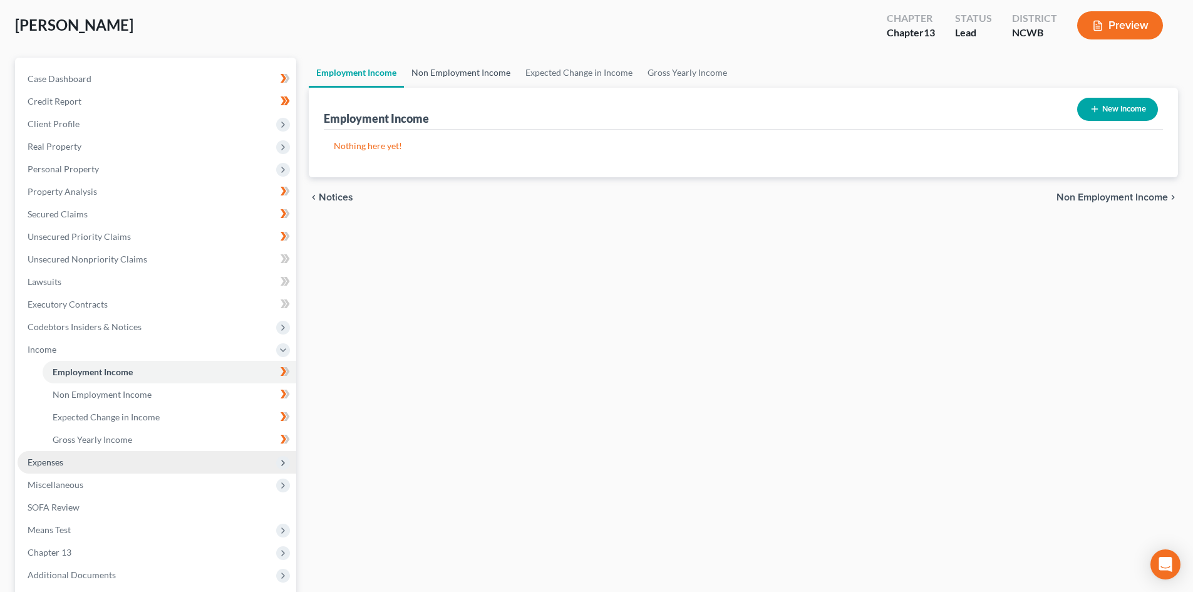
click at [446, 66] on link "Non Employment Income" at bounding box center [461, 73] width 114 height 30
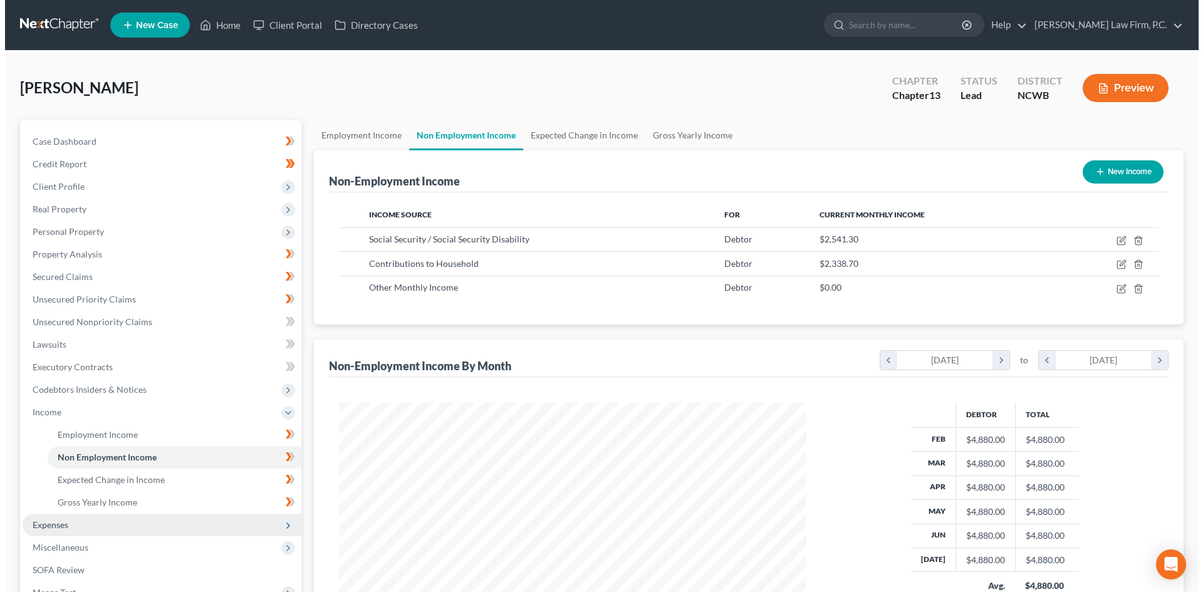
scroll to position [234, 492]
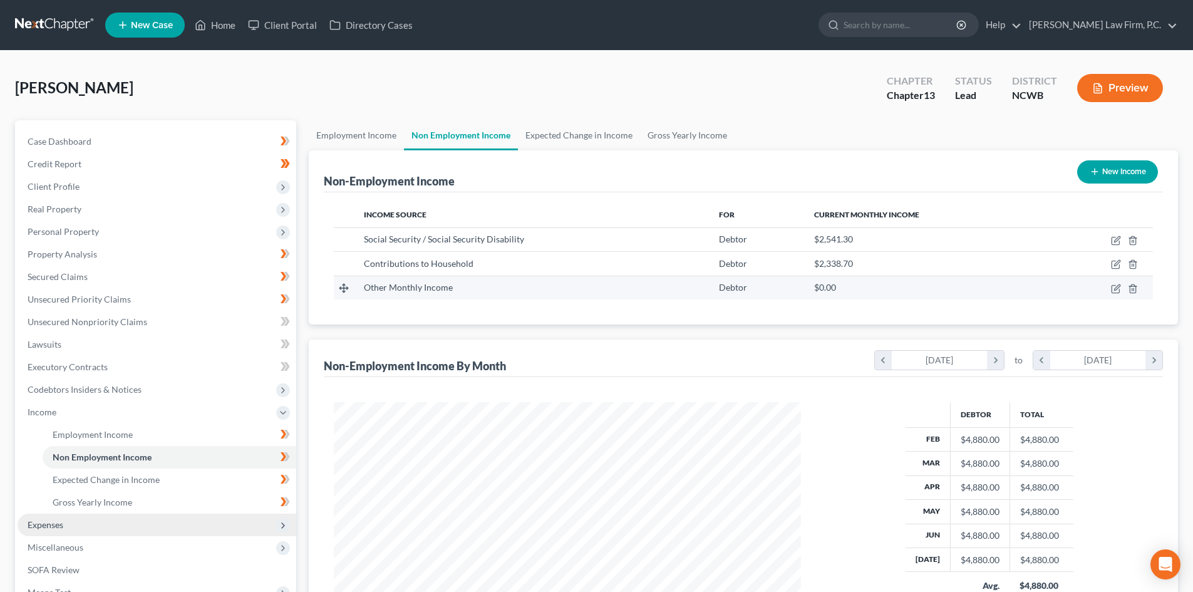
click at [1114, 294] on td at bounding box center [1101, 288] width 103 height 24
click at [1116, 291] on icon "button" at bounding box center [1116, 289] width 10 height 10
select select "13"
select select "0"
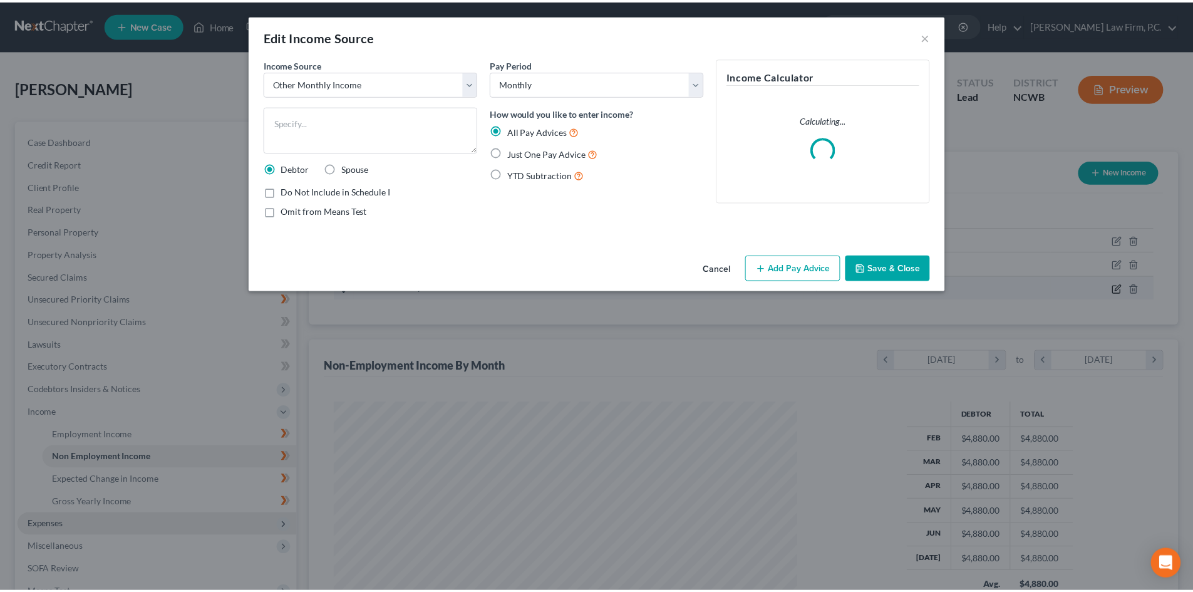
scroll to position [236, 497]
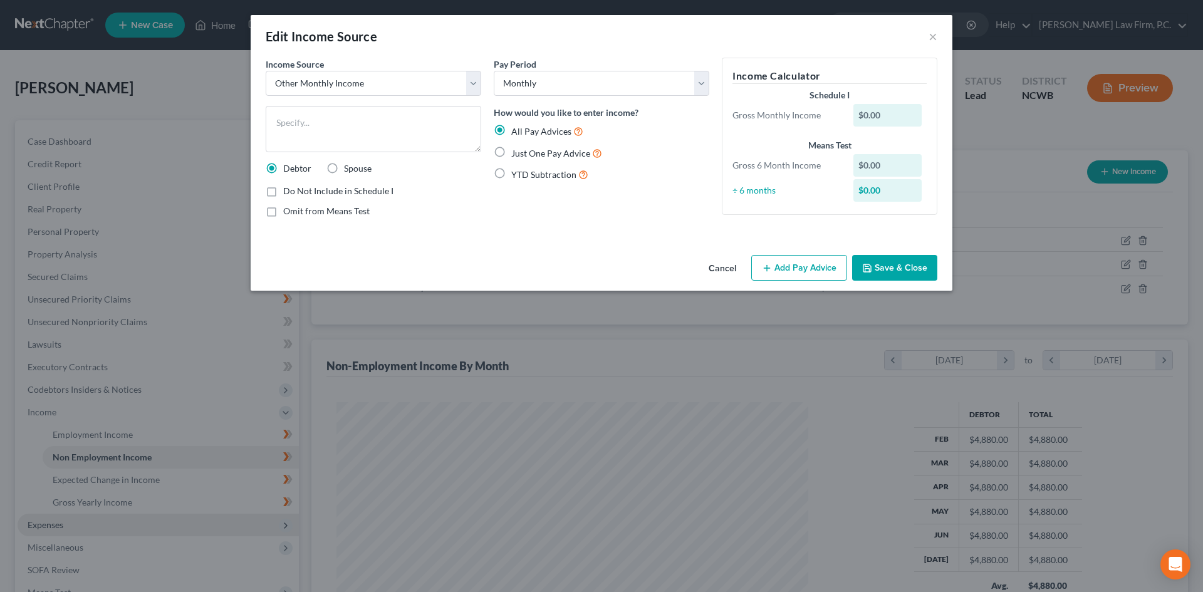
click at [732, 265] on button "Cancel" at bounding box center [722, 268] width 48 height 25
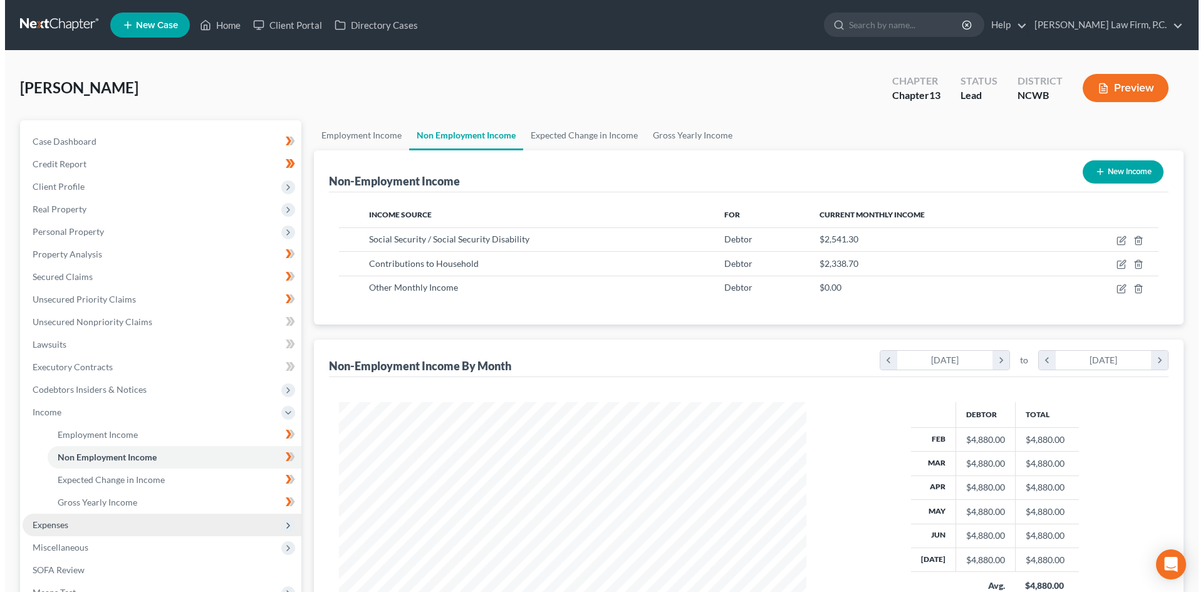
scroll to position [626122, 625863]
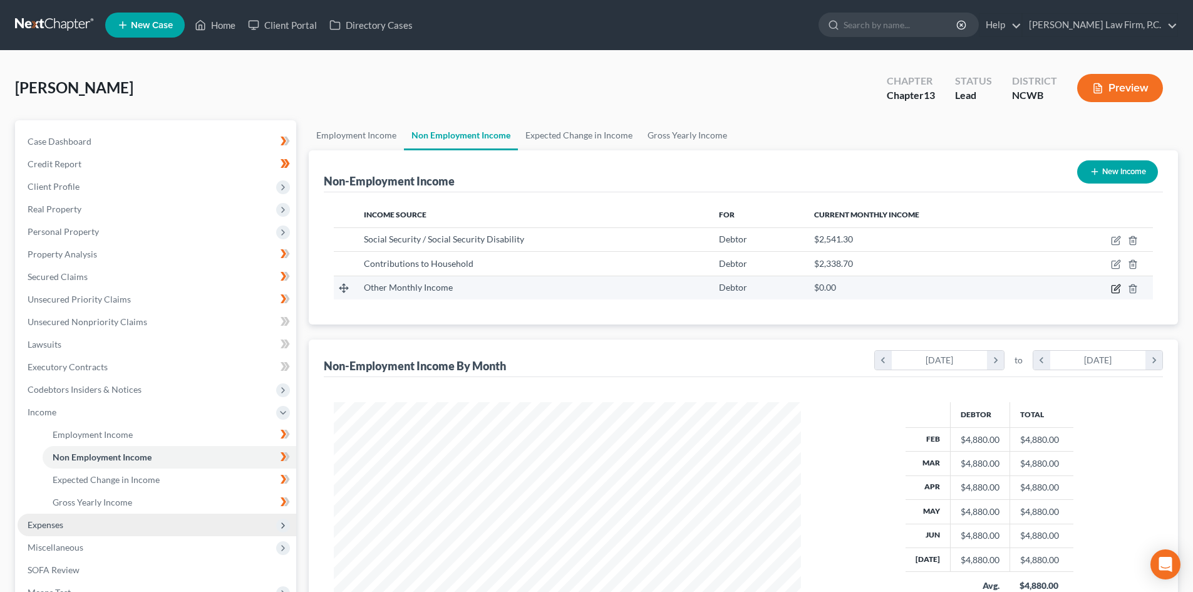
click at [1116, 287] on icon "button" at bounding box center [1117, 287] width 6 height 6
select select "13"
select select "0"
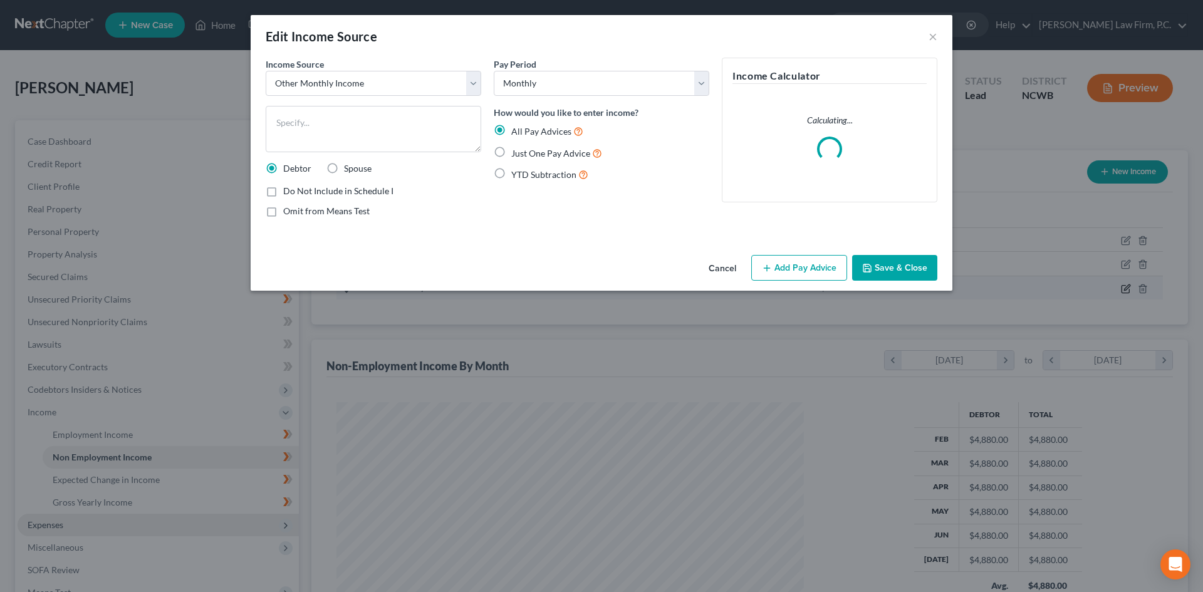
scroll to position [236, 497]
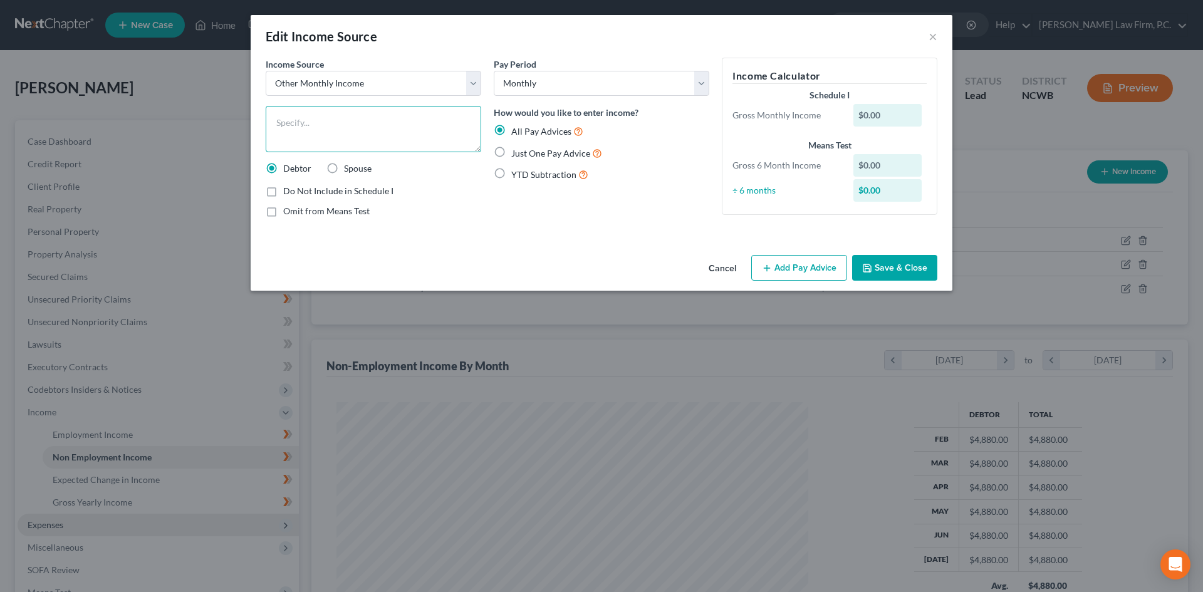
click at [435, 123] on textarea at bounding box center [373, 129] width 215 height 46
type textarea "Indepdendent Sales Commission"
click at [511, 167] on label "YTD Subtraction" at bounding box center [549, 174] width 77 height 14
click at [516, 167] on input "YTD Subtraction" at bounding box center [520, 171] width 8 height 8
radio input "true"
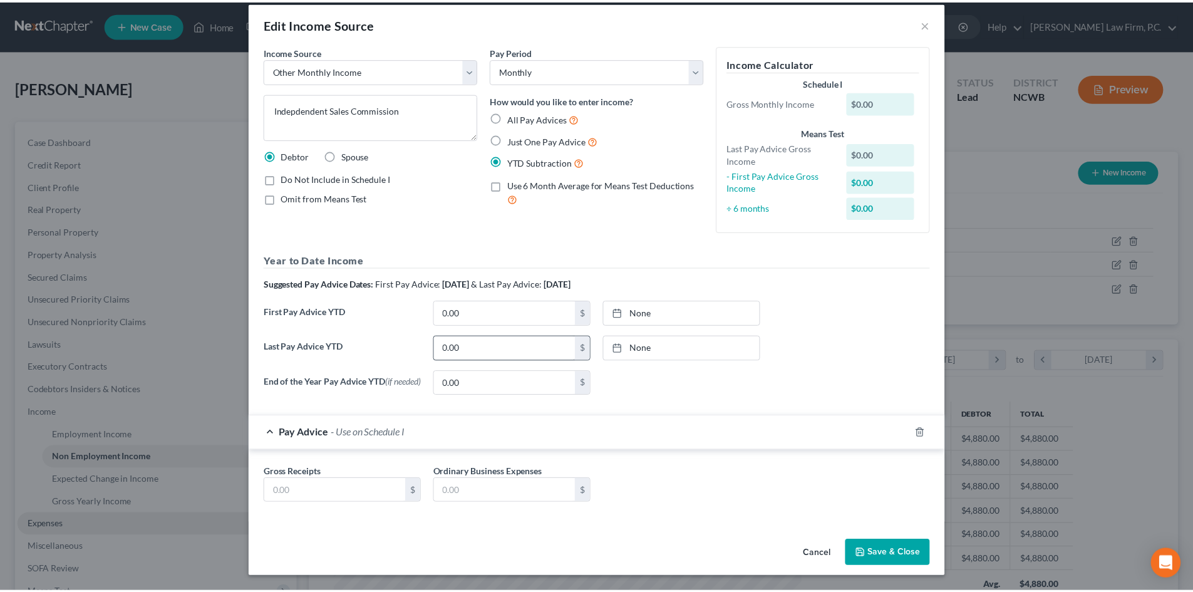
scroll to position [15, 0]
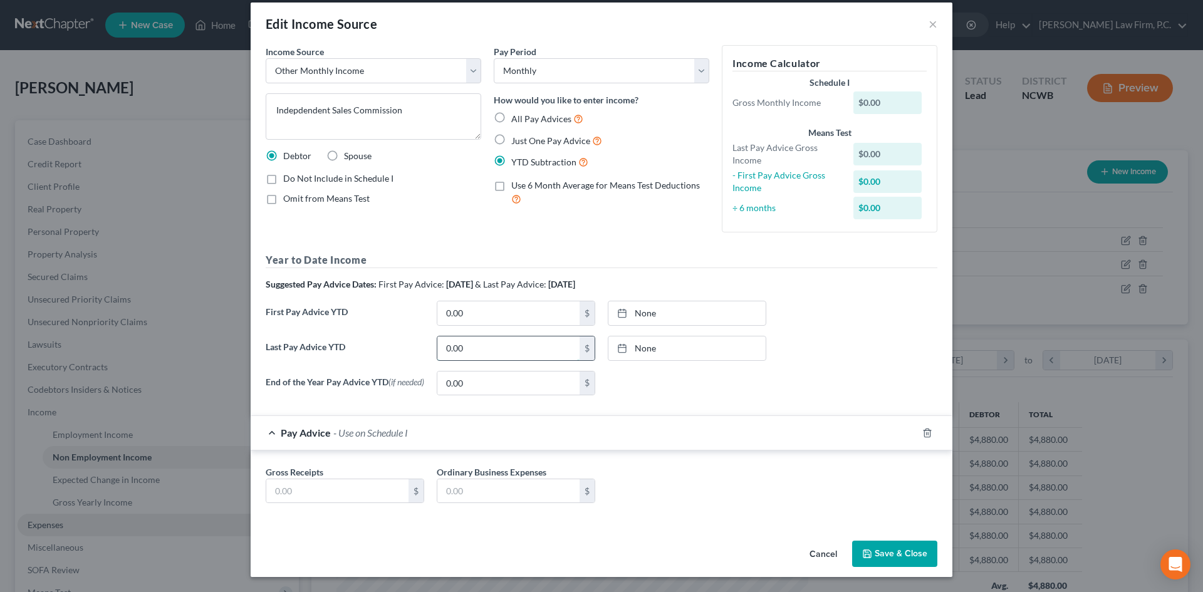
click at [510, 353] on input "0.00" at bounding box center [508, 348] width 142 height 24
type input "44.97"
click at [901, 340] on div "Last Pay Advice YTD 44.97 $ 8/12/2025 close Date 8/12/2025 Time 12:00 AM chevro…" at bounding box center [601, 353] width 684 height 35
click at [326, 492] on input "text" at bounding box center [337, 491] width 142 height 24
type input "44.97"
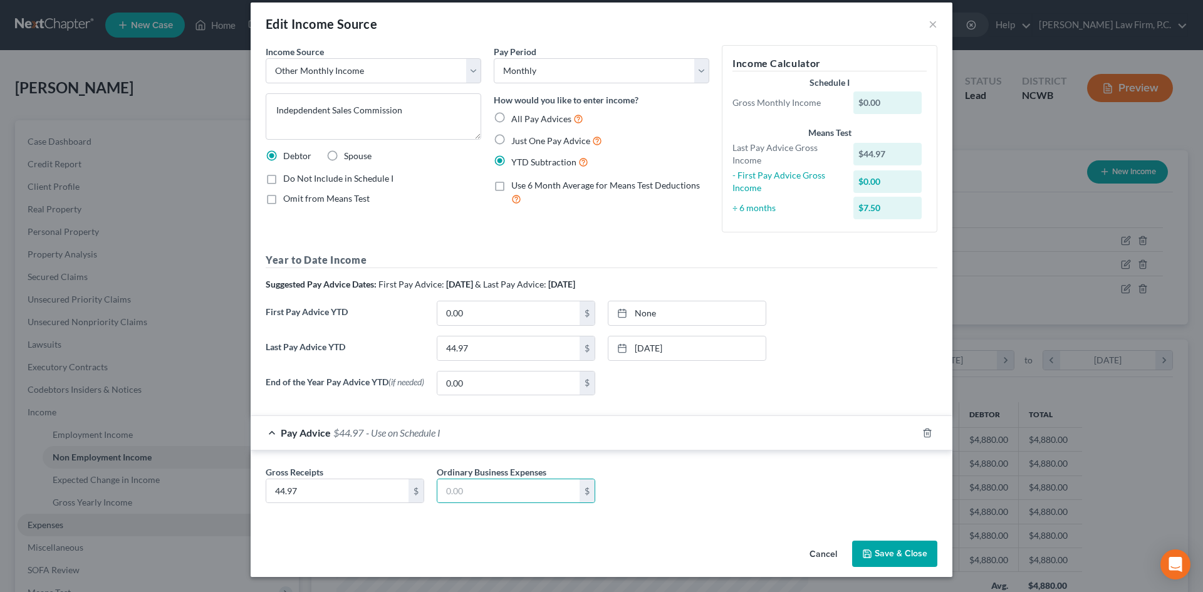
click at [891, 551] on button "Save & Close" at bounding box center [894, 554] width 85 height 26
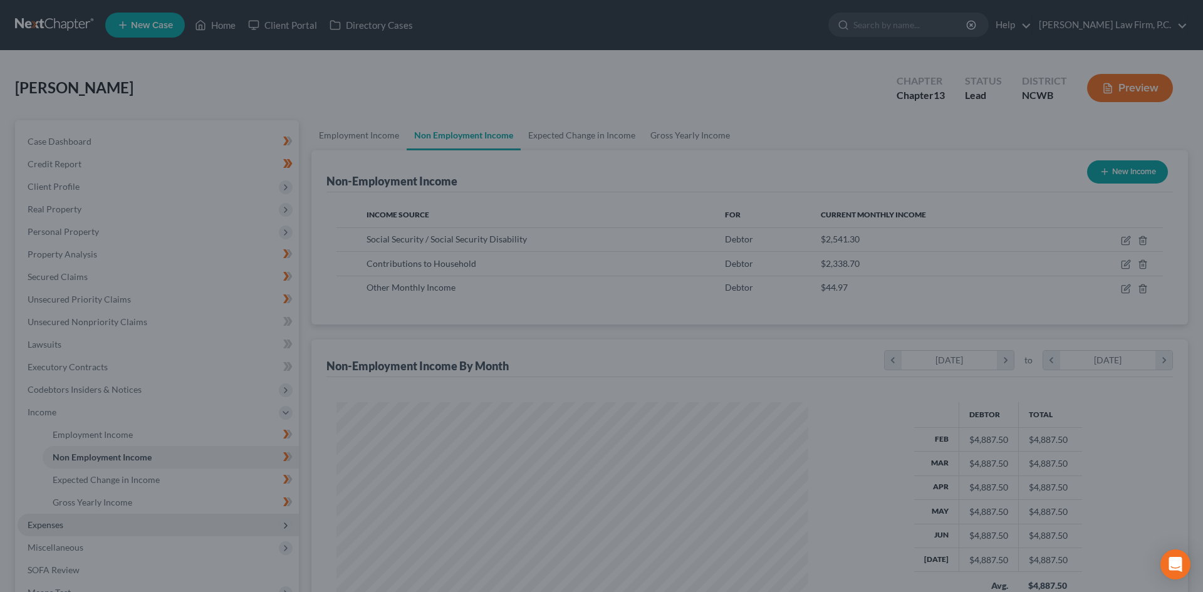
scroll to position [626122, 625863]
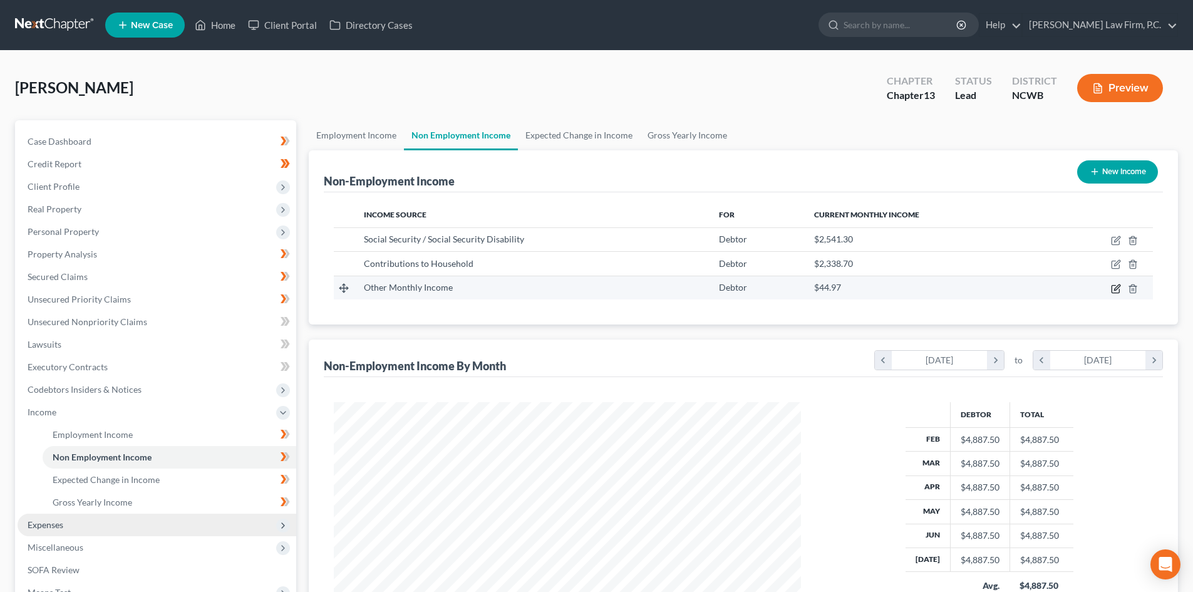
click at [1115, 286] on icon "button" at bounding box center [1116, 289] width 10 height 10
select select "13"
select select "0"
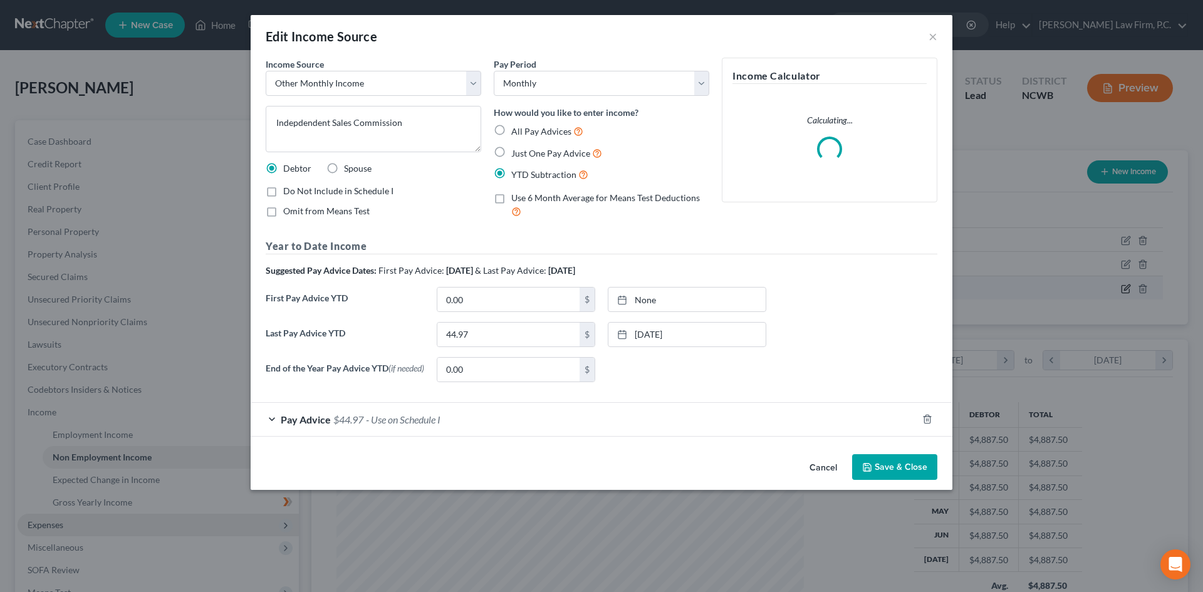
scroll to position [236, 497]
click at [512, 326] on input "44.97" at bounding box center [508, 335] width 142 height 24
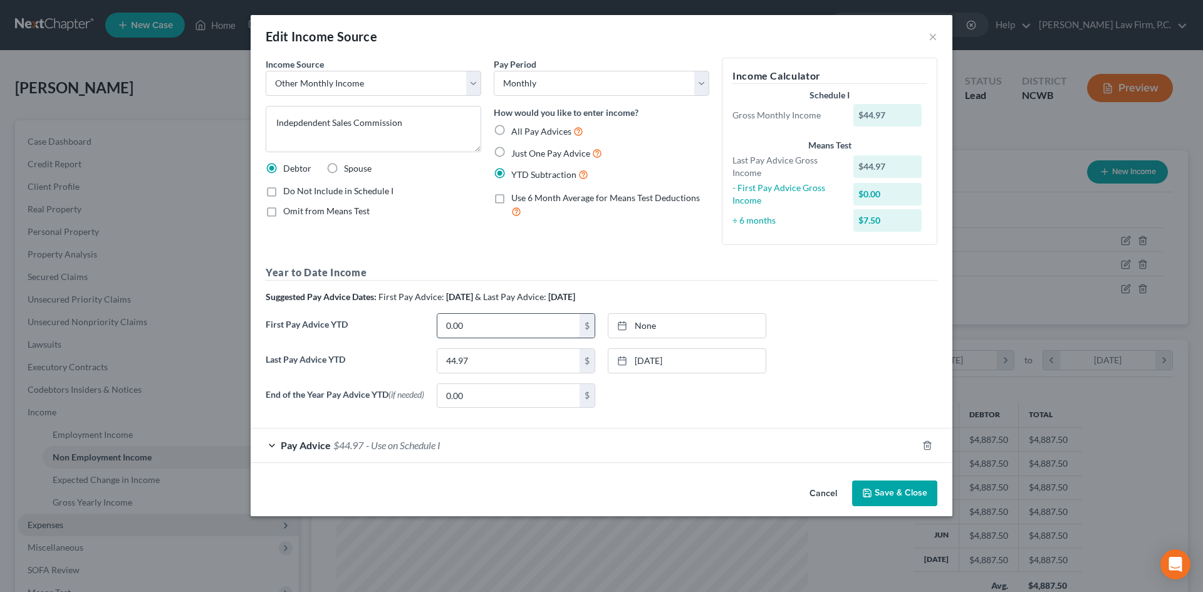
click at [514, 324] on input "0.00" at bounding box center [508, 326] width 142 height 24
type input "8/12/2025"
click at [640, 330] on link "8/12/2025" at bounding box center [686, 326] width 157 height 24
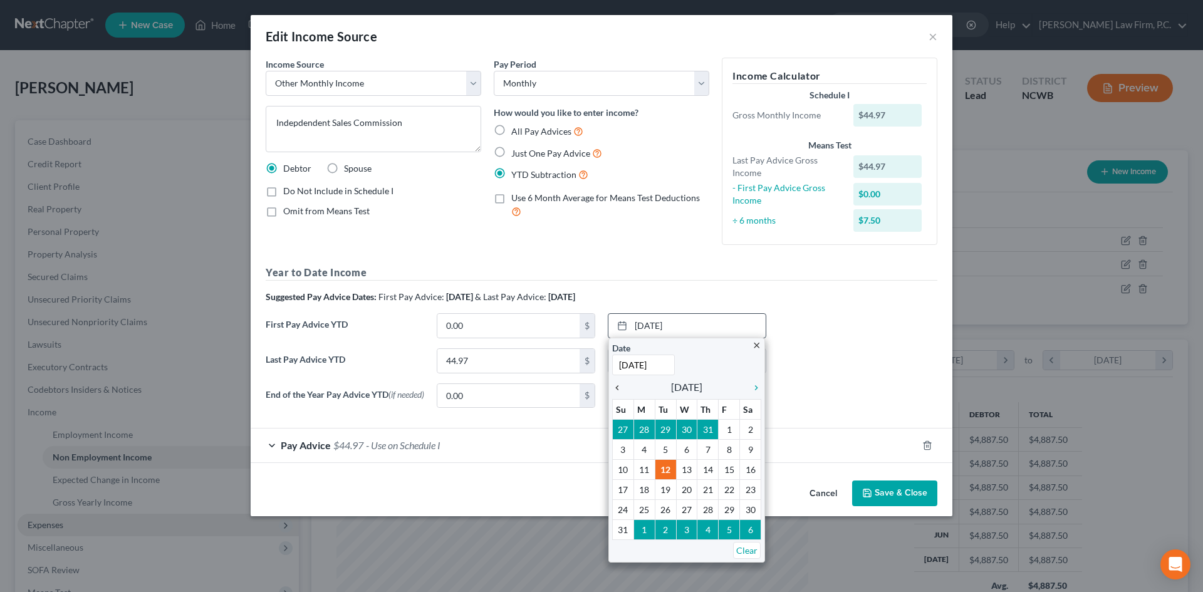
click at [624, 385] on icon "chevron_left" at bounding box center [620, 388] width 16 height 10
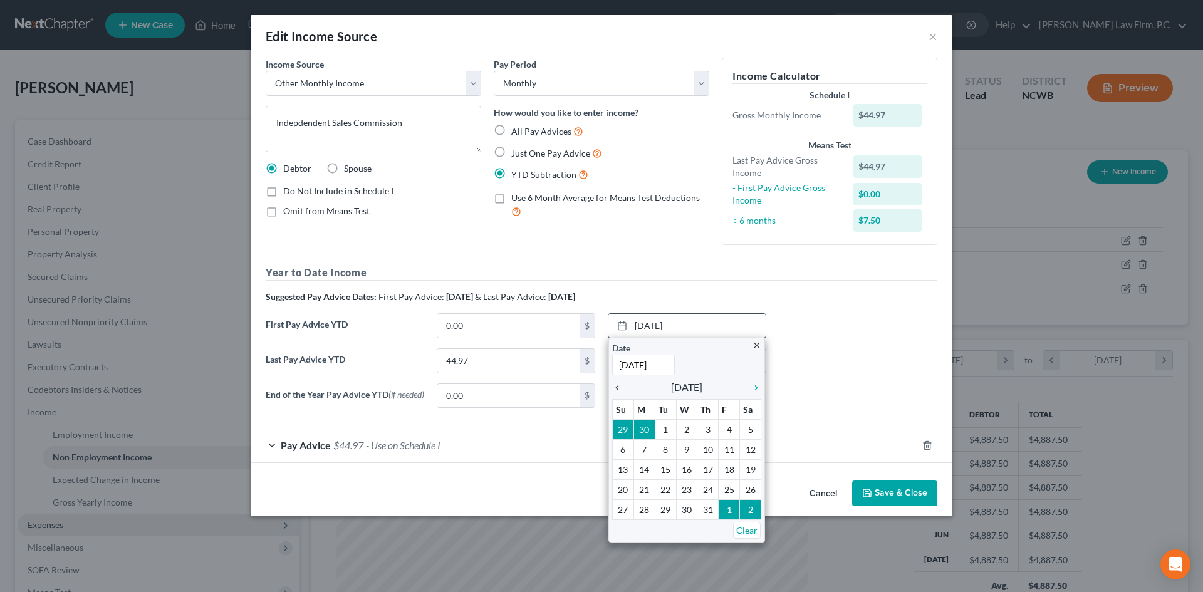
click at [623, 385] on icon "chevron_left" at bounding box center [620, 388] width 16 height 10
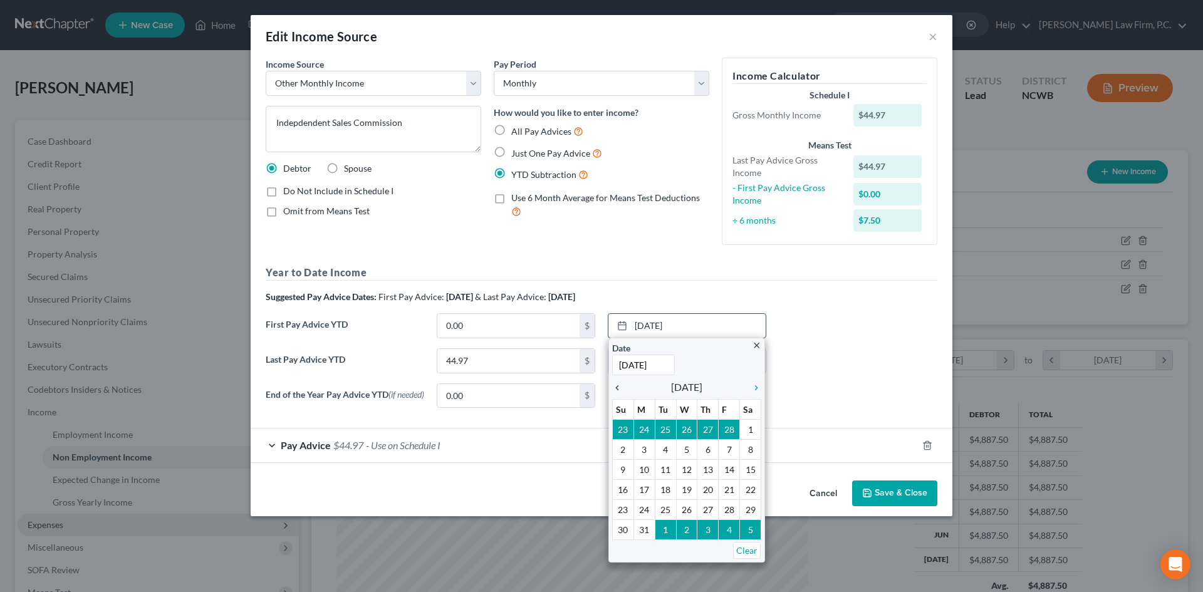
click at [623, 384] on icon "chevron_left" at bounding box center [620, 388] width 16 height 10
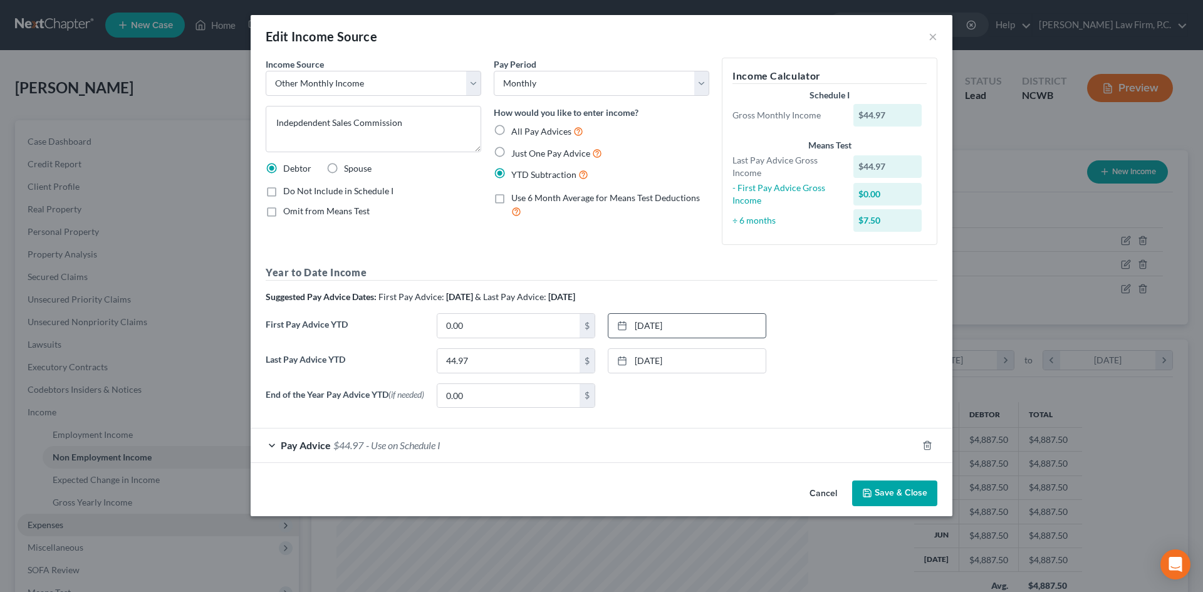
click at [531, 457] on div "Pay Advice $44.97 - Use on Schedule I" at bounding box center [584, 444] width 666 height 33
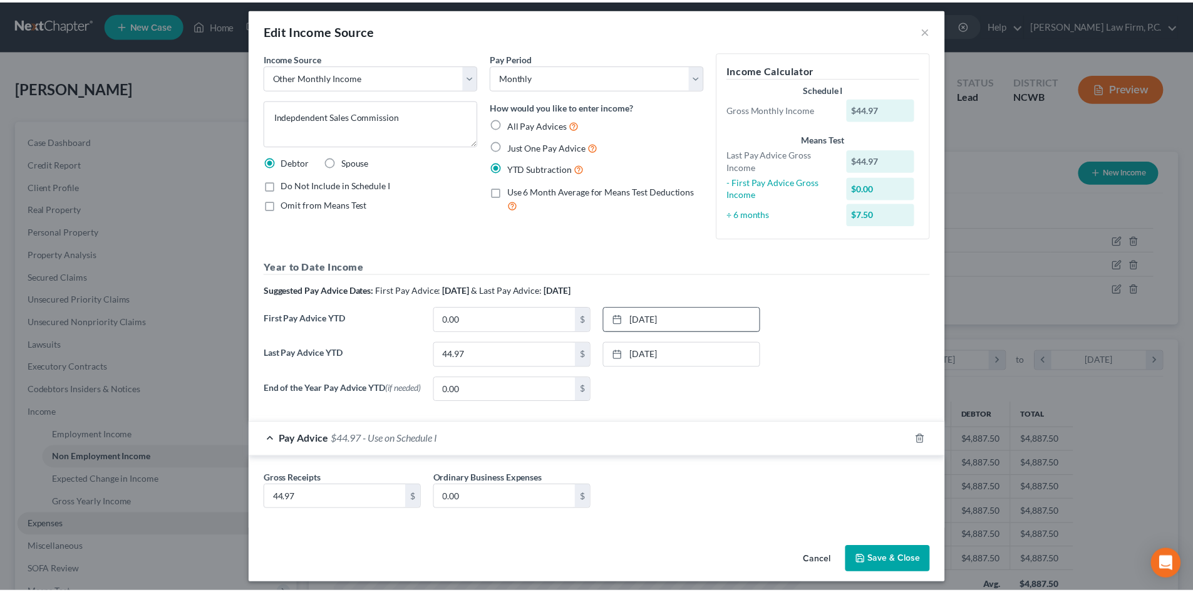
scroll to position [15, 0]
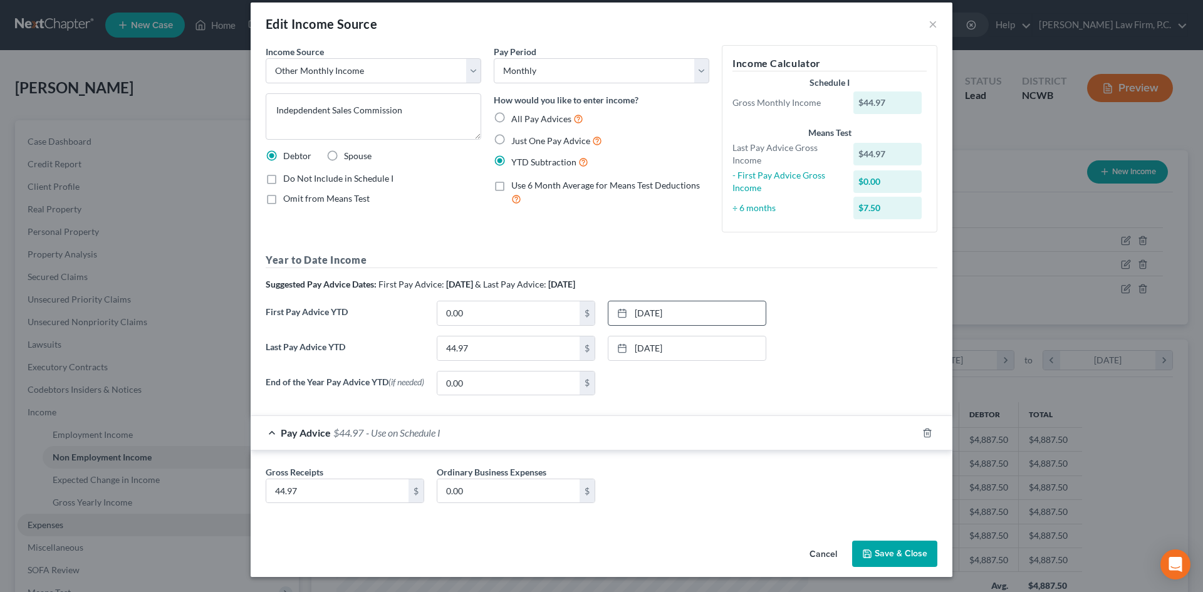
click at [915, 554] on button "Save & Close" at bounding box center [894, 554] width 85 height 26
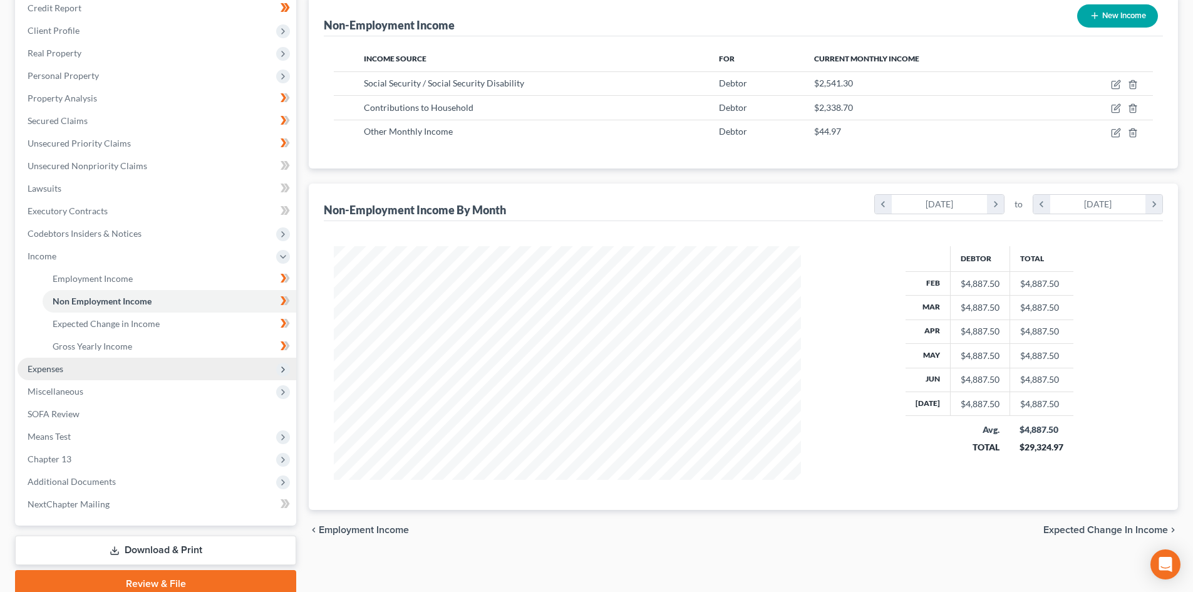
scroll to position [188, 0]
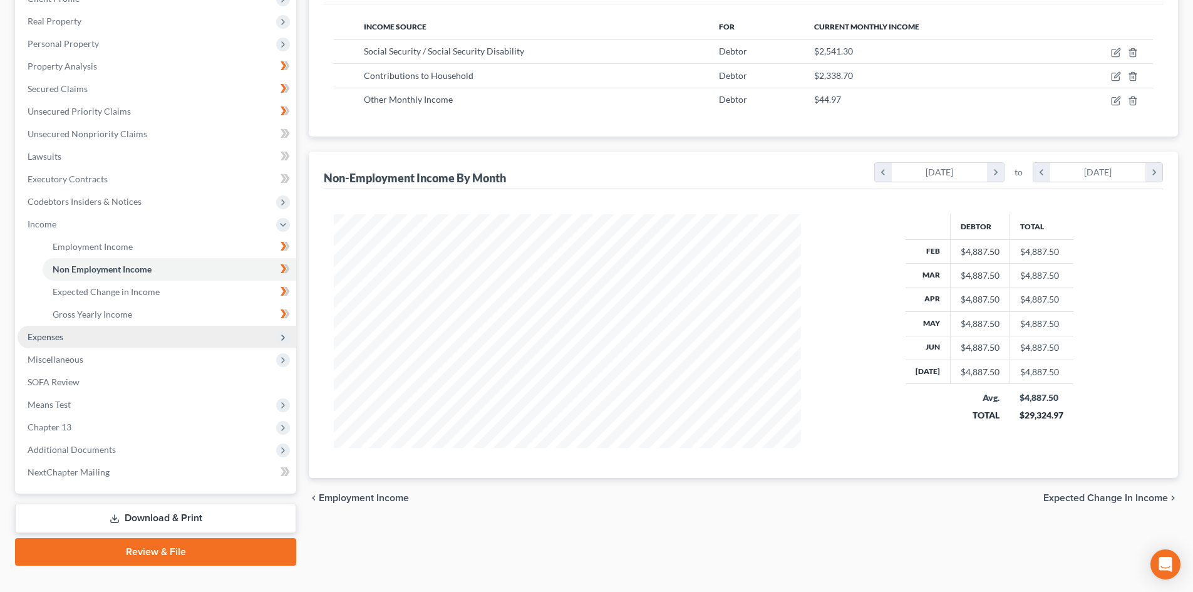
click at [107, 338] on span "Expenses" at bounding box center [157, 337] width 279 height 23
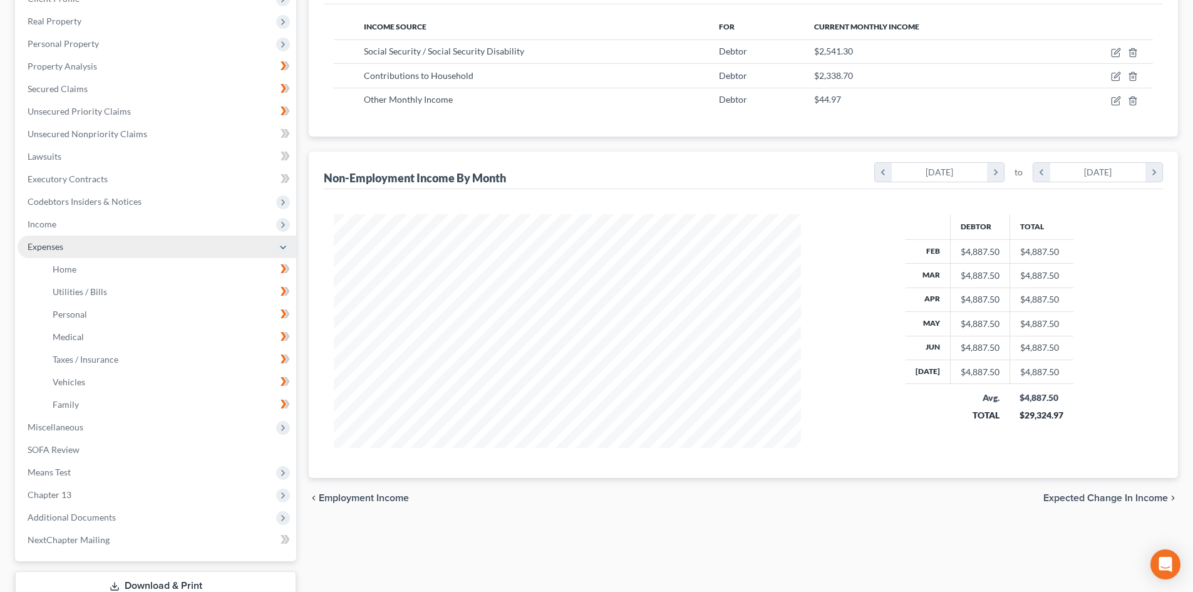
click at [105, 250] on span "Expenses" at bounding box center [157, 247] width 279 height 23
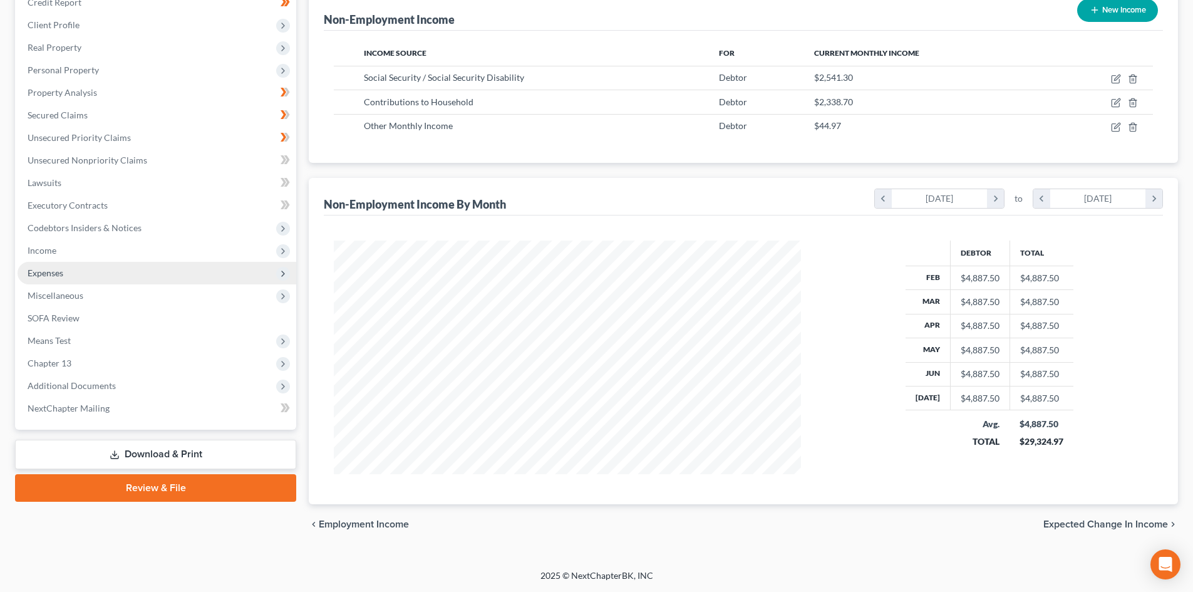
scroll to position [162, 0]
click at [80, 262] on span "Expenses" at bounding box center [157, 273] width 279 height 23
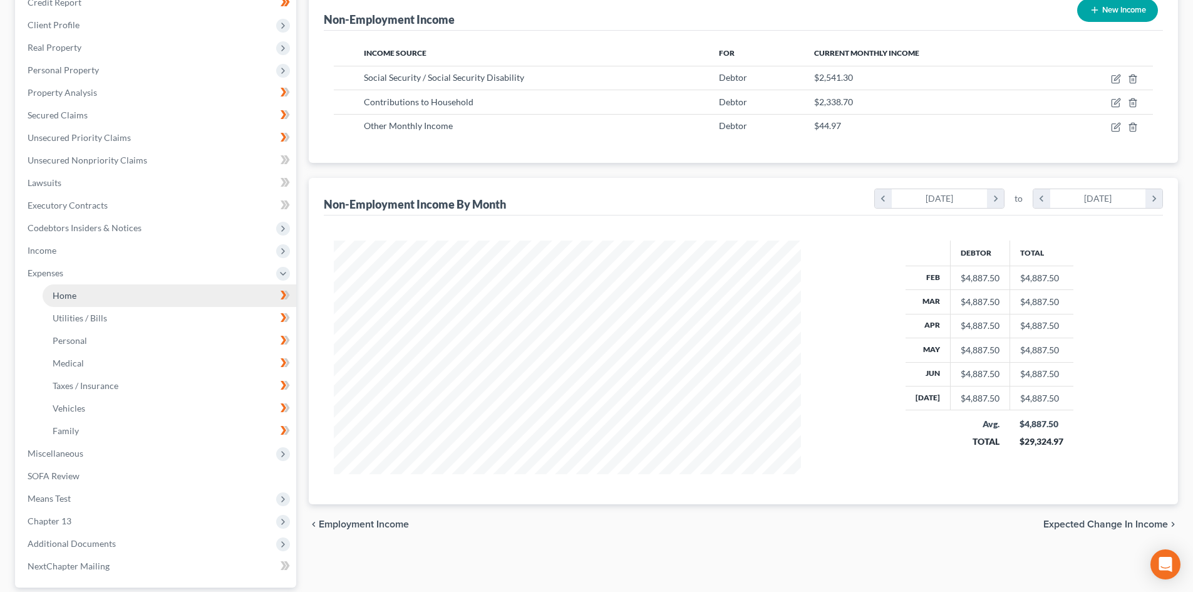
scroll to position [188, 0]
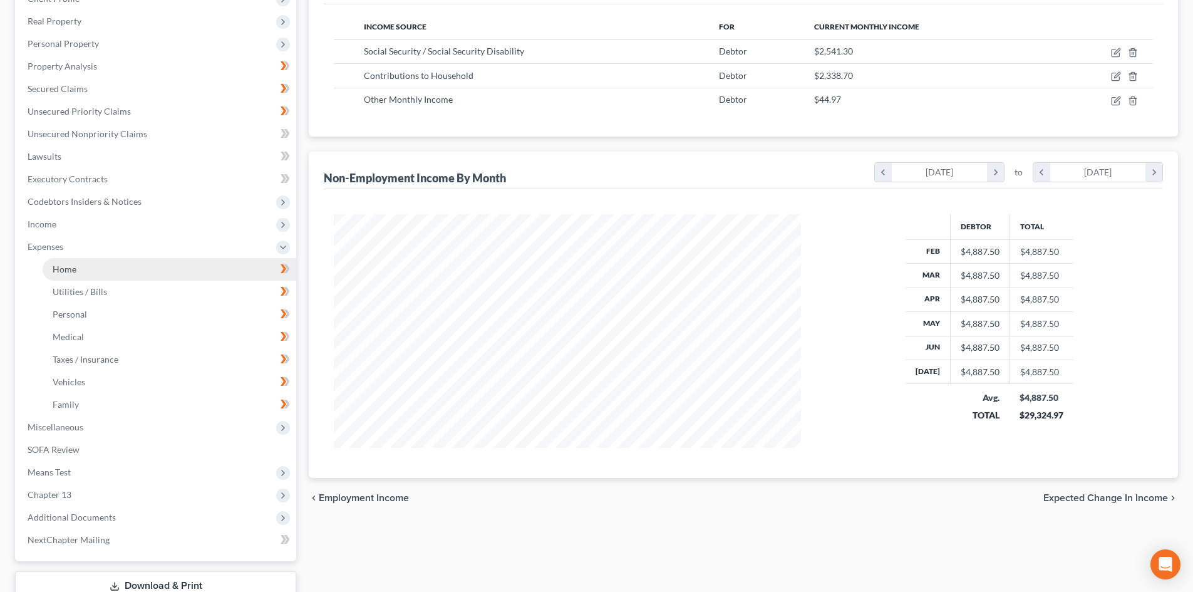
click at [76, 271] on link "Home" at bounding box center [170, 269] width 254 height 23
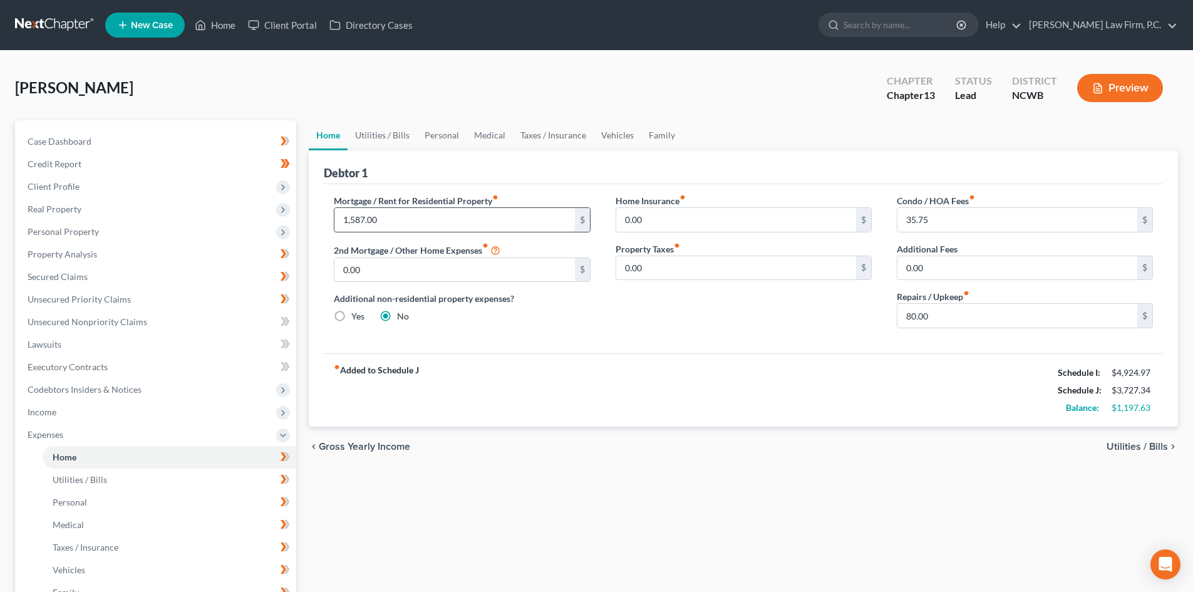
click at [370, 220] on input "1,587.00" at bounding box center [454, 220] width 240 height 24
type input "1,587.77"
click at [953, 220] on input "35.75" at bounding box center [1018, 220] width 240 height 24
click at [945, 317] on input "80.00" at bounding box center [1018, 316] width 240 height 24
type input "100.00"
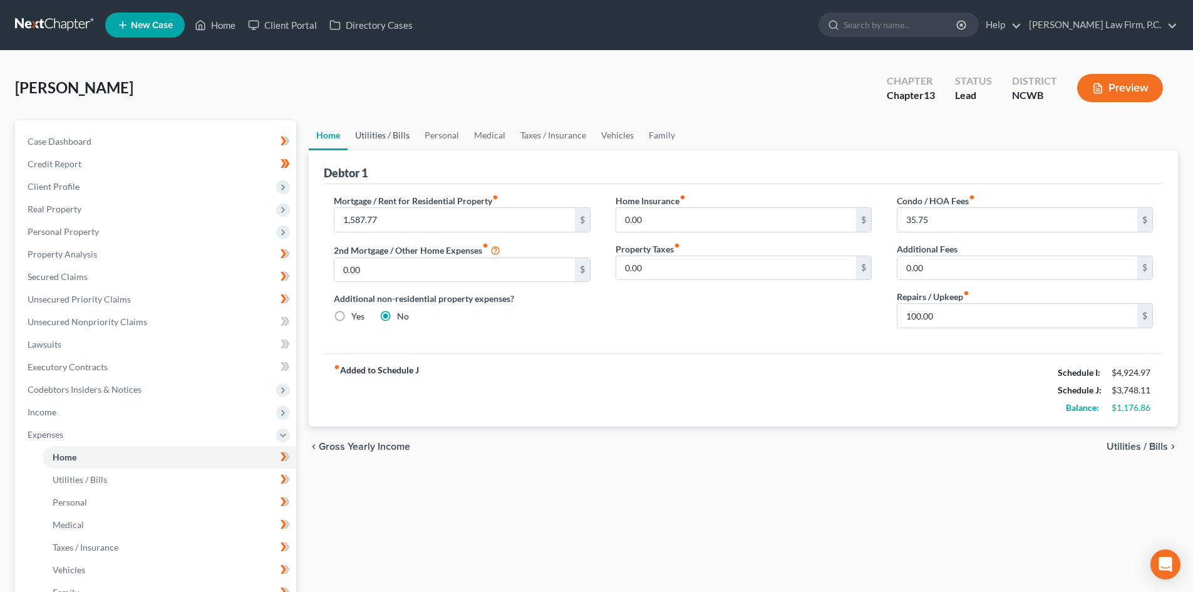
click at [388, 135] on link "Utilities / Bills" at bounding box center [383, 135] width 70 height 30
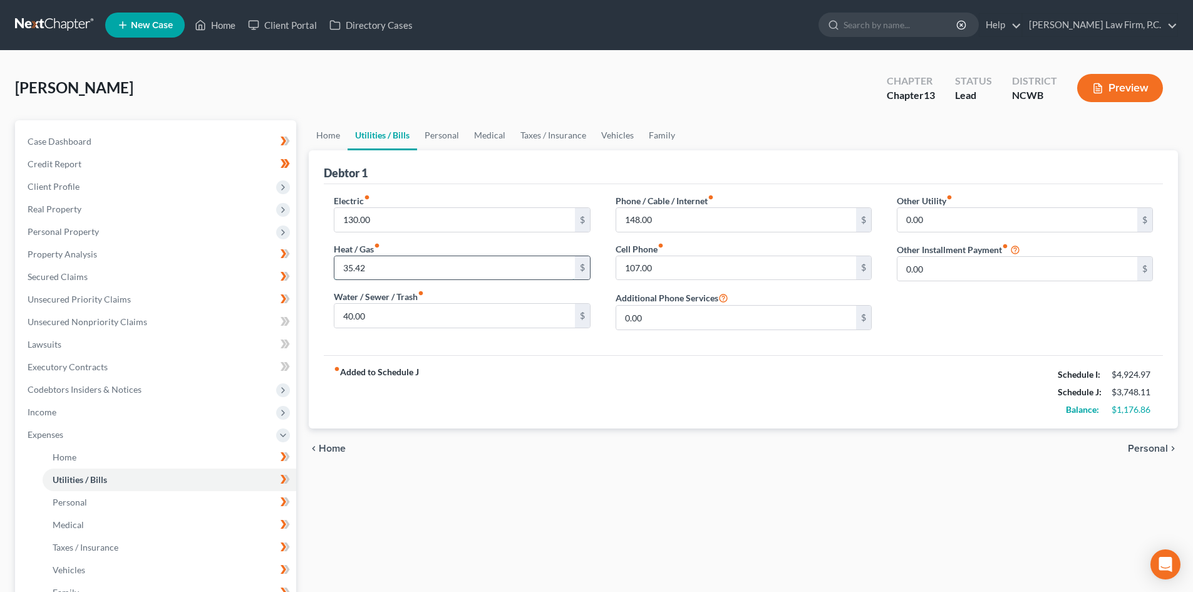
click at [460, 271] on input "35.42" at bounding box center [454, 268] width 240 height 24
click at [388, 213] on input "130.00" at bounding box center [454, 220] width 240 height 24
click at [386, 260] on input "35.42" at bounding box center [454, 268] width 240 height 24
click at [423, 317] on input "40.00" at bounding box center [454, 316] width 240 height 24
click at [696, 222] on input "148.00" at bounding box center [736, 220] width 240 height 24
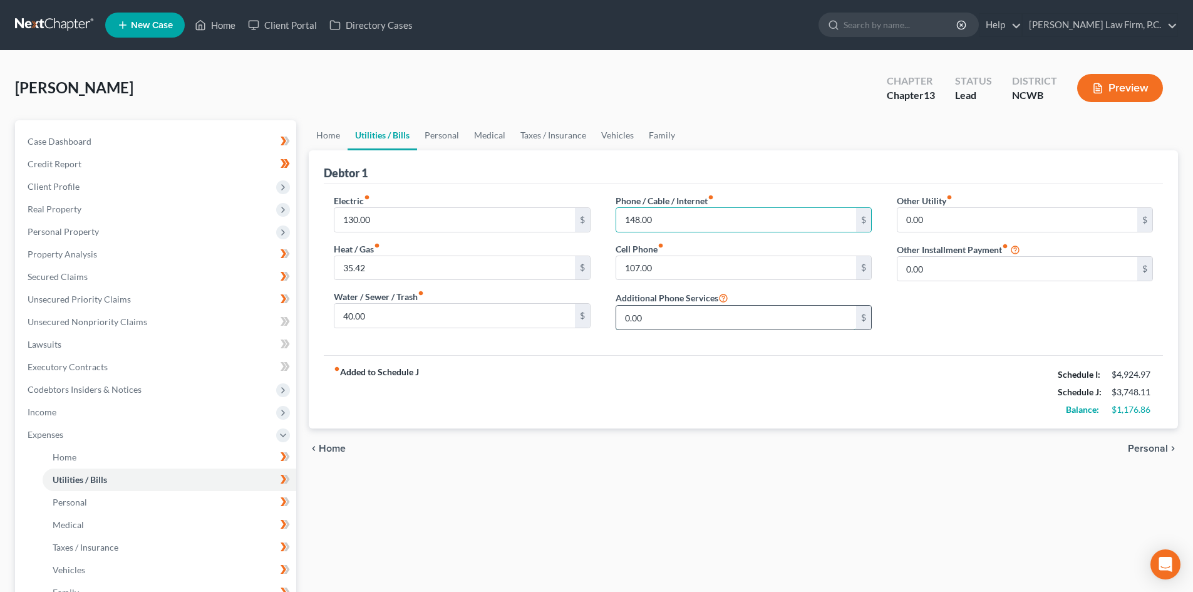
click at [715, 318] on input "0.00" at bounding box center [736, 318] width 240 height 24
click at [958, 261] on input "0.00" at bounding box center [1018, 269] width 240 height 24
click at [990, 275] on input "0.00" at bounding box center [1018, 269] width 240 height 24
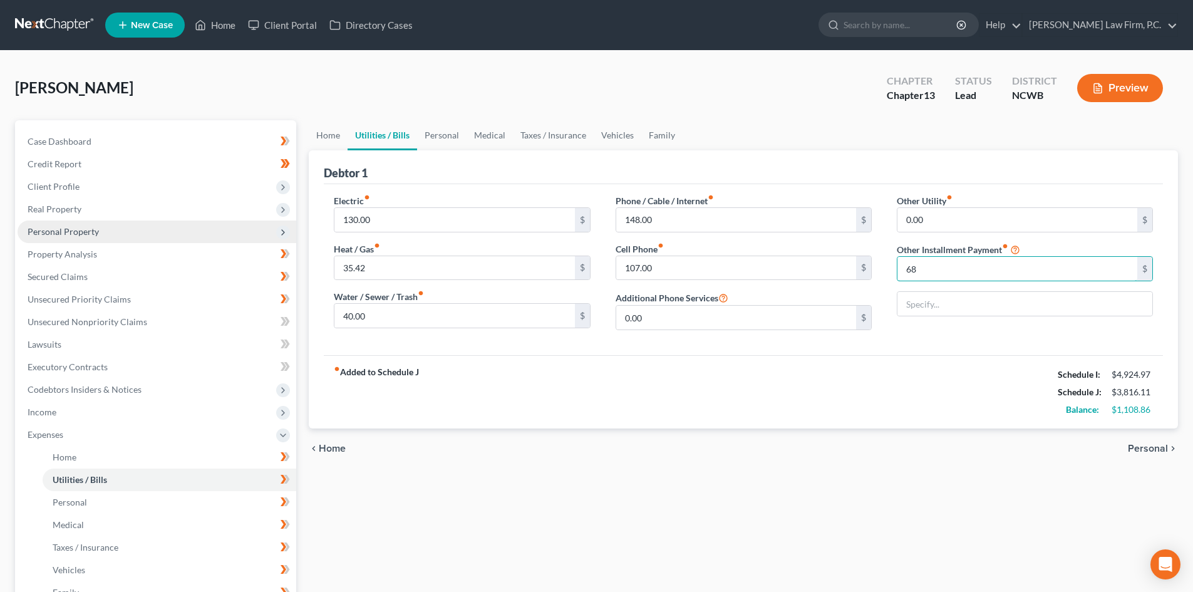
type input "68"
click at [675, 136] on link "Family" at bounding box center [661, 135] width 41 height 30
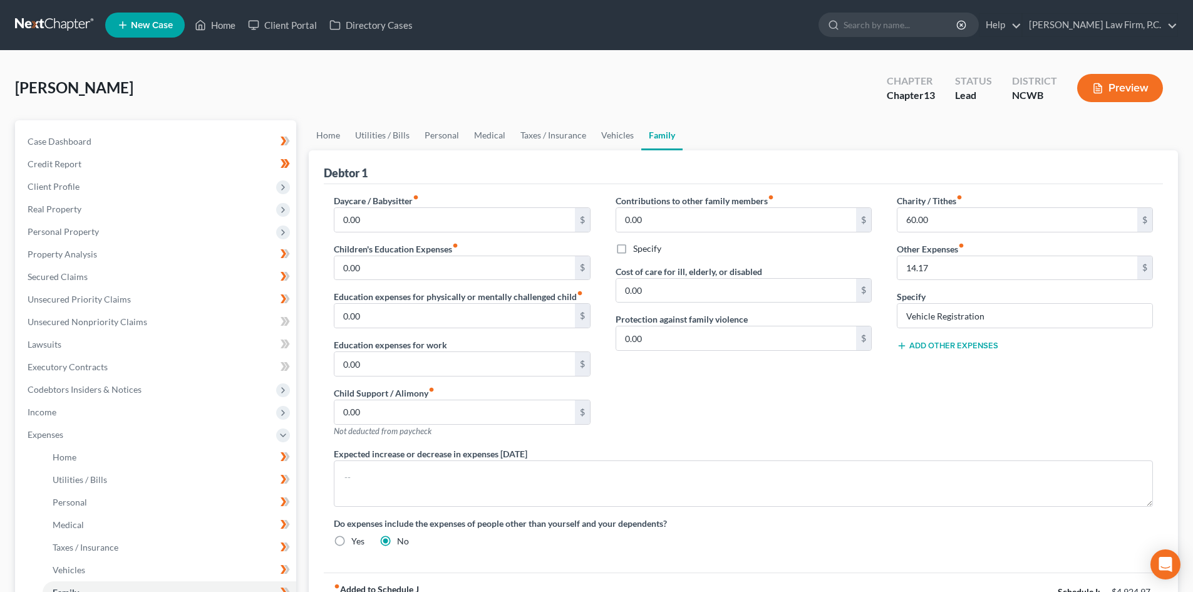
click at [930, 348] on button "Add Other Expenses" at bounding box center [947, 346] width 101 height 10
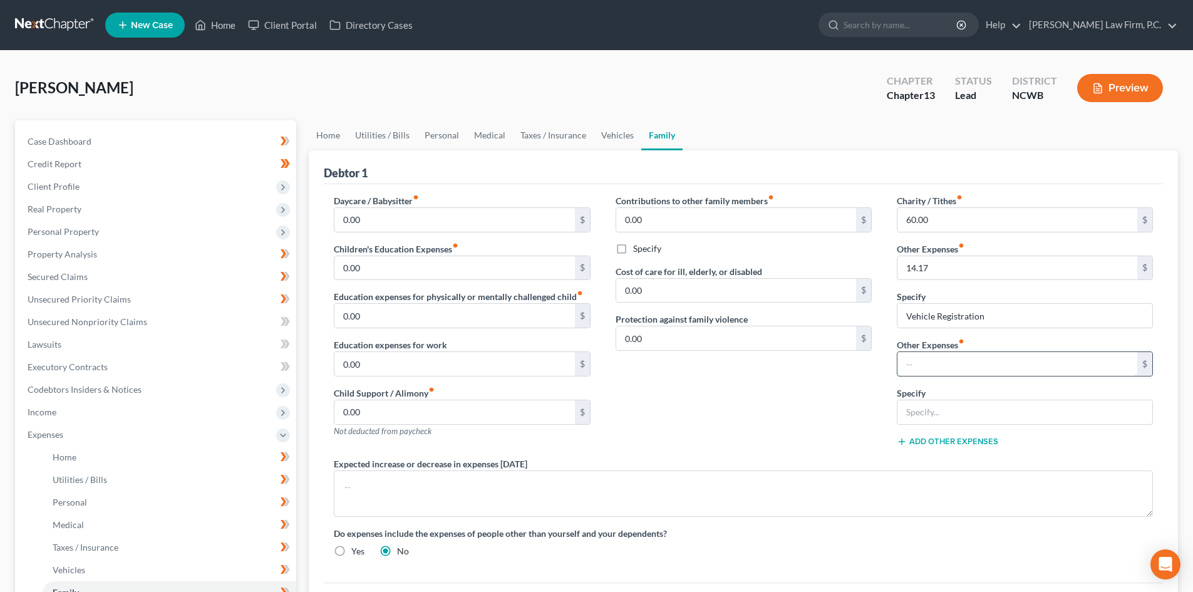
click at [930, 366] on input "text" at bounding box center [1018, 364] width 240 height 24
type input "4.00"
click at [940, 412] on input "text" at bounding box center [1025, 412] width 255 height 24
type input "Bank Service Fee"
click at [938, 439] on button "Add Other Expenses" at bounding box center [947, 442] width 101 height 10
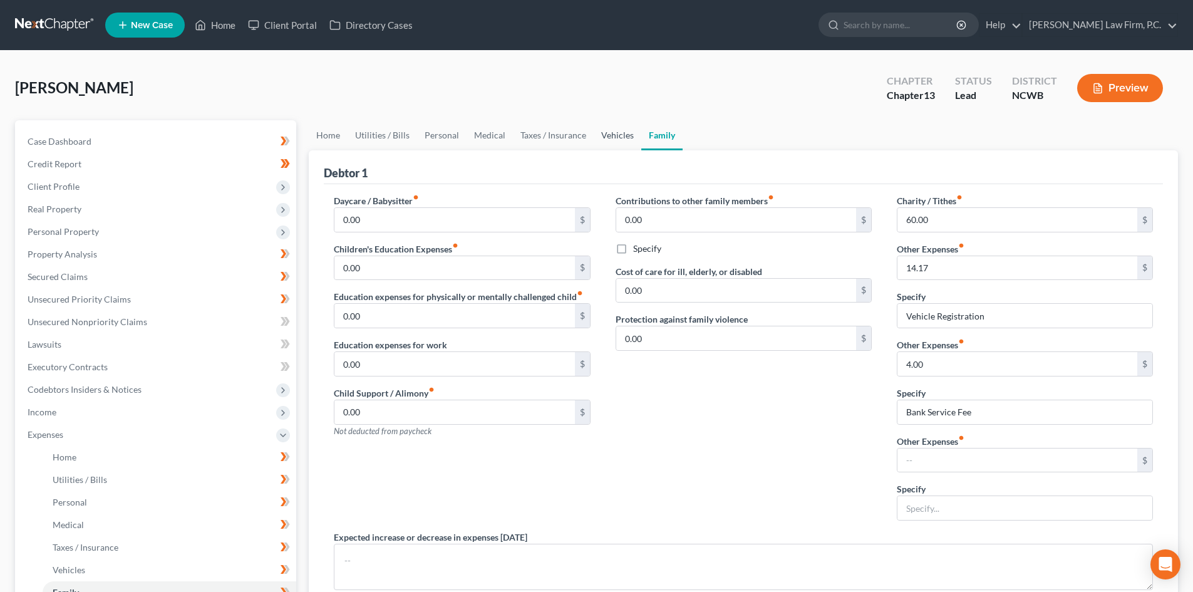
click at [605, 133] on link "Vehicles" at bounding box center [618, 135] width 48 height 30
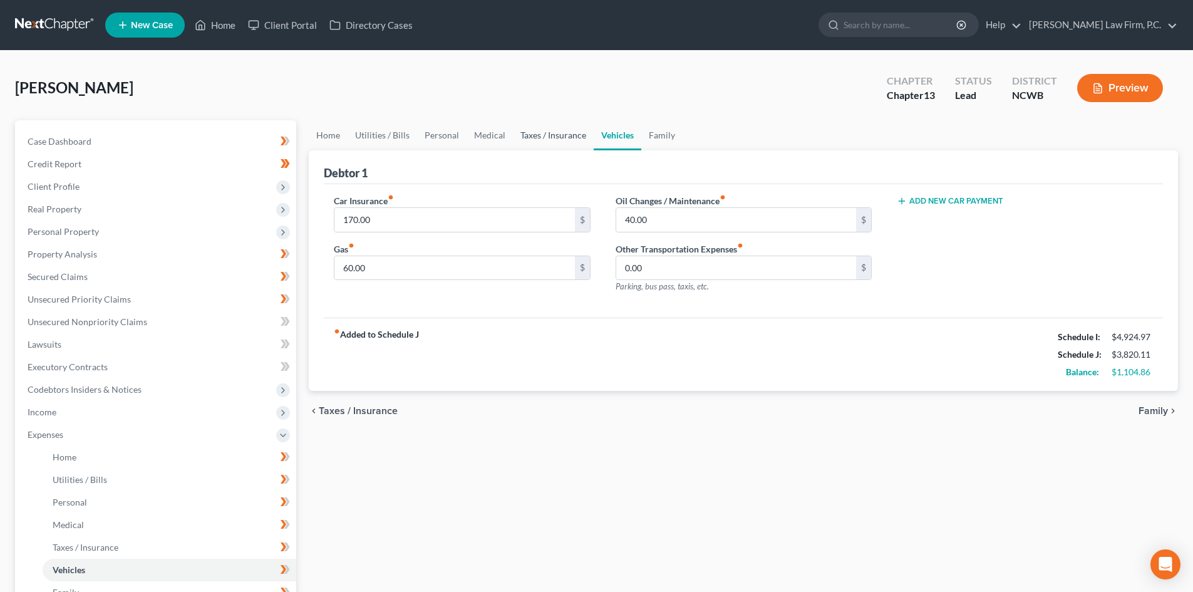
click at [562, 134] on link "Taxes / Insurance" at bounding box center [553, 135] width 81 height 30
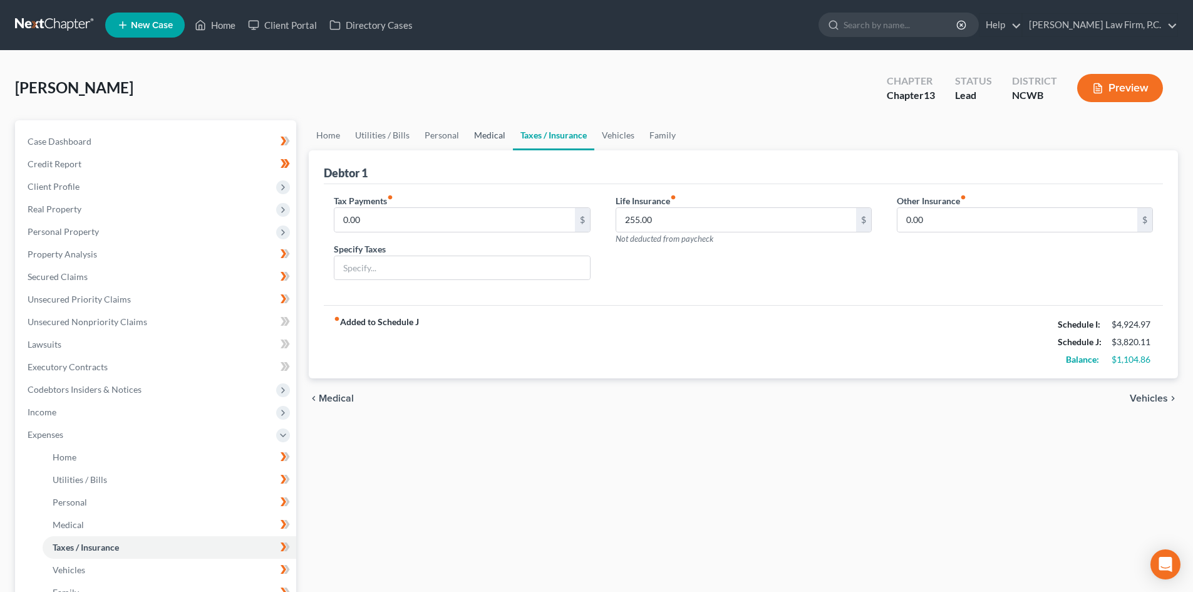
click at [504, 138] on link "Medical" at bounding box center [490, 135] width 46 height 30
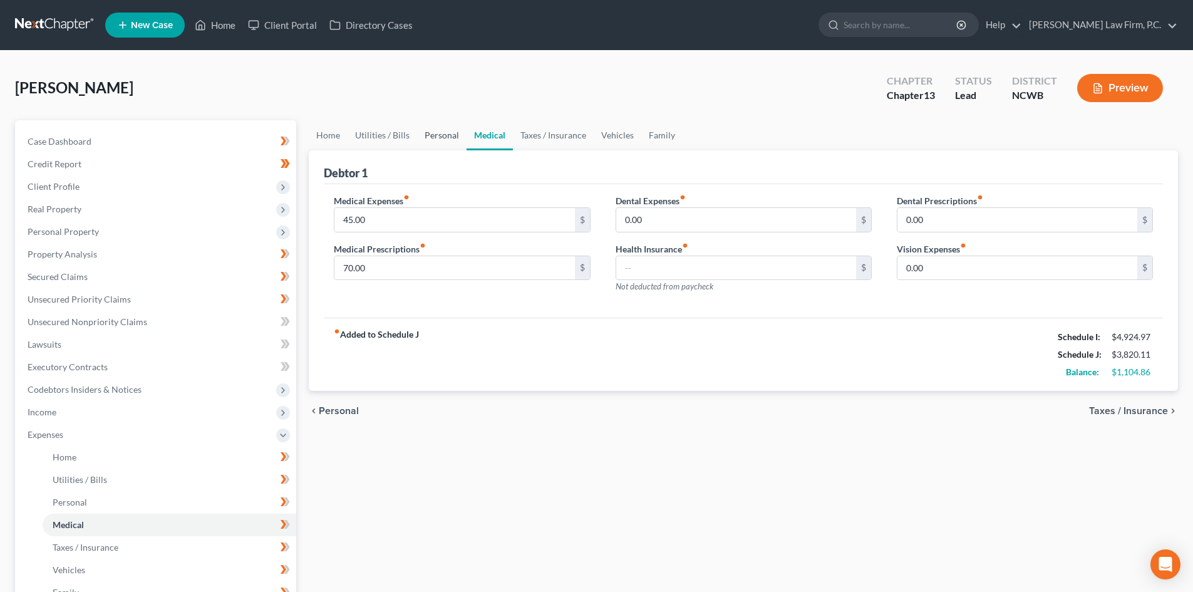
click at [446, 132] on link "Personal" at bounding box center [441, 135] width 49 height 30
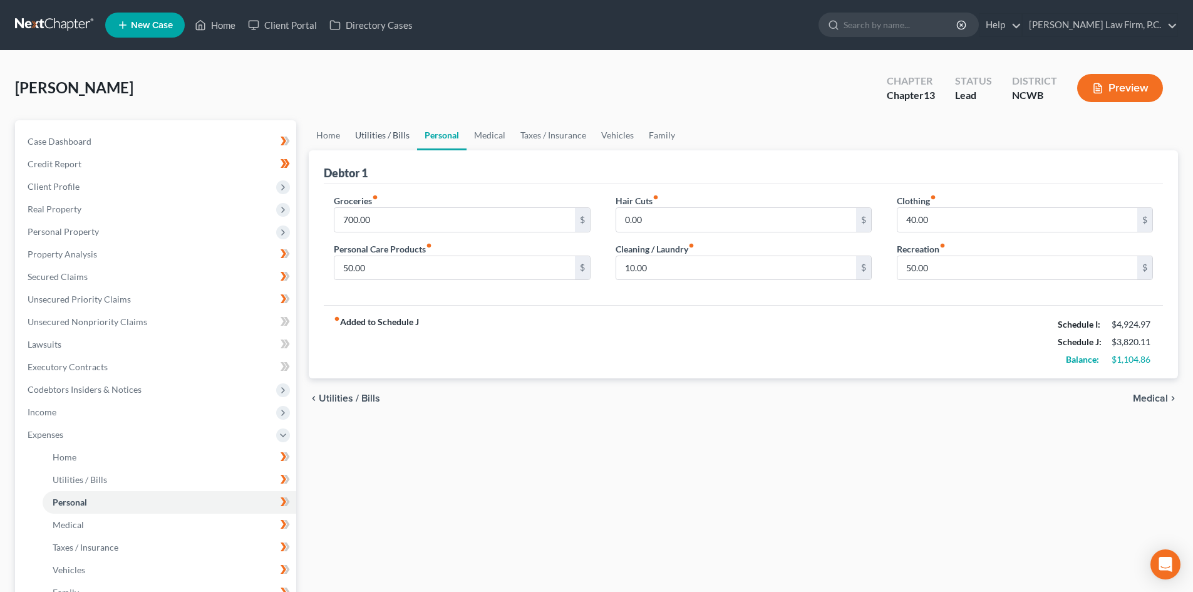
click at [385, 140] on link "Utilities / Bills" at bounding box center [383, 135] width 70 height 30
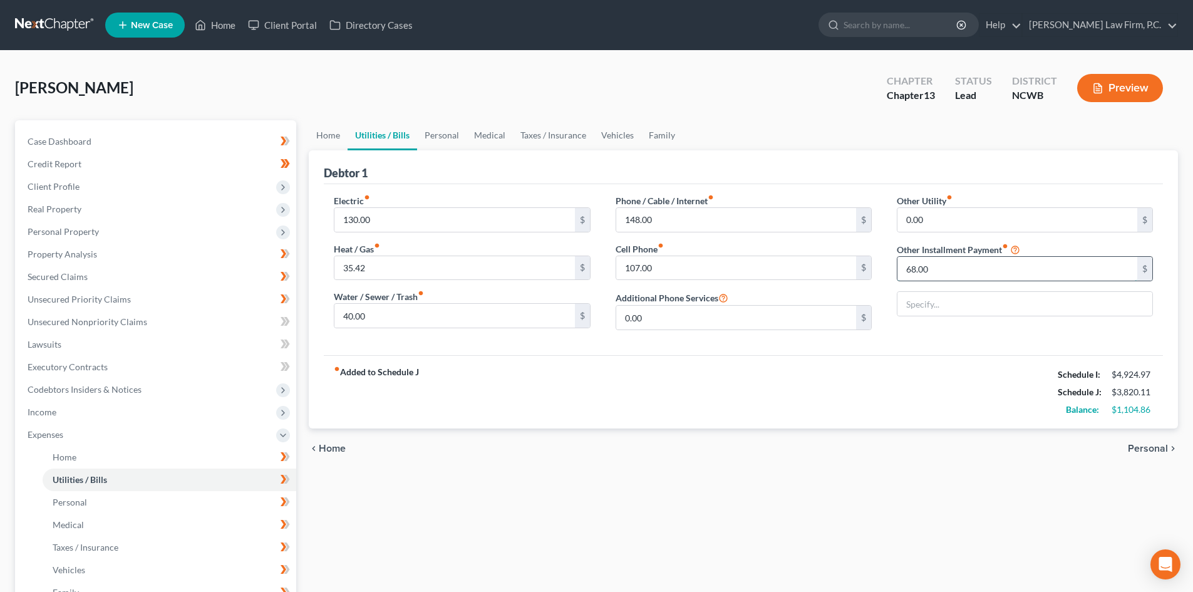
click at [964, 264] on input "68.00" at bounding box center [1018, 269] width 240 height 24
type input "77.68"
click at [963, 313] on input "text" at bounding box center [1025, 304] width 255 height 24
type input "Alarm"
click at [455, 134] on link "Personal" at bounding box center [441, 135] width 49 height 30
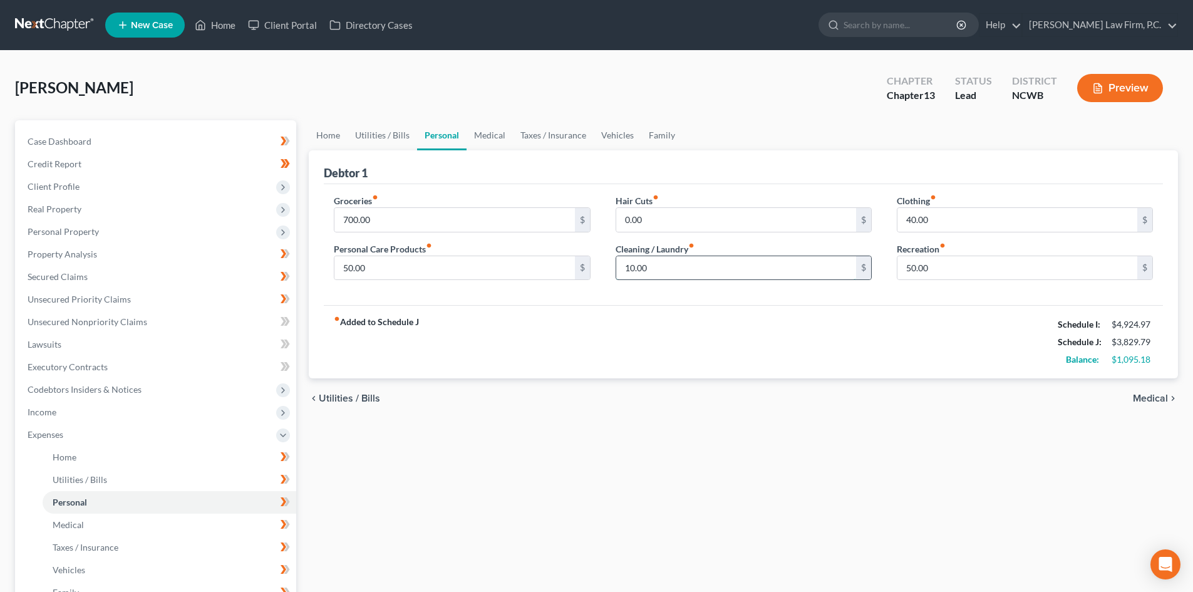
click at [650, 262] on input "10.00" at bounding box center [736, 268] width 240 height 24
type input "50"
click at [386, 216] on input "700.00" at bounding box center [454, 220] width 240 height 24
type input "750.00"
click at [696, 267] on input "50" at bounding box center [736, 268] width 240 height 24
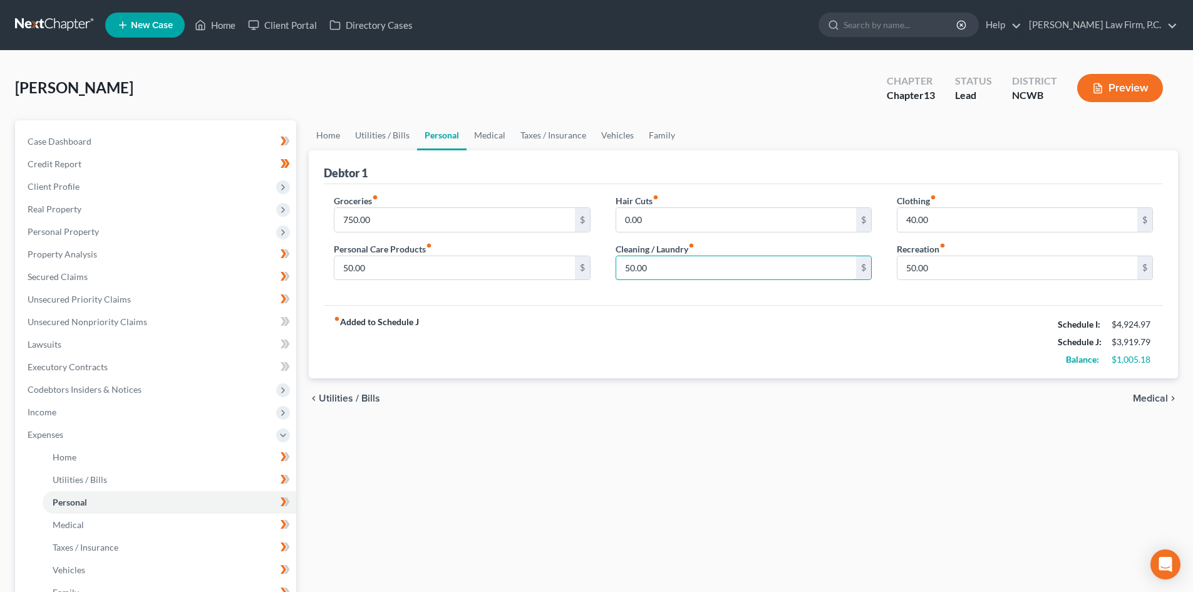
type input "50.00"
drag, startPoint x: 821, startPoint y: 344, endPoint x: 809, endPoint y: 353, distance: 14.8
click at [820, 344] on div "fiber_manual_record Added to Schedule J Schedule I: $4,924.97 Schedule J: $3,91…" at bounding box center [743, 341] width 839 height 73
click at [940, 217] on input "40.00" at bounding box center [1018, 220] width 240 height 24
drag, startPoint x: 944, startPoint y: 219, endPoint x: 868, endPoint y: 224, distance: 76.6
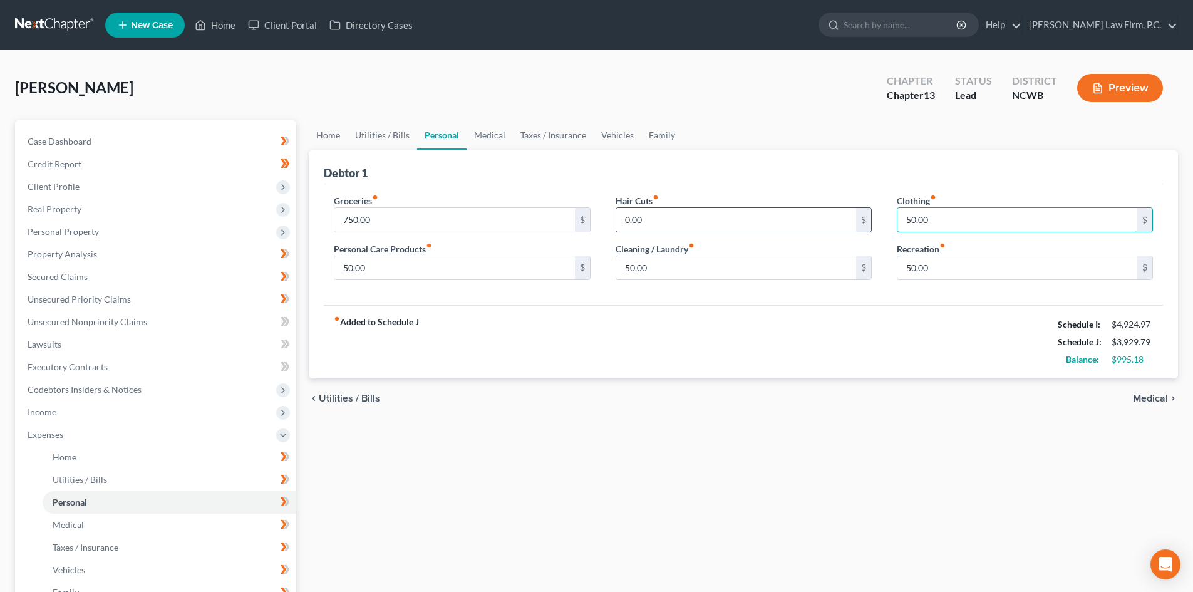
click at [868, 224] on div "Groceries fiber_manual_record 750.00 $ Personal Care Products fiber_manual_reco…" at bounding box center [743, 242] width 844 height 96
type input "40.00"
click at [504, 132] on link "Medical" at bounding box center [490, 135] width 46 height 30
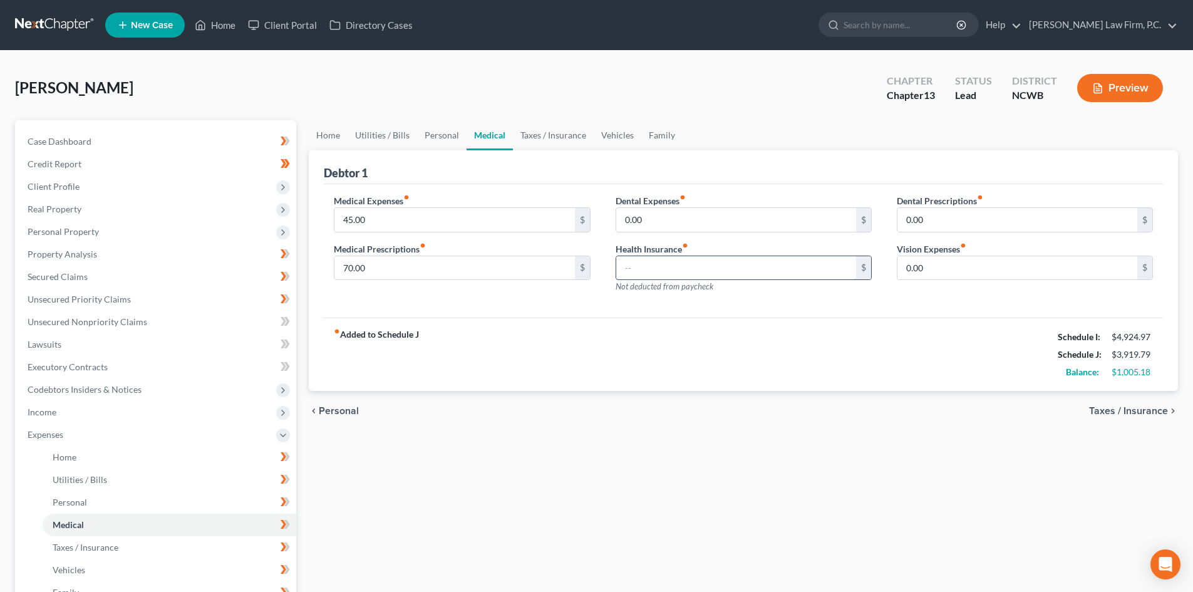
click at [685, 261] on input "text" at bounding box center [736, 268] width 240 height 24
type input "370.00"
click at [534, 132] on link "Taxes / Insurance" at bounding box center [553, 135] width 81 height 30
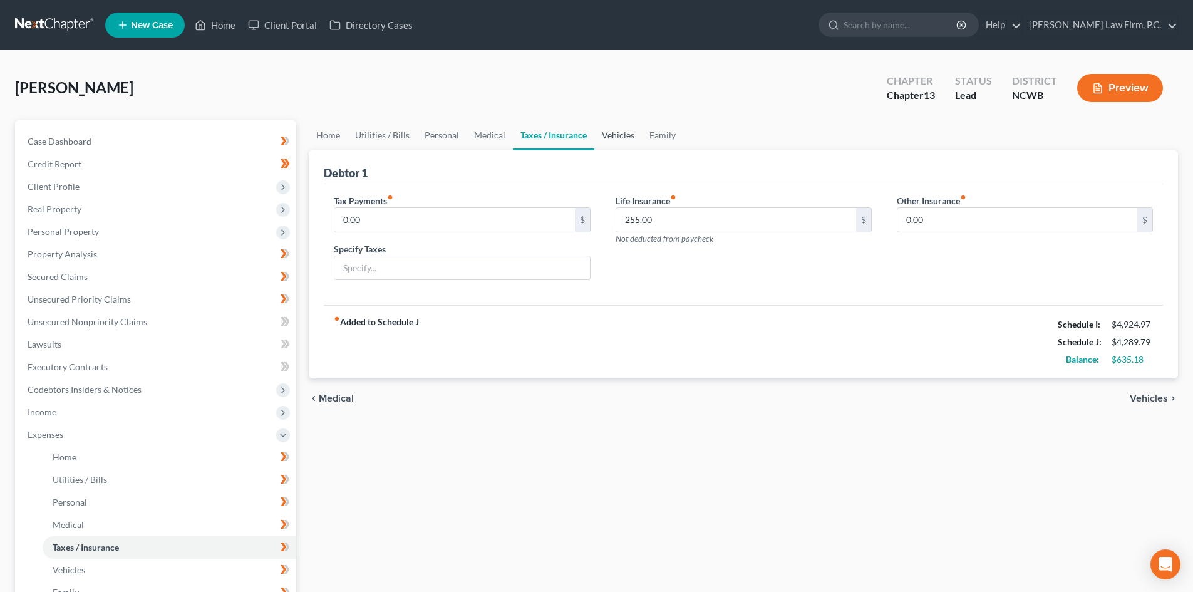
click at [624, 135] on link "Vehicles" at bounding box center [618, 135] width 48 height 30
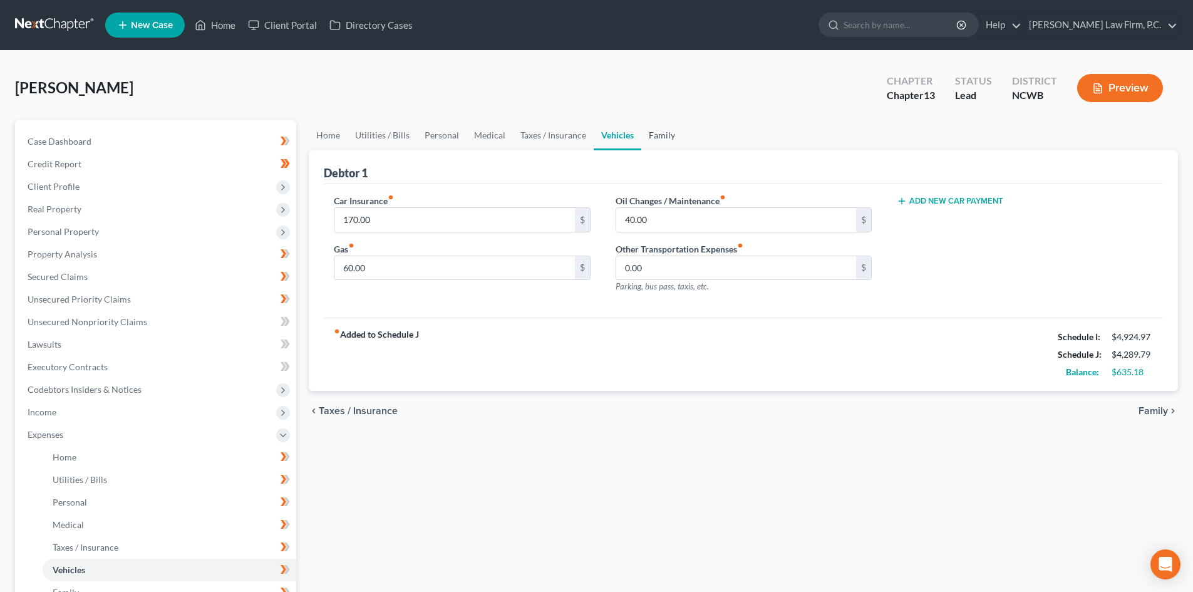
click at [671, 138] on link "Family" at bounding box center [661, 135] width 41 height 30
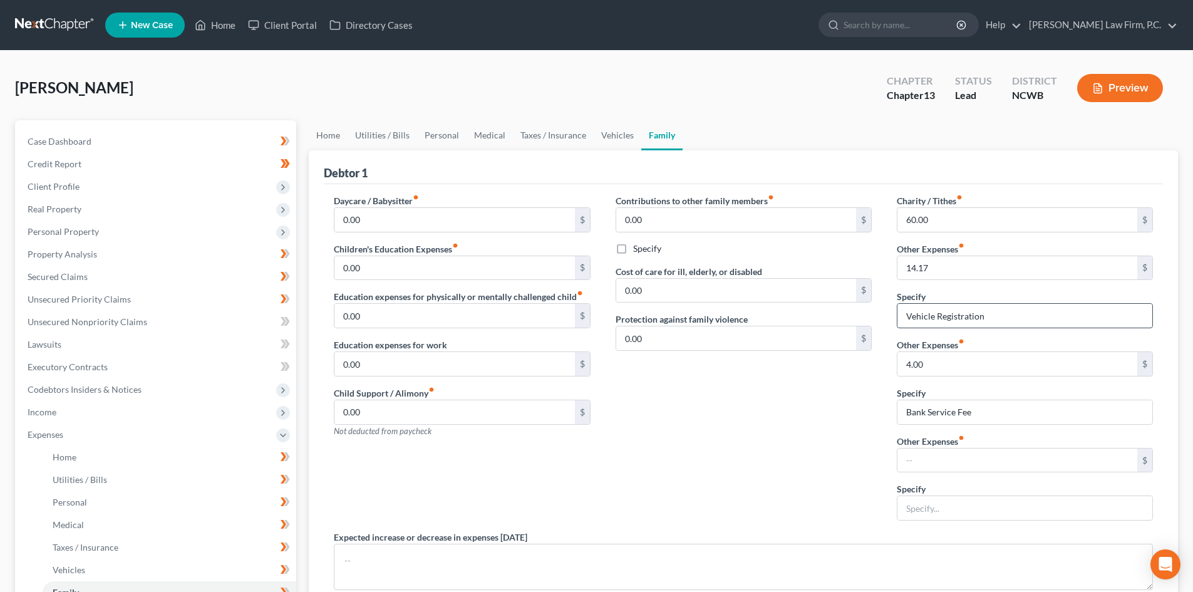
click at [1015, 325] on input "Vehicle Registration" at bounding box center [1025, 316] width 255 height 24
click at [971, 462] on input "text" at bounding box center [1018, 460] width 240 height 24
type input "100.00"
click at [942, 508] on input "text" at bounding box center [1025, 508] width 255 height 24
type input "Pet (food, treats, grooming, vet, & preventative)"
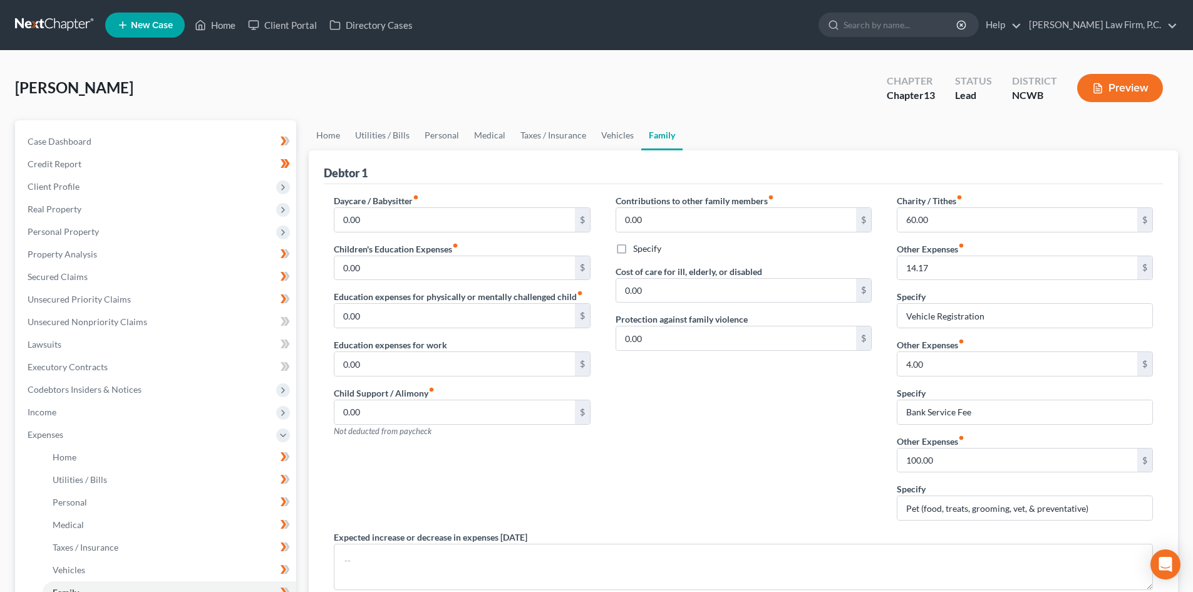
click at [662, 359] on div "Contributions to other family members fiber_manual_record 0.00 $ Specify Cost o…" at bounding box center [743, 362] width 281 height 336
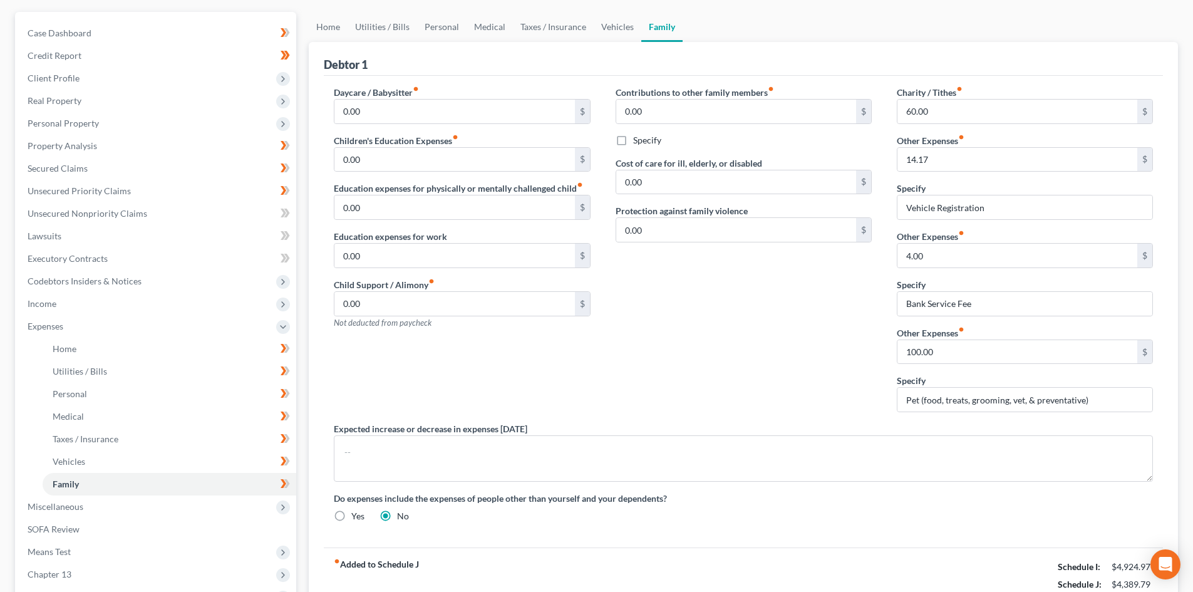
scroll to position [188, 0]
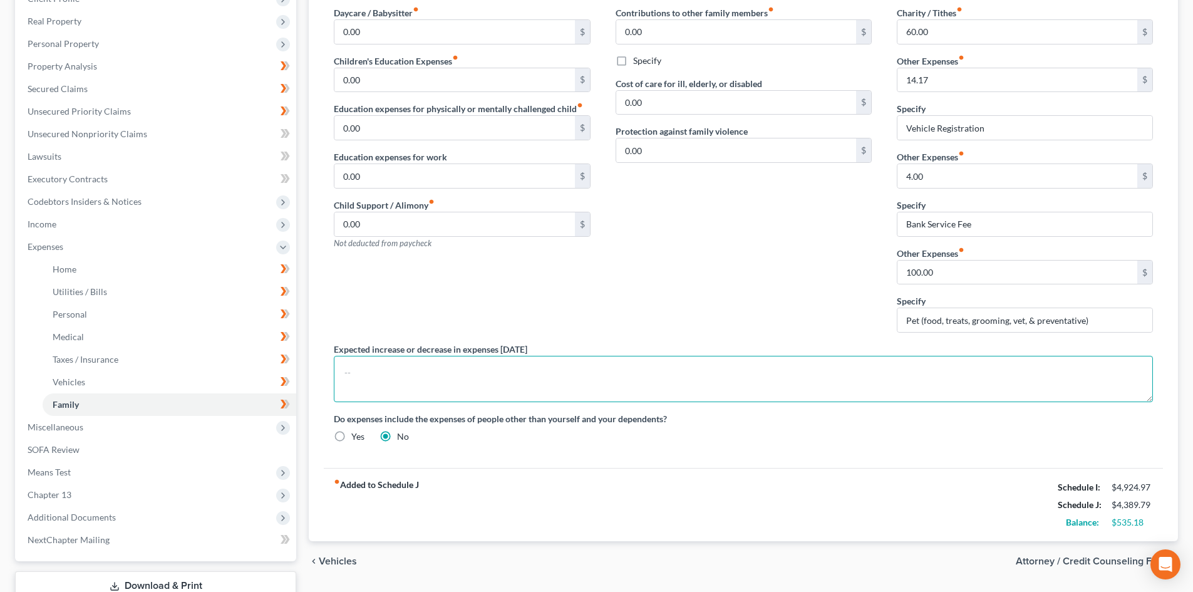
click at [658, 371] on textarea at bounding box center [743, 379] width 819 height 46
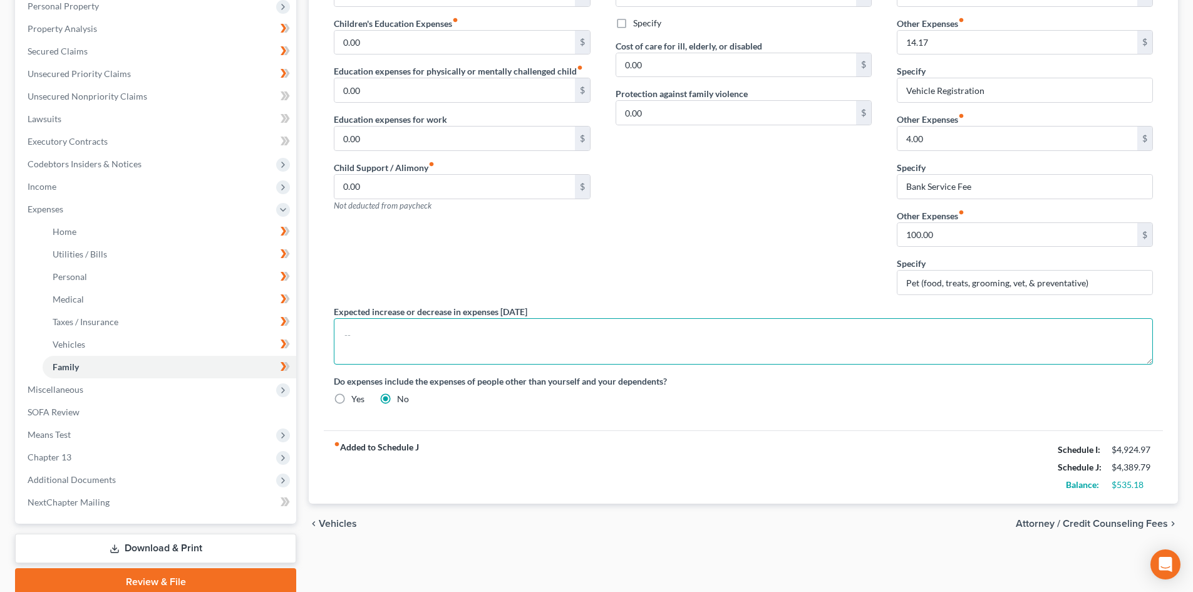
scroll to position [251, 0]
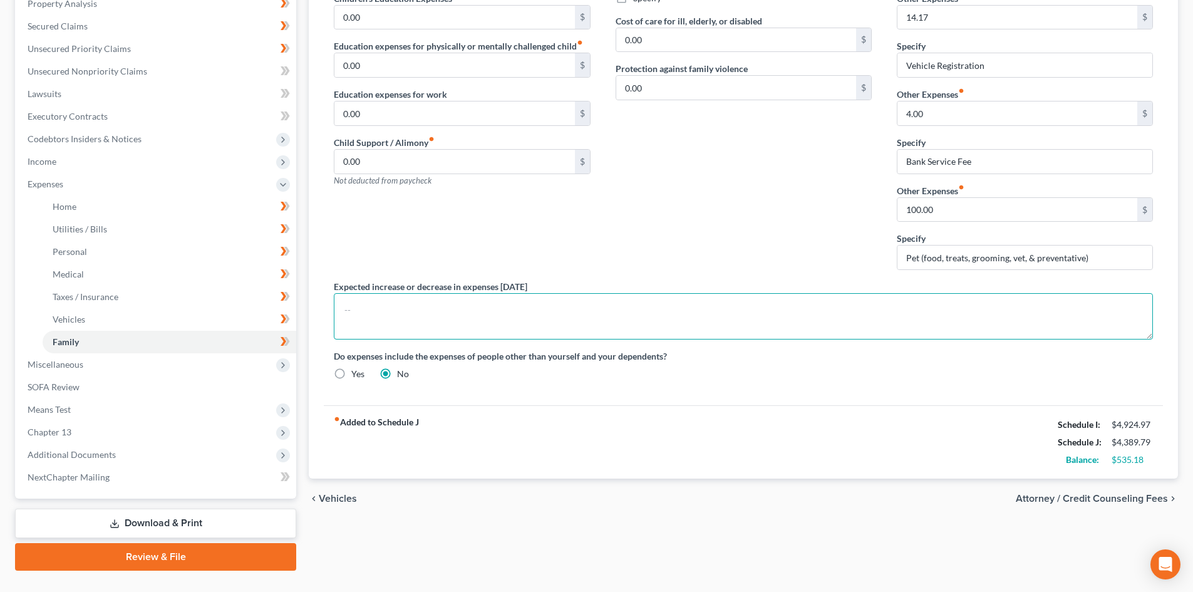
click at [740, 313] on textarea at bounding box center [743, 316] width 819 height 46
click at [506, 251] on div "Daycare / Babysitter fiber_manual_record 0.00 $ Children's Education Expenses f…" at bounding box center [461, 112] width 281 height 336
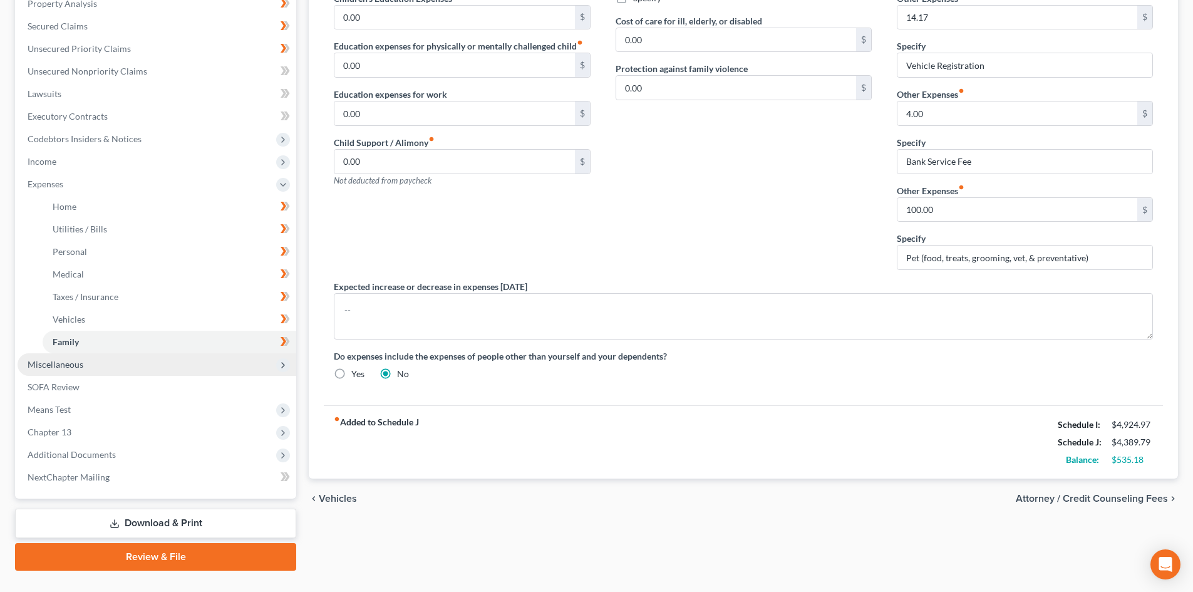
click at [83, 363] on span "Miscellaneous" at bounding box center [157, 364] width 279 height 23
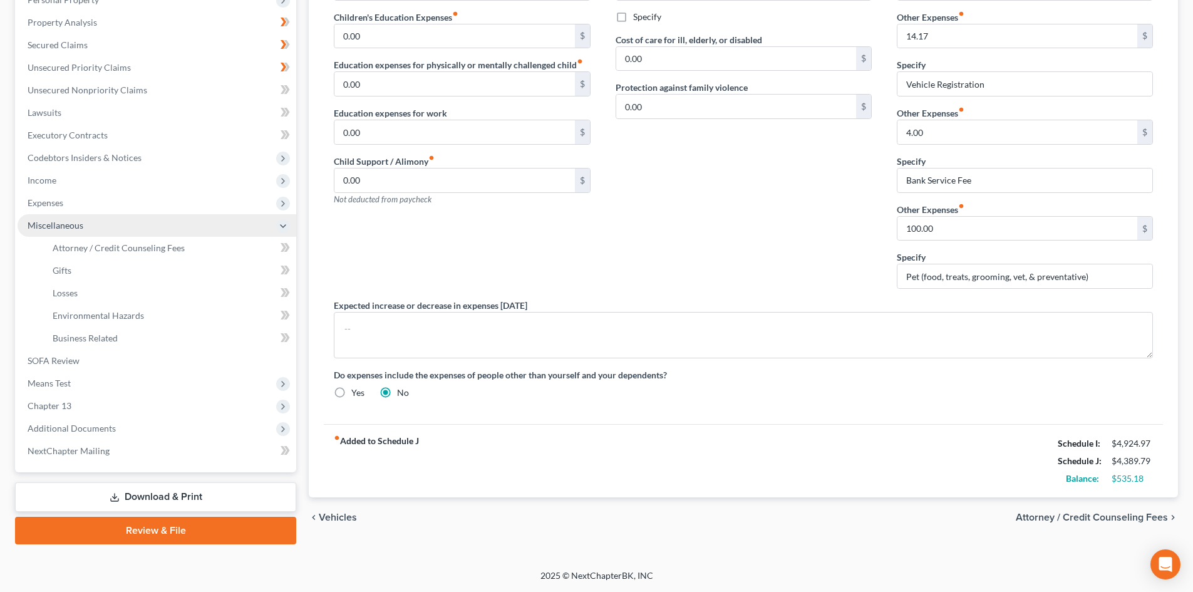
scroll to position [232, 0]
click at [118, 224] on span "Miscellaneous" at bounding box center [157, 225] width 279 height 23
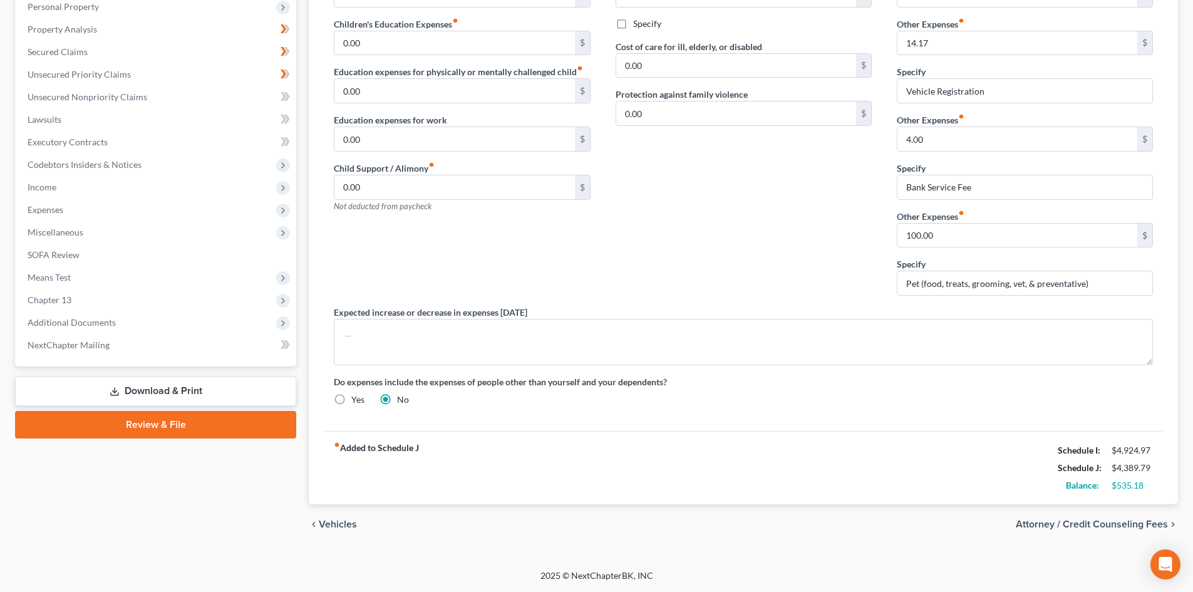
scroll to position [225, 0]
click at [86, 227] on span "Miscellaneous" at bounding box center [157, 232] width 279 height 23
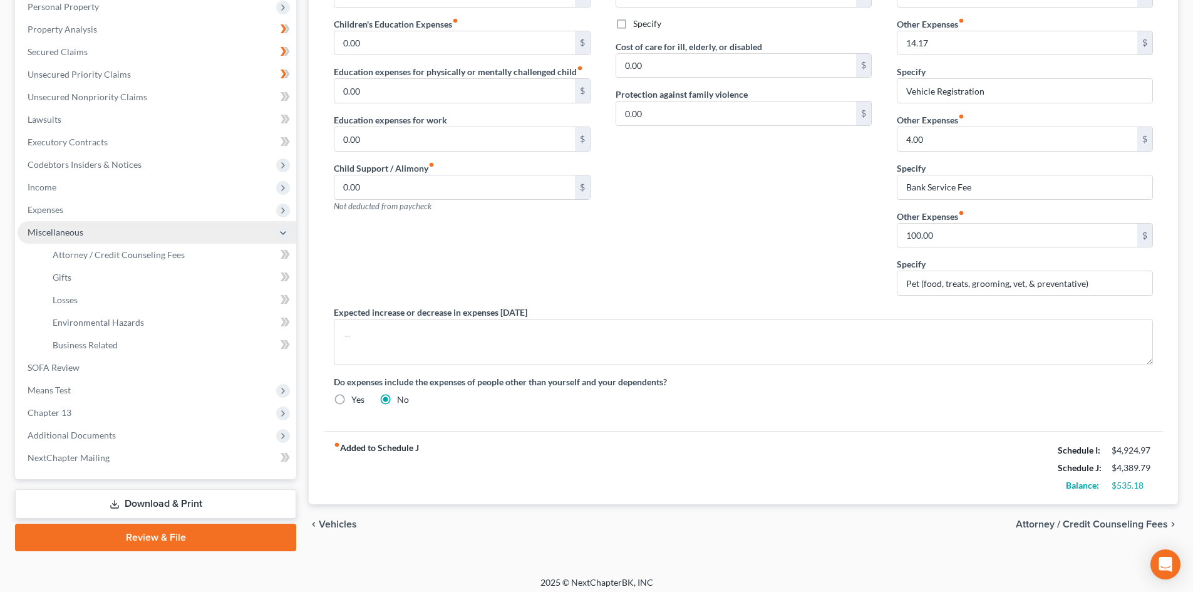
scroll to position [232, 0]
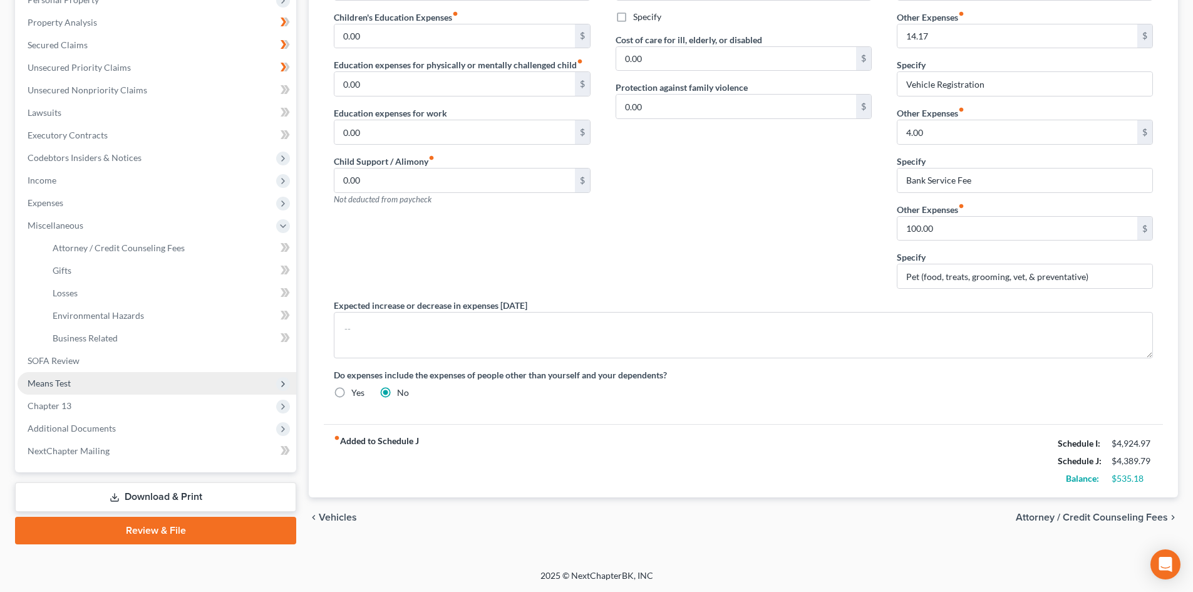
click at [72, 379] on span "Means Test" at bounding box center [157, 383] width 279 height 23
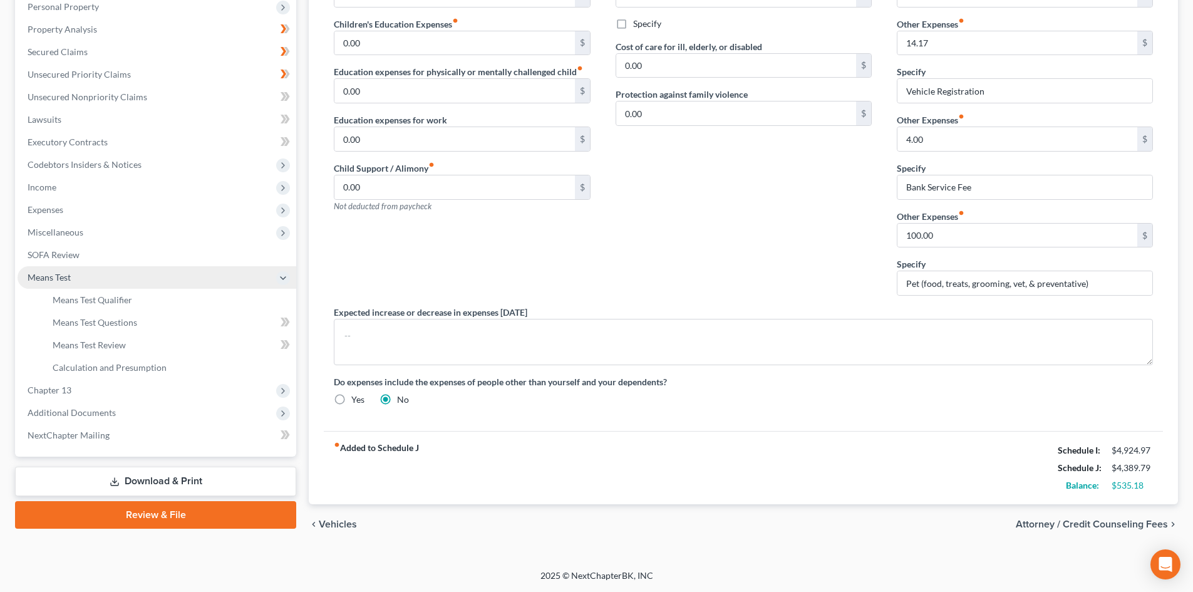
scroll to position [225, 0]
click at [66, 189] on span "Income" at bounding box center [157, 187] width 279 height 23
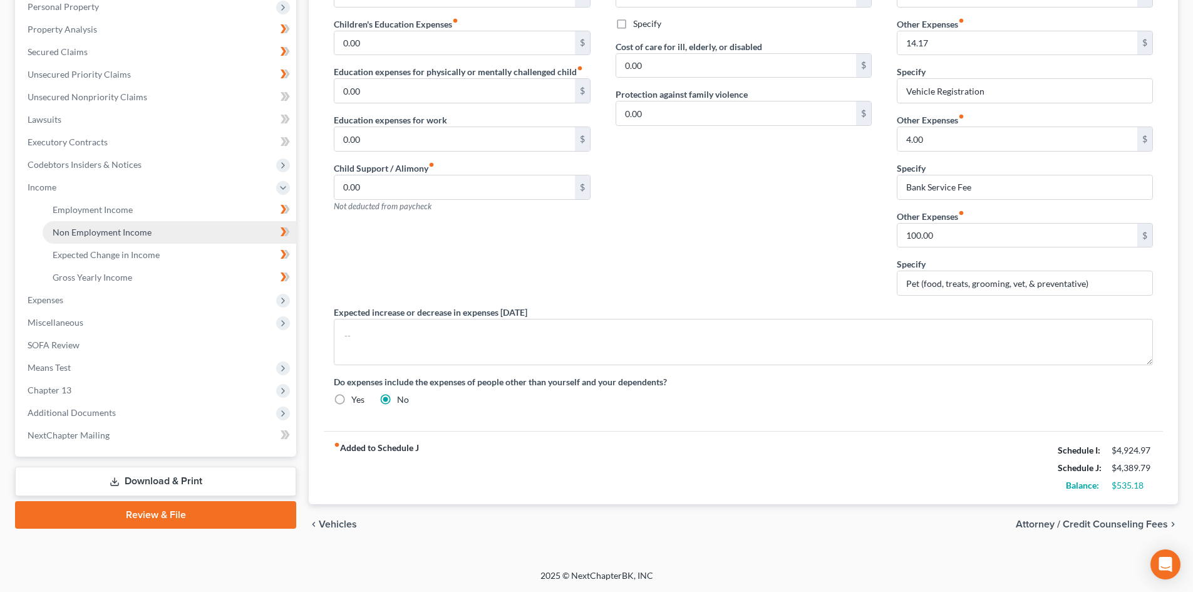
click at [134, 235] on span "Non Employment Income" at bounding box center [102, 232] width 99 height 11
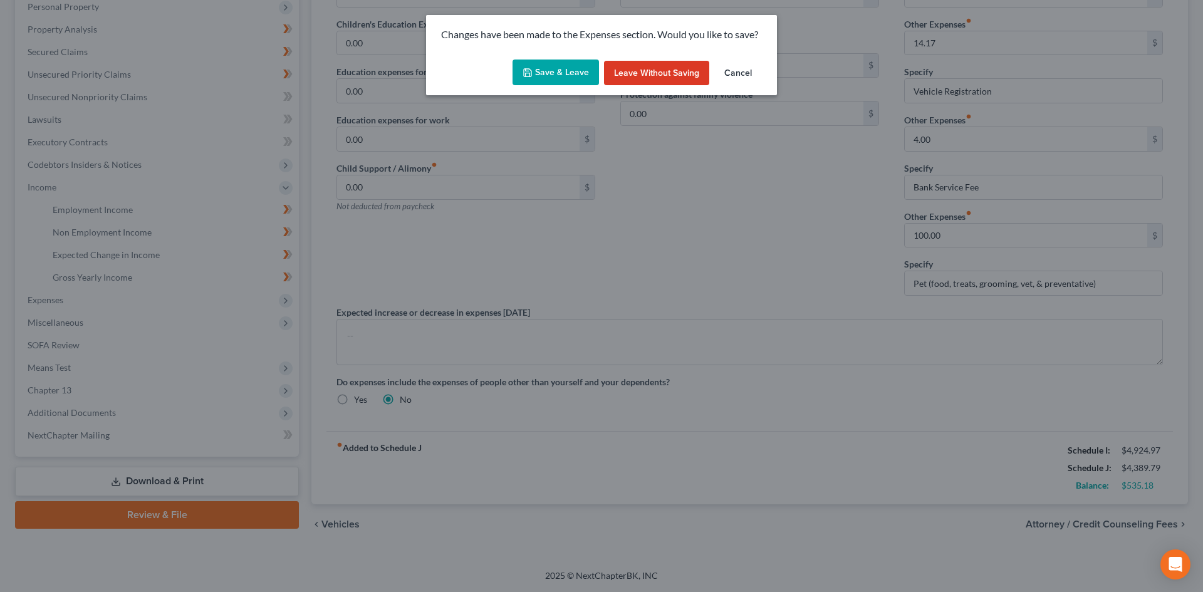
click at [557, 73] on button "Save & Leave" at bounding box center [555, 73] width 86 height 26
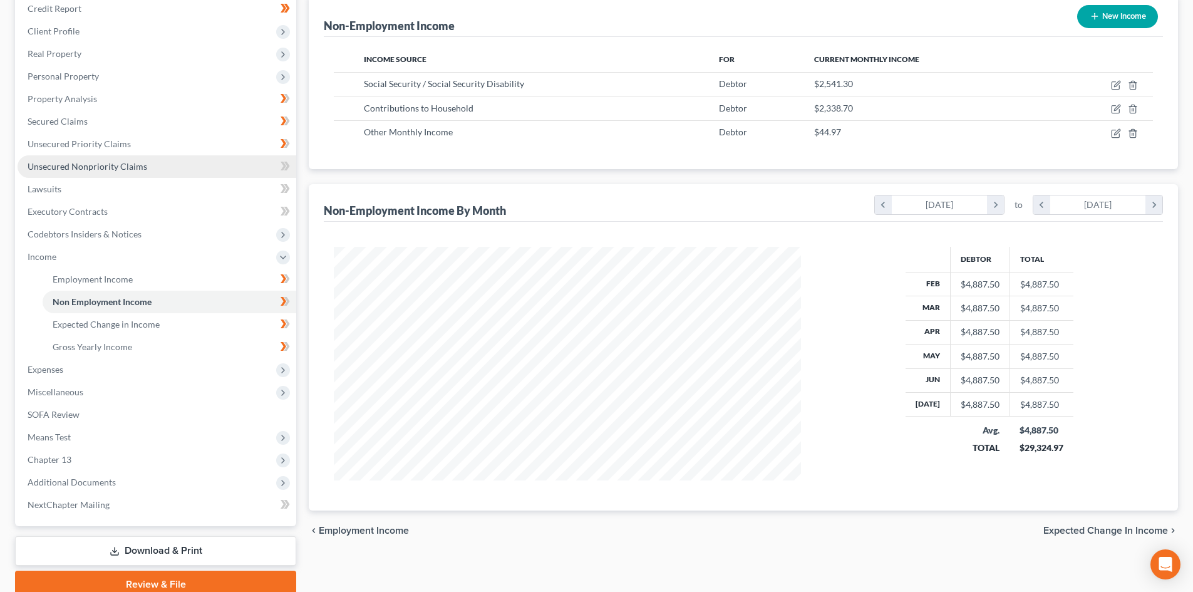
scroll to position [188, 0]
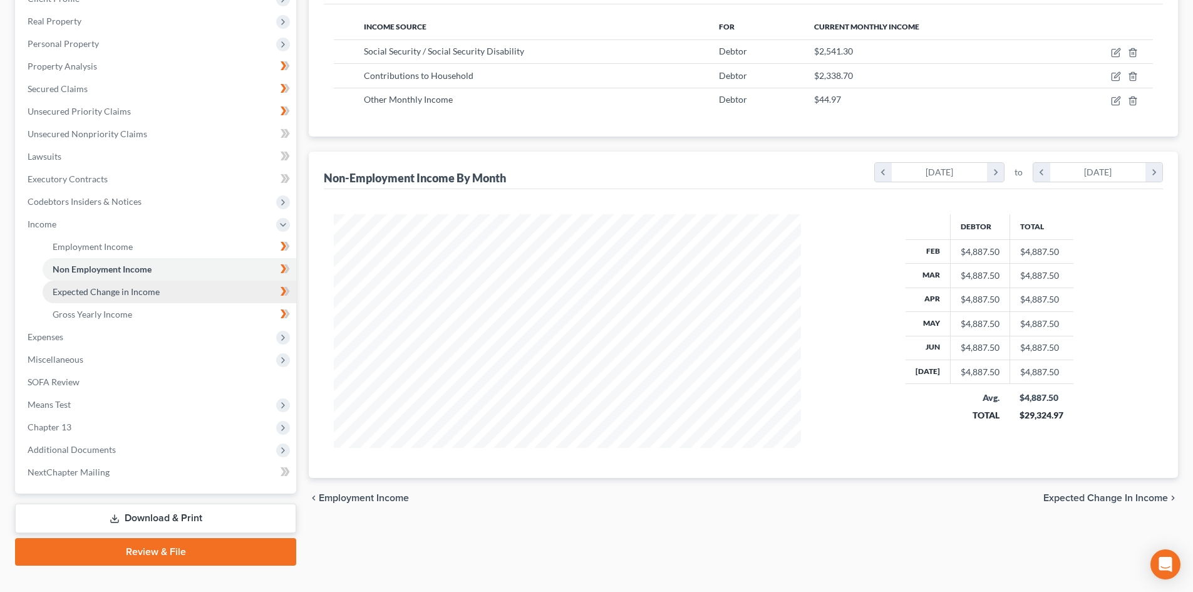
click at [132, 293] on span "Expected Change in Income" at bounding box center [106, 291] width 107 height 11
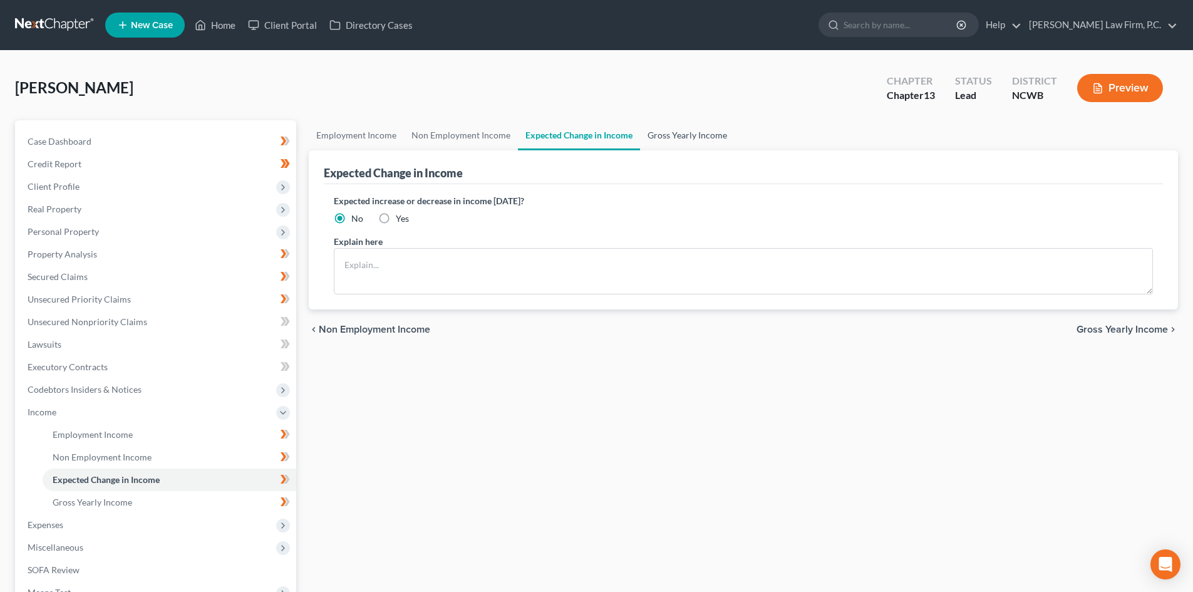
click at [673, 135] on link "Gross Yearly Income" at bounding box center [687, 135] width 95 height 30
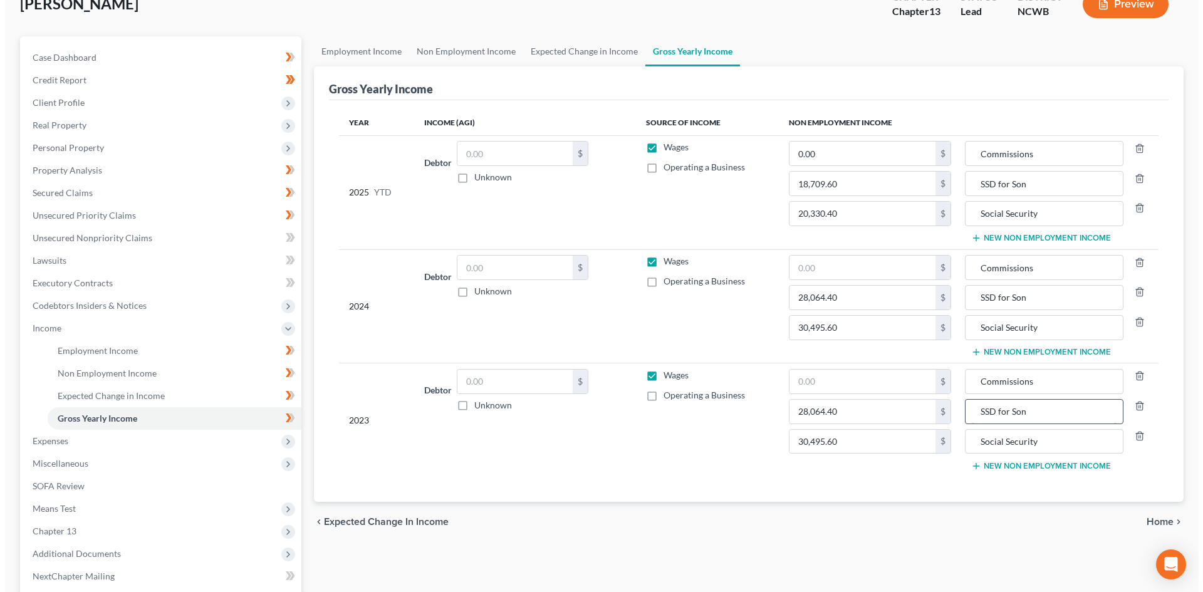
scroll to position [63, 0]
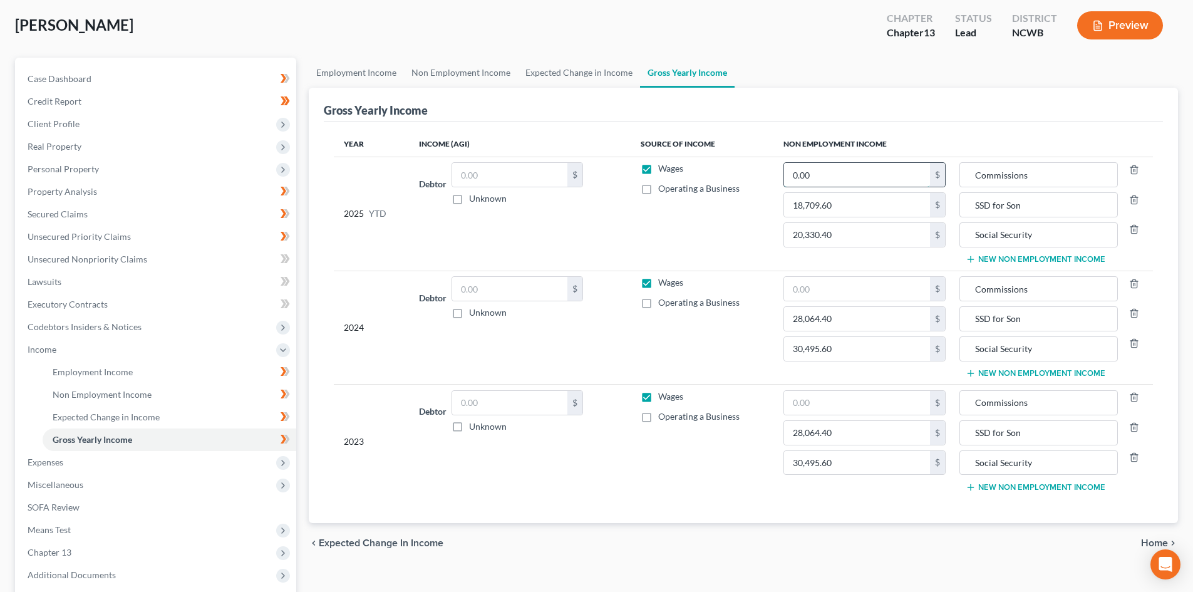
click at [837, 183] on input "0.00" at bounding box center [857, 175] width 146 height 24
type input "44.97"
click at [891, 294] on input "text" at bounding box center [857, 289] width 146 height 24
click at [843, 396] on input "text" at bounding box center [857, 403] width 146 height 24
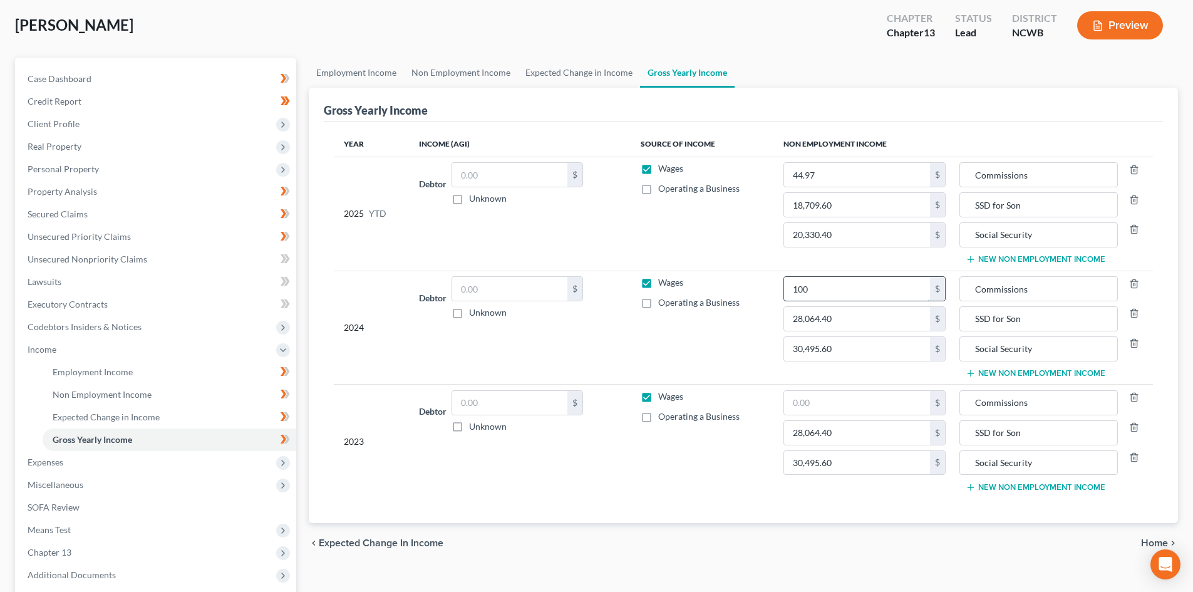
click at [848, 298] on input "100" at bounding box center [857, 289] width 146 height 24
type input "100.00"
click at [851, 413] on input "text" at bounding box center [857, 403] width 146 height 24
type input "150.00"
click at [130, 441] on span "Gross Yearly Income" at bounding box center [93, 439] width 80 height 11
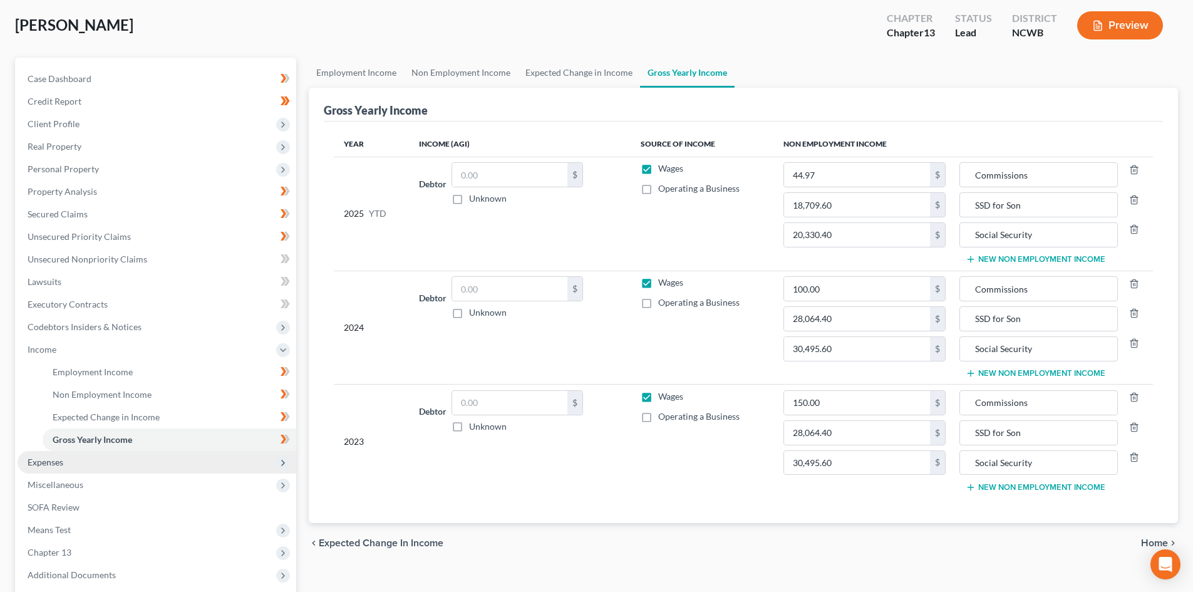
click at [71, 453] on span "Expenses" at bounding box center [157, 462] width 279 height 23
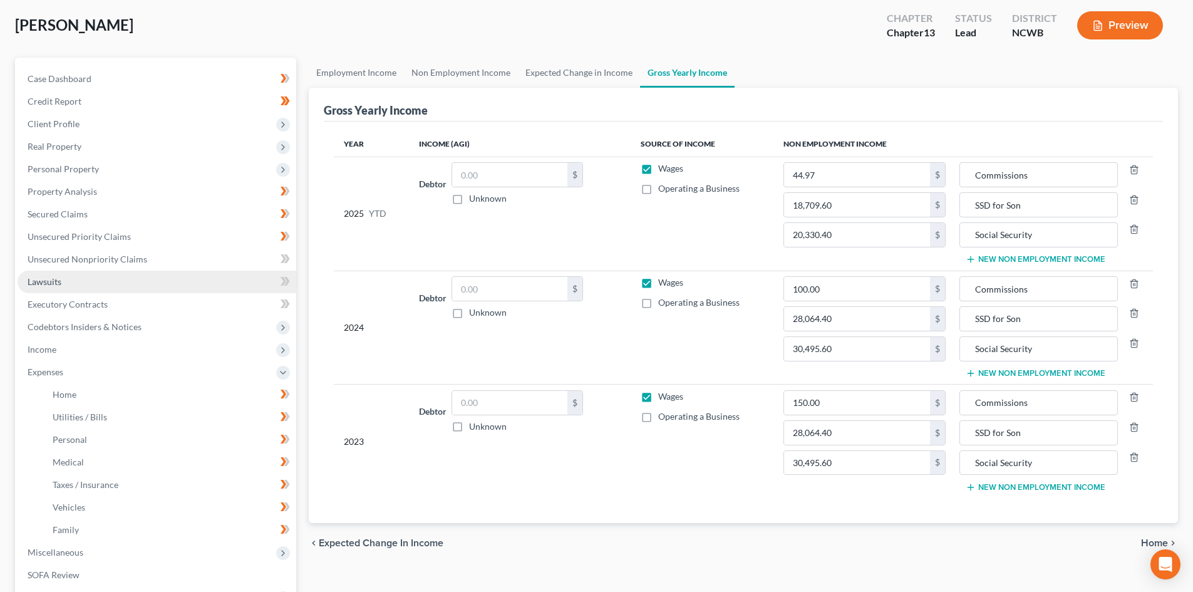
click at [75, 274] on link "Lawsuits" at bounding box center [157, 282] width 279 height 23
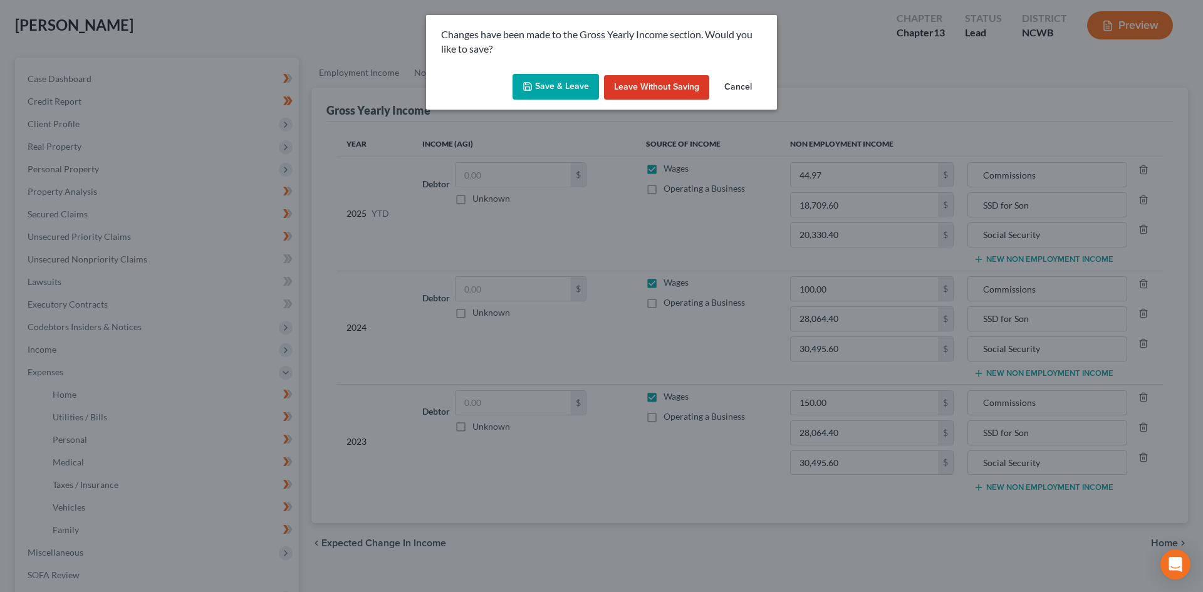
click at [528, 85] on icon "button" at bounding box center [527, 86] width 10 height 10
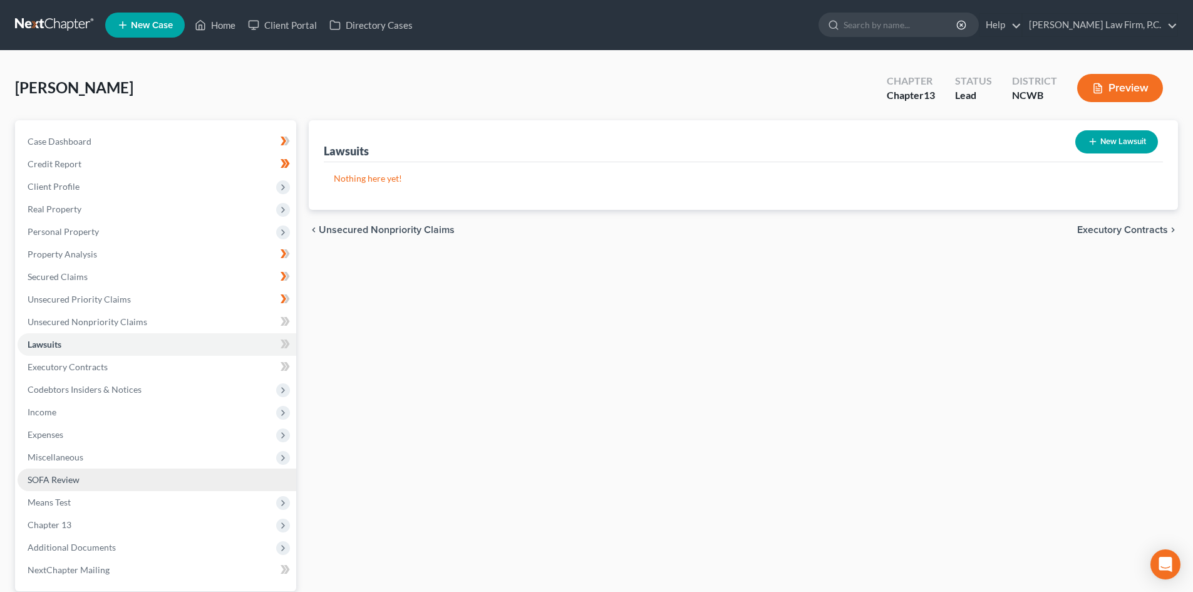
click at [103, 474] on link "SOFA Review" at bounding box center [157, 480] width 279 height 23
click at [80, 488] on link "SOFA Review" at bounding box center [157, 480] width 279 height 23
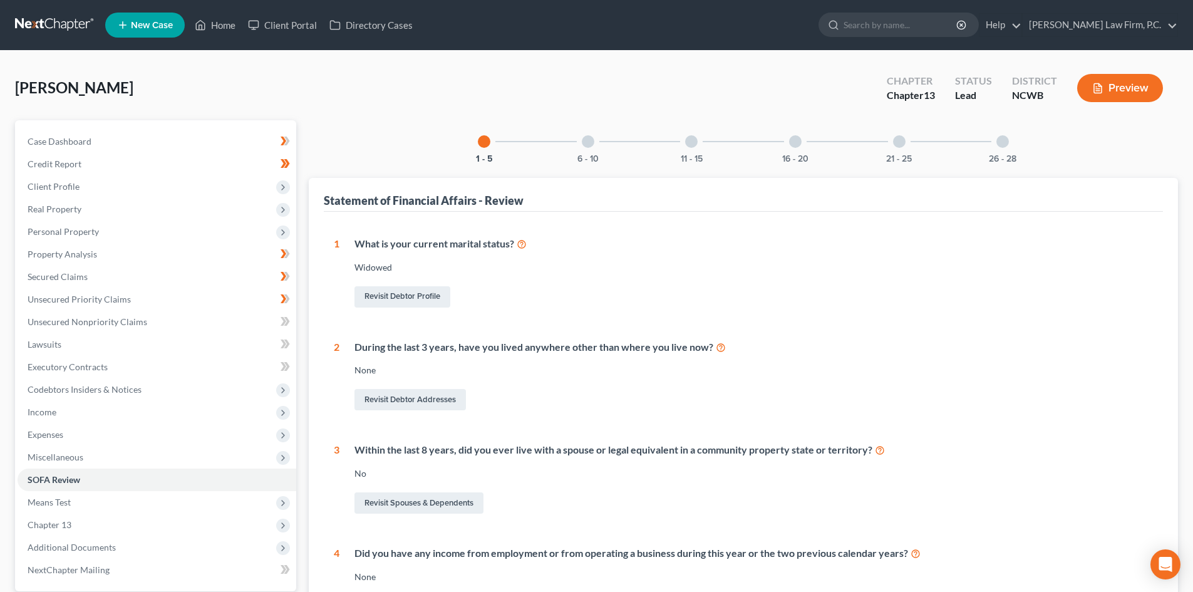
click at [581, 138] on div "6 - 10" at bounding box center [588, 141] width 43 height 43
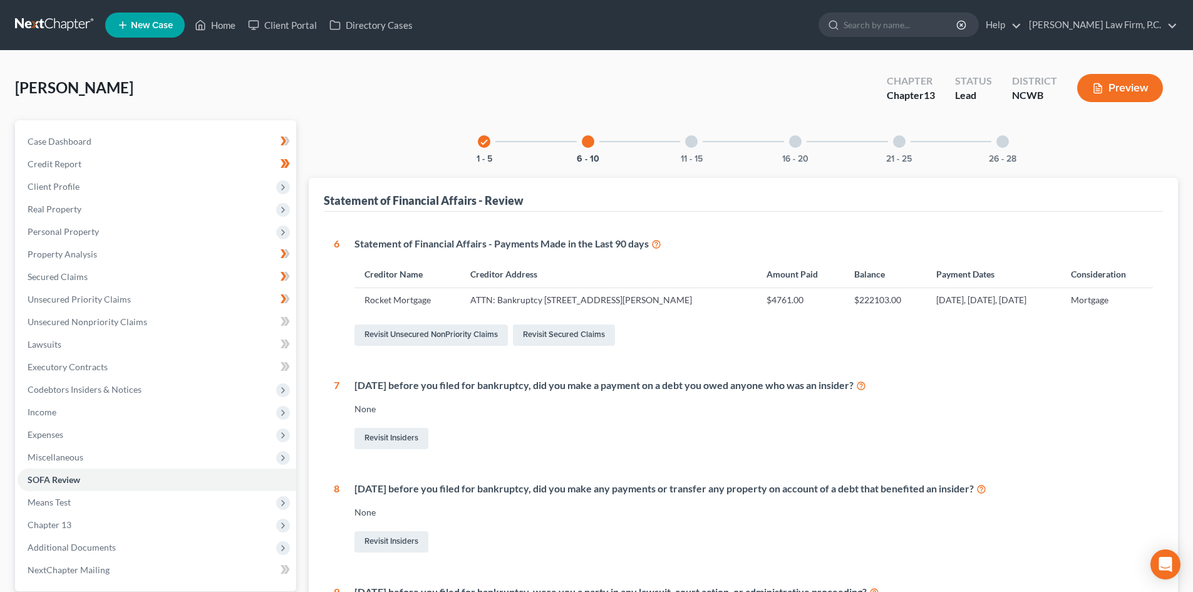
click at [699, 145] on div "11 - 15" at bounding box center [691, 141] width 43 height 43
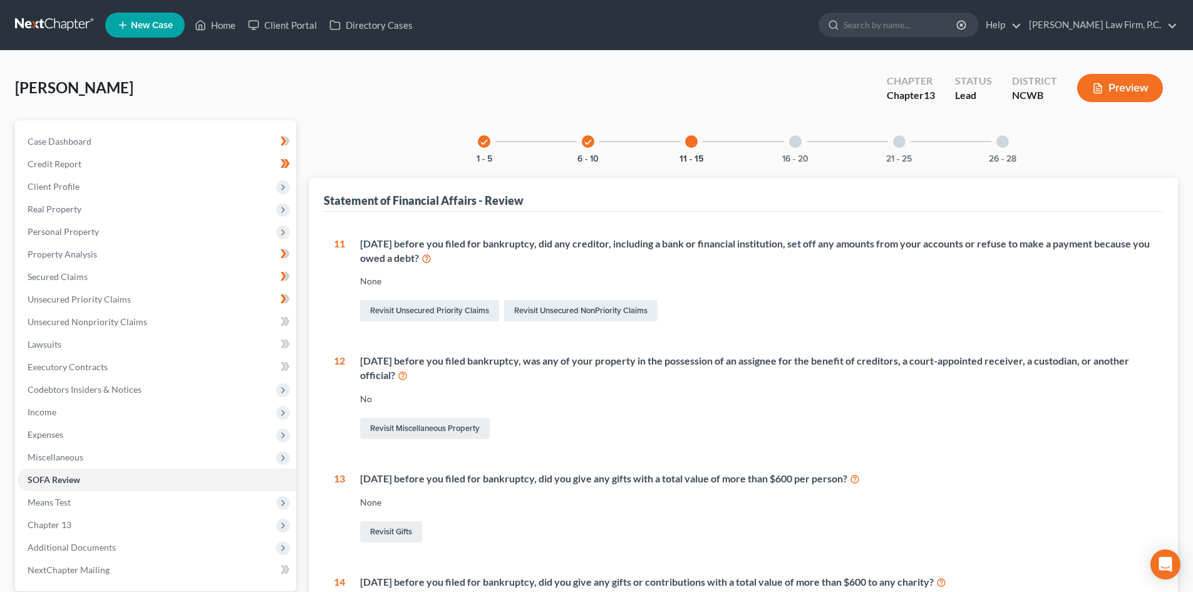
click at [799, 147] on div "16 - 20" at bounding box center [795, 141] width 43 height 43
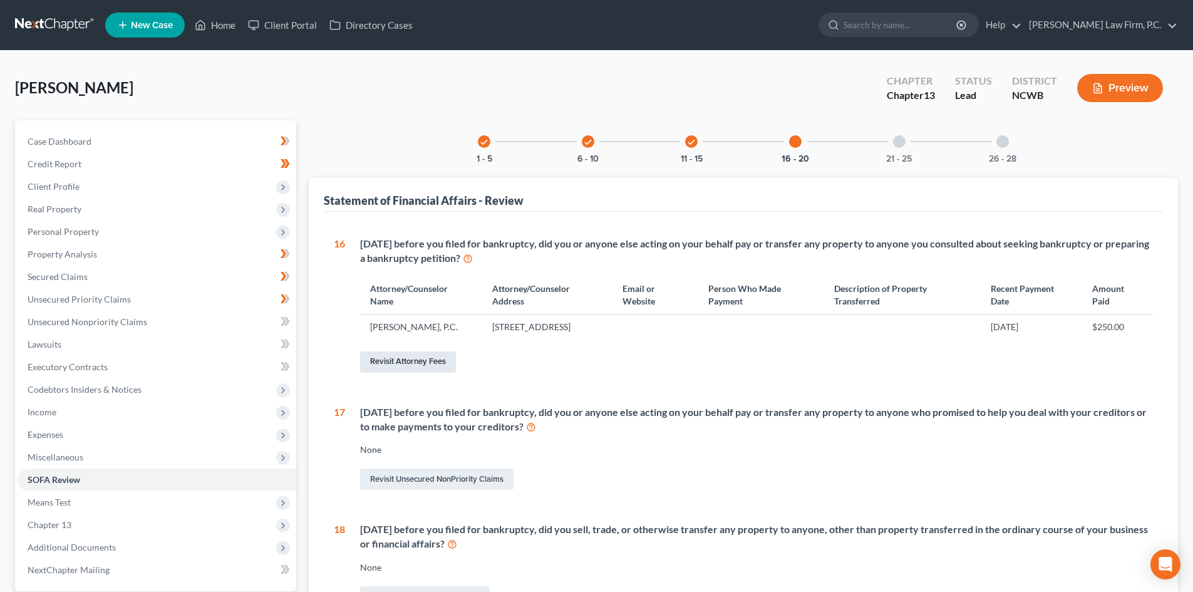
click at [435, 373] on link "Revisit Attorney Fees" at bounding box center [408, 361] width 96 height 21
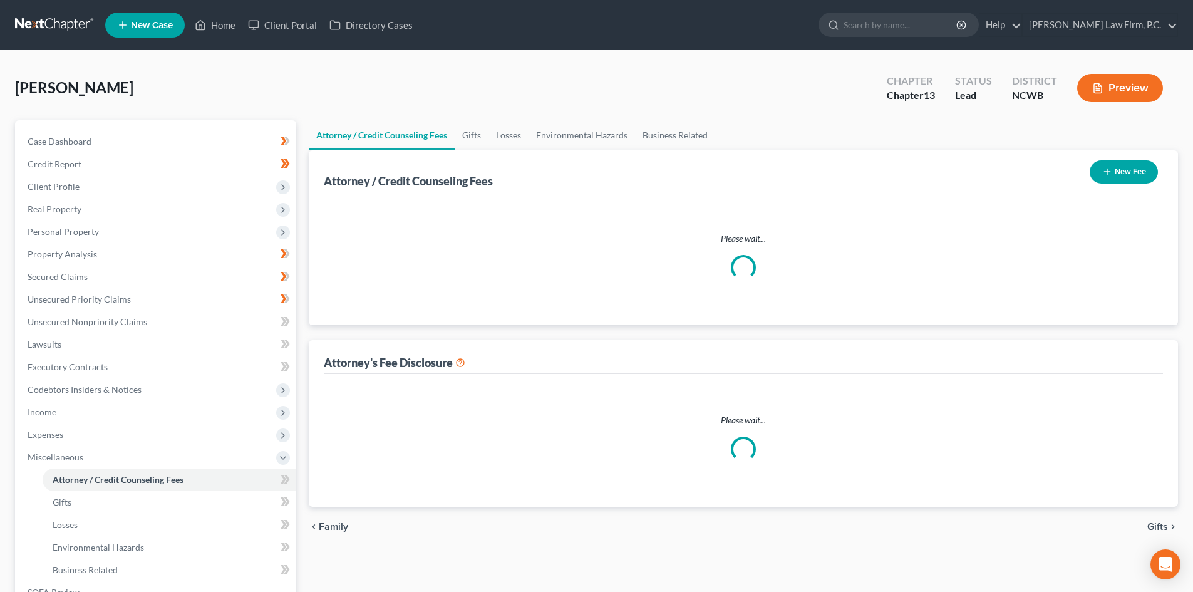
select select "6"
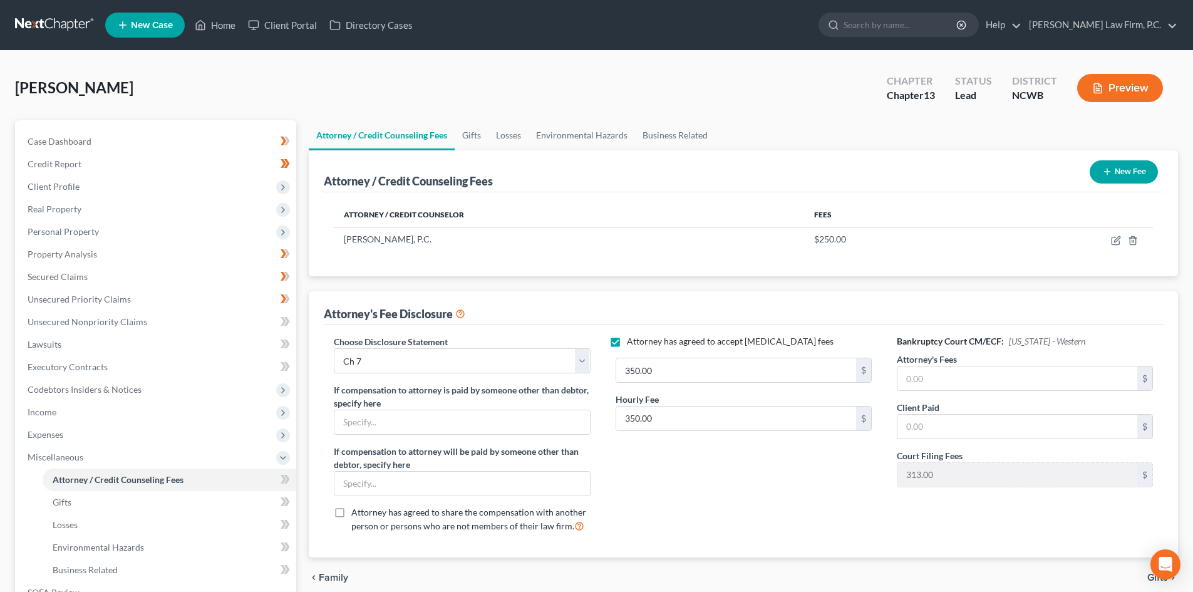
click at [1116, 170] on button "New Fee" at bounding box center [1124, 171] width 68 height 23
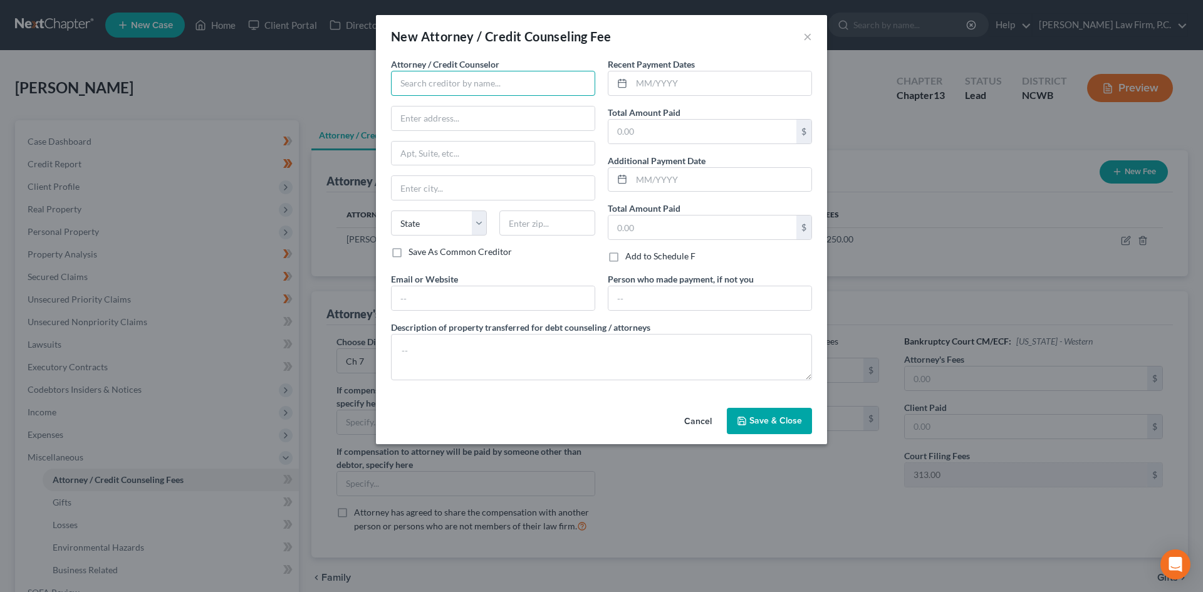
click at [477, 80] on input "text" at bounding box center [493, 83] width 204 height 25
click at [466, 99] on div "Butterfly Financial Education, Inc." at bounding box center [466, 105] width 131 height 13
type input "Butterfly Financial Education, Inc."
type input "[STREET_ADDRESS]"
type input "[PERSON_NAME]"
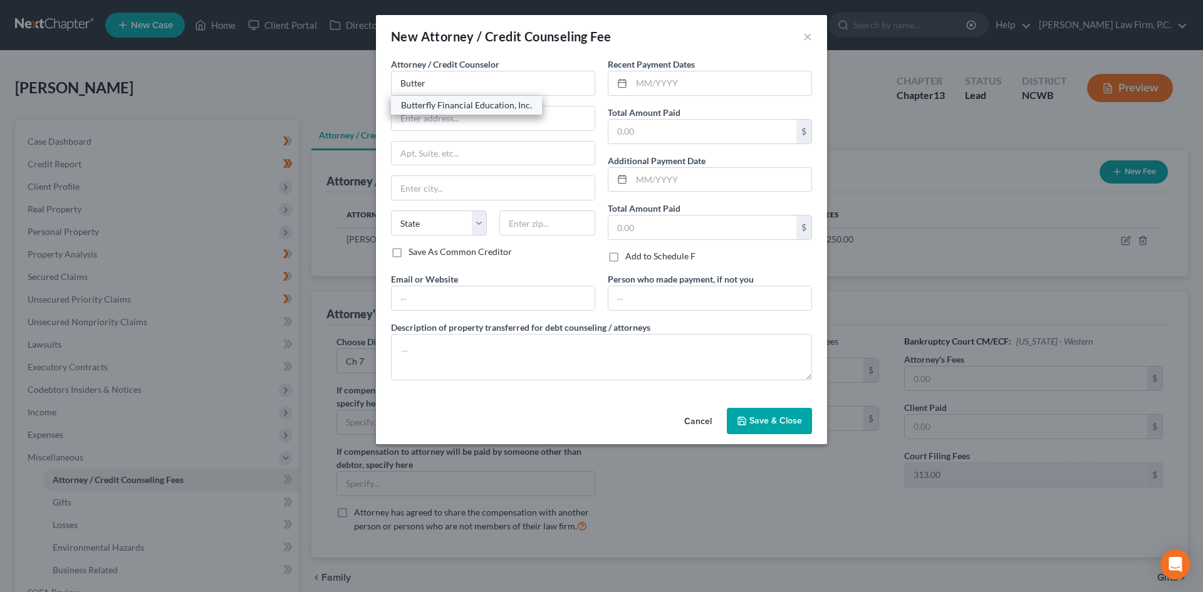
select select "28"
type input "27520"
click at [654, 130] on input "text" at bounding box center [702, 132] width 188 height 24
type input "25.00"
click at [641, 79] on input "text" at bounding box center [721, 83] width 180 height 24
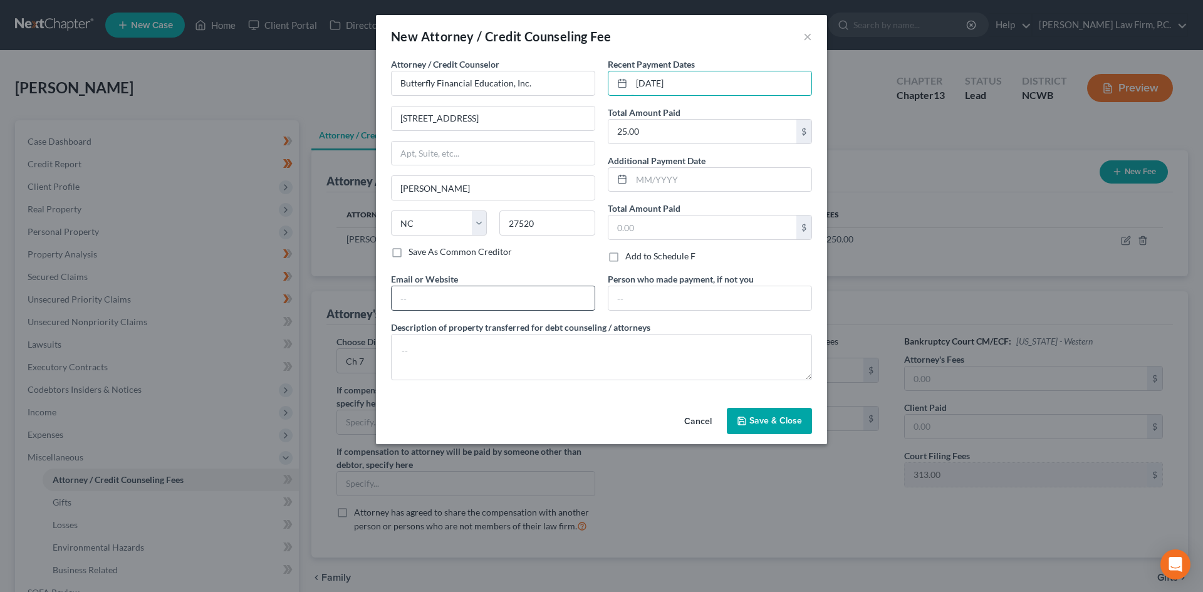
type input "[DATE]"
click at [443, 301] on input "text" at bounding box center [492, 298] width 203 height 24
click at [776, 416] on span "Save & Close" at bounding box center [775, 420] width 53 height 11
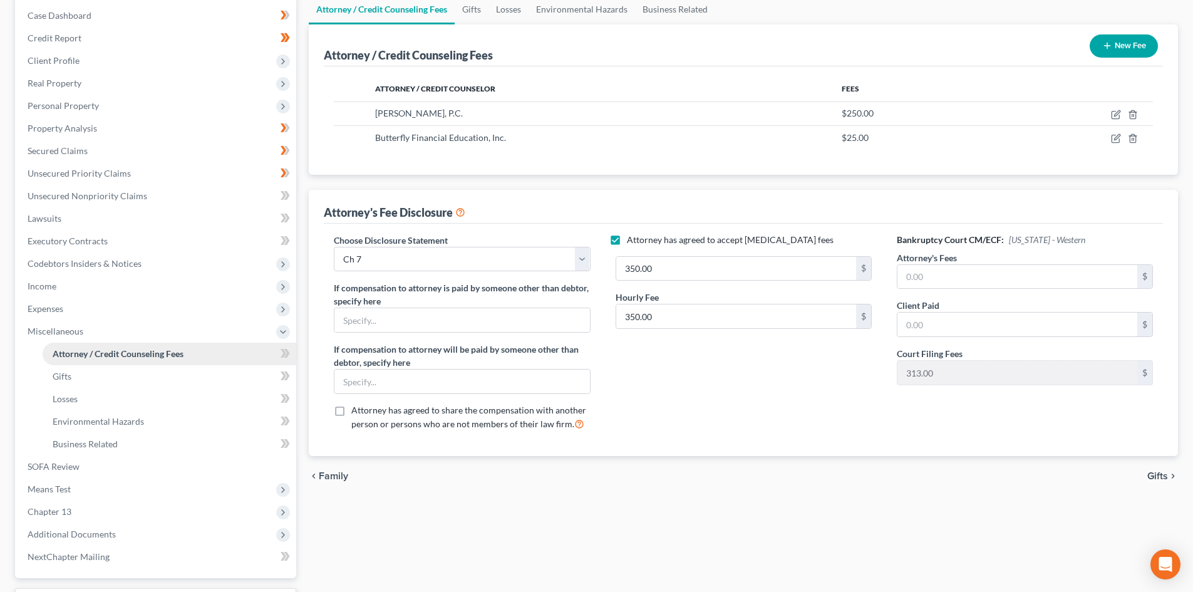
scroll to position [188, 0]
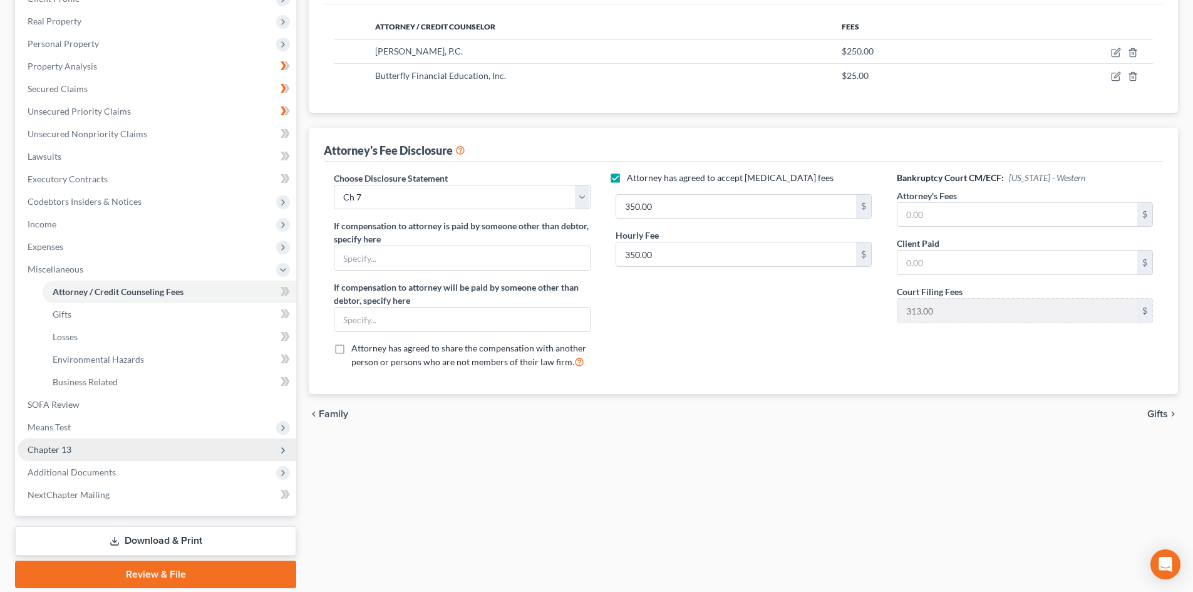
click at [94, 451] on span "Chapter 13" at bounding box center [157, 449] width 279 height 23
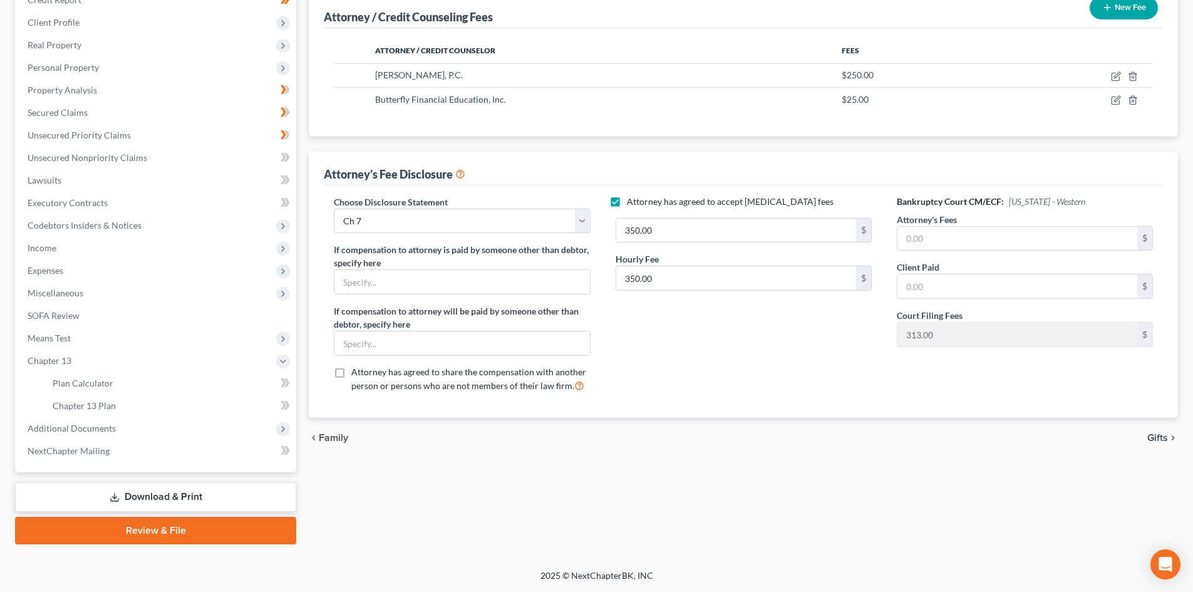
scroll to position [164, 0]
click at [75, 336] on span "Means Test" at bounding box center [157, 338] width 279 height 23
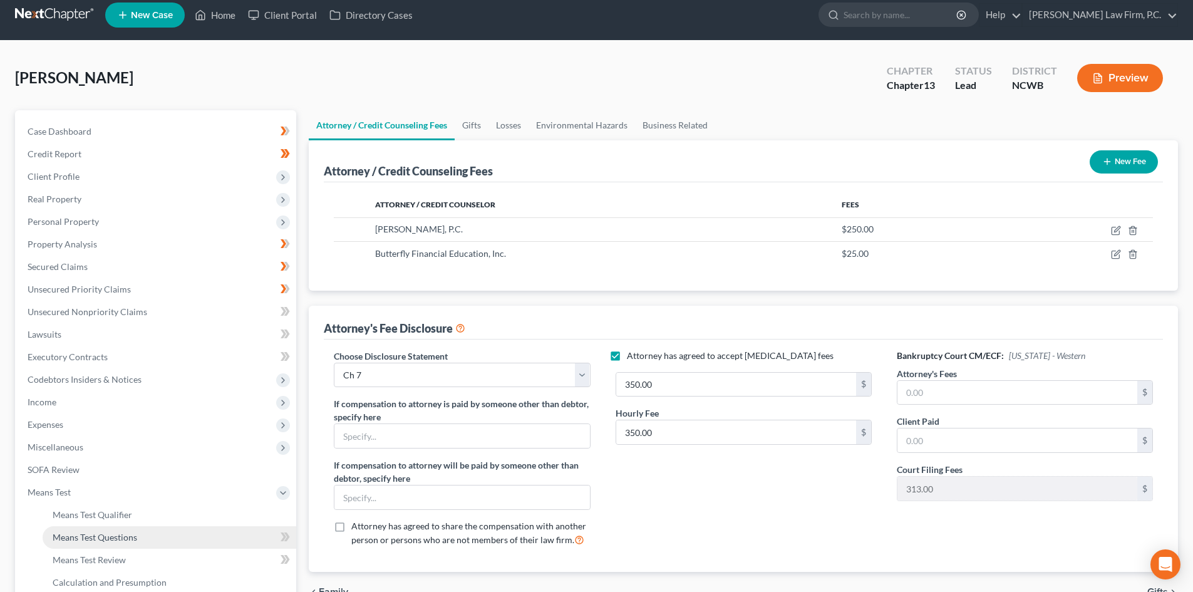
scroll to position [0, 0]
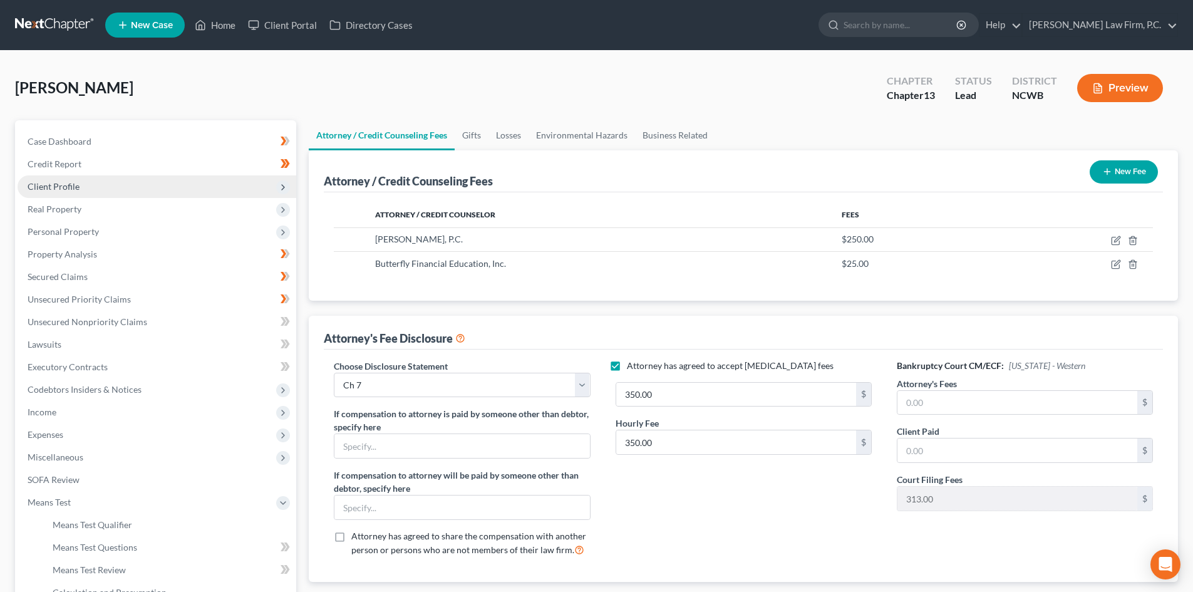
click at [70, 190] on span "Client Profile" at bounding box center [54, 186] width 52 height 11
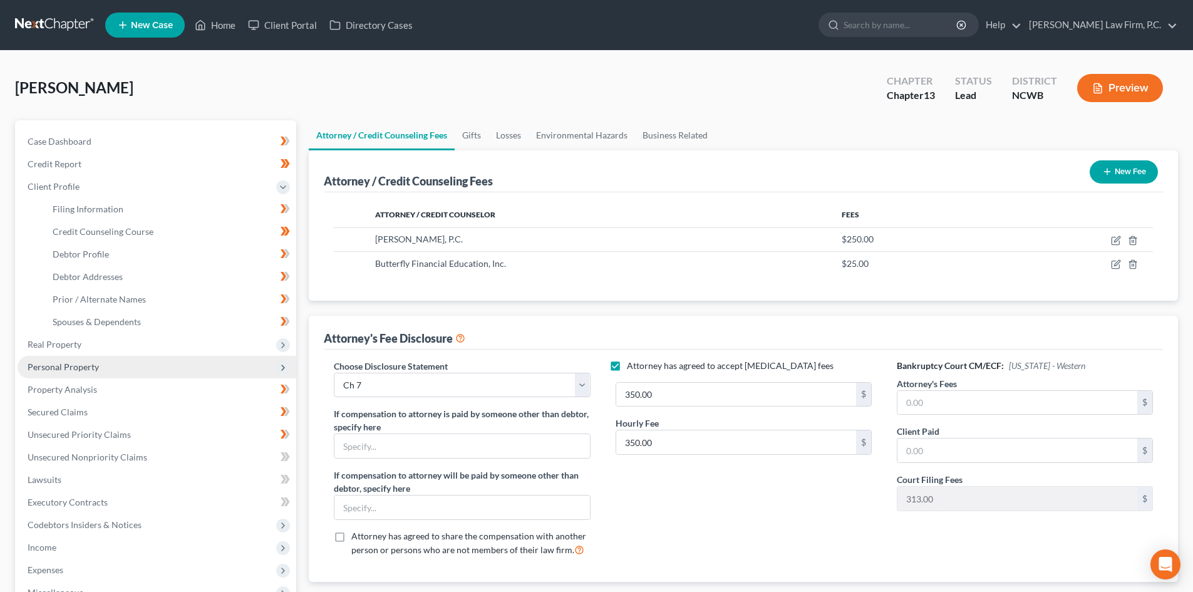
click at [89, 370] on span "Personal Property" at bounding box center [63, 366] width 71 height 11
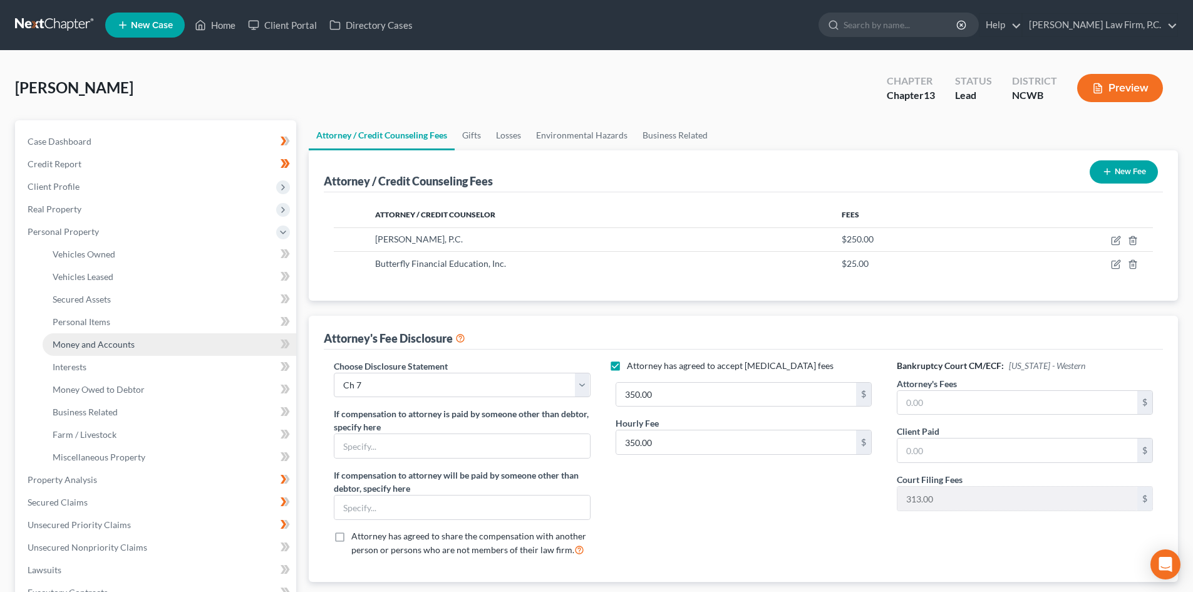
click at [95, 343] on span "Money and Accounts" at bounding box center [94, 344] width 82 height 11
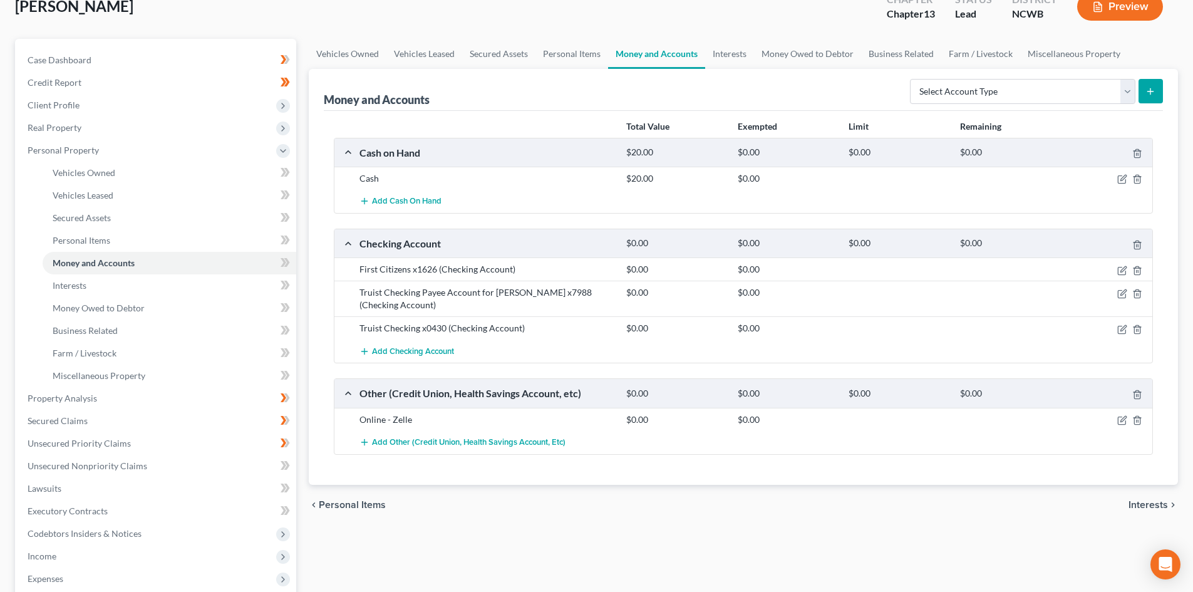
scroll to position [125, 0]
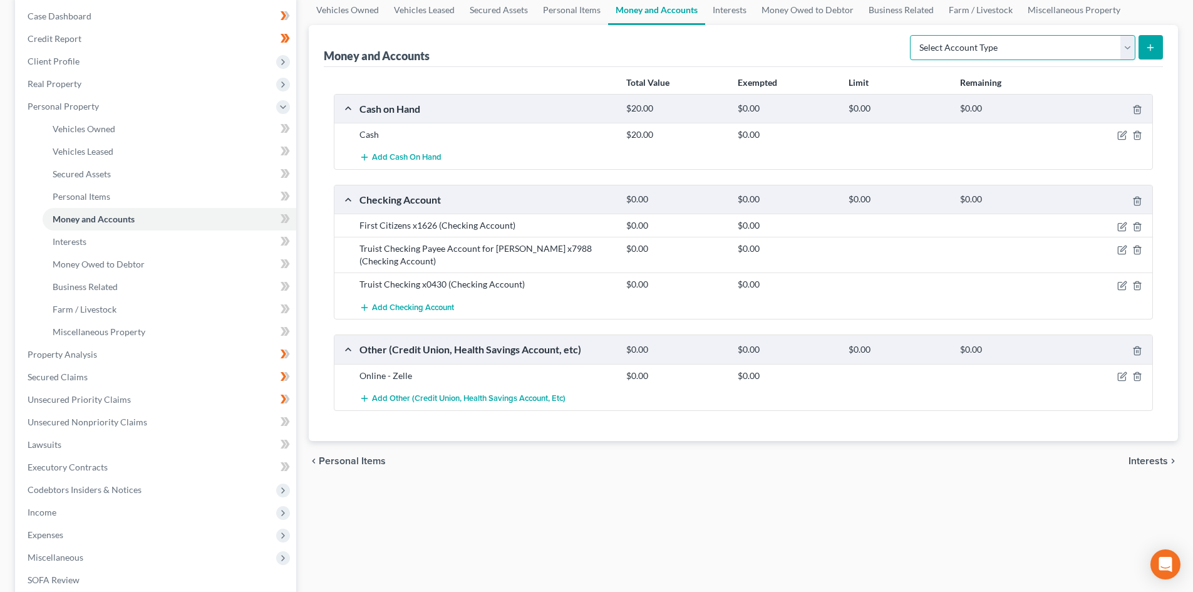
click at [998, 35] on select "Select Account Type Brokerage Cash on Hand Certificates of Deposit Checking Acc…" at bounding box center [1022, 47] width 225 height 25
click at [913, 35] on select "Select Account Type Brokerage Cash on Hand Certificates of Deposit Checking Acc…" at bounding box center [1022, 47] width 225 height 25
click at [1014, 52] on select "Select Account Type Brokerage Cash on Hand Certificates of Deposit Checking Acc…" at bounding box center [1022, 47] width 225 height 25
click at [913, 35] on select "Select Account Type Brokerage Cash on Hand Certificates of Deposit Checking Acc…" at bounding box center [1022, 47] width 225 height 25
click at [1145, 46] on button "submit" at bounding box center [1151, 47] width 24 height 24
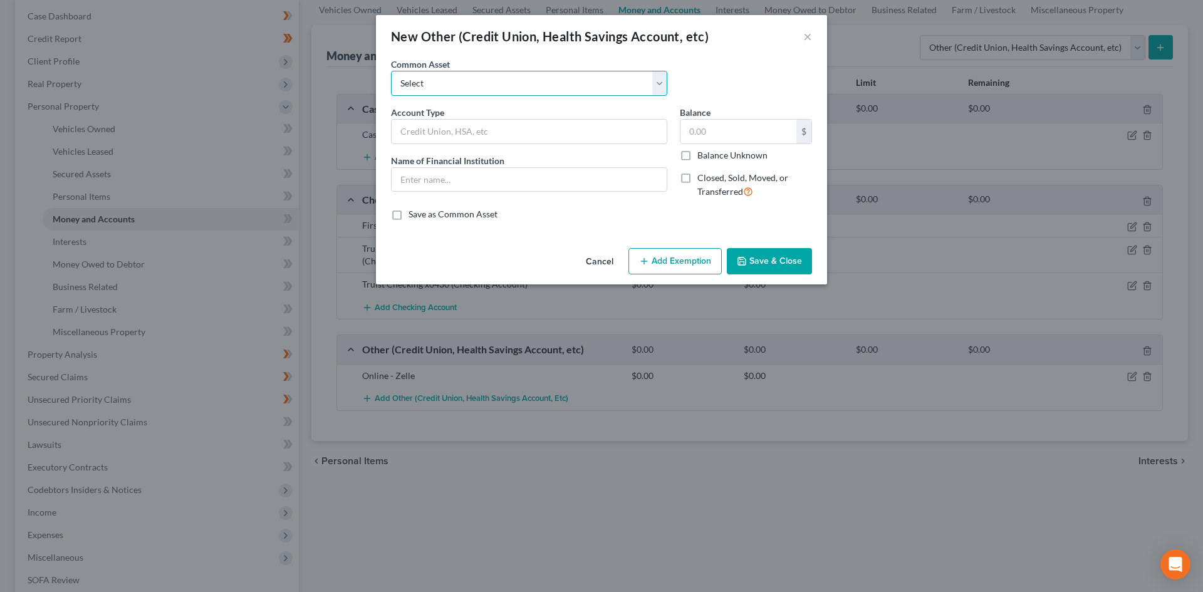
click at [527, 80] on select "Select Pension Online Online" at bounding box center [529, 83] width 276 height 25
click at [603, 258] on button "Cancel" at bounding box center [600, 261] width 48 height 25
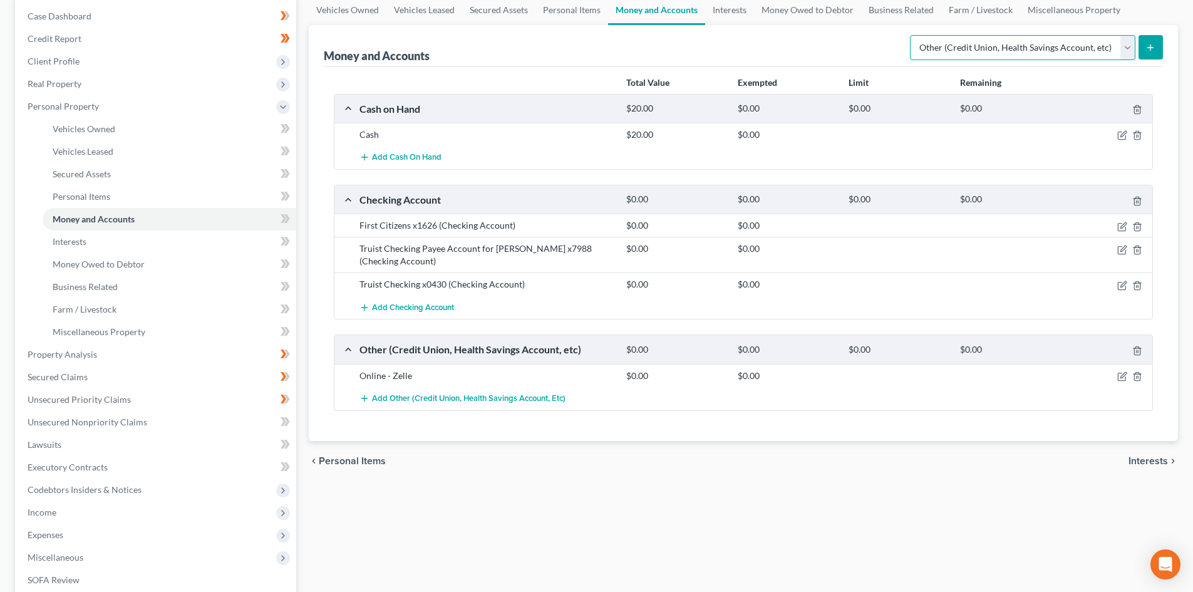
click at [960, 46] on select "Select Account Type Brokerage Cash on Hand Certificates of Deposit Checking Acc…" at bounding box center [1022, 47] width 225 height 25
select select "checking"
click at [913, 35] on select "Select Account Type Brokerage Cash on Hand Certificates of Deposit Checking Acc…" at bounding box center [1022, 47] width 225 height 25
click at [1154, 51] on icon "submit" at bounding box center [1151, 48] width 10 height 10
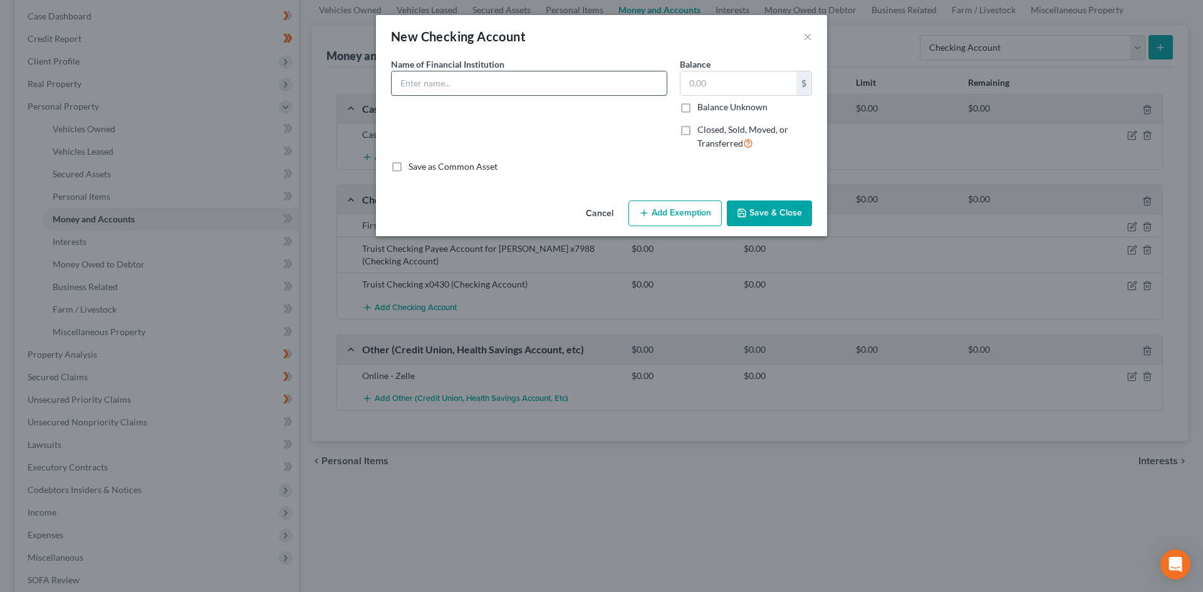
click at [453, 84] on input "text" at bounding box center [528, 83] width 275 height 24
click at [719, 77] on input "text" at bounding box center [738, 83] width 116 height 24
click at [420, 81] on input "PennFed FCU" at bounding box center [528, 83] width 275 height 24
type input "Penn Fed FCU"
click at [703, 90] on input "text" at bounding box center [738, 83] width 116 height 24
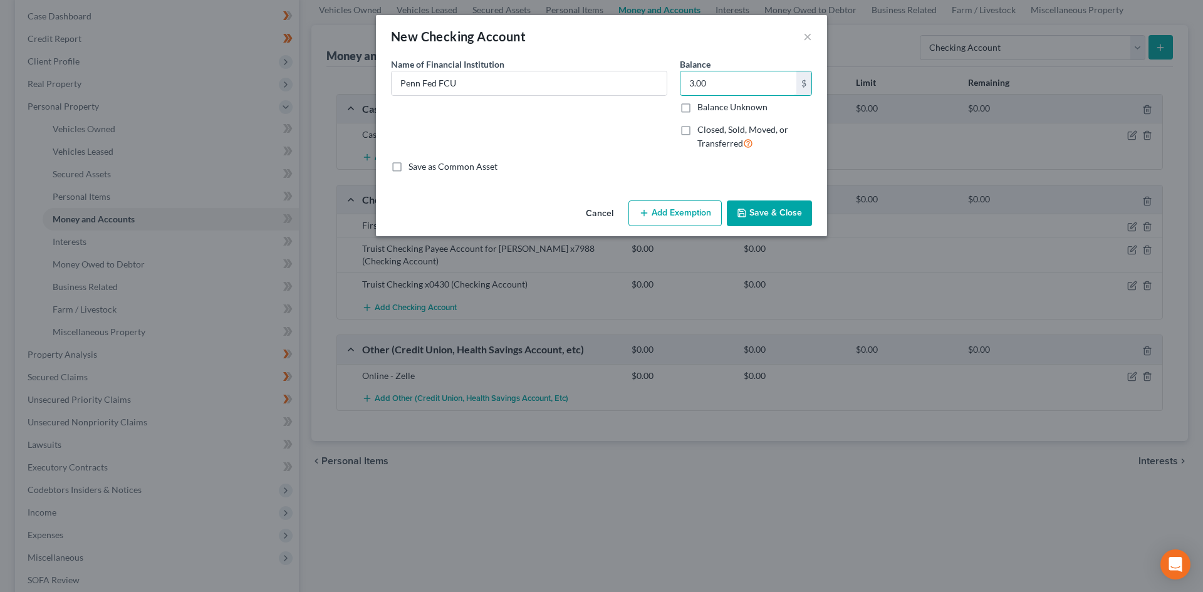
type input "3.00"
click at [745, 204] on button "Save & Close" at bounding box center [769, 213] width 85 height 26
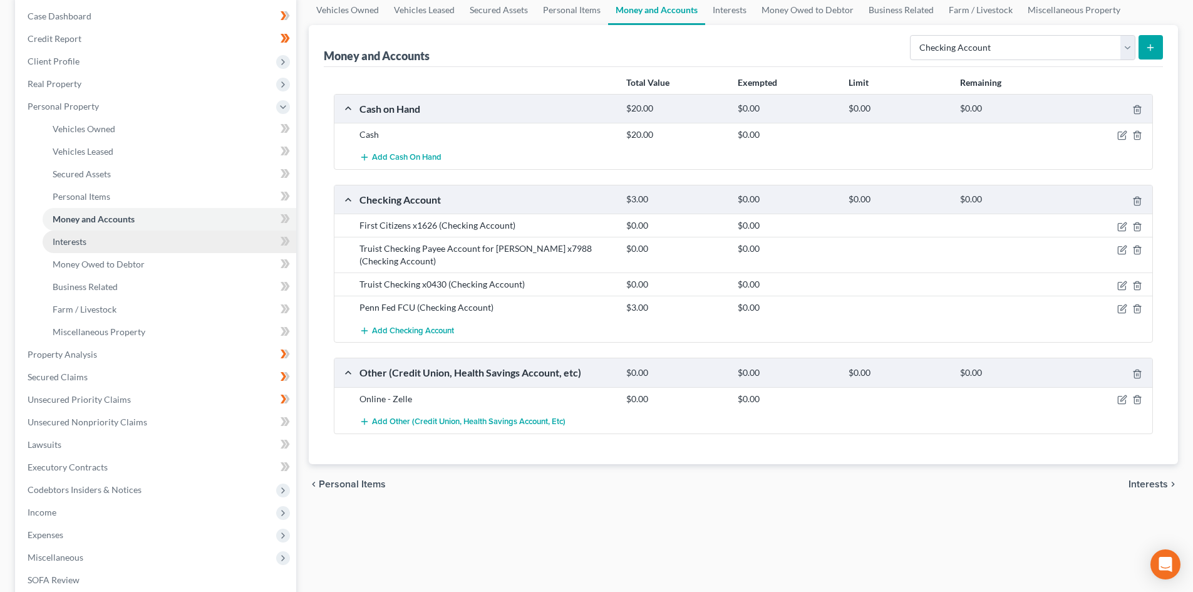
click at [94, 239] on link "Interests" at bounding box center [170, 241] width 254 height 23
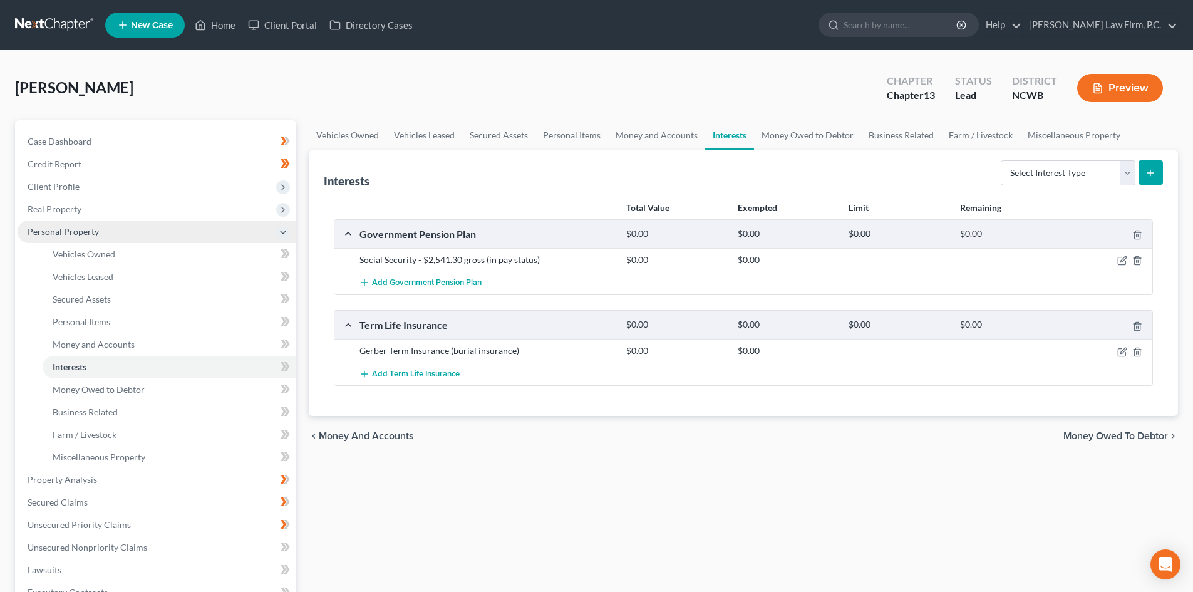
click at [98, 236] on span "Personal Property" at bounding box center [157, 231] width 279 height 23
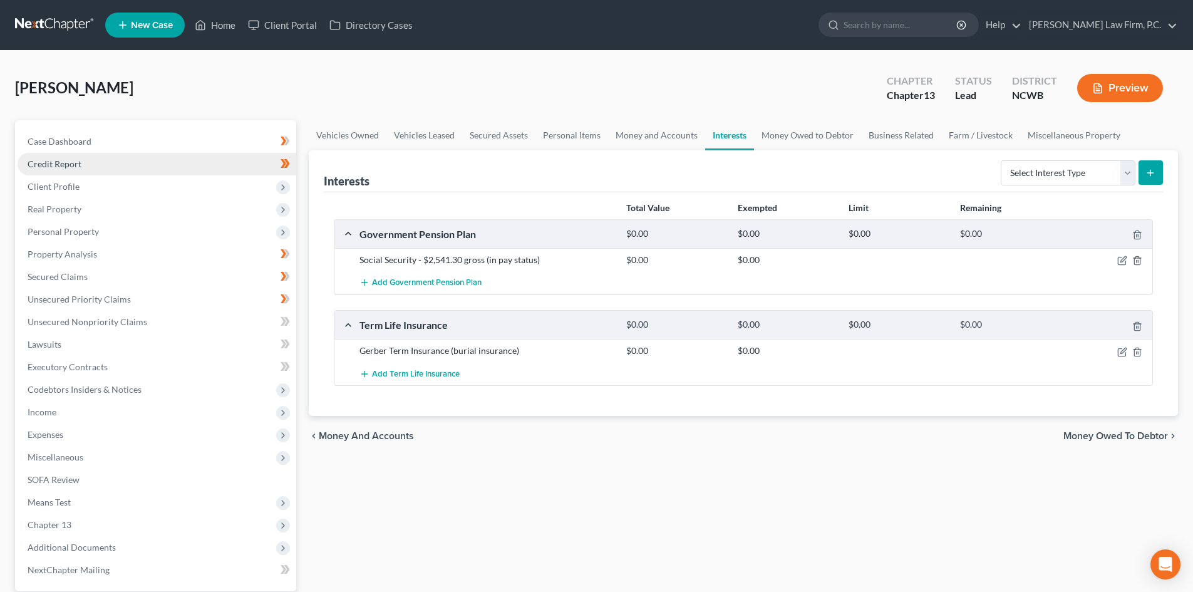
click at [76, 165] on span "Credit Report" at bounding box center [55, 163] width 54 height 11
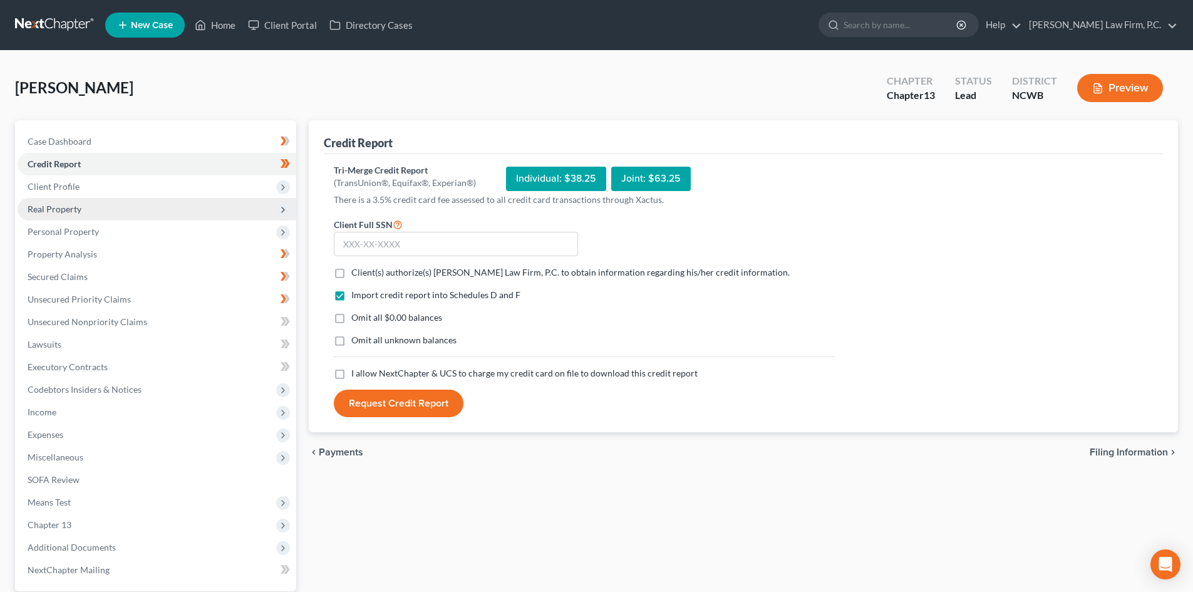
click at [69, 207] on span "Real Property" at bounding box center [55, 209] width 54 height 11
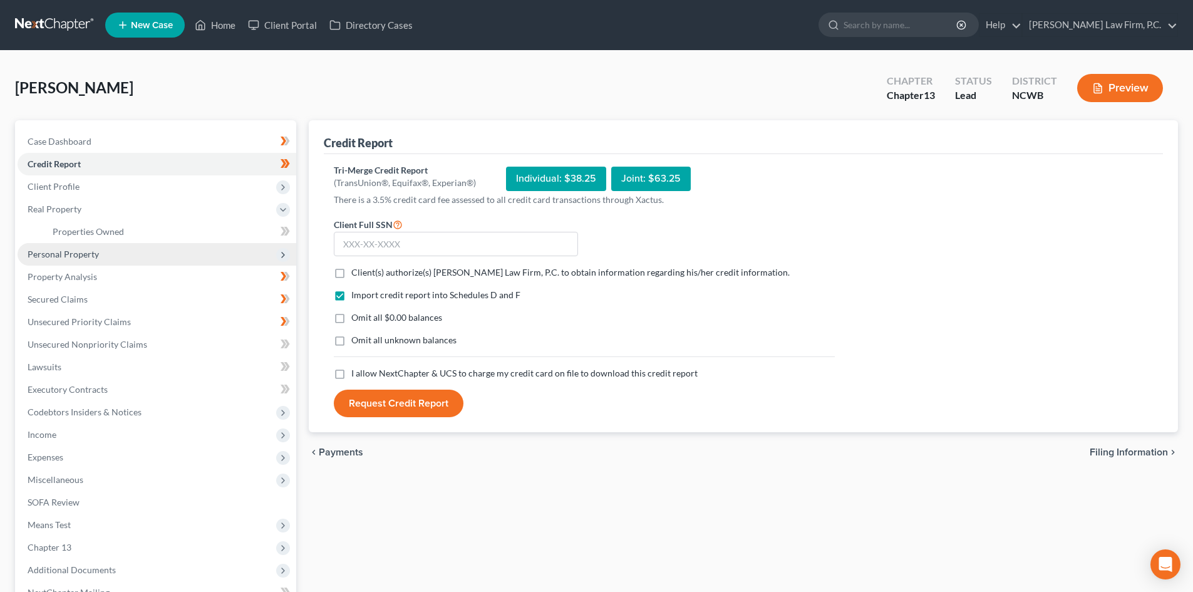
click at [80, 250] on span "Personal Property" at bounding box center [63, 254] width 71 height 11
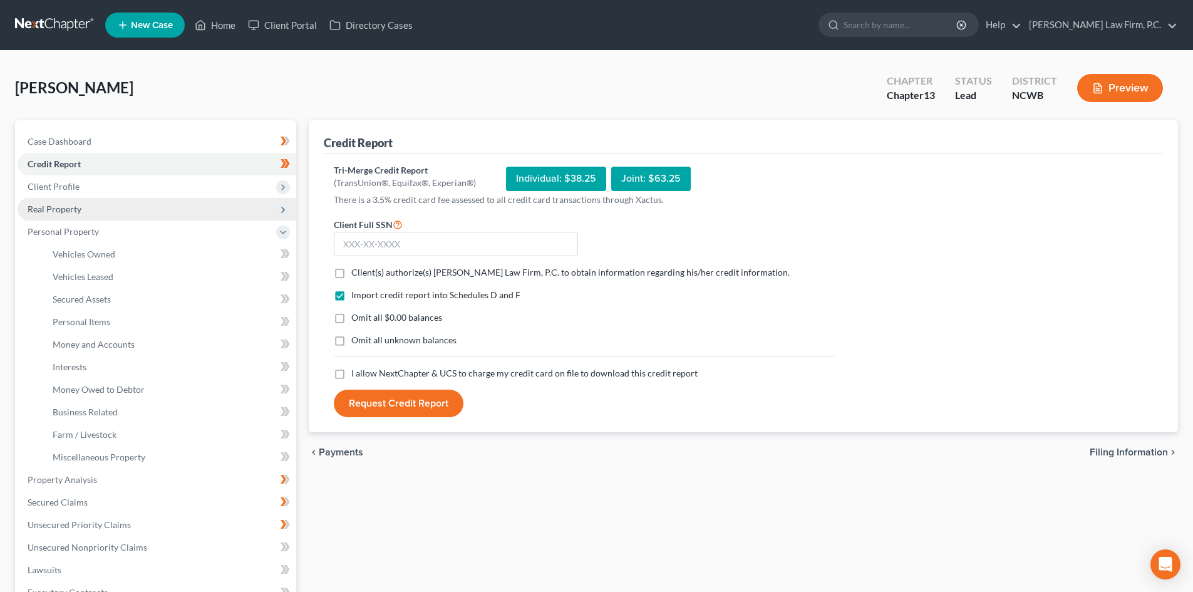
click at [79, 216] on span "Real Property" at bounding box center [157, 209] width 279 height 23
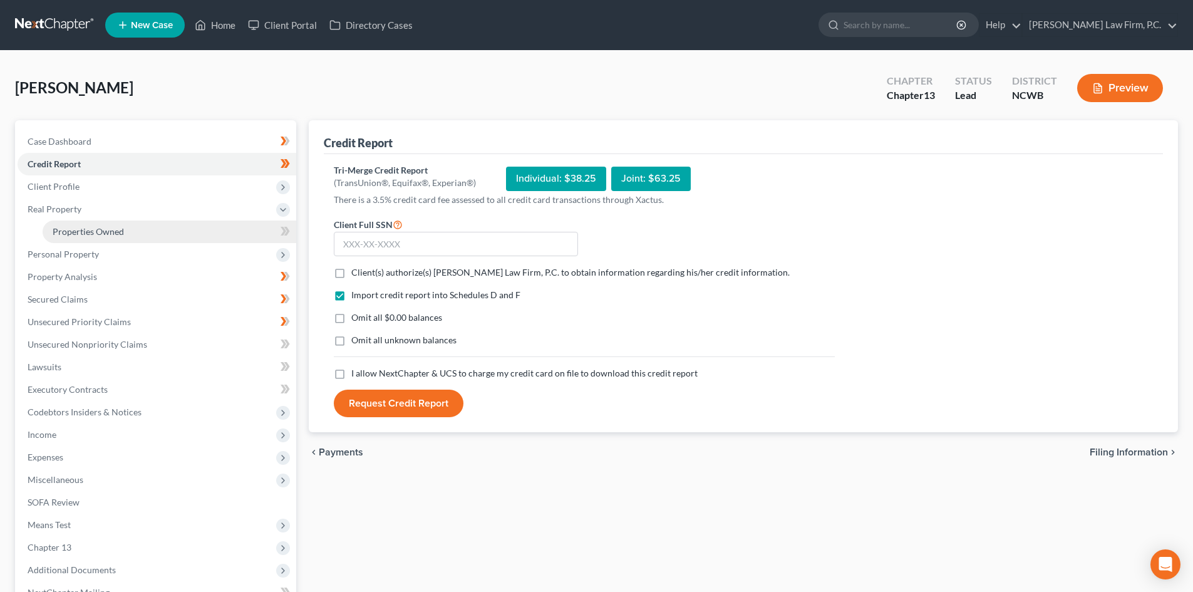
click at [88, 232] on span "Properties Owned" at bounding box center [88, 231] width 71 height 11
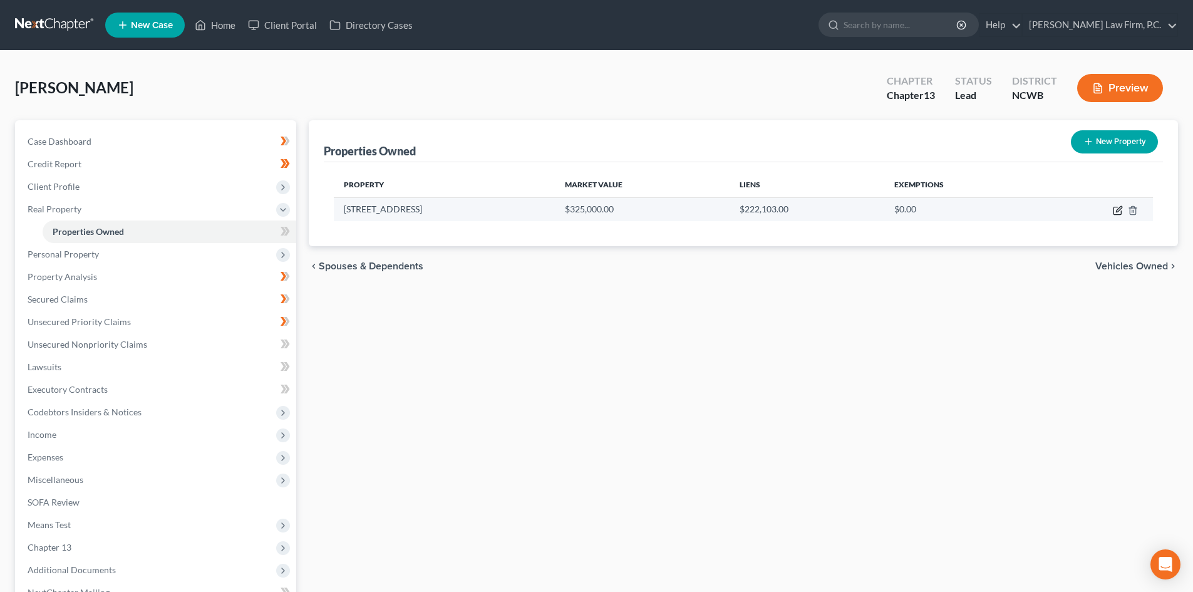
click at [1117, 212] on icon "button" at bounding box center [1119, 209] width 6 height 6
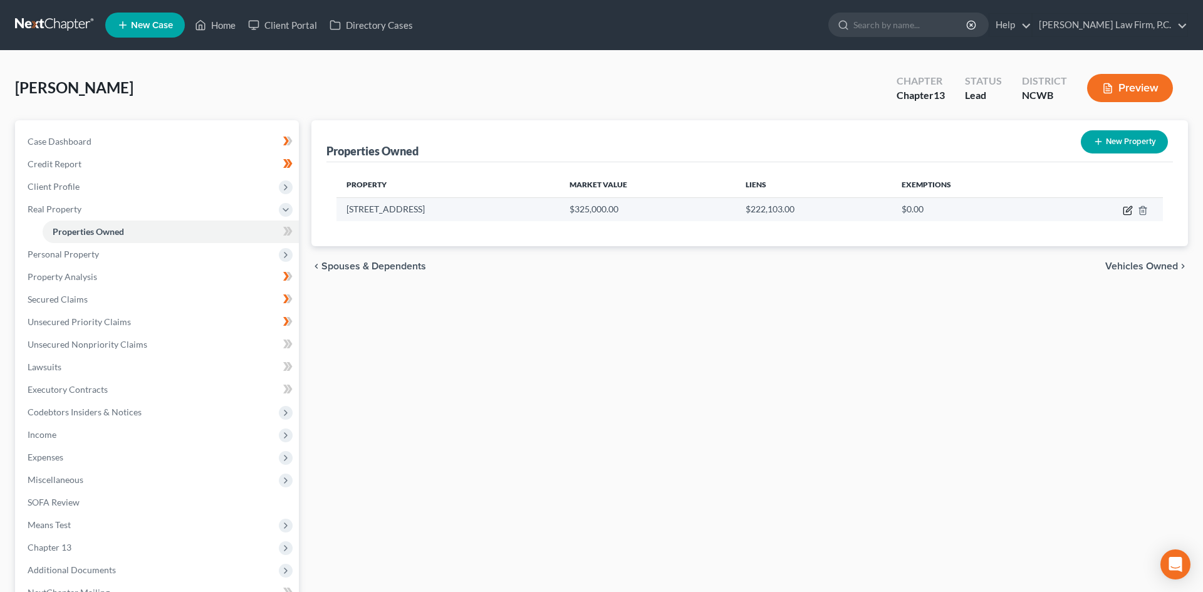
select select "28"
select select "0"
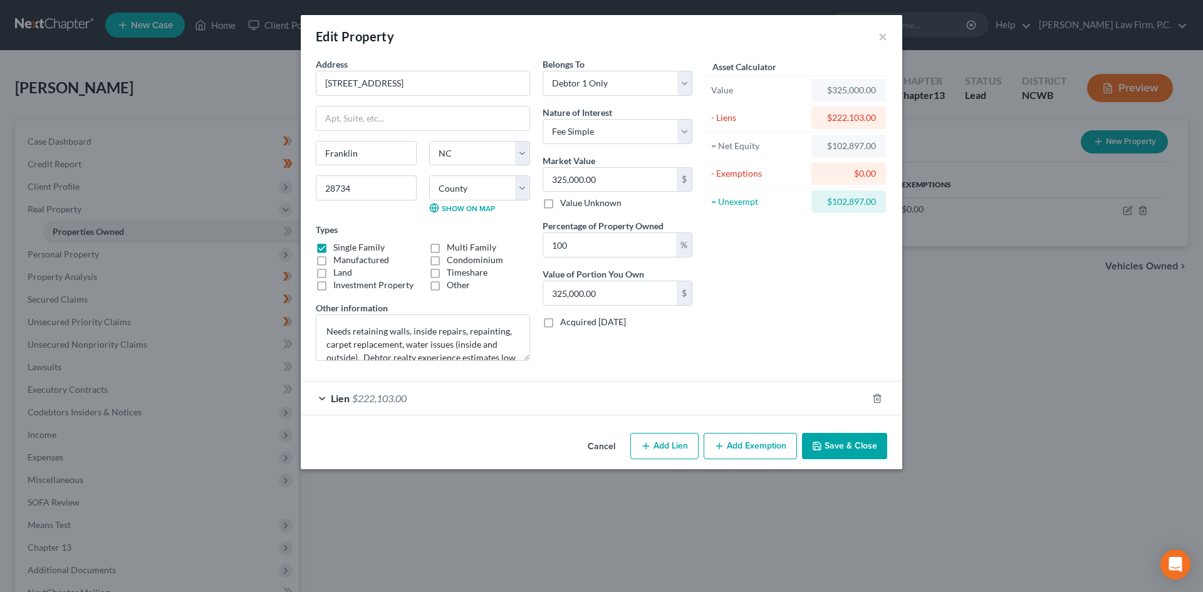
click at [603, 448] on button "Cancel" at bounding box center [601, 446] width 48 height 25
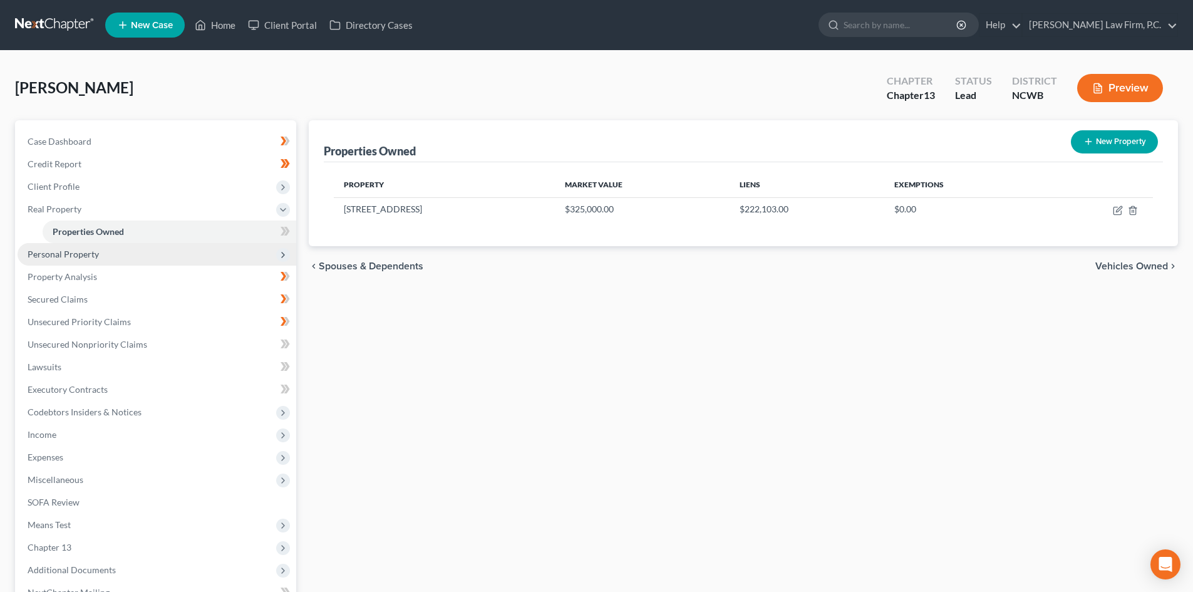
click at [157, 249] on span "Personal Property" at bounding box center [157, 254] width 279 height 23
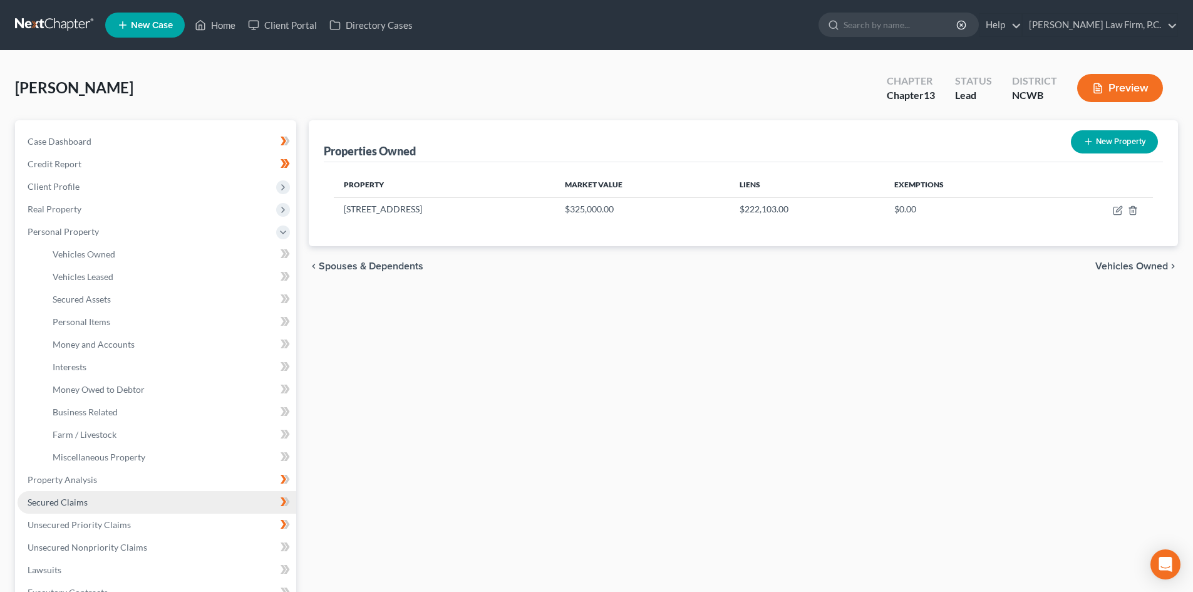
click at [74, 494] on link "Secured Claims" at bounding box center [157, 502] width 279 height 23
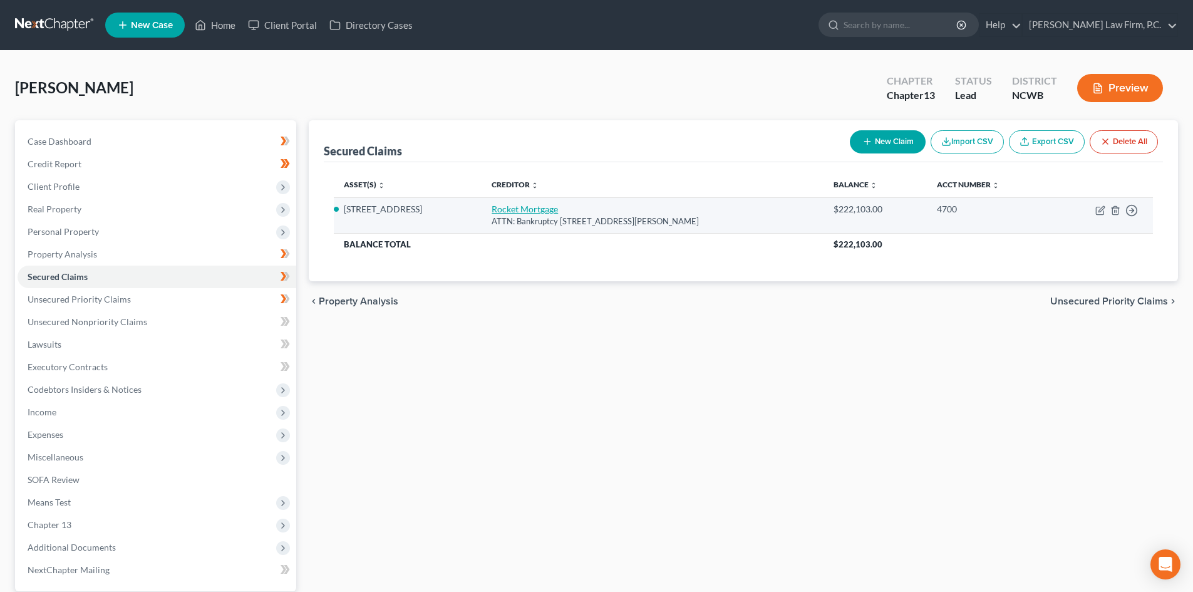
click at [499, 210] on link "Rocket Mortgage" at bounding box center [525, 209] width 66 height 11
select select "23"
select select "3"
select select "4"
select select "0"
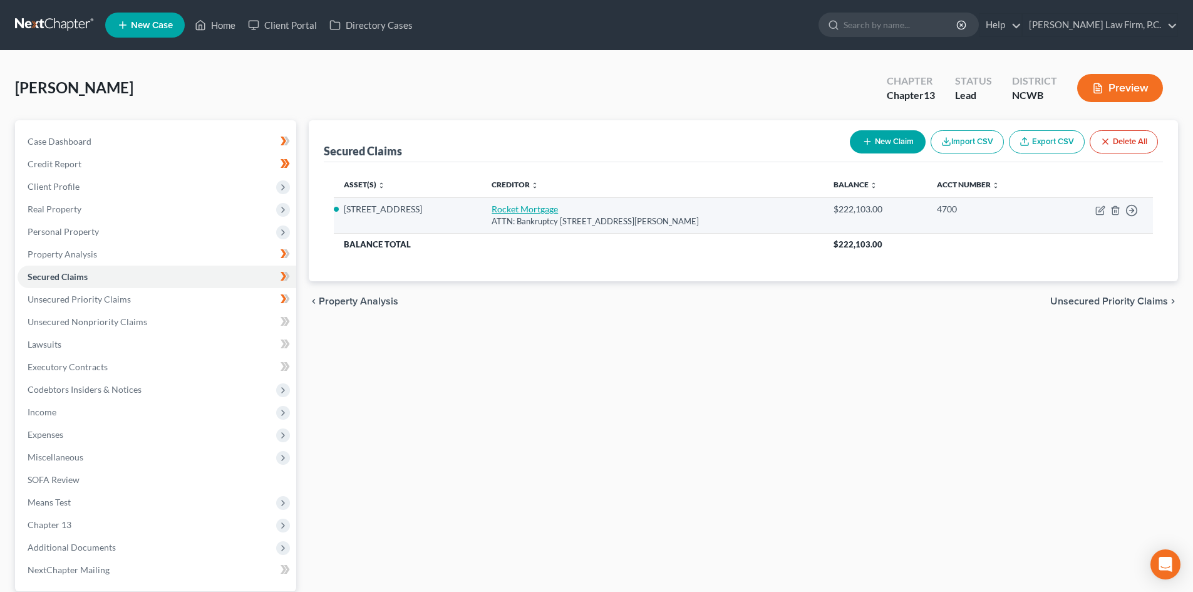
select select "0"
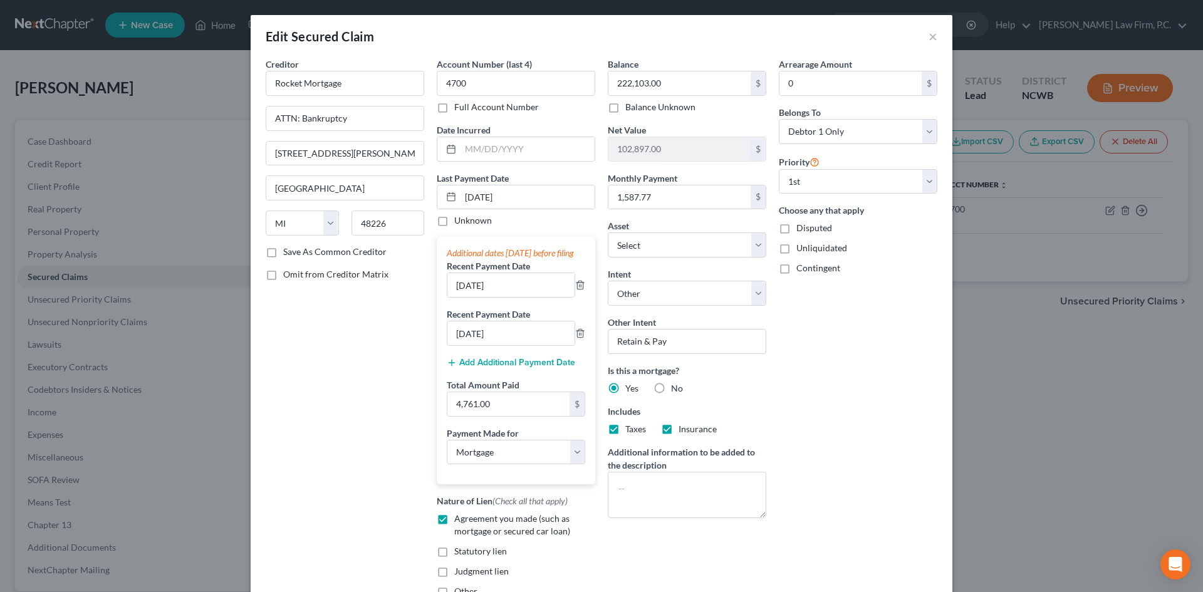
click at [831, 64] on label "Arrearage Amount" at bounding box center [815, 64] width 73 height 13
click at [823, 79] on input "0" at bounding box center [850, 83] width 142 height 24
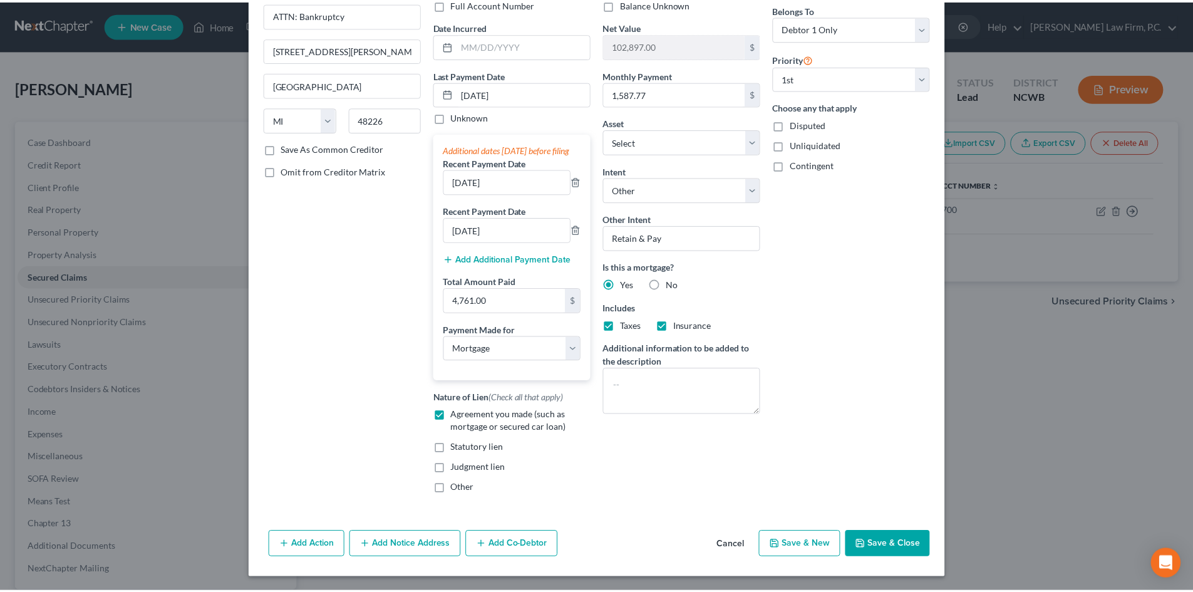
scroll to position [117, 0]
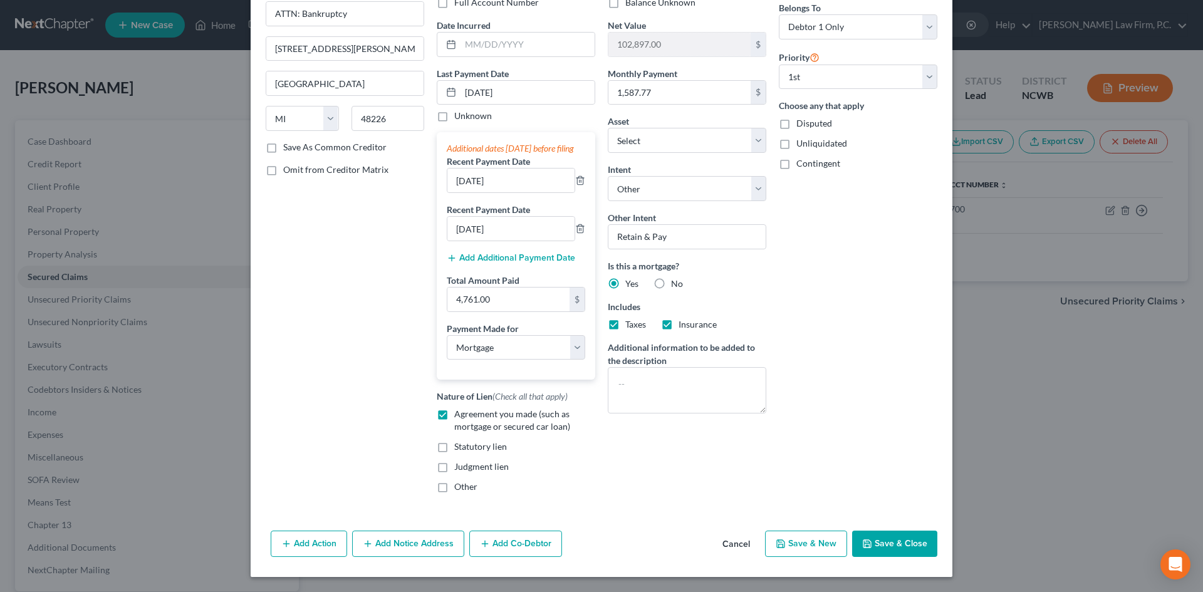
type input "3,500.00"
click at [925, 533] on button "Save & Close" at bounding box center [894, 544] width 85 height 26
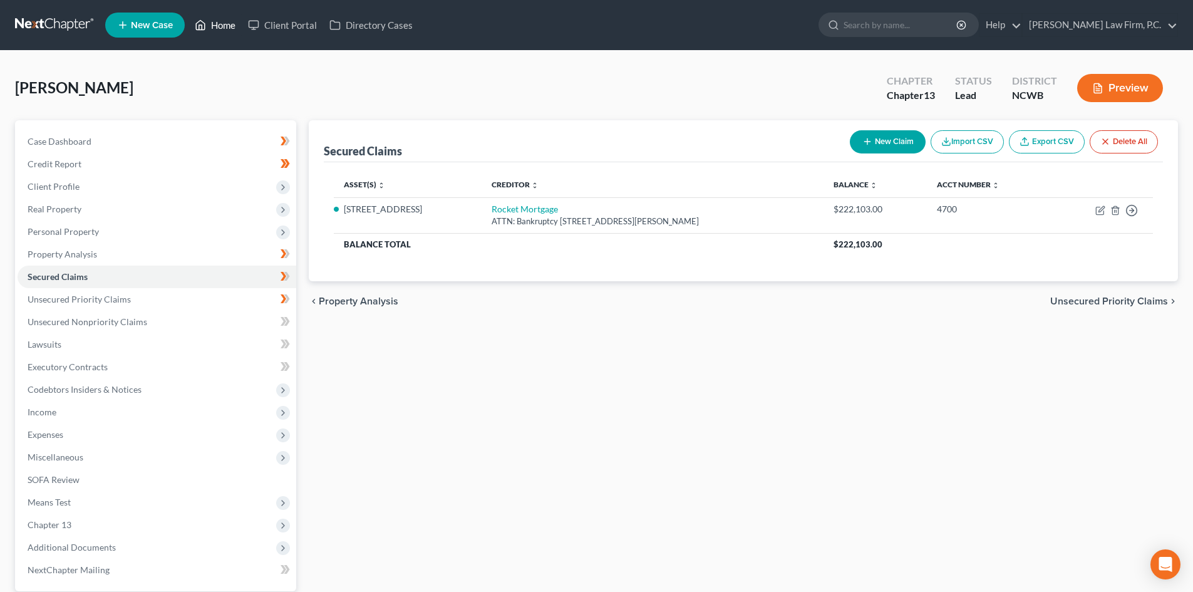
click at [236, 29] on link "Home" at bounding box center [215, 25] width 53 height 23
